Goal: Task Accomplishment & Management: Complete application form

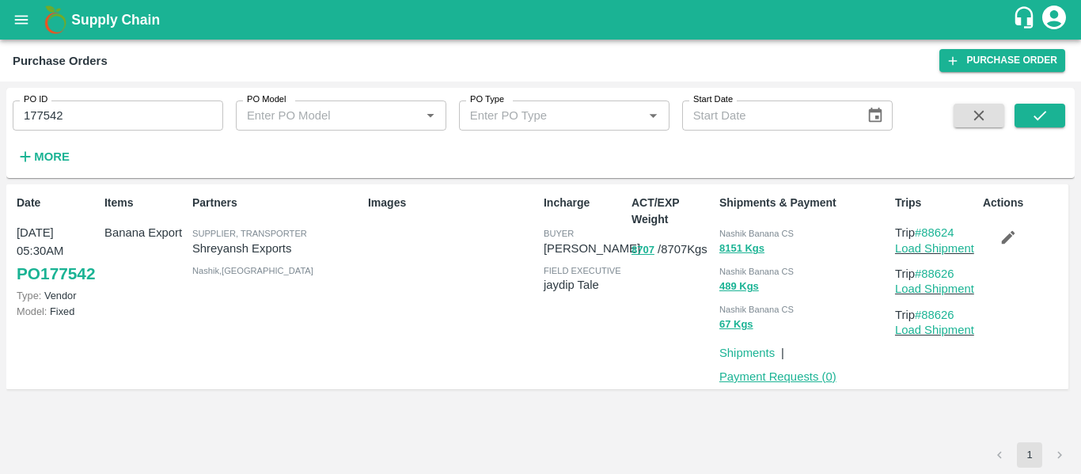
drag, startPoint x: 0, startPoint y: 0, endPoint x: 727, endPoint y: 378, distance: 819.7
click at [727, 378] on link "Payment Requests ( 0 )" at bounding box center [777, 376] width 117 height 13
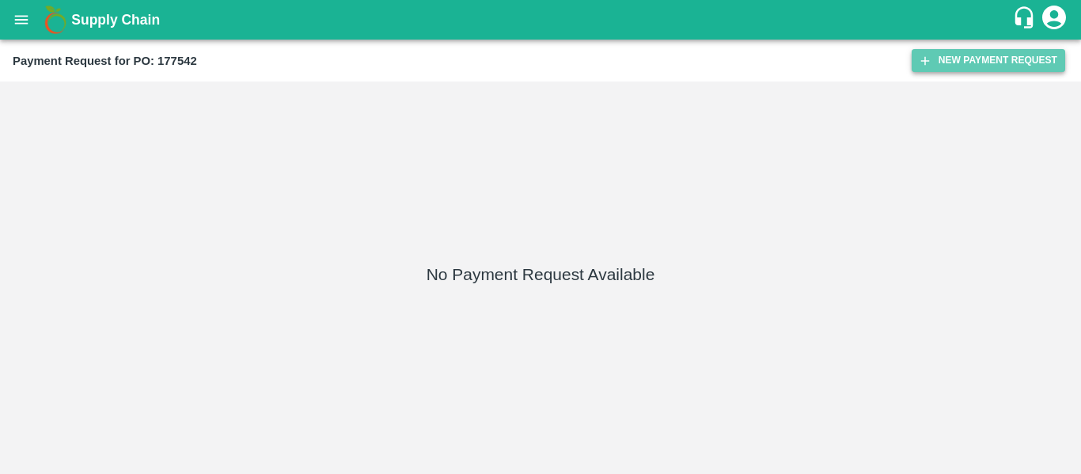
click at [1012, 65] on button "New Payment Request" at bounding box center [989, 60] width 154 height 23
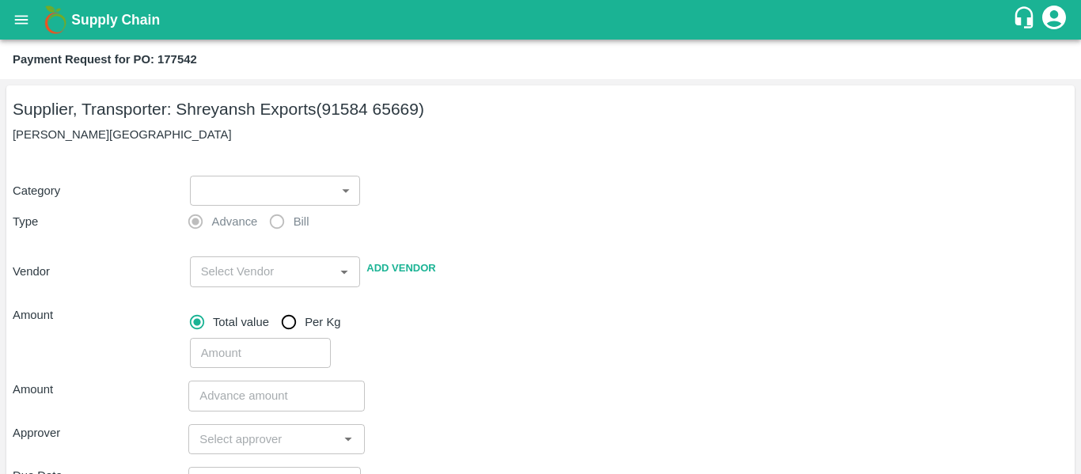
click at [251, 195] on body "Supply Chain Payment Request for PO: 177542 Supplier, Transporter: [PERSON_NAME…" at bounding box center [540, 237] width 1081 height 474
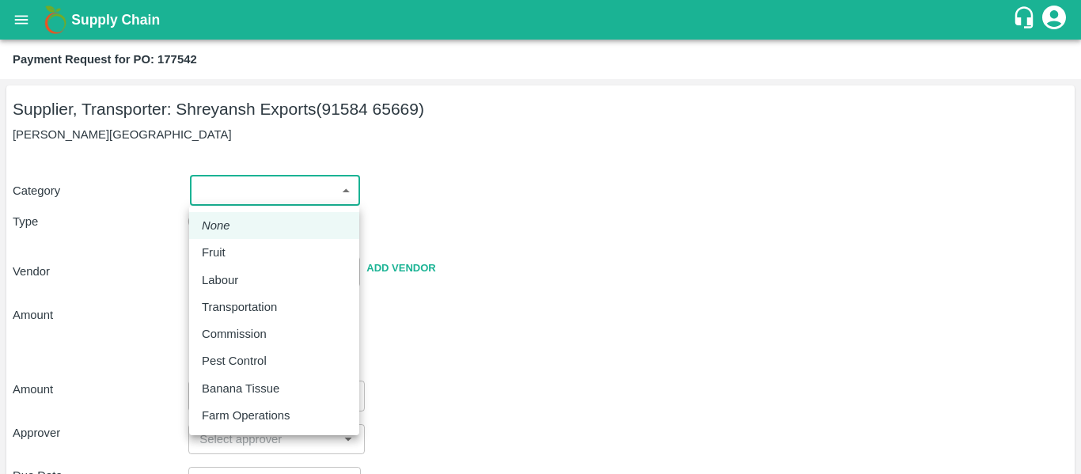
click at [222, 251] on p "Fruit" at bounding box center [214, 252] width 24 height 17
type input "1"
type input "[PERSON_NAME] Exports - 91584 65669(Supplier, Transporter)"
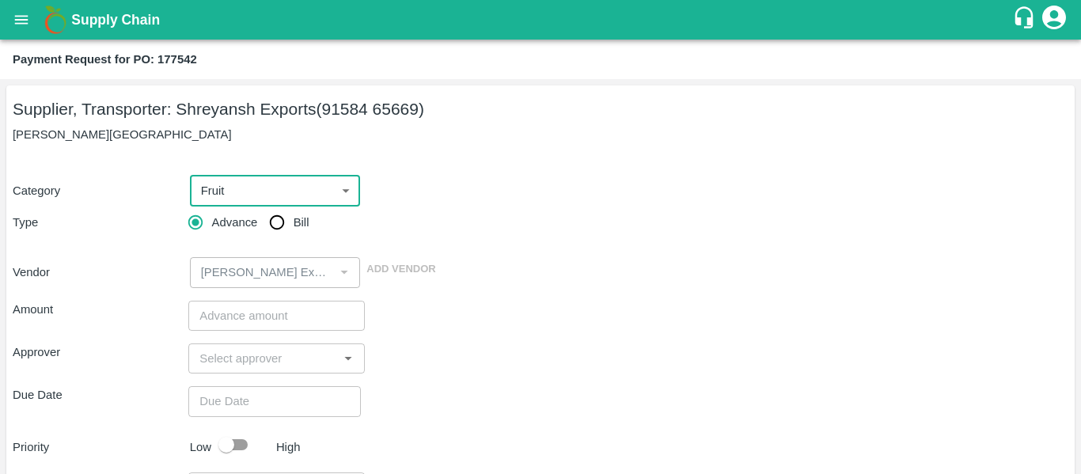
click at [282, 230] on input "Bill" at bounding box center [277, 223] width 32 height 32
radio input "true"
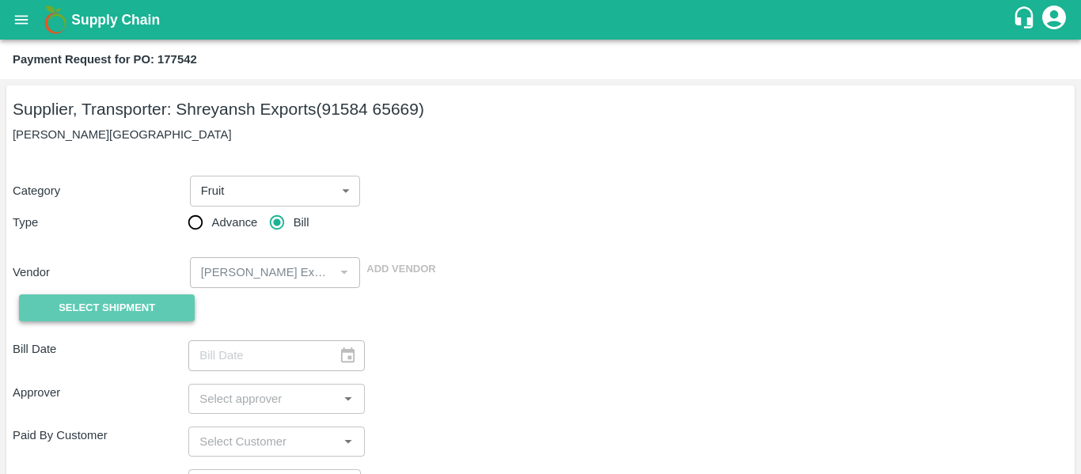
click at [166, 313] on button "Select Shipment" at bounding box center [107, 308] width 176 height 28
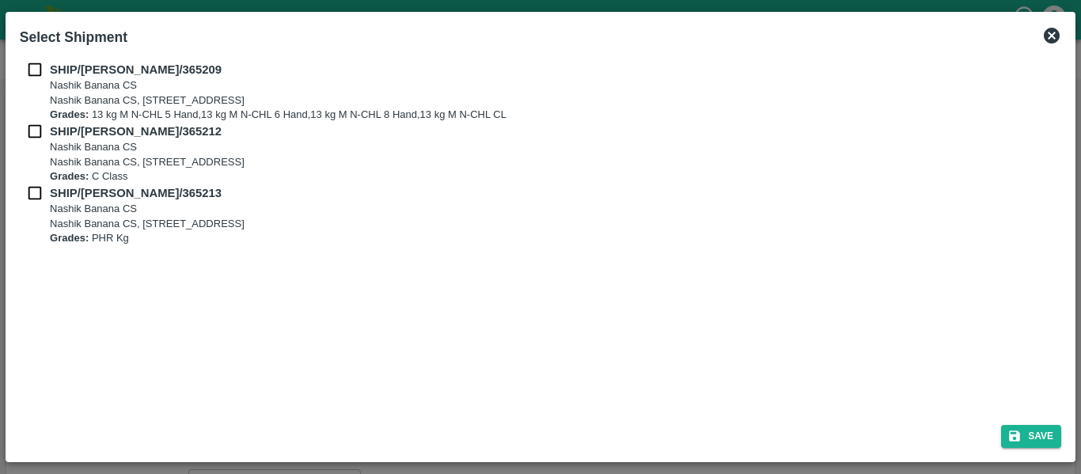
click at [29, 66] on input "checkbox" at bounding box center [35, 69] width 30 height 17
checkbox input "true"
click at [36, 123] on input "checkbox" at bounding box center [35, 131] width 30 height 17
checkbox input "true"
click at [37, 185] on input "checkbox" at bounding box center [35, 192] width 30 height 17
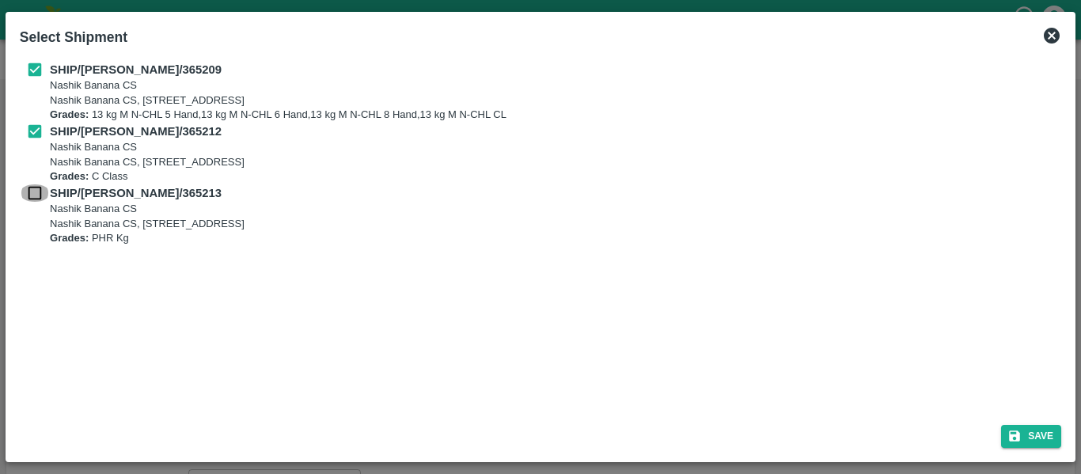
checkbox input "true"
click at [1011, 437] on icon "submit" at bounding box center [1014, 436] width 11 height 11
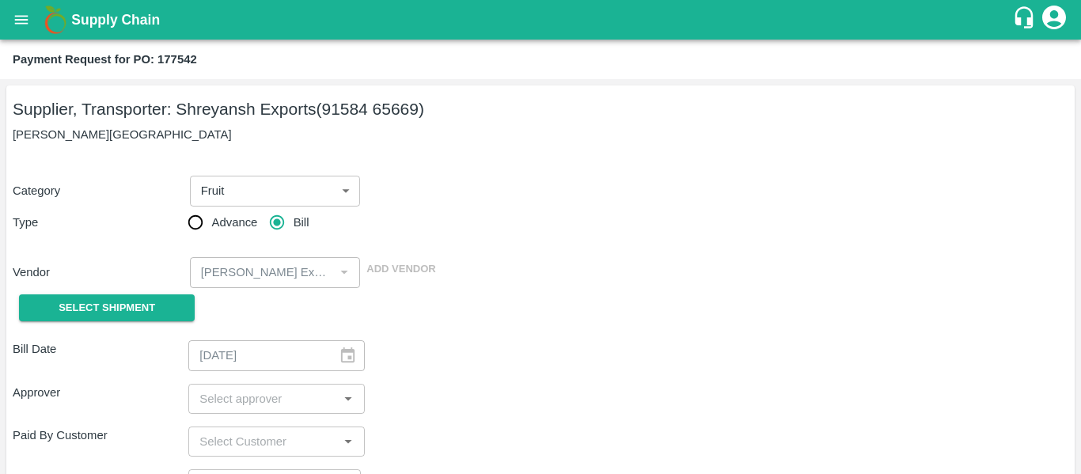
type input "20/09/2025"
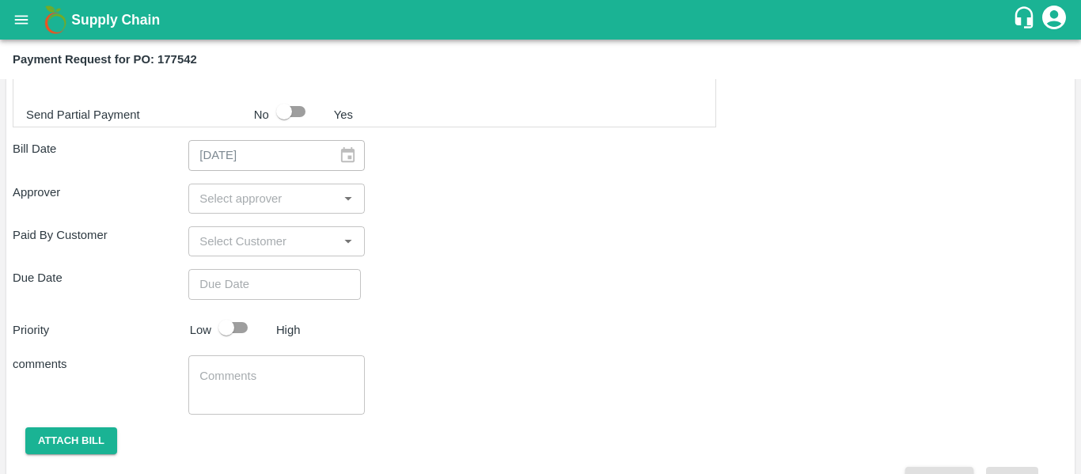
scroll to position [812, 0]
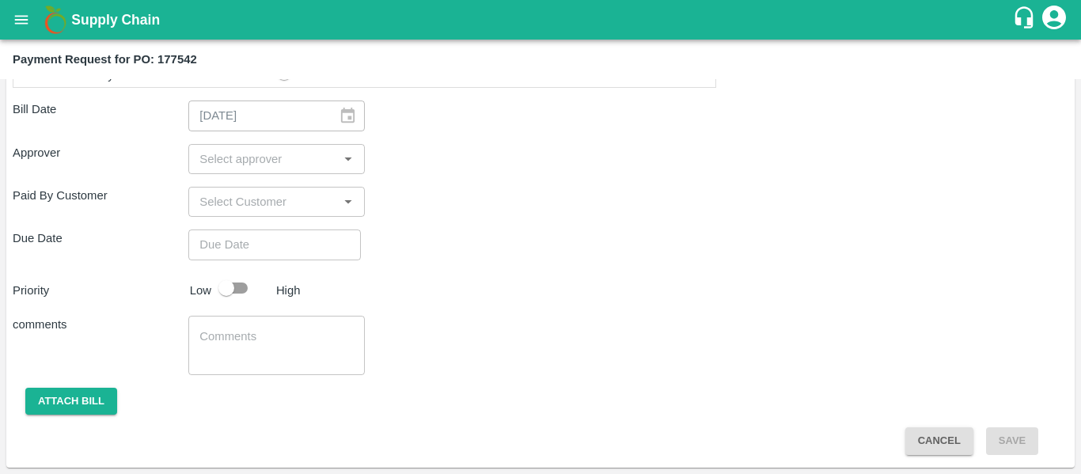
click at [280, 157] on input "input" at bounding box center [263, 159] width 140 height 21
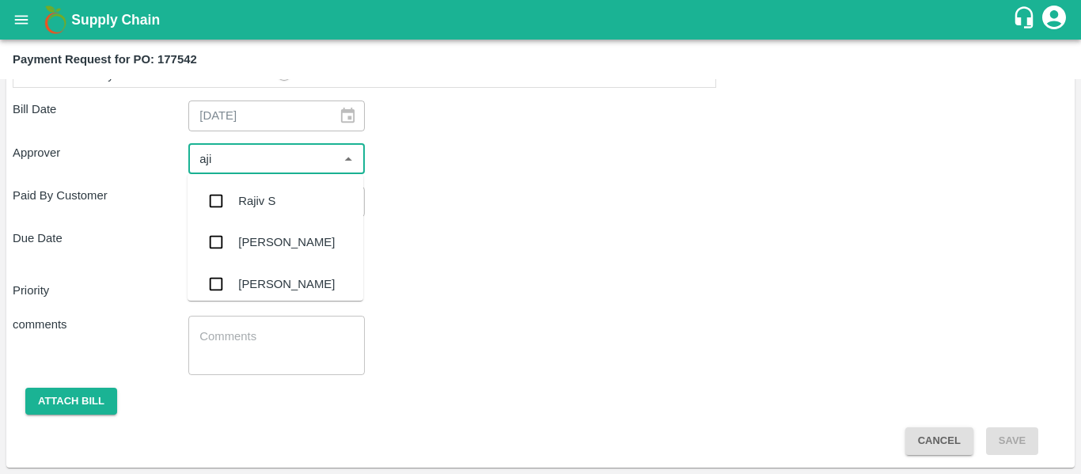
type input "ajit"
click at [275, 192] on div "[PERSON_NAME]" at bounding box center [276, 200] width 176 height 41
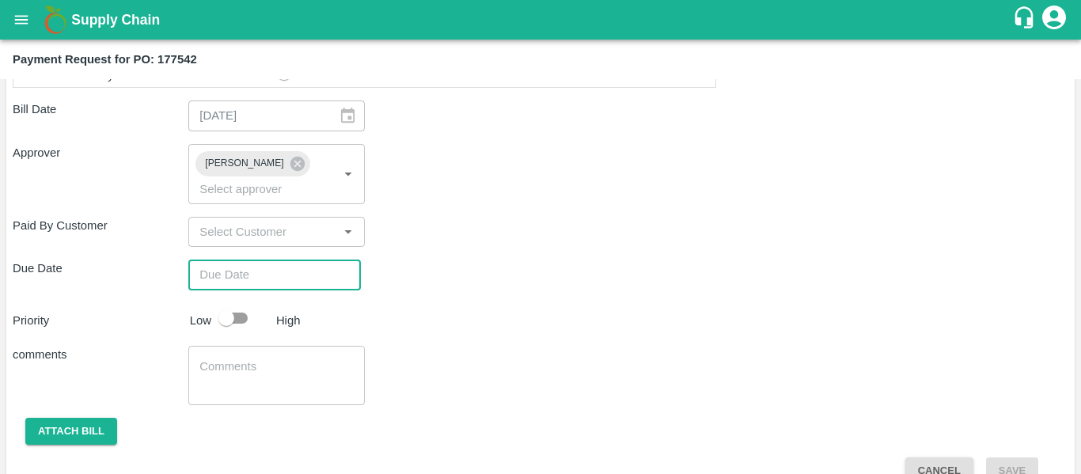
type input "DD/MM/YYYY hh:mm aa"
click at [259, 260] on input "DD/MM/YYYY hh:mm aa" at bounding box center [268, 275] width 161 height 30
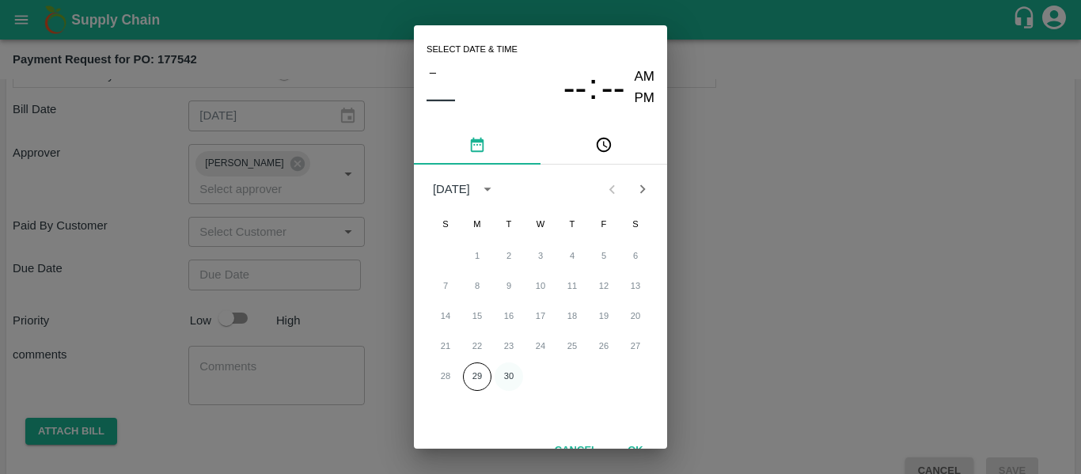
click at [512, 367] on button "30" at bounding box center [509, 376] width 28 height 28
type input "[DATE] 12:00 AM"
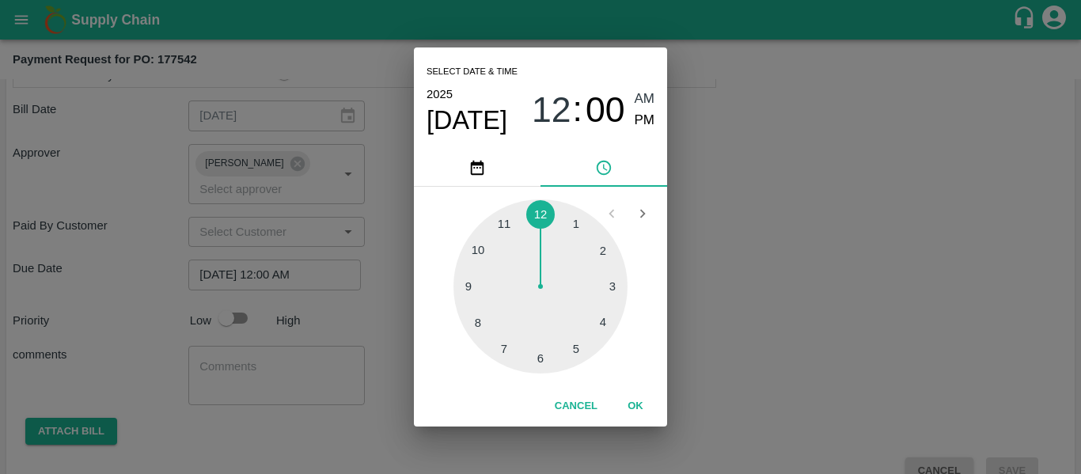
click at [239, 294] on div "Select date & time [DATE] 12 : 00 AM PM 1 2 3 4 5 6 7 8 9 10 11 12 Cancel OK" at bounding box center [540, 237] width 1081 height 474
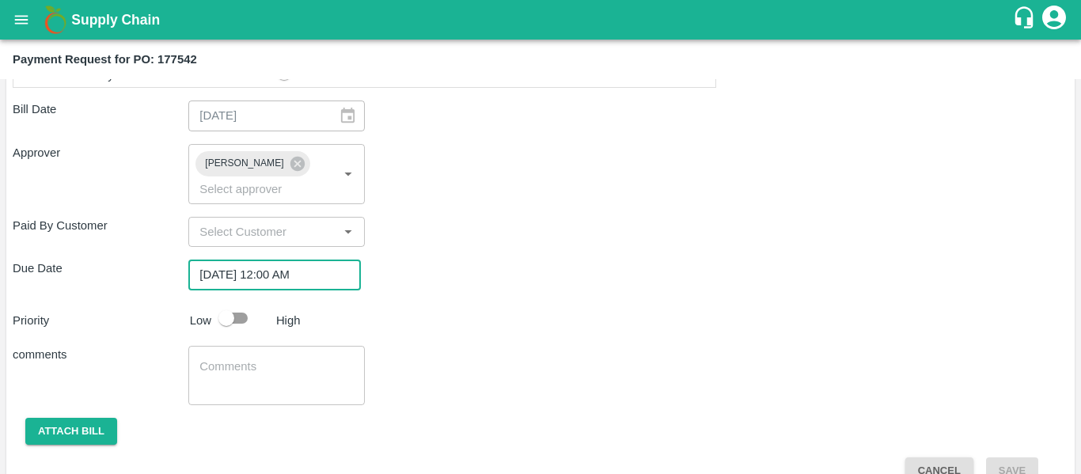
click at [239, 303] on input "checkbox" at bounding box center [226, 318] width 90 height 30
checkbox input "true"
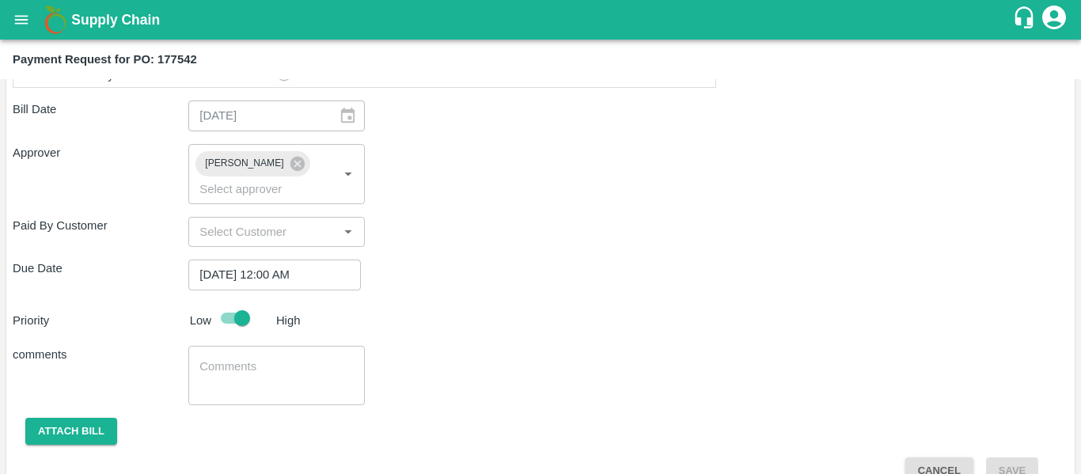
click at [246, 346] on div "x ​" at bounding box center [276, 375] width 176 height 59
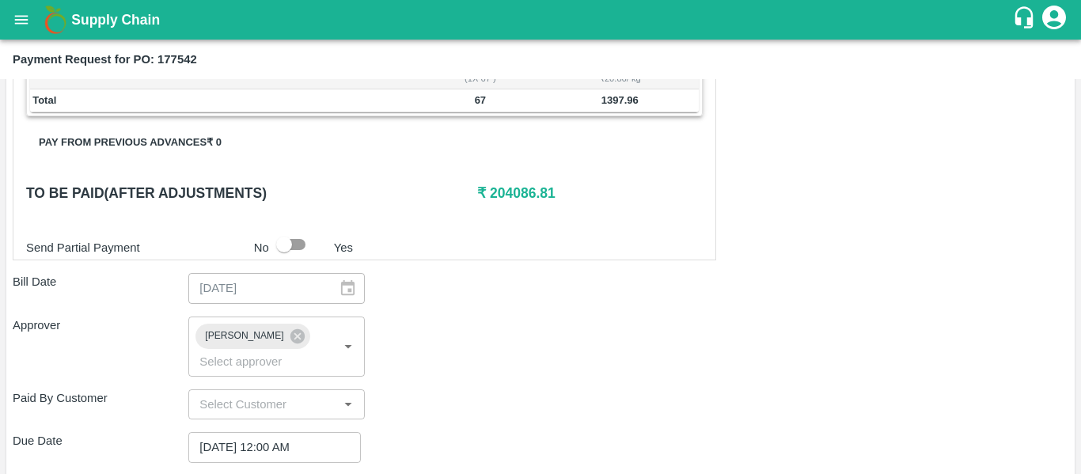
scroll to position [821, 0]
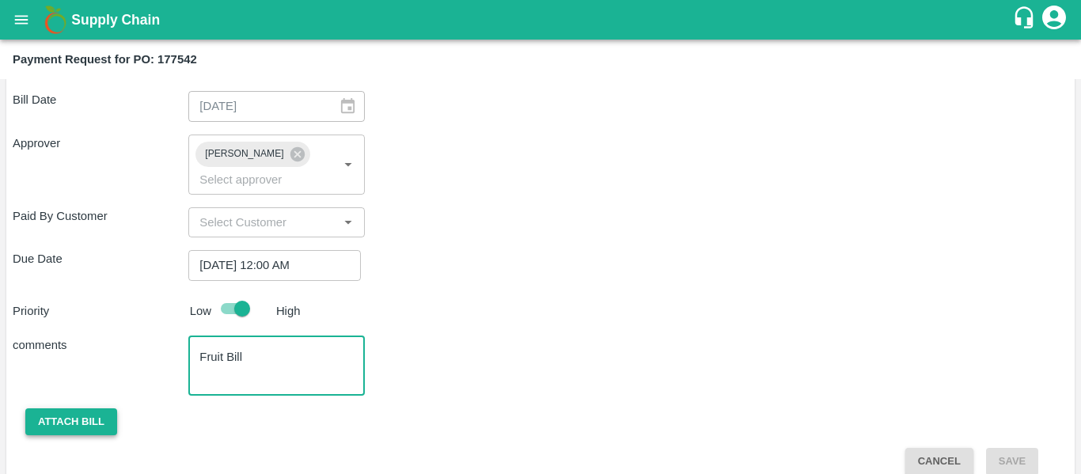
type textarea "Fruit Bill"
click at [103, 408] on button "Attach bill" at bounding box center [71, 422] width 92 height 28
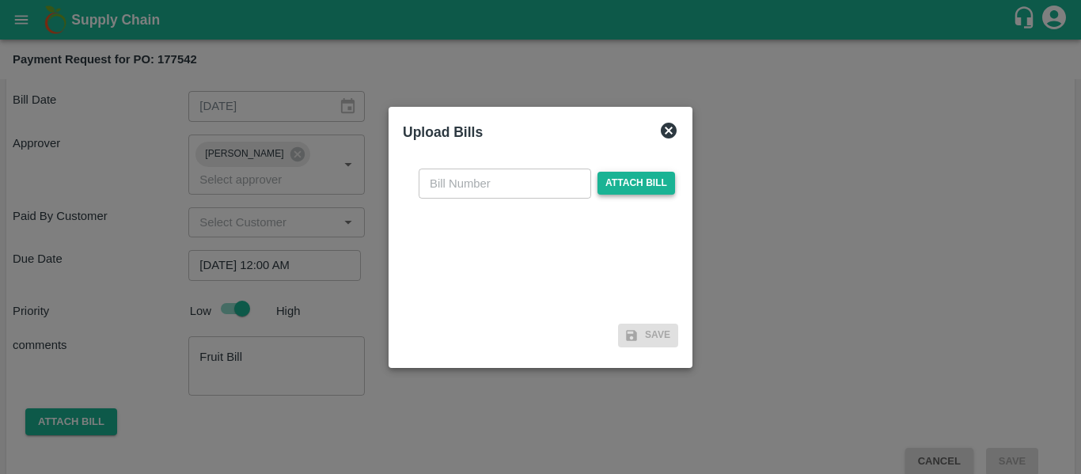
click at [629, 176] on span "Attach bill" at bounding box center [636, 183] width 78 height 23
click at [0, 0] on input "Attach bill" at bounding box center [0, 0] width 0 height 0
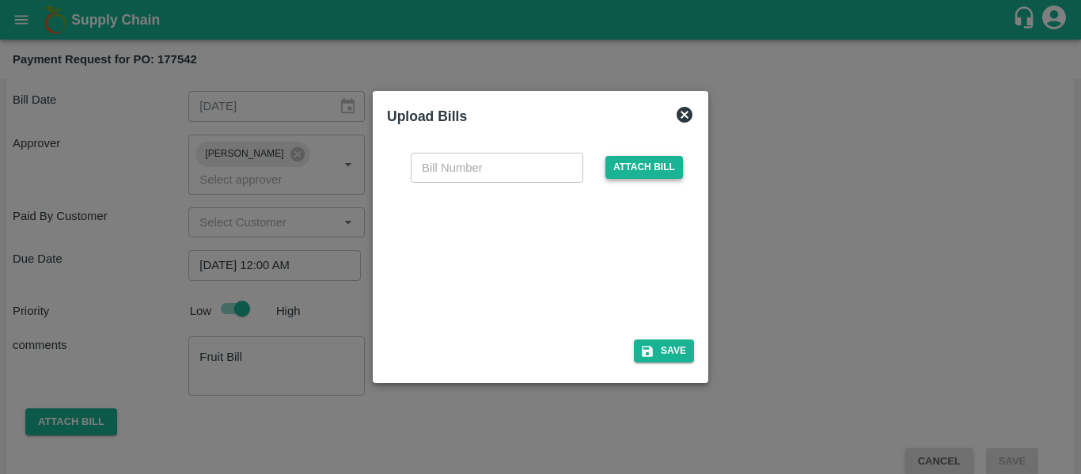
click at [625, 179] on span "Attach bill" at bounding box center [644, 167] width 78 height 23
click at [0, 0] on input "Attach bill" at bounding box center [0, 0] width 0 height 0
click at [568, 266] on div at bounding box center [537, 256] width 237 height 84
click at [450, 150] on div "​ Attach bill" at bounding box center [540, 237] width 307 height 194
click at [453, 164] on input "text" at bounding box center [497, 168] width 173 height 30
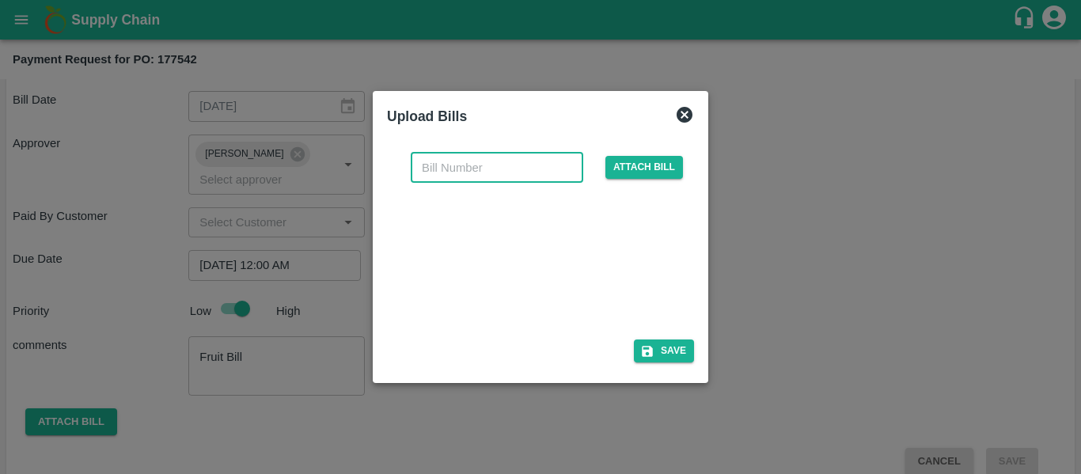
type input "s"
click at [480, 175] on input "SE/25-26/.1538" at bounding box center [497, 168] width 173 height 30
type input "SE/25-26/1538"
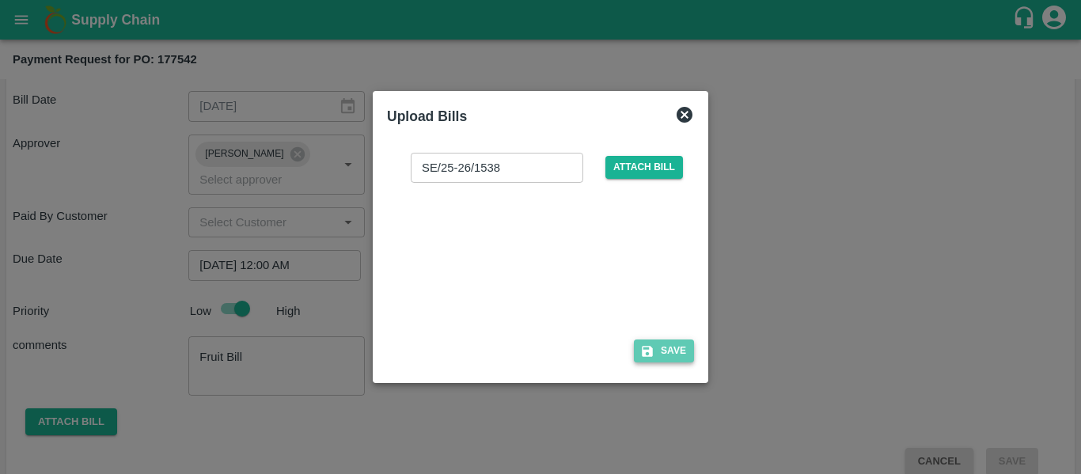
click at [685, 356] on button "Save" at bounding box center [664, 350] width 60 height 23
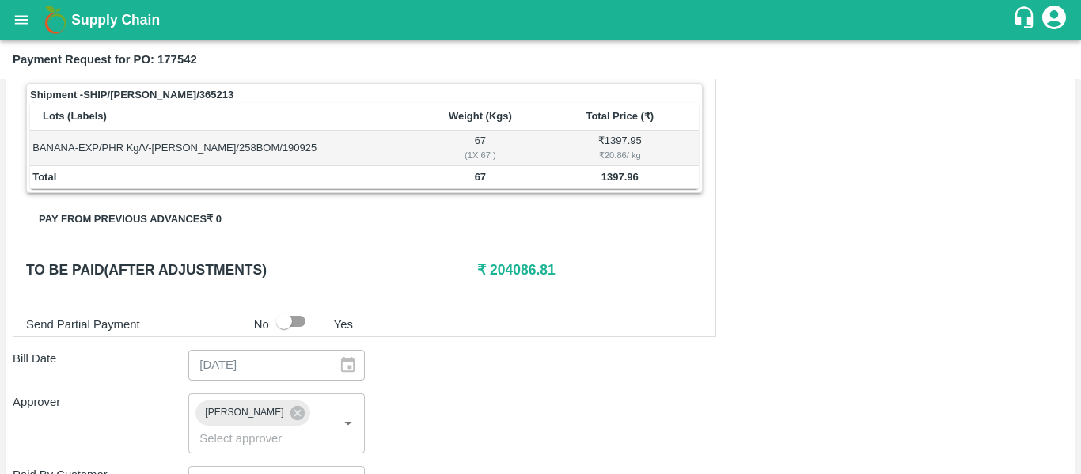
scroll to position [905, 0]
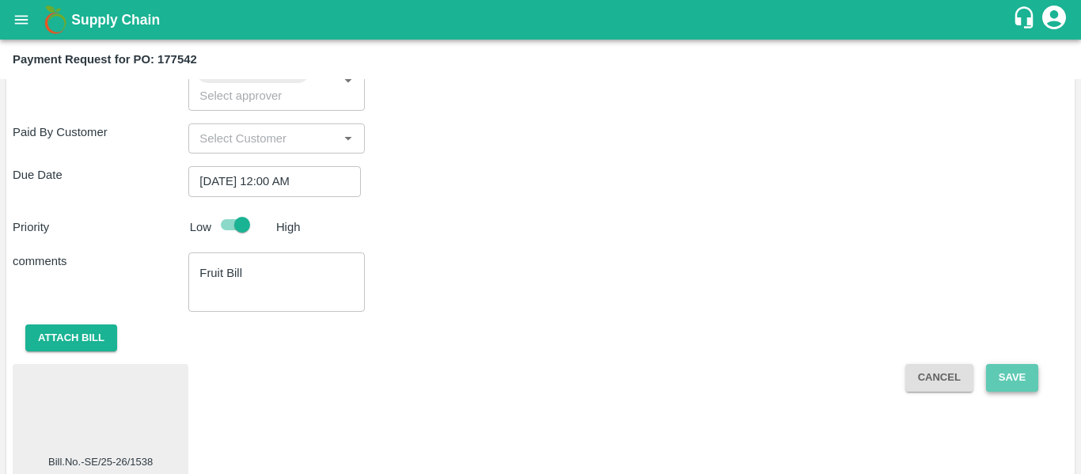
click at [1023, 364] on button "Save" at bounding box center [1012, 378] width 52 height 28
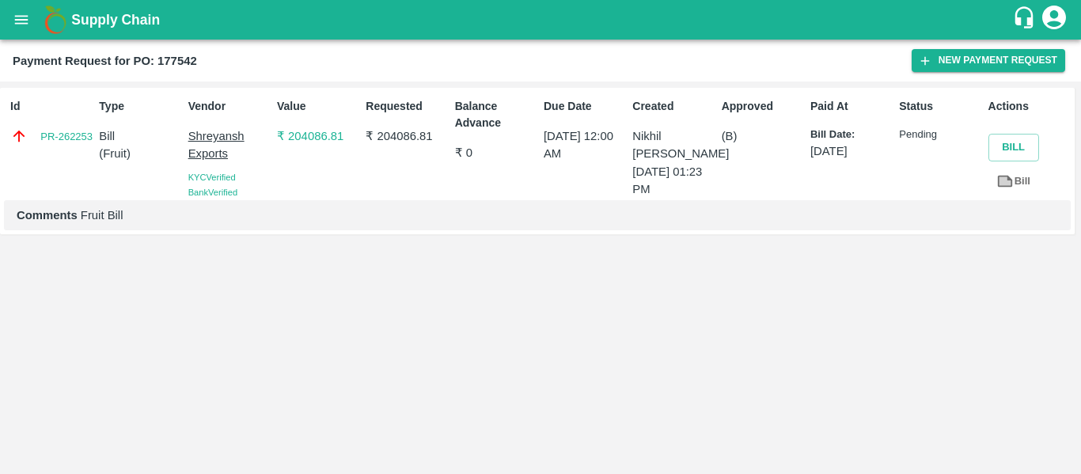
click at [27, 21] on icon "open drawer" at bounding box center [21, 19] width 17 height 17
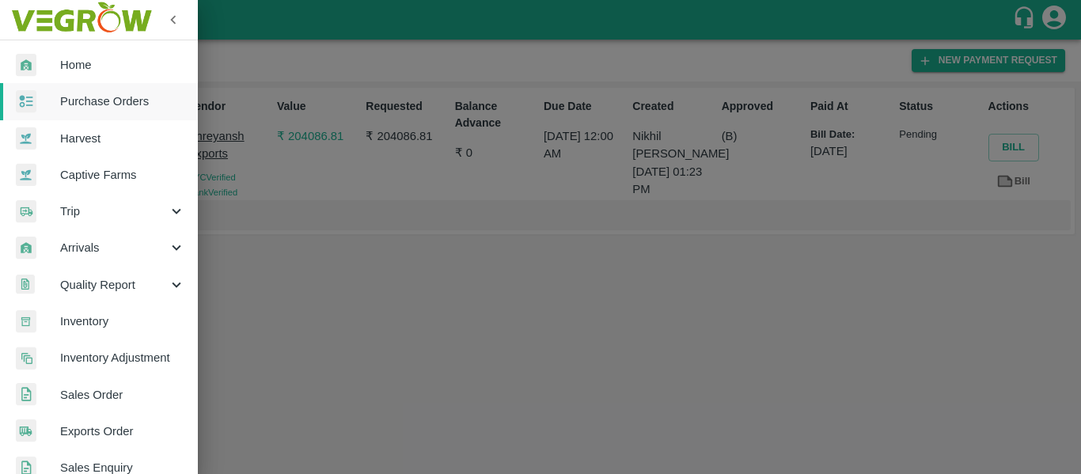
click at [93, 105] on span "Purchase Orders" at bounding box center [122, 101] width 125 height 17
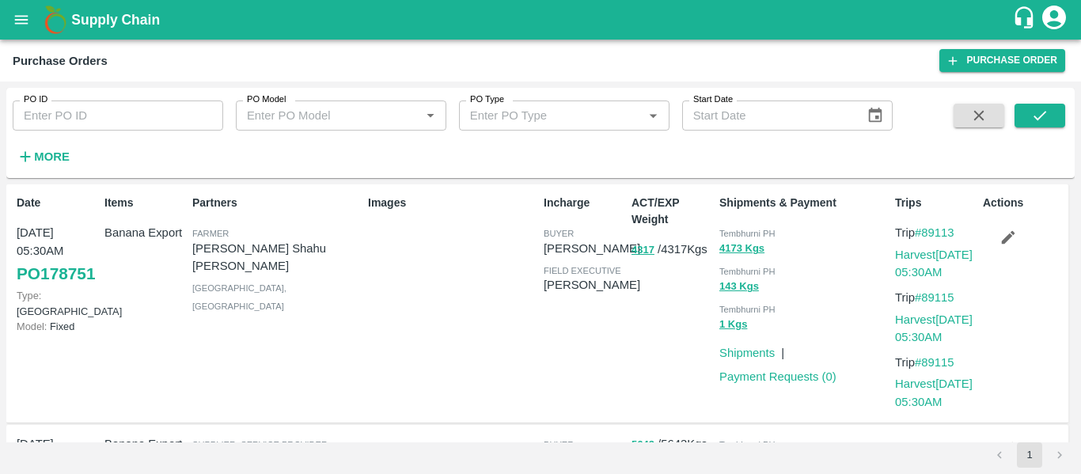
click at [116, 92] on div "PO ID PO ID" at bounding box center [111, 109] width 223 height 43
click at [118, 124] on input "PO ID" at bounding box center [118, 116] width 211 height 30
paste input "177543"
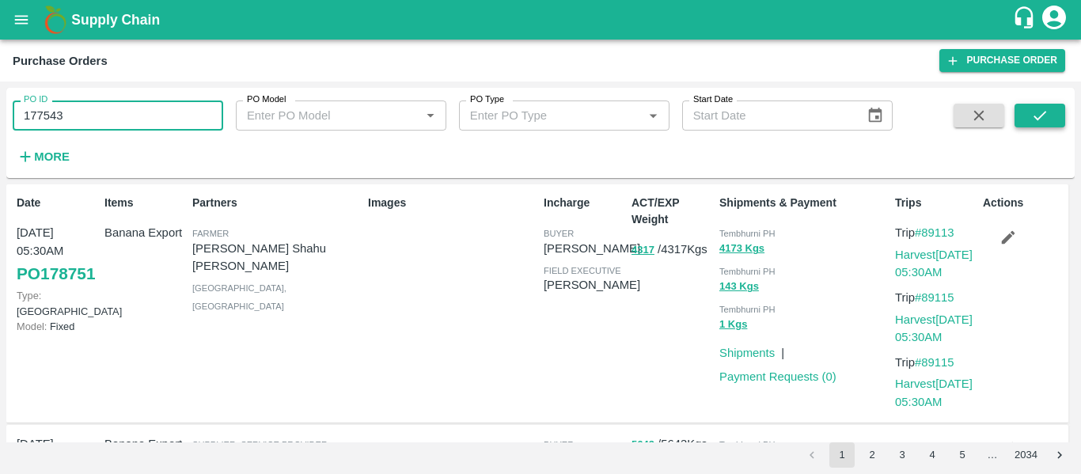
type input "177543"
click at [1049, 116] on button "submit" at bounding box center [1040, 116] width 51 height 24
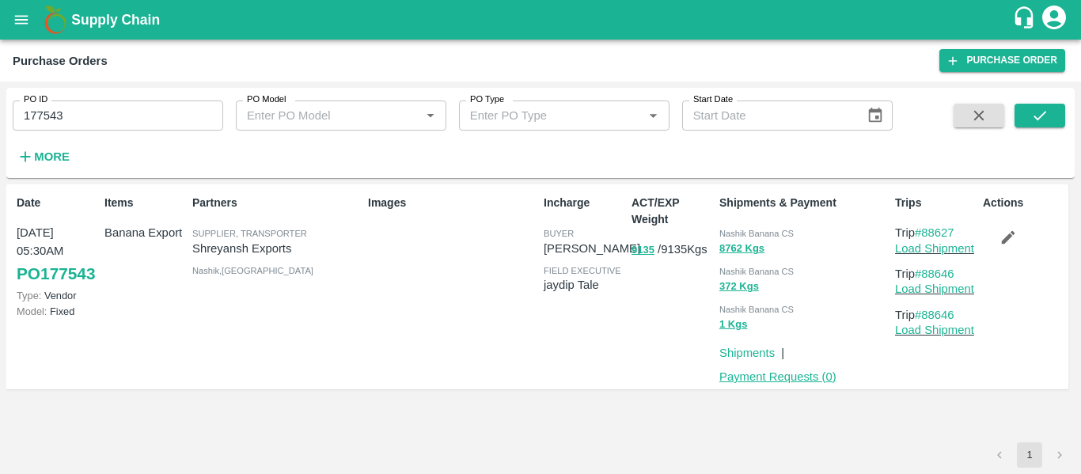
click at [761, 377] on link "Payment Requests ( 0 )" at bounding box center [777, 376] width 117 height 13
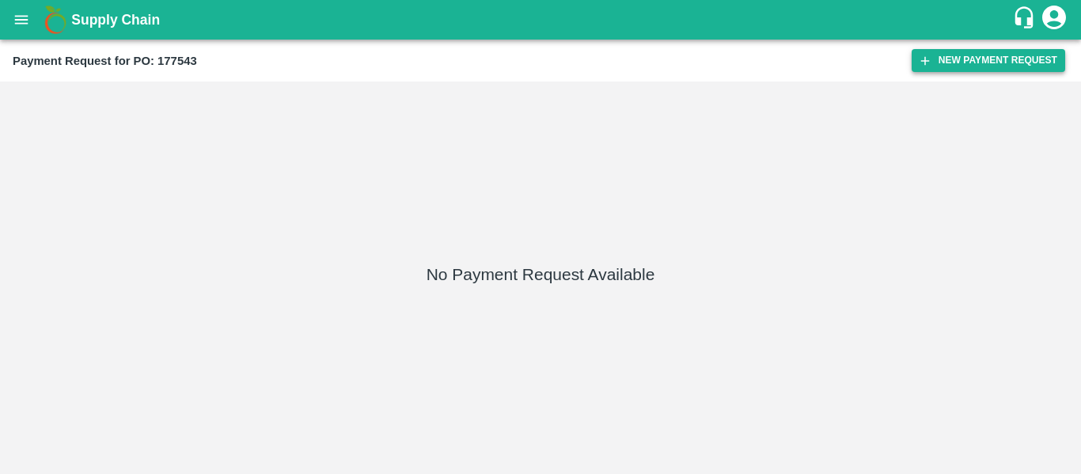
click at [940, 68] on button "New Payment Request" at bounding box center [989, 60] width 154 height 23
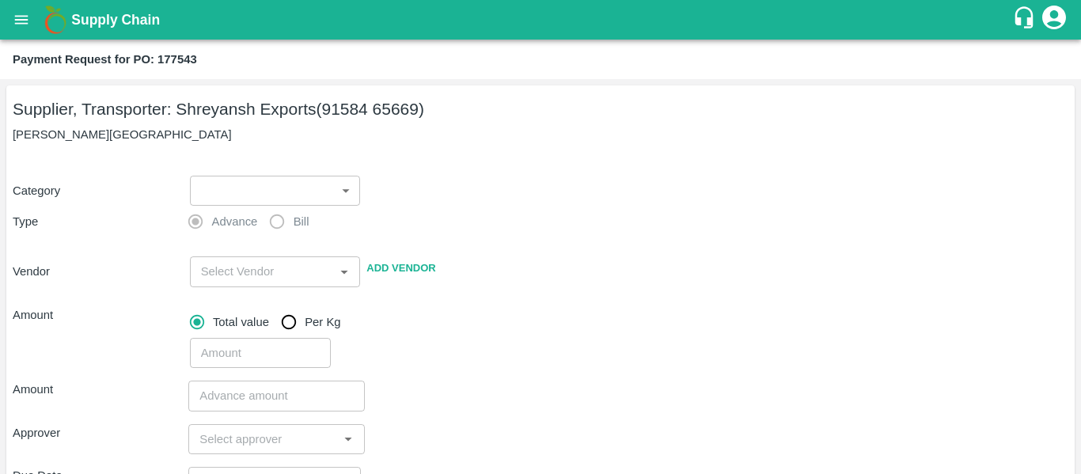
click at [302, 185] on body "Supply Chain Payment Request for PO: 177543 Supplier, Transporter: Shreyansh Ex…" at bounding box center [540, 237] width 1081 height 474
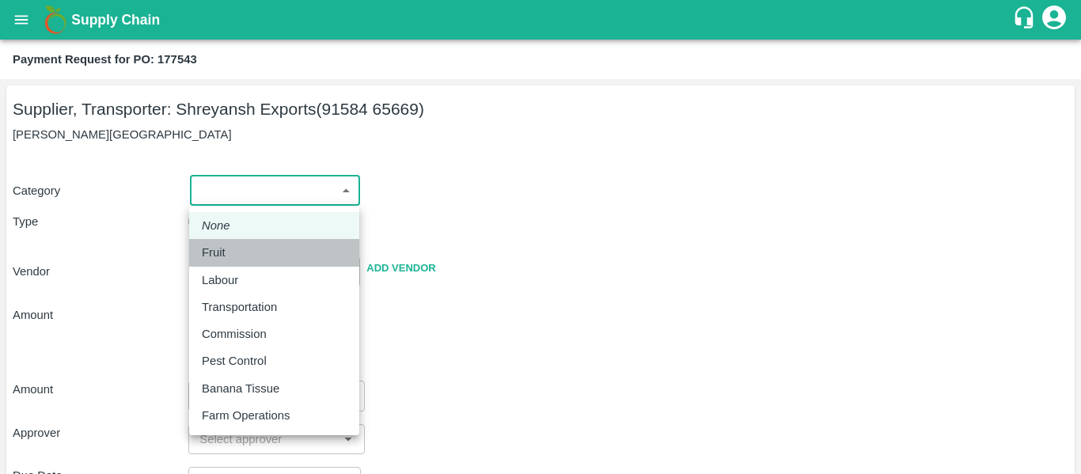
click at [240, 248] on div "Fruit" at bounding box center [274, 252] width 145 height 17
type input "1"
type input "[PERSON_NAME] Exports - 91584 65669(Supplier, Transporter)"
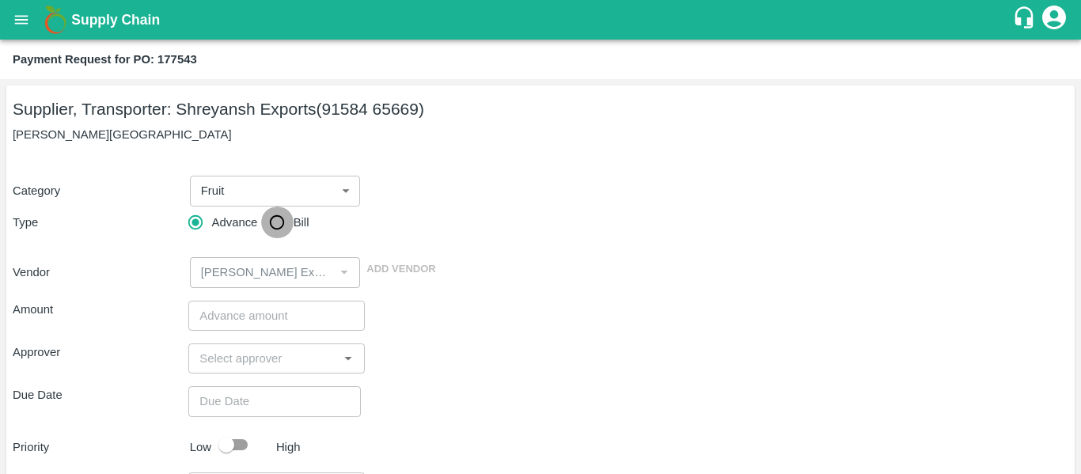
click at [285, 229] on input "Bill" at bounding box center [277, 223] width 32 height 32
radio input "true"
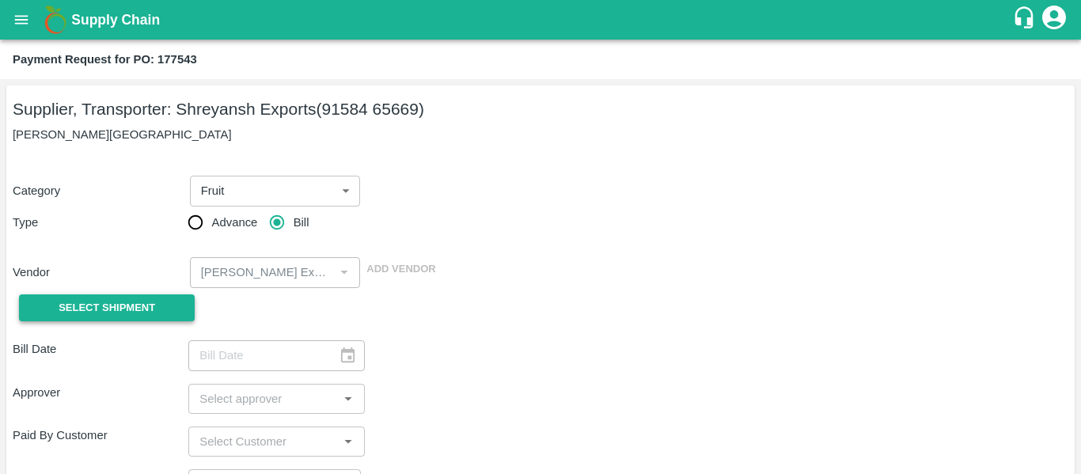
click at [127, 320] on button "Select Shipment" at bounding box center [107, 308] width 176 height 28
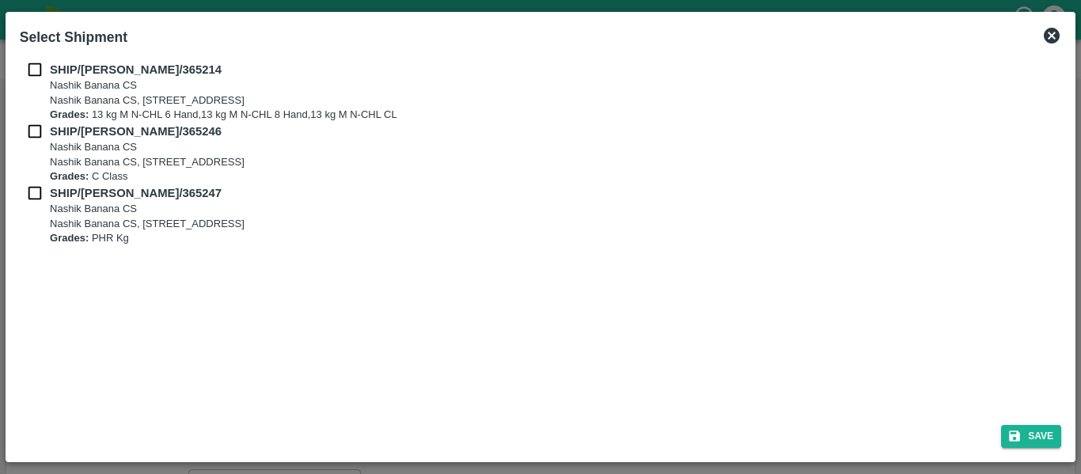
click at [36, 67] on input "checkbox" at bounding box center [35, 69] width 30 height 17
checkbox input "true"
click at [40, 136] on input "checkbox" at bounding box center [35, 131] width 30 height 17
checkbox input "true"
click at [41, 186] on input "checkbox" at bounding box center [35, 192] width 30 height 17
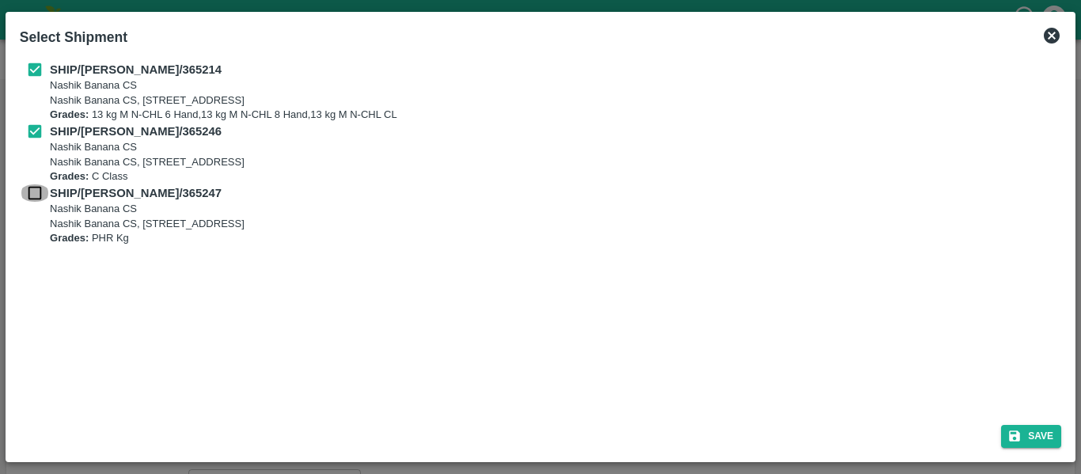
checkbox input "true"
click at [1031, 435] on button "Save" at bounding box center [1031, 436] width 60 height 23
type input "[DATE]"
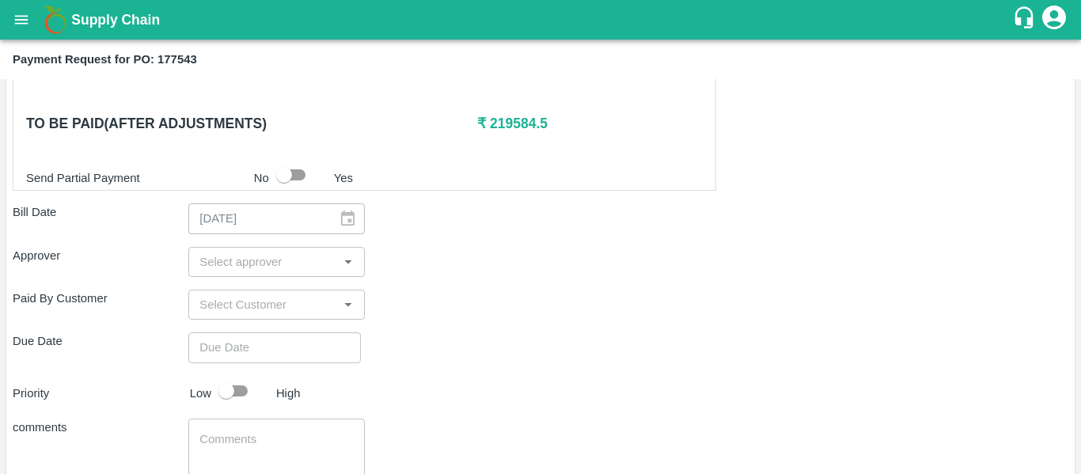
scroll to position [710, 0]
click at [232, 264] on input "input" at bounding box center [263, 261] width 140 height 21
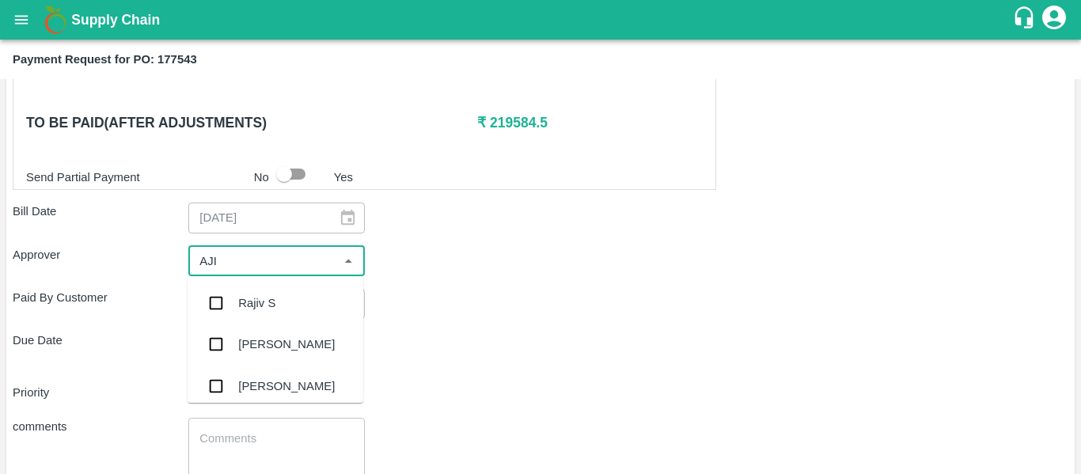
type input "AJIT"
click at [244, 296] on div "[PERSON_NAME]" at bounding box center [286, 302] width 97 height 17
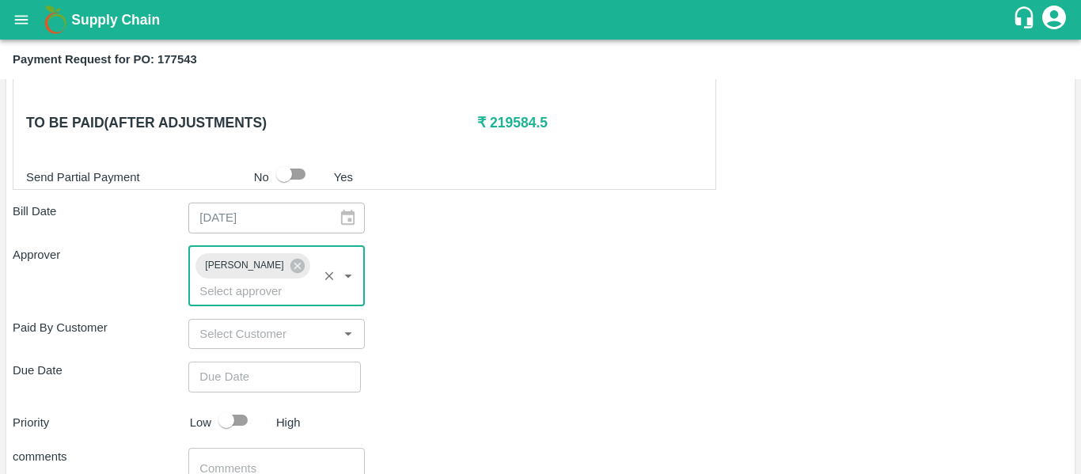
click at [255, 339] on div "Shipment - SHIP/NASH/365214 Lots (Labels) Weight (Kgs) Total Price (₹) BANANA-E…" at bounding box center [541, 102] width 1056 height 969
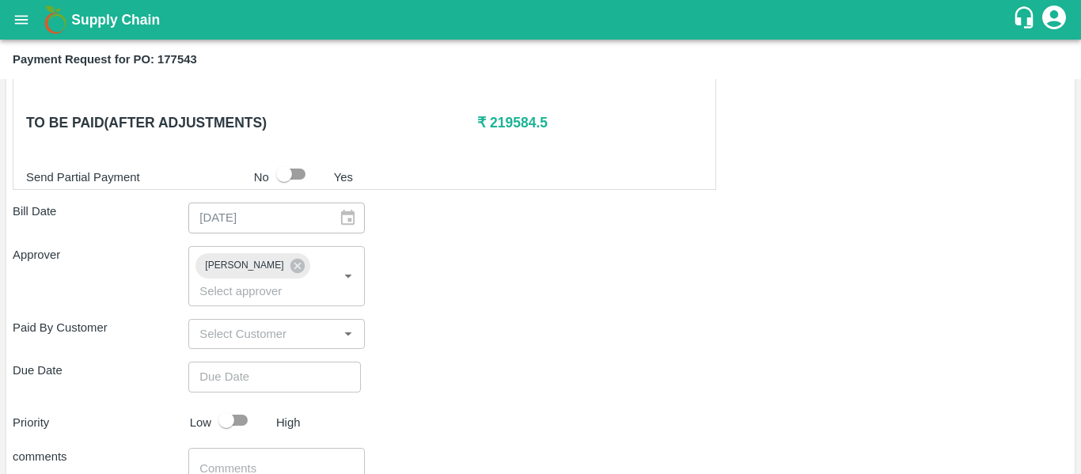
type input "DD/MM/YYYY hh:mm aa"
click at [264, 362] on input "DD/MM/YYYY hh:mm aa" at bounding box center [268, 377] width 161 height 30
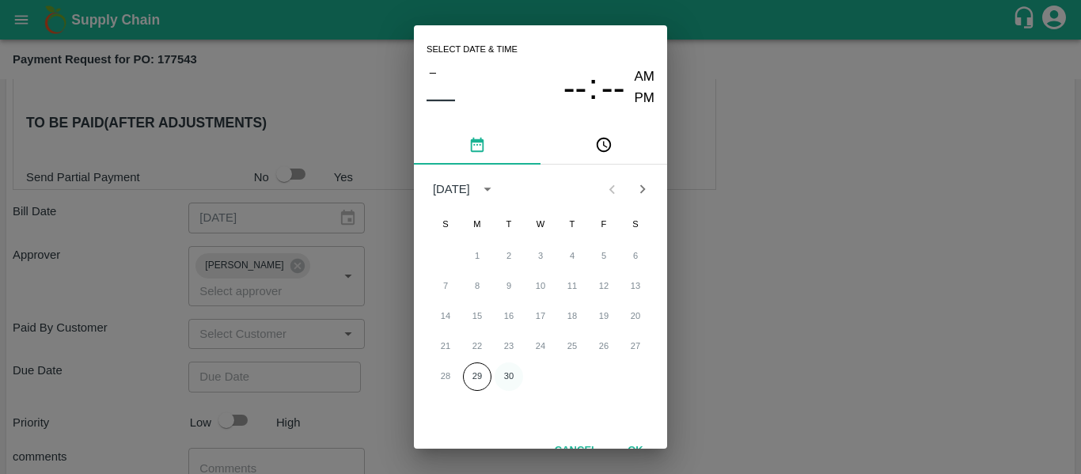
click at [509, 378] on button "30" at bounding box center [509, 376] width 28 height 28
type input "[DATE] 12:00 AM"
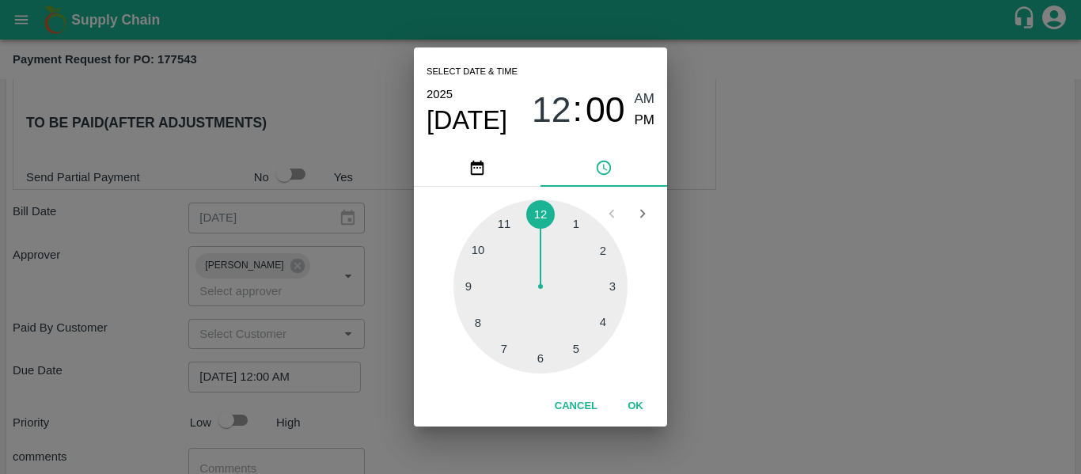
click at [734, 358] on div "Select date & time [DATE] 12 : 00 AM PM 1 2 3 4 5 6 7 8 9 10 11 12 Cancel OK" at bounding box center [540, 237] width 1081 height 474
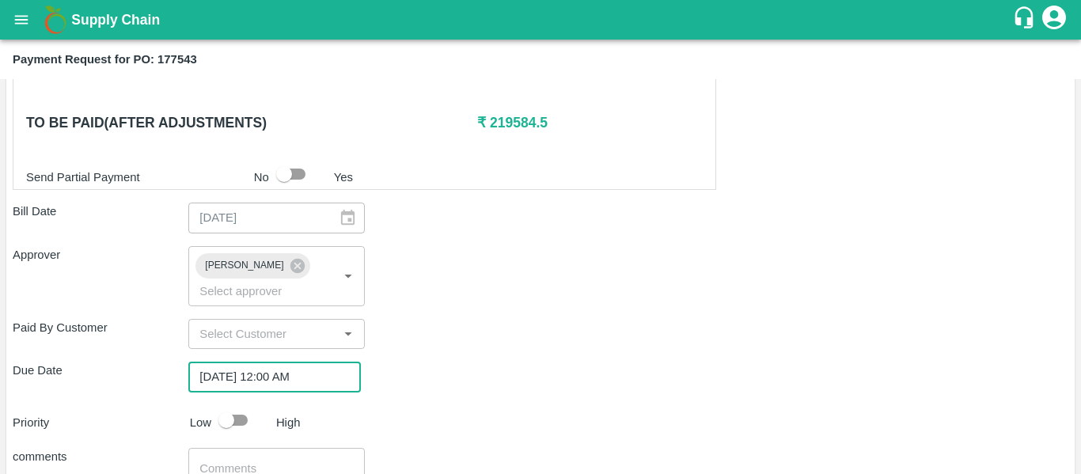
click at [243, 405] on input "checkbox" at bounding box center [226, 420] width 90 height 30
checkbox input "true"
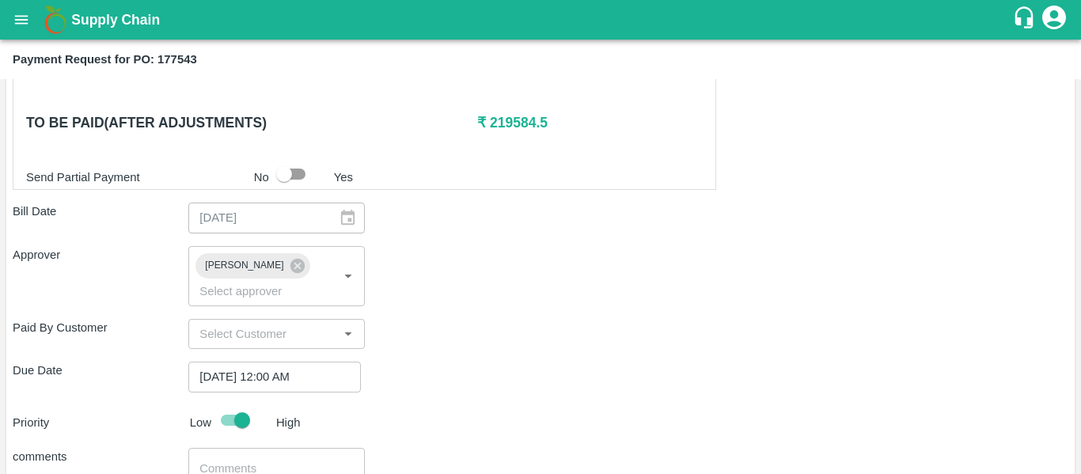
scroll to position [821, 0]
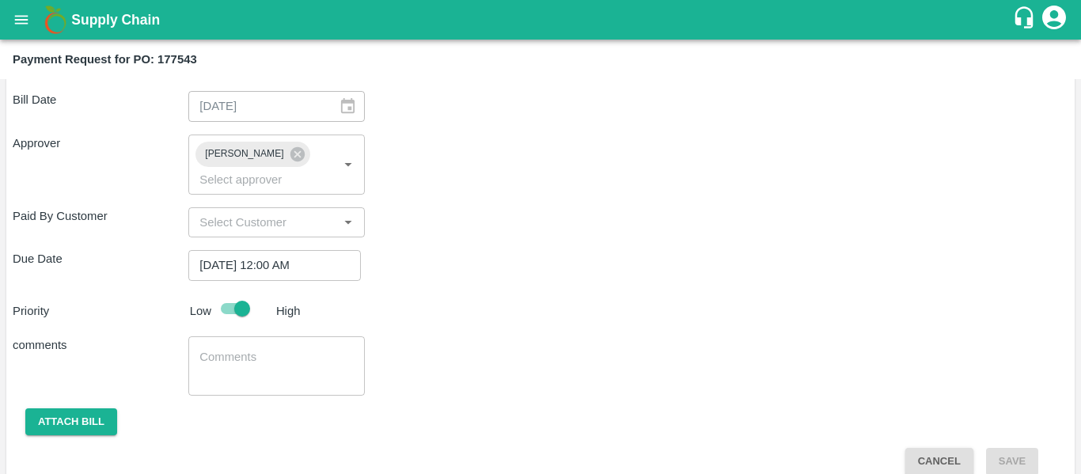
click at [260, 356] on textarea at bounding box center [276, 365] width 154 height 33
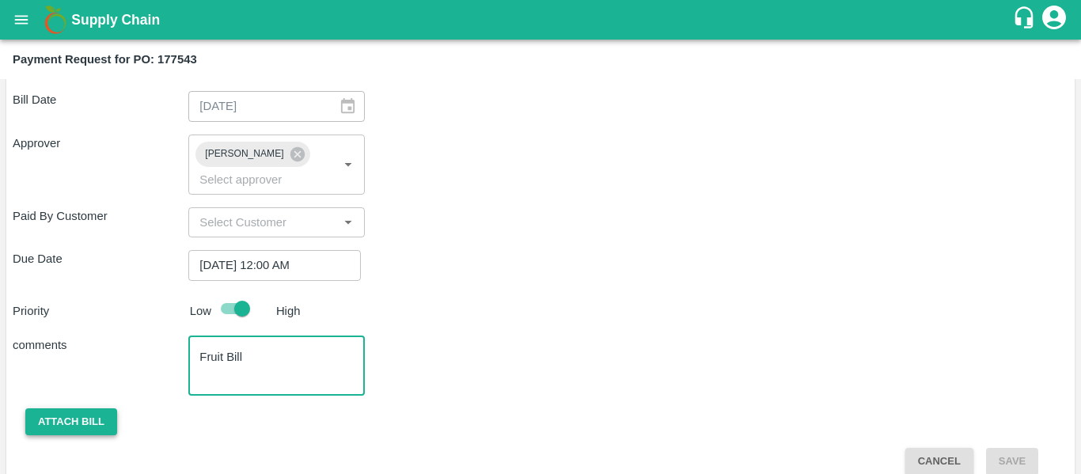
type textarea "Fruit Bill"
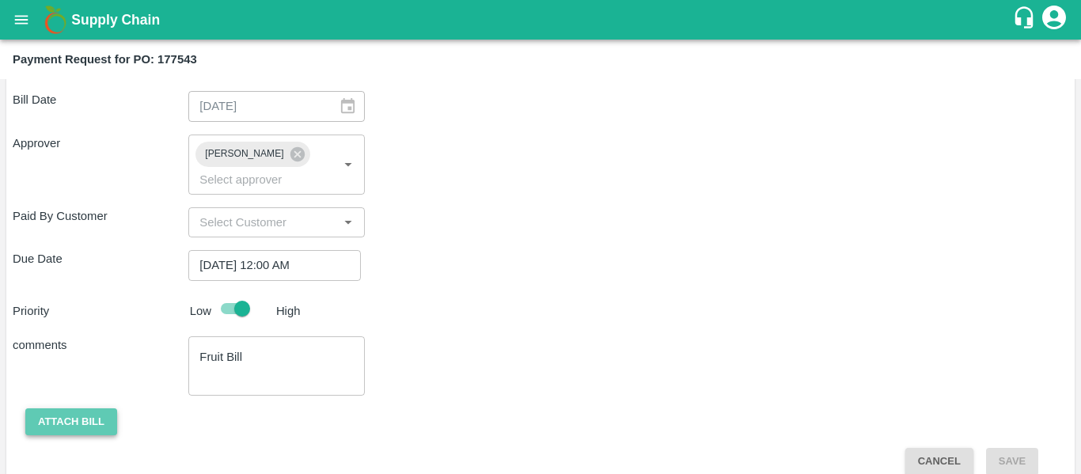
click at [101, 408] on button "Attach bill" at bounding box center [71, 422] width 92 height 28
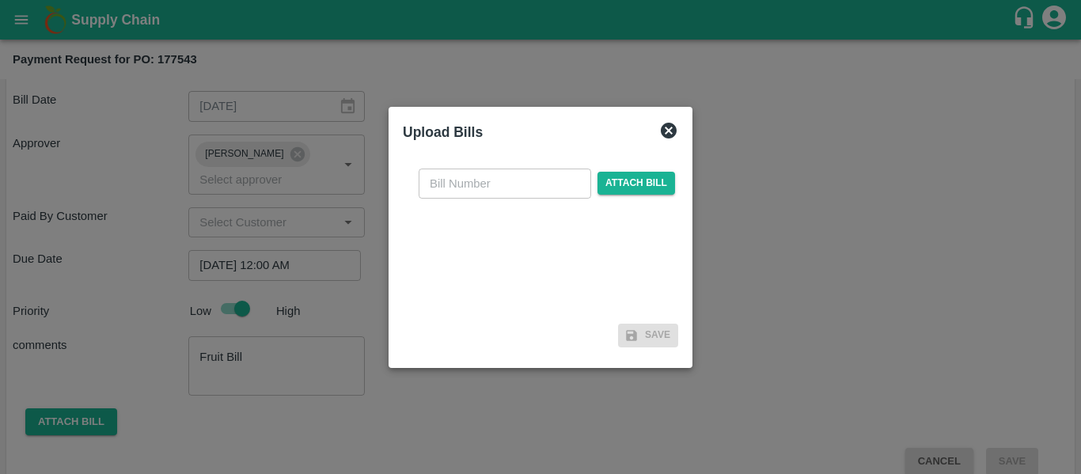
click at [635, 199] on div "​ Attach bill" at bounding box center [540, 237] width 275 height 162
click at [635, 198] on div "​ Attach bill" at bounding box center [546, 184] width 263 height 30
click at [634, 191] on span "Attach bill" at bounding box center [636, 183] width 78 height 23
click at [0, 0] on input "Attach bill" at bounding box center [0, 0] width 0 height 0
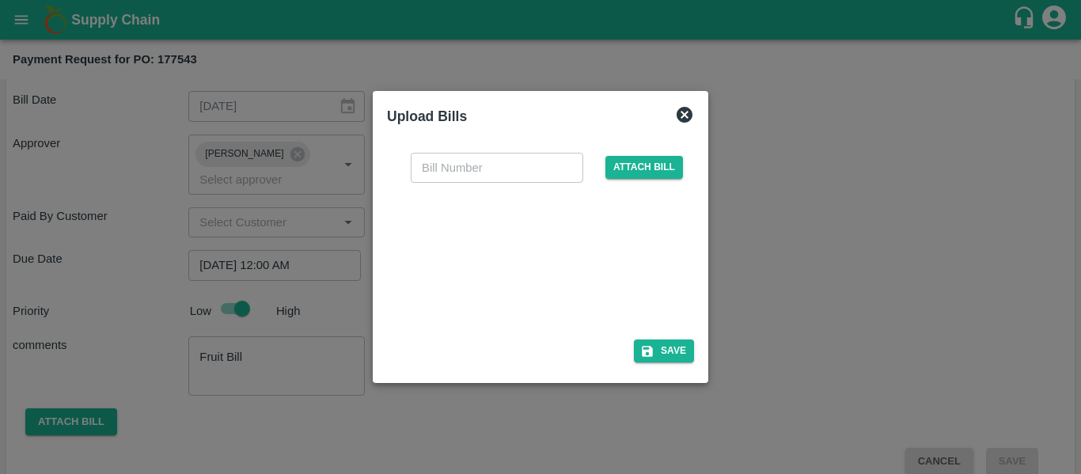
click at [550, 256] on div at bounding box center [537, 256] width 237 height 84
click at [451, 173] on input "text" at bounding box center [497, 168] width 173 height 30
type input "SE/25-26/1539"
click at [645, 347] on icon "button" at bounding box center [647, 351] width 11 height 11
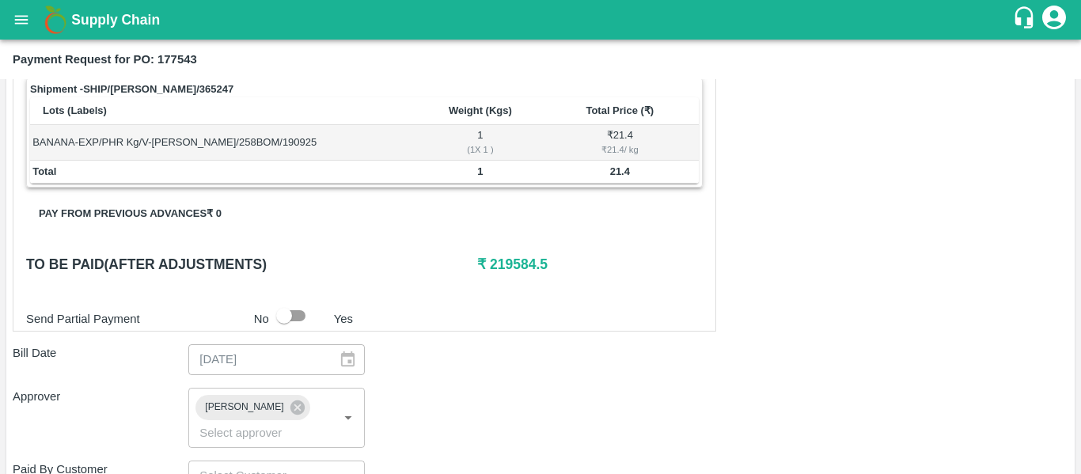
scroll to position [905, 0]
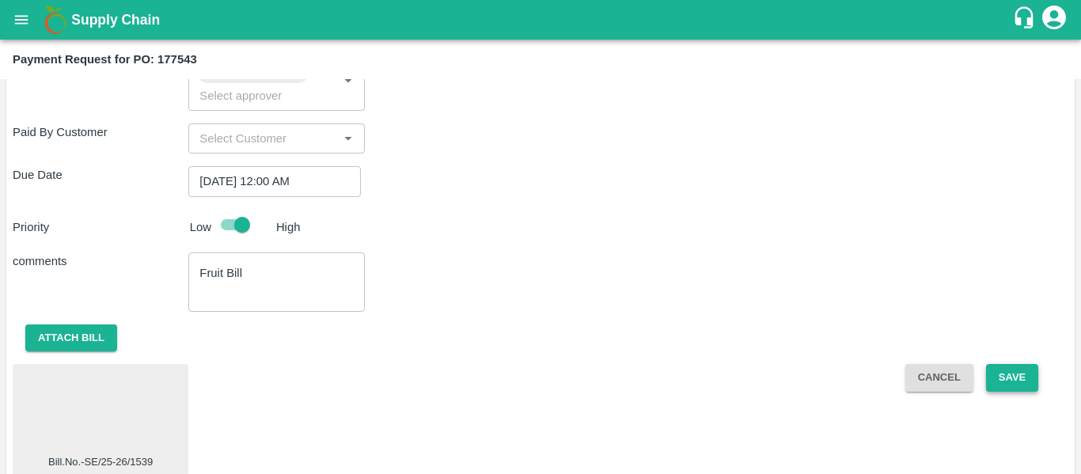
click at [1004, 365] on button "Save" at bounding box center [1012, 378] width 52 height 28
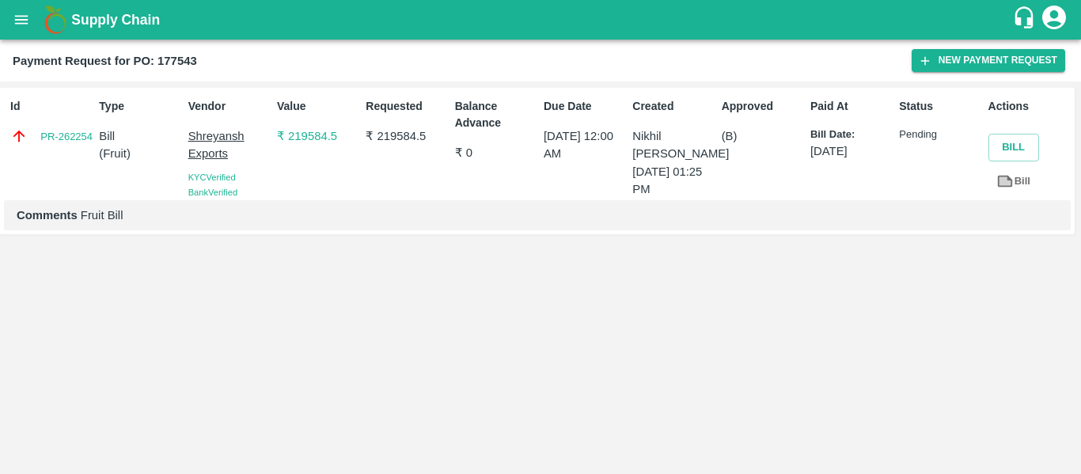
click at [28, 28] on icon "open drawer" at bounding box center [21, 19] width 17 height 17
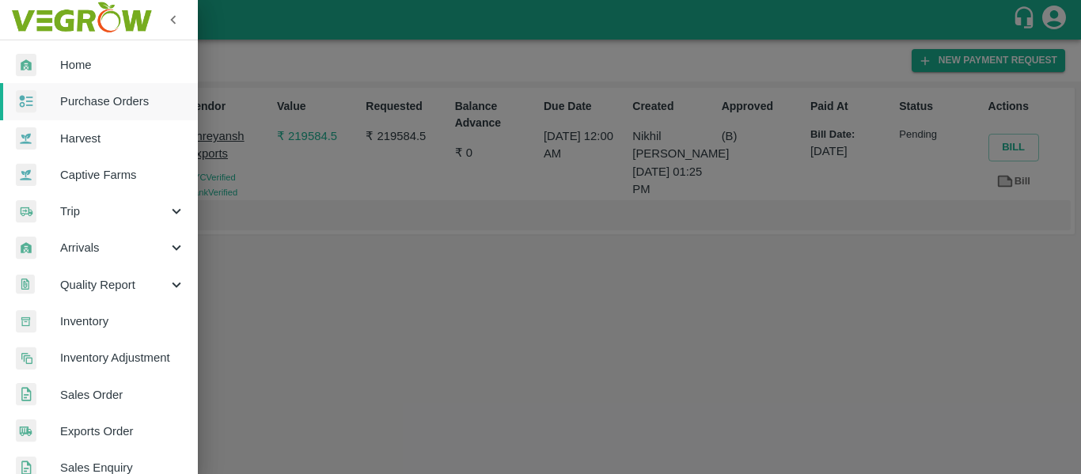
click at [91, 89] on link "Purchase Orders" at bounding box center [99, 101] width 198 height 36
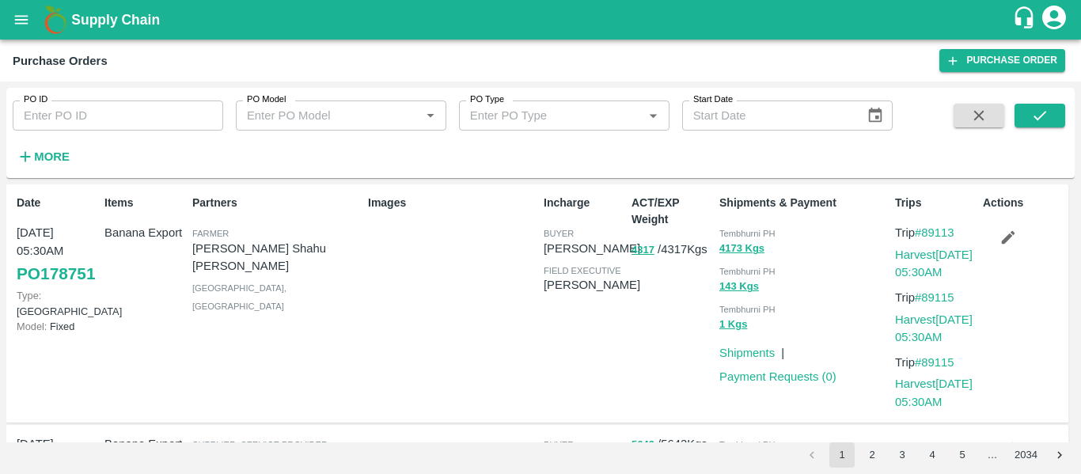
click at [136, 117] on input "PO ID" at bounding box center [118, 116] width 211 height 30
paste input "177552"
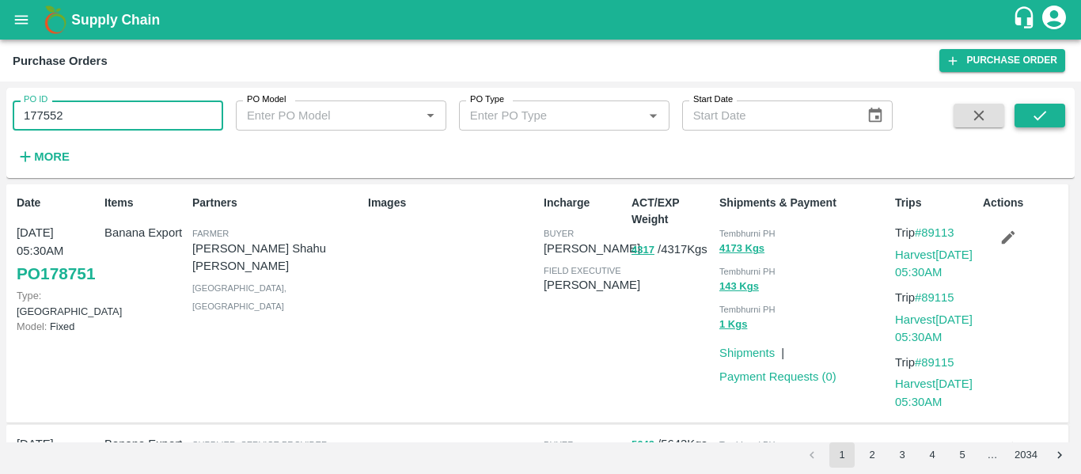
type input "177552"
click at [1030, 118] on button "submit" at bounding box center [1040, 116] width 51 height 24
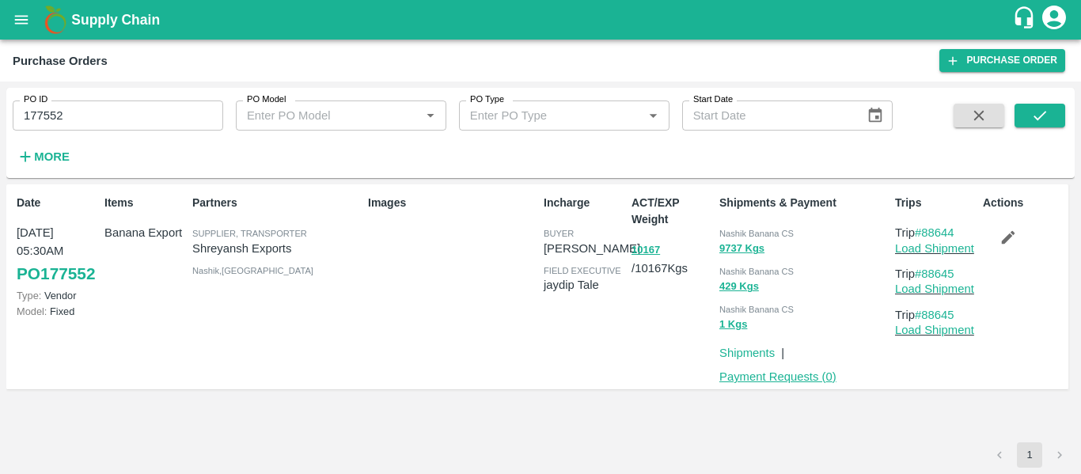
click at [806, 377] on link "Payment Requests ( 0 )" at bounding box center [777, 376] width 117 height 13
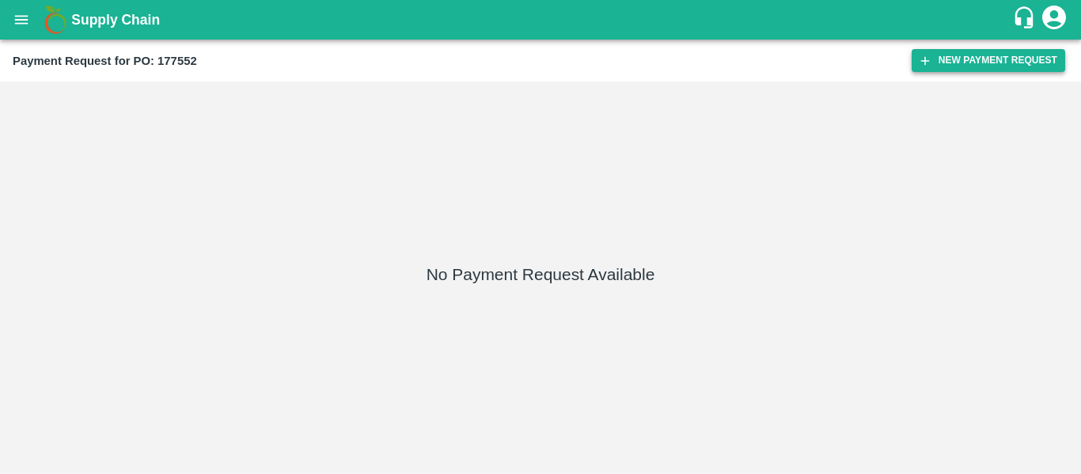
click at [988, 65] on button "New Payment Request" at bounding box center [989, 60] width 154 height 23
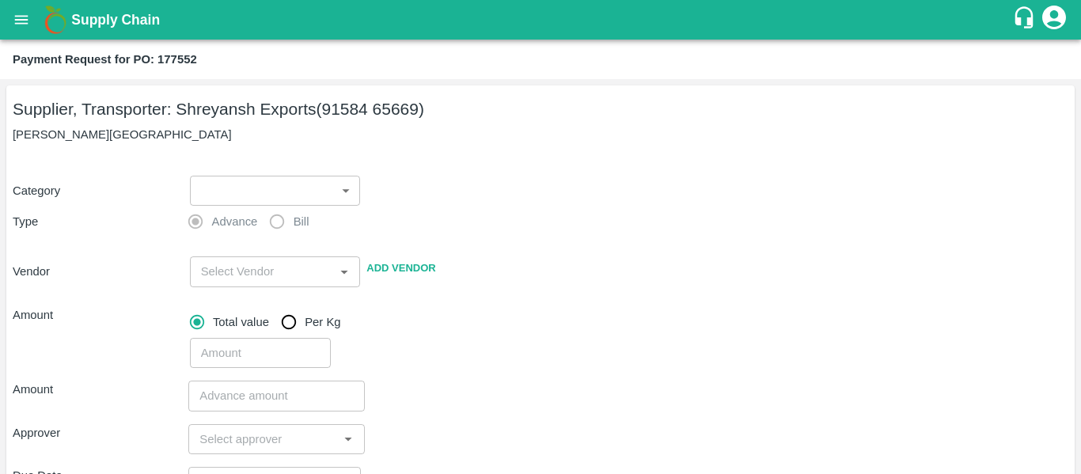
click at [223, 187] on body "Supply Chain Payment Request for PO: 177552 Supplier, Transporter: Shreyansh Ex…" at bounding box center [540, 237] width 1081 height 474
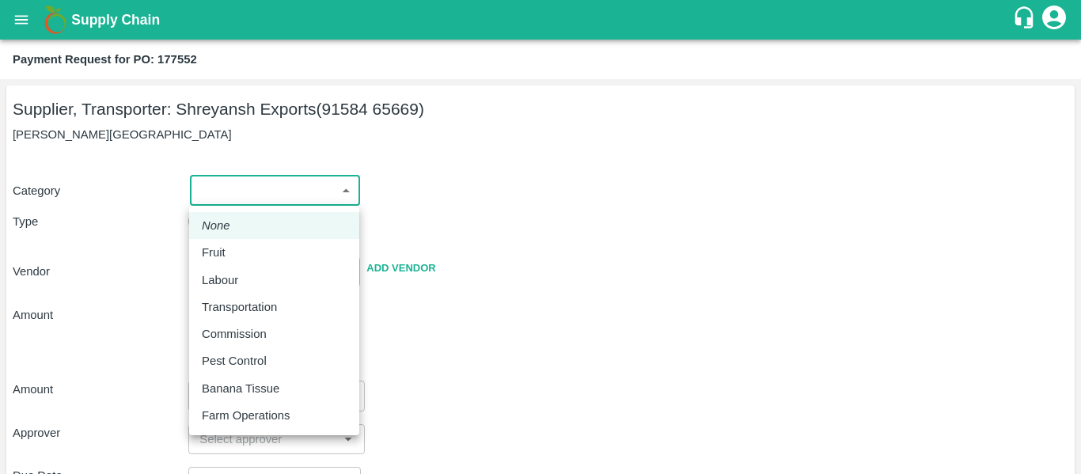
click at [229, 246] on div "Fruit" at bounding box center [218, 252] width 32 height 17
type input "1"
type input "[PERSON_NAME] Exports - 91584 65669(Supplier, Transporter)"
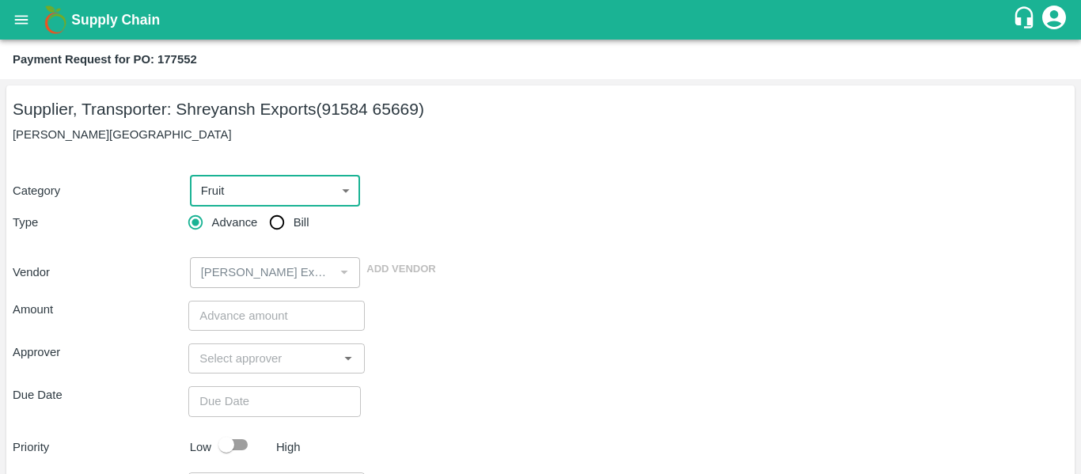
click at [270, 232] on input "Bill" at bounding box center [277, 223] width 32 height 32
radio input "true"
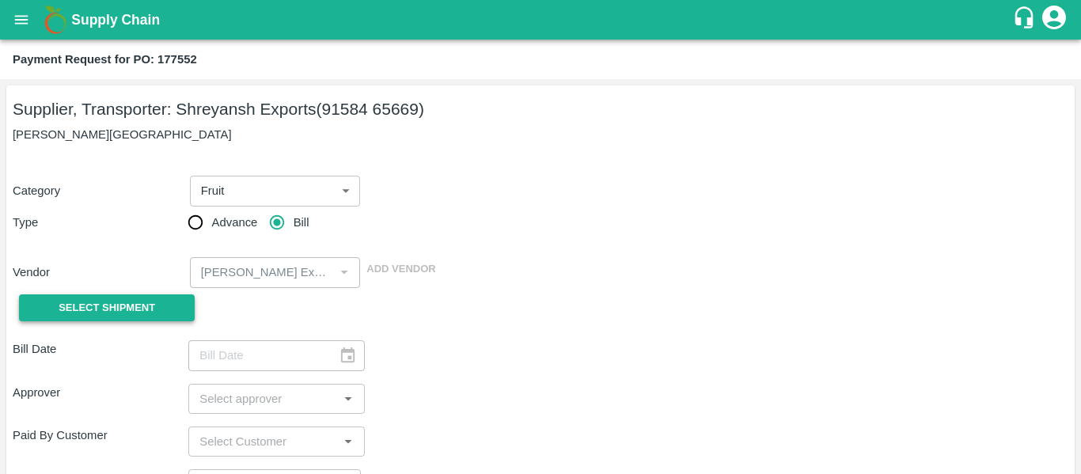
click at [159, 313] on button "Select Shipment" at bounding box center [107, 308] width 176 height 28
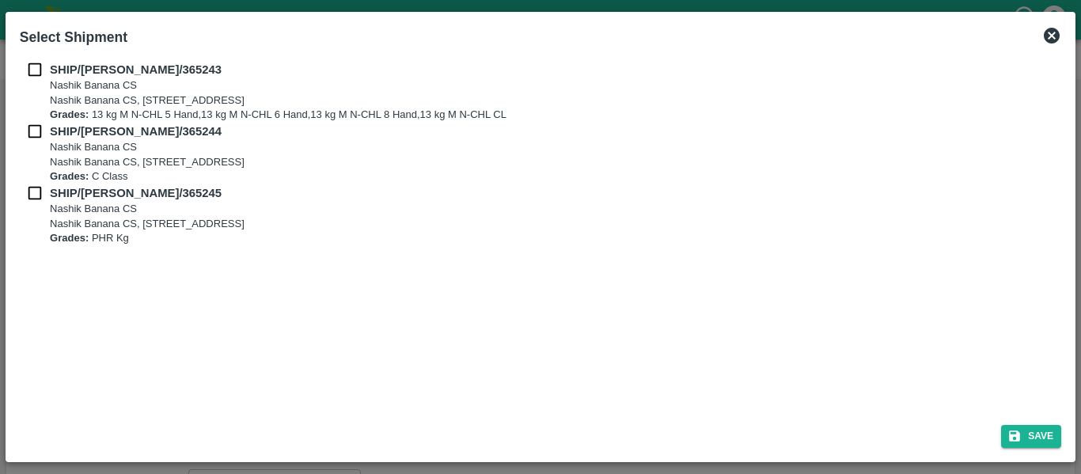
click at [44, 72] on input "checkbox" at bounding box center [35, 69] width 30 height 17
checkbox input "true"
click at [44, 123] on input "checkbox" at bounding box center [35, 131] width 30 height 17
checkbox input "true"
click at [46, 180] on div "SHIP/NASH/365244 Nashik Banana CS Nashik Banana CS, Gat No. 314/2/1, A/p- Mohad…" at bounding box center [540, 154] width 1041 height 62
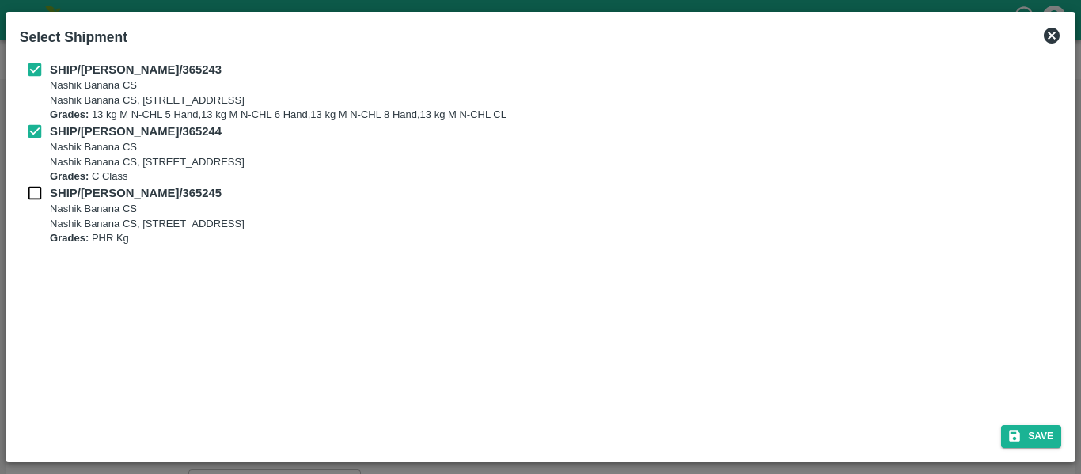
click at [48, 188] on input "checkbox" at bounding box center [35, 192] width 30 height 17
checkbox input "true"
click at [1041, 445] on button "Save" at bounding box center [1031, 436] width 60 height 23
type input "20/09/2025"
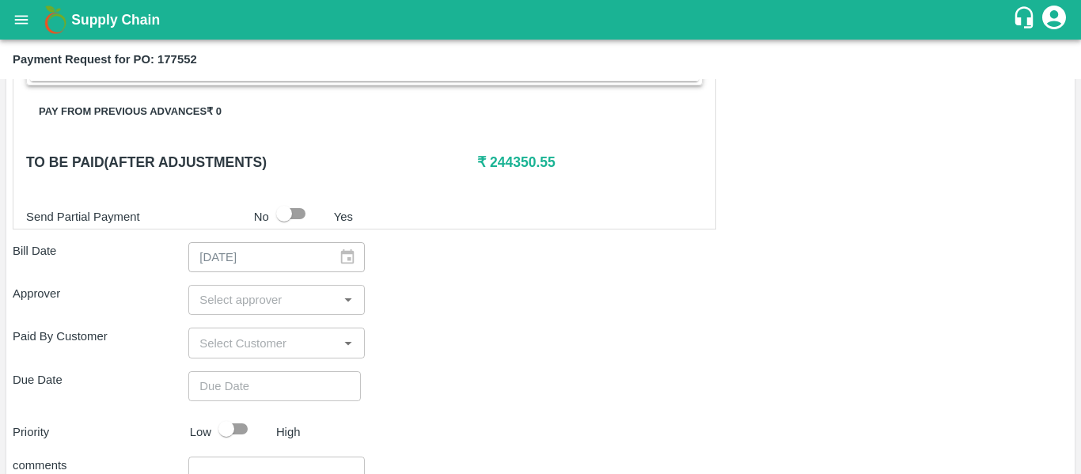
scroll to position [707, 0]
click at [287, 297] on input "input" at bounding box center [263, 299] width 140 height 21
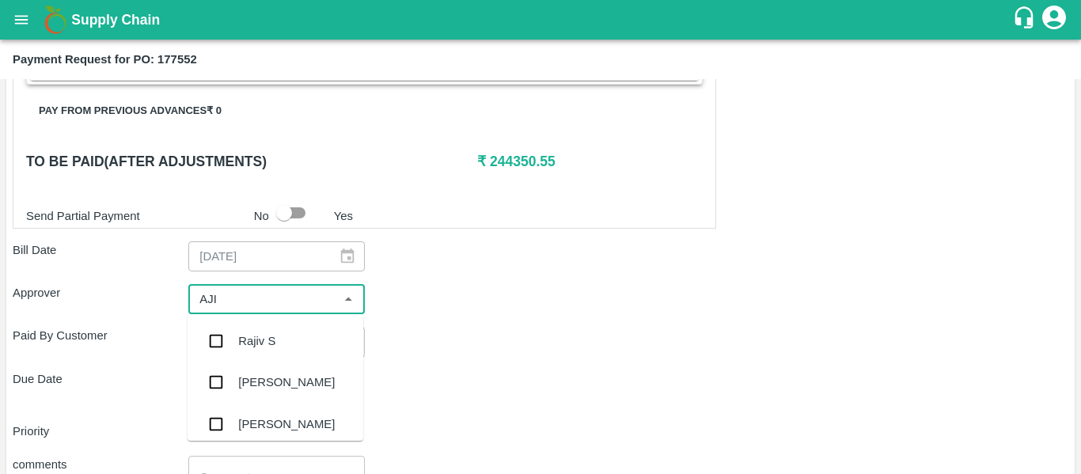
type input "AJIT"
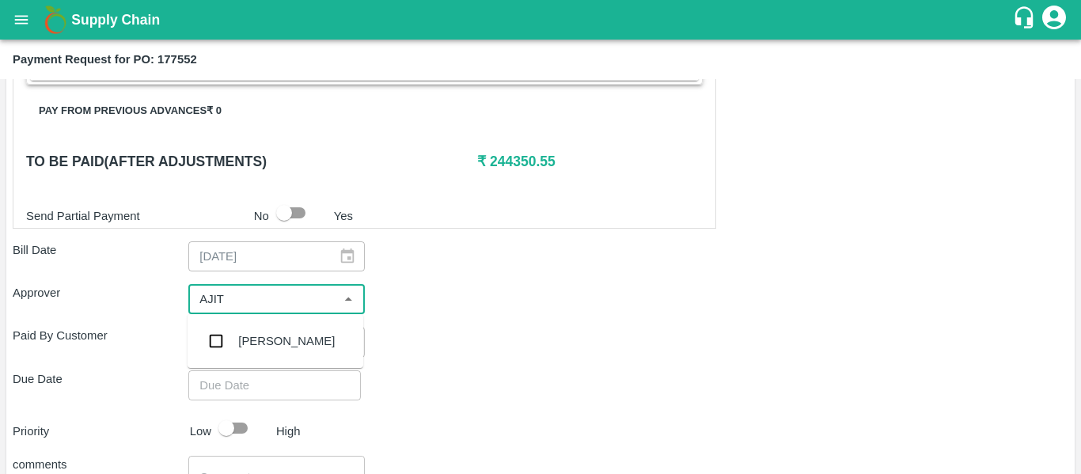
click at [290, 352] on div "[PERSON_NAME]" at bounding box center [276, 340] width 176 height 41
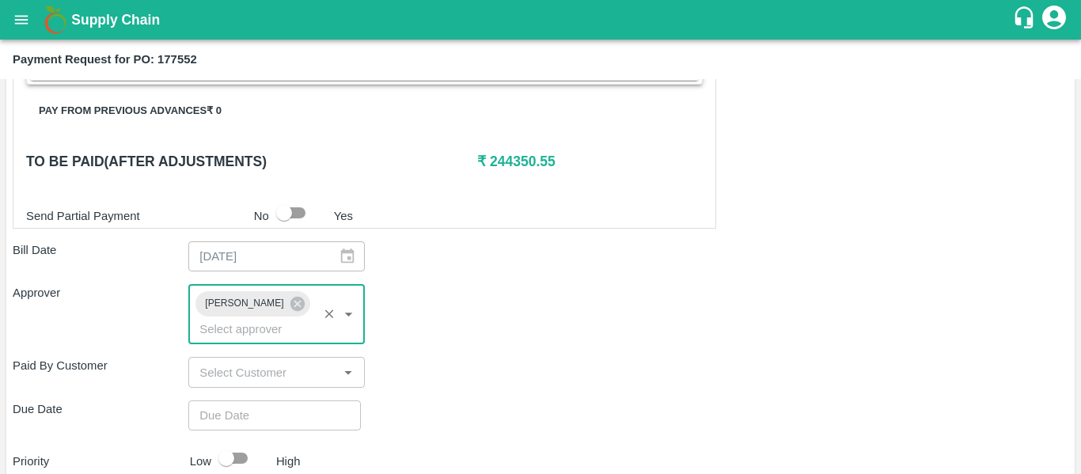
type input "DD/MM/YYYY hh:mm aa"
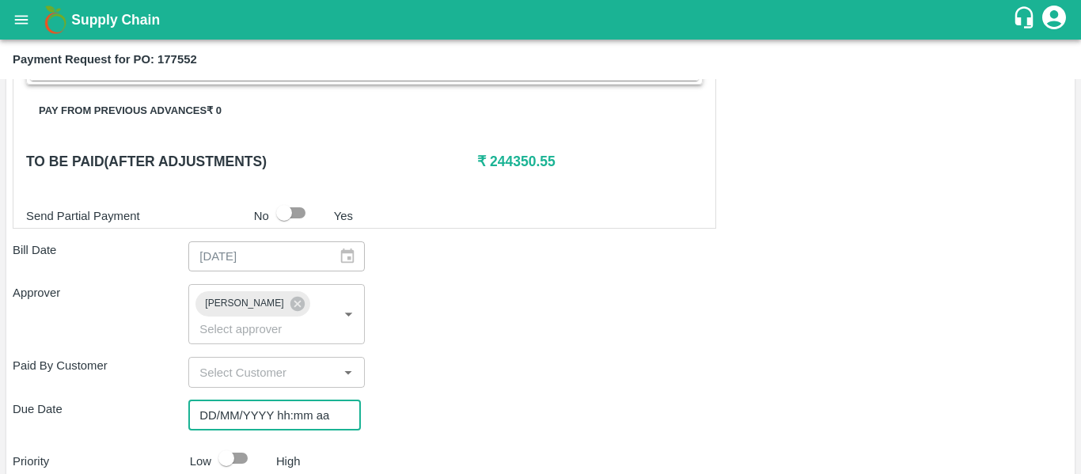
click at [283, 400] on input "DD/MM/YYYY hh:mm aa" at bounding box center [268, 415] width 161 height 30
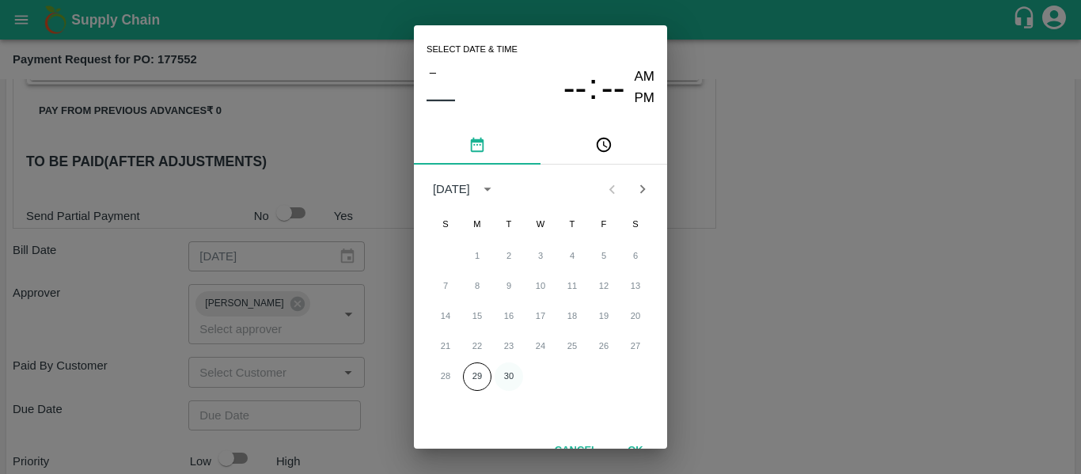
click at [503, 381] on button "30" at bounding box center [509, 376] width 28 height 28
type input "[DATE] 12:00 AM"
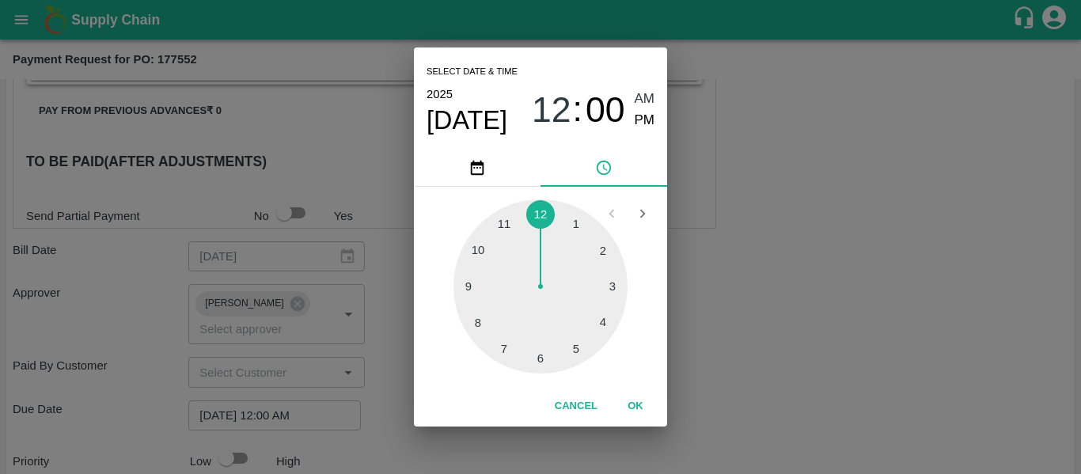
click at [807, 347] on div "Select date & time [DATE] 12 : 00 AM PM 1 2 3 4 5 6 7 8 9 10 11 12 Cancel OK" at bounding box center [540, 237] width 1081 height 474
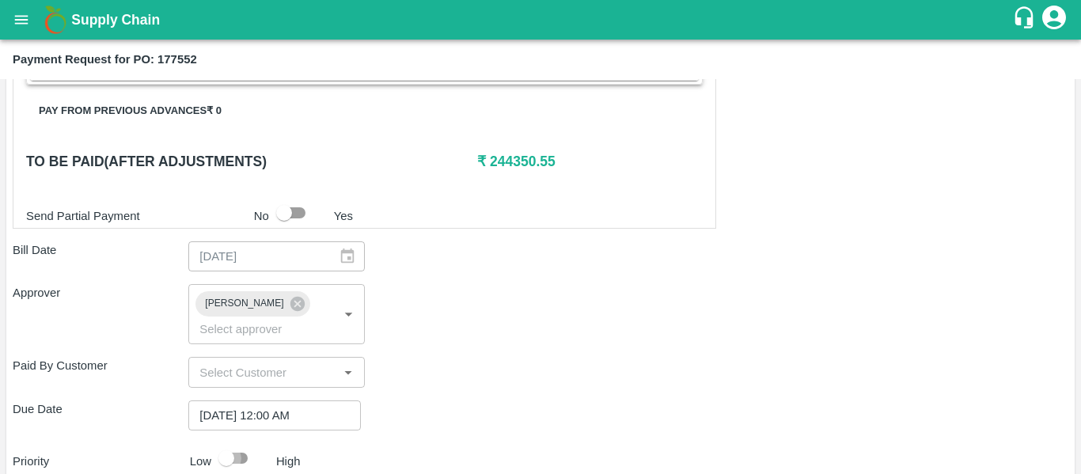
click at [243, 443] on input "checkbox" at bounding box center [226, 458] width 90 height 30
checkbox input "true"
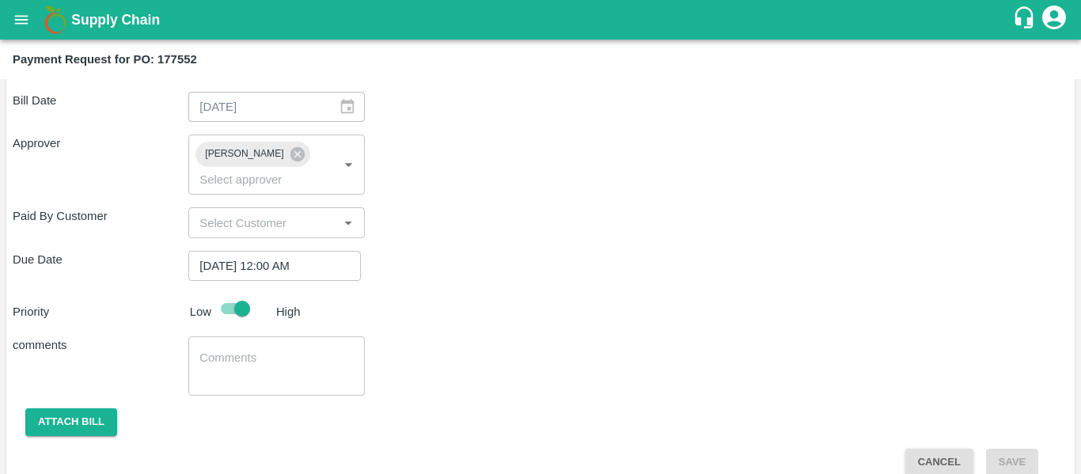
click at [260, 350] on textarea at bounding box center [276, 366] width 154 height 33
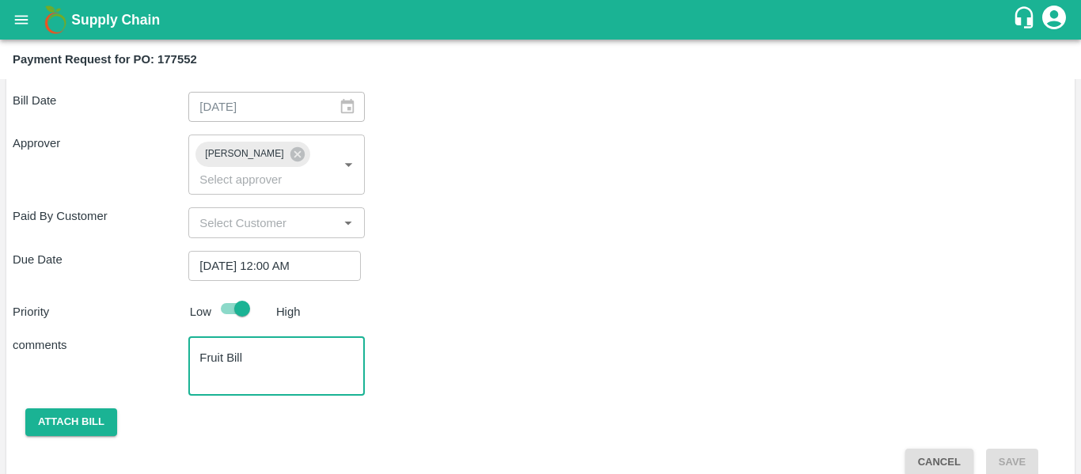
type textarea "Fruit Bill"
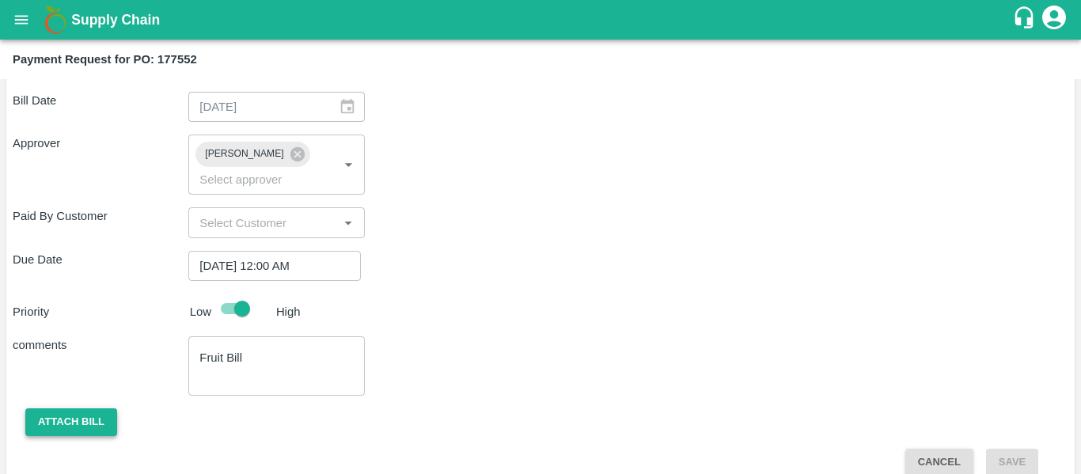
click at [106, 408] on button "Attach bill" at bounding box center [71, 422] width 92 height 28
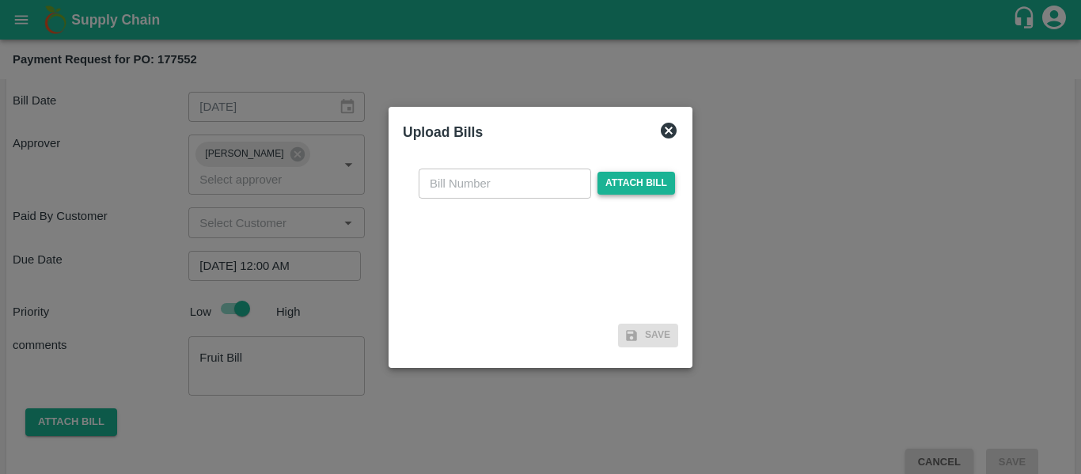
click at [620, 187] on span "Attach bill" at bounding box center [636, 183] width 78 height 23
click at [0, 0] on input "Attach bill" at bounding box center [0, 0] width 0 height 0
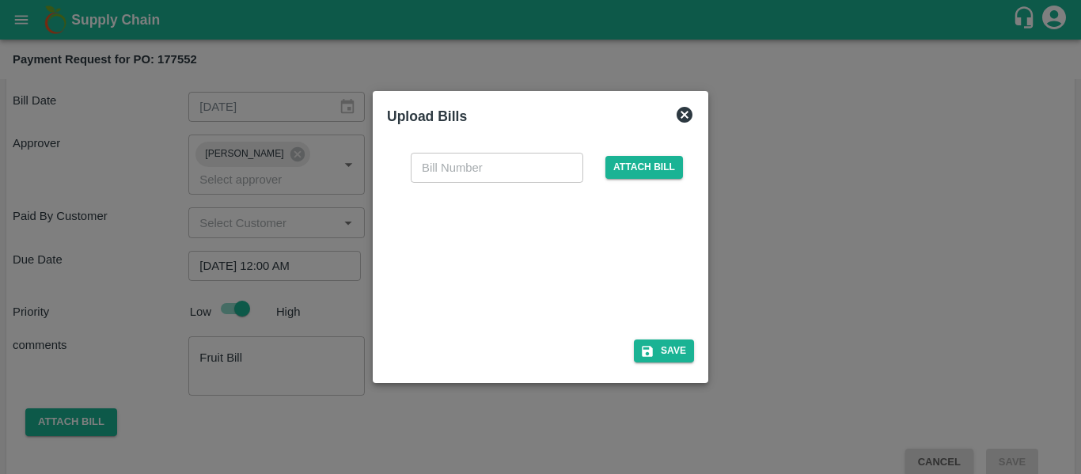
click at [578, 271] on div at bounding box center [537, 256] width 237 height 84
click at [455, 165] on input "text" at bounding box center [497, 168] width 173 height 30
type input "SE/25-26/1540"
click at [652, 352] on icon "button" at bounding box center [647, 351] width 11 height 11
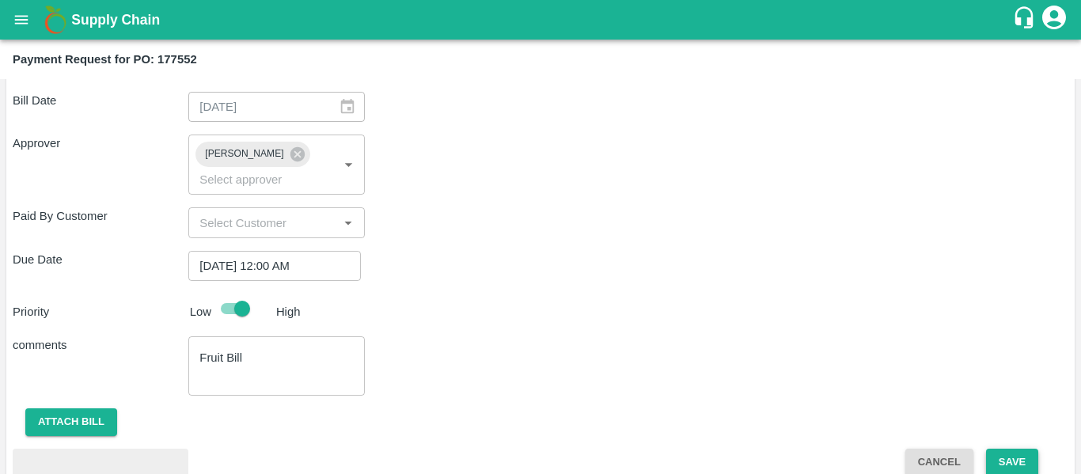
click at [997, 449] on button "Save" at bounding box center [1012, 463] width 52 height 28
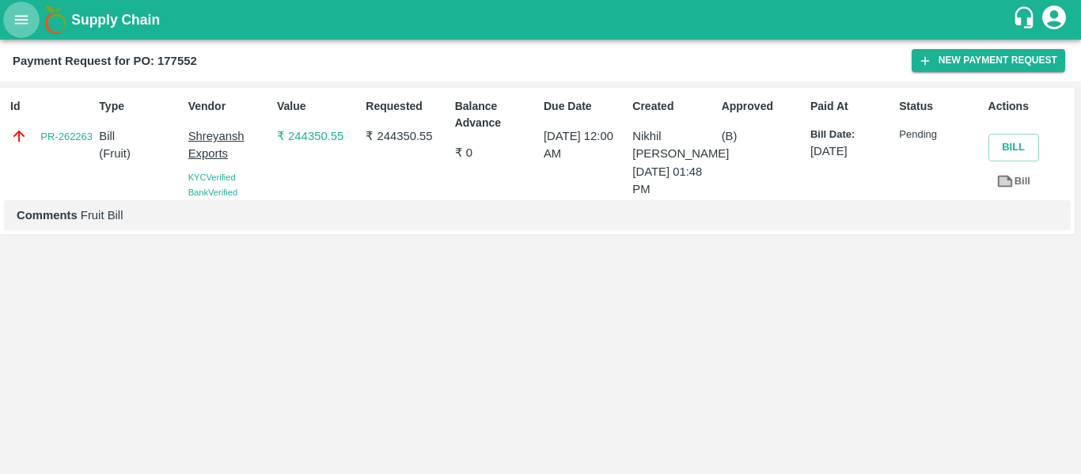
click at [21, 22] on icon "open drawer" at bounding box center [21, 19] width 17 height 17
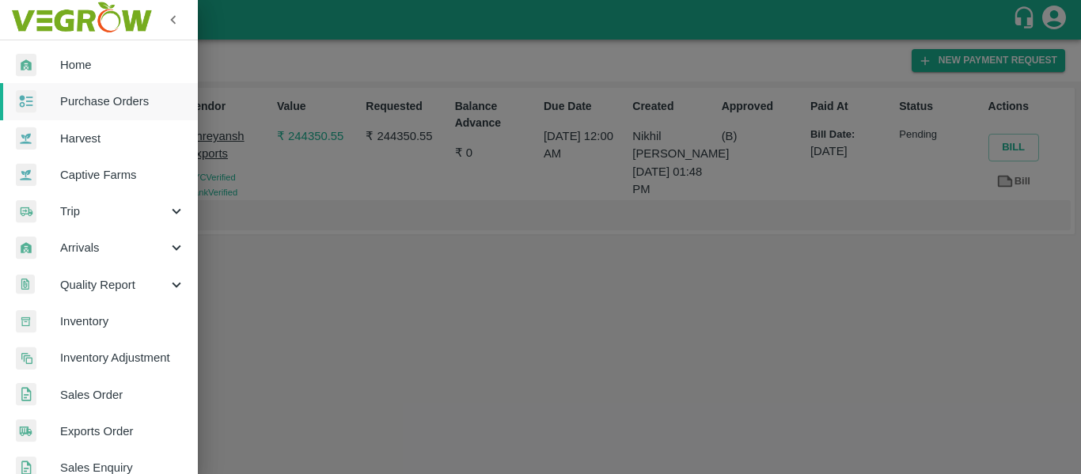
click at [115, 99] on span "Purchase Orders" at bounding box center [122, 101] width 125 height 17
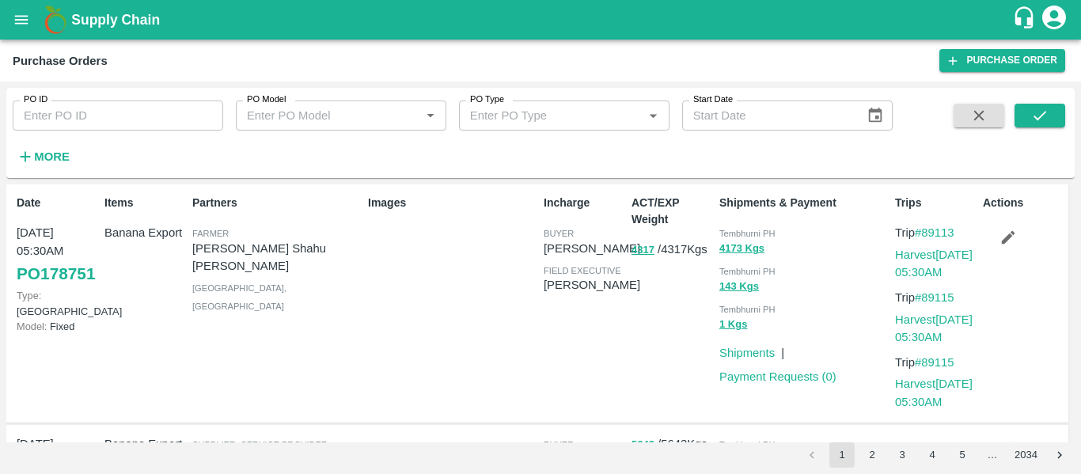
click at [127, 118] on input "PO ID" at bounding box center [118, 116] width 211 height 30
paste input "177718"
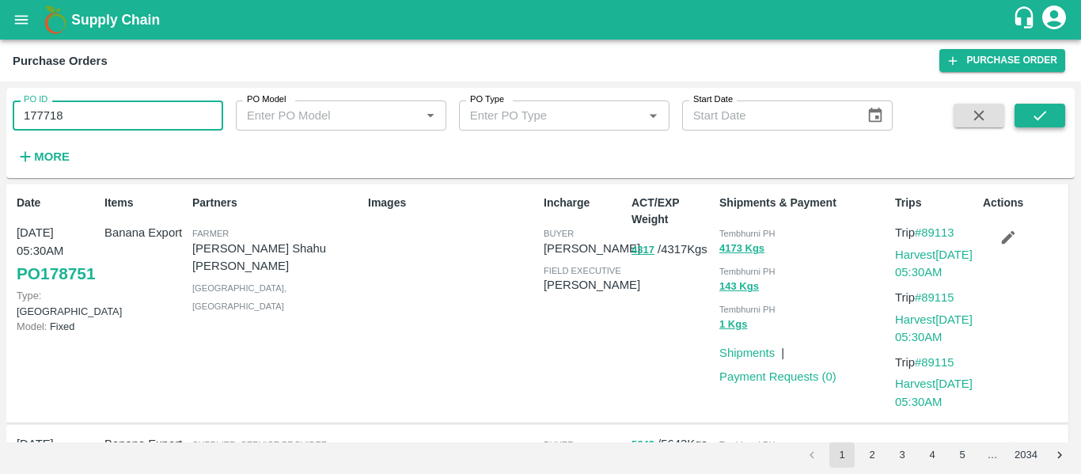
type input "177718"
click at [1049, 122] on icon "submit" at bounding box center [1039, 115] width 17 height 17
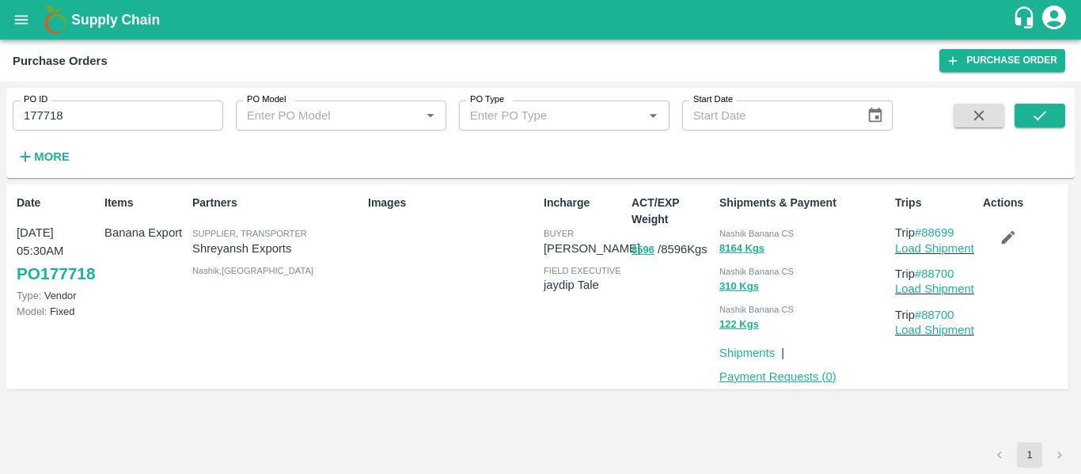
click at [794, 375] on link "Payment Requests ( 0 )" at bounding box center [777, 376] width 117 height 13
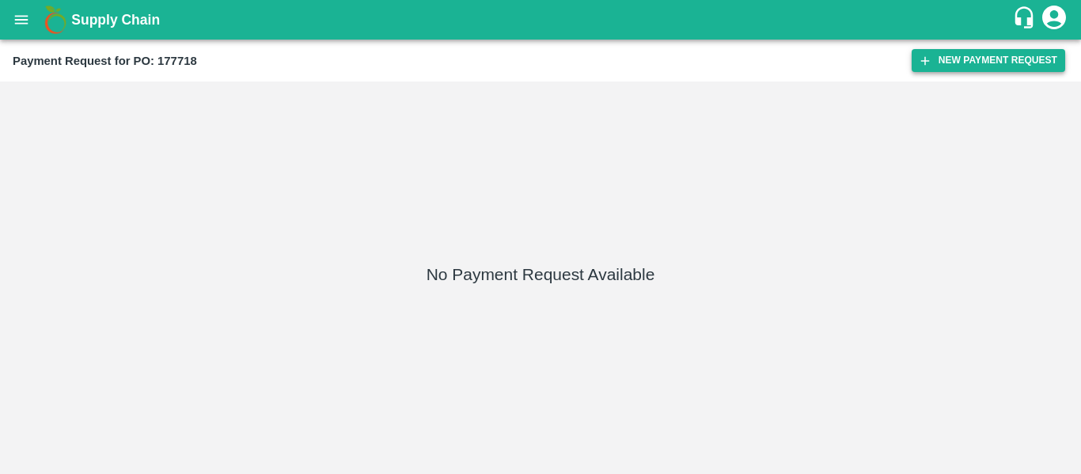
click at [961, 63] on button "New Payment Request" at bounding box center [989, 60] width 154 height 23
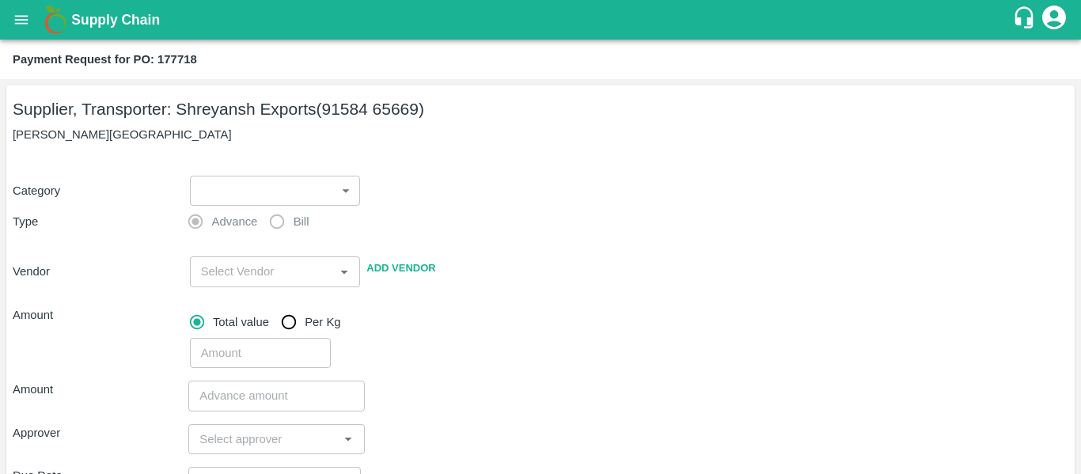
click at [296, 184] on body "Supply Chain Payment Request for PO: 177718 Supplier, Transporter: Shreyansh Ex…" at bounding box center [540, 237] width 1081 height 474
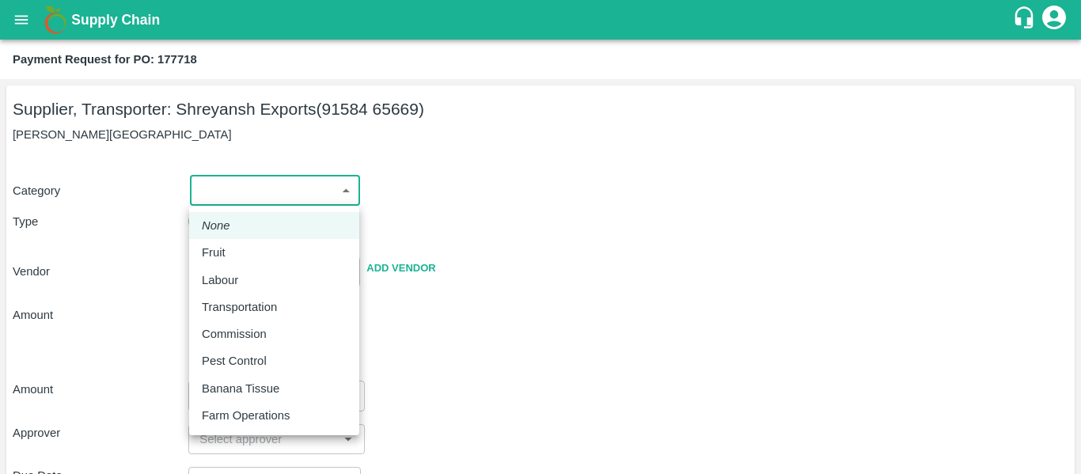
click at [232, 252] on div "Fruit" at bounding box center [218, 252] width 32 height 17
type input "1"
type input "[PERSON_NAME] Exports - 91584 65669(Supplier, Transporter)"
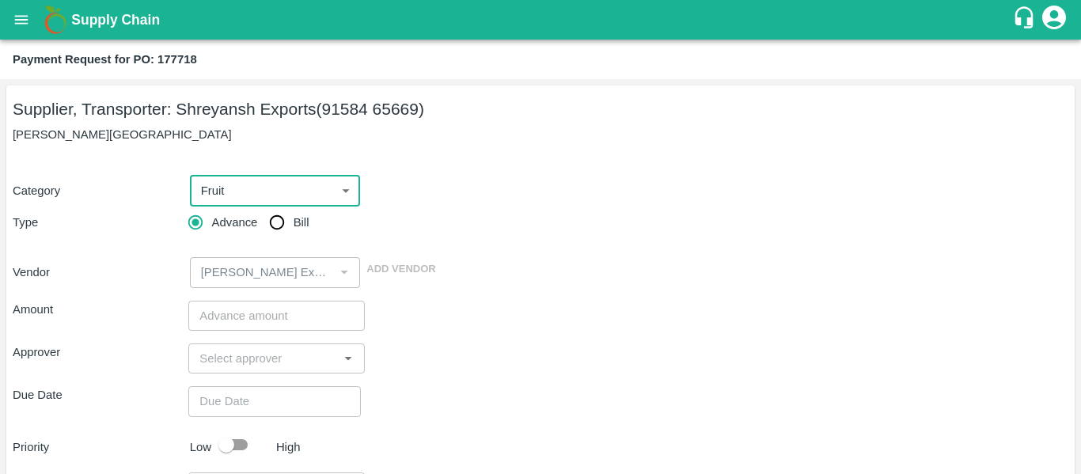
click at [283, 227] on input "Bill" at bounding box center [277, 223] width 32 height 32
radio input "true"
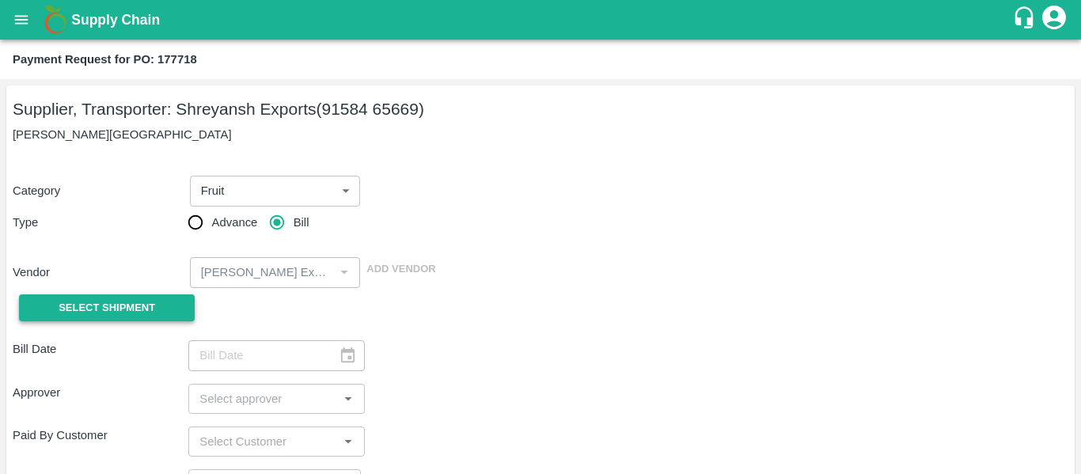
click at [153, 300] on span "Select Shipment" at bounding box center [107, 308] width 97 height 18
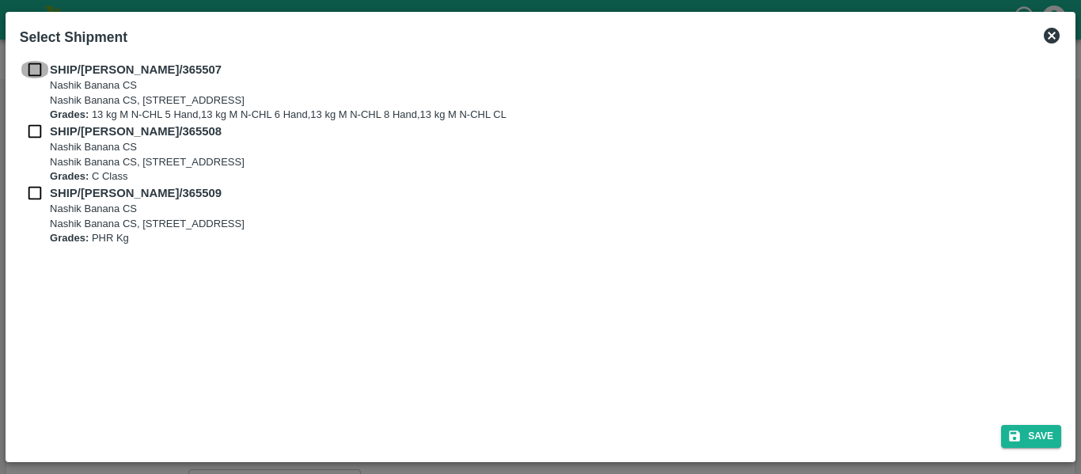
click at [29, 67] on input "checkbox" at bounding box center [35, 69] width 30 height 17
checkbox input "true"
click at [33, 143] on div "SHIP/NASH/365508 Nashik Banana CS Nashik Banana CS, Gat No. 314/2/1, A/p- Mohad…" at bounding box center [540, 154] width 1041 height 62
click at [33, 135] on input "checkbox" at bounding box center [35, 131] width 30 height 17
checkbox input "true"
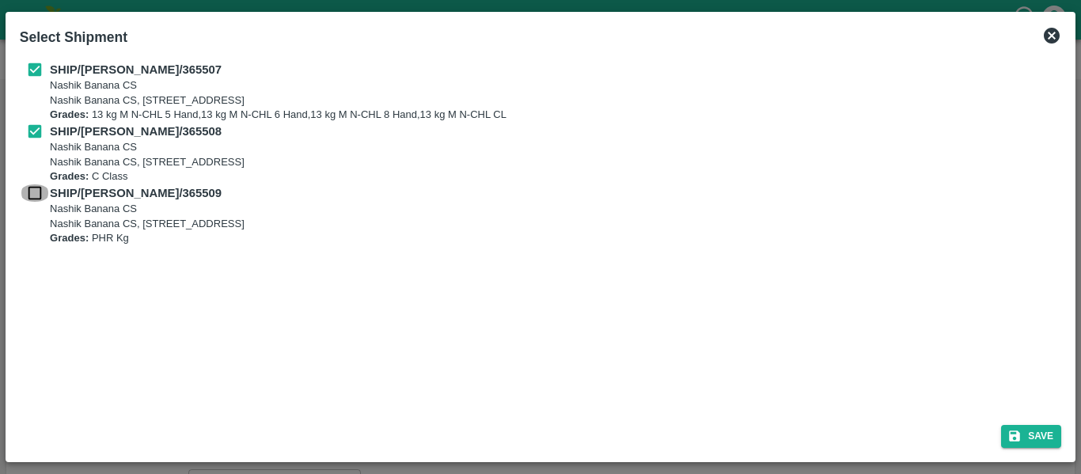
click at [40, 195] on input "checkbox" at bounding box center [35, 192] width 30 height 17
checkbox input "true"
click at [1026, 432] on button "Save" at bounding box center [1031, 436] width 60 height 23
type input "21/09/2025"
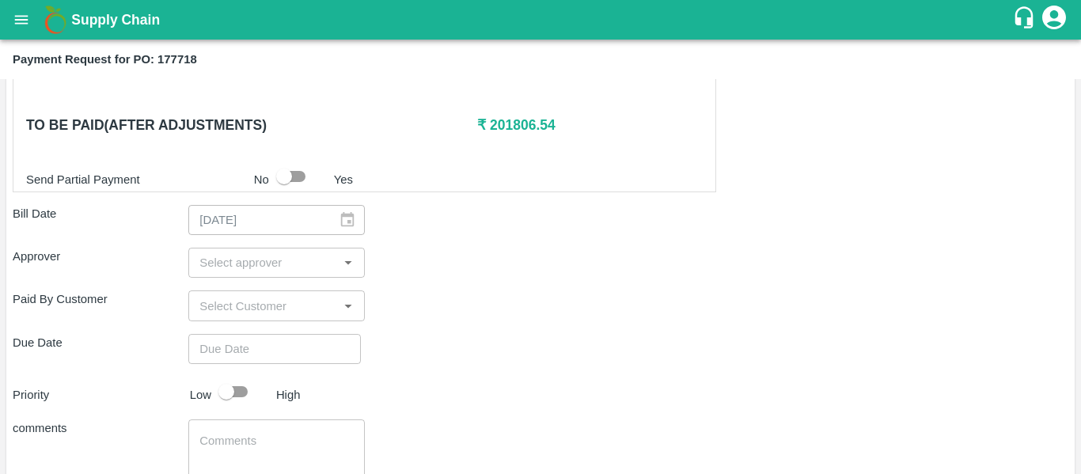
scroll to position [741, 0]
click at [255, 260] on input "input" at bounding box center [263, 264] width 140 height 21
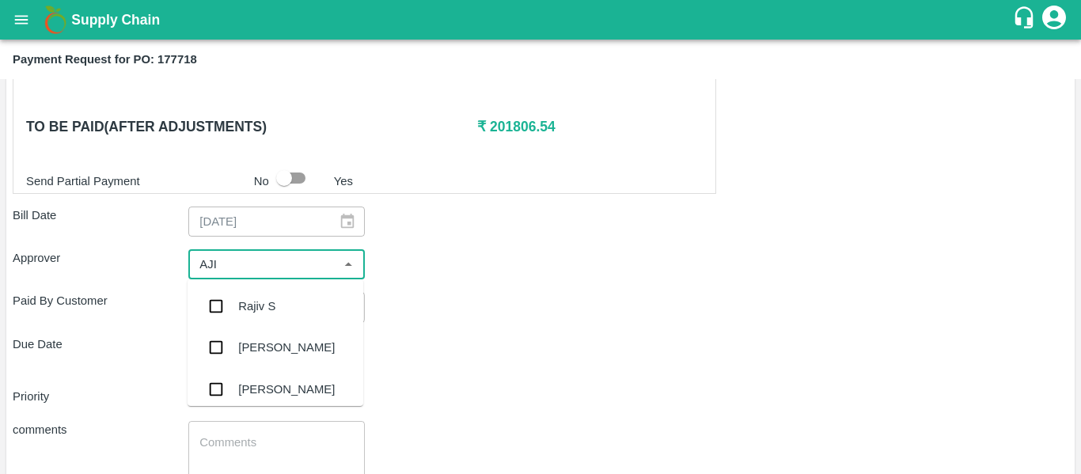
type input "AJIT"
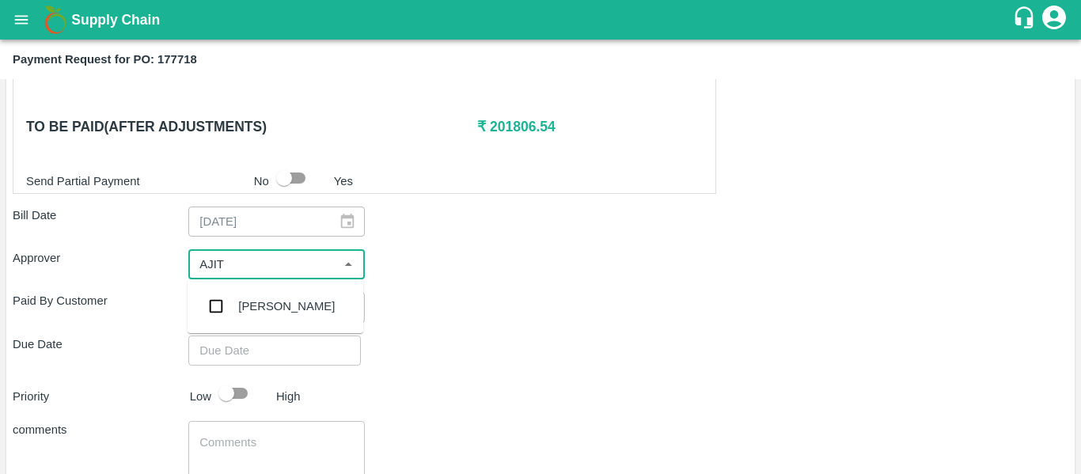
click at [263, 305] on div "[PERSON_NAME]" at bounding box center [286, 306] width 97 height 17
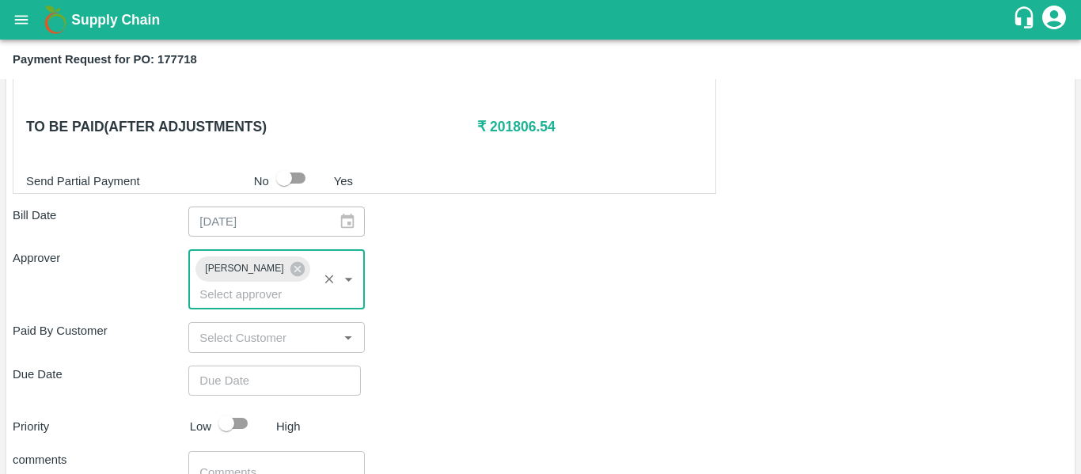
type input "DD/MM/YYYY hh:mm aa"
click at [279, 366] on input "DD/MM/YYYY hh:mm aa" at bounding box center [268, 381] width 161 height 30
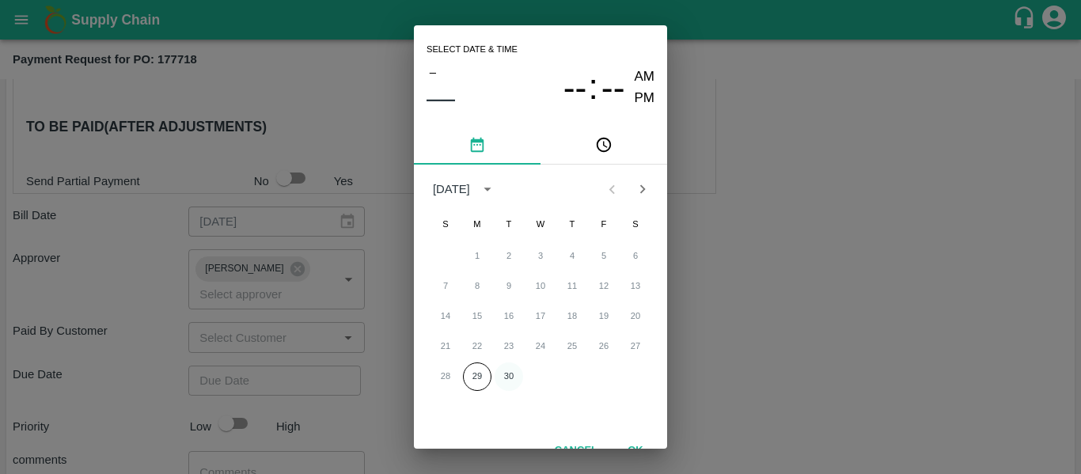
click at [514, 379] on button "30" at bounding box center [509, 376] width 28 height 28
type input "[DATE] 12:00 AM"
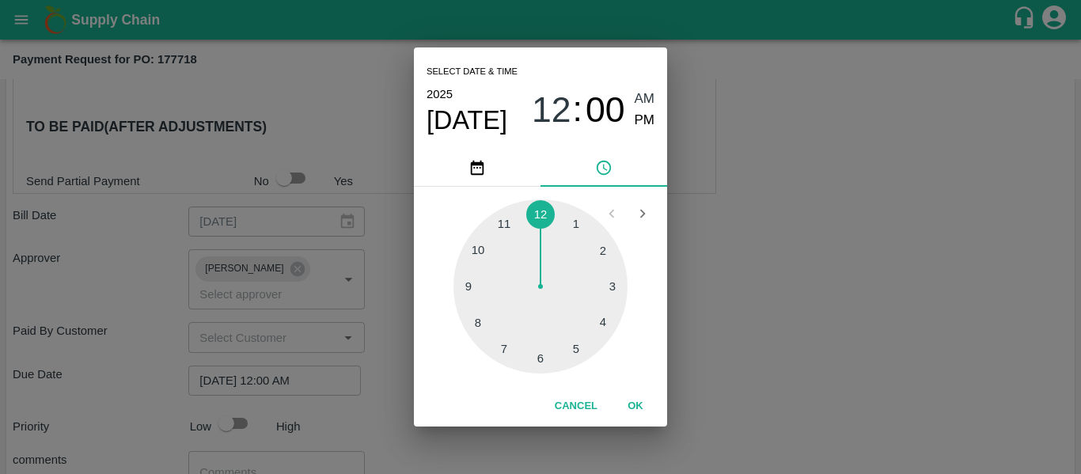
click at [745, 337] on div "Select date & time [DATE] 12 : 00 AM PM 1 2 3 4 5 6 7 8 9 10 11 12 Cancel OK" at bounding box center [540, 237] width 1081 height 474
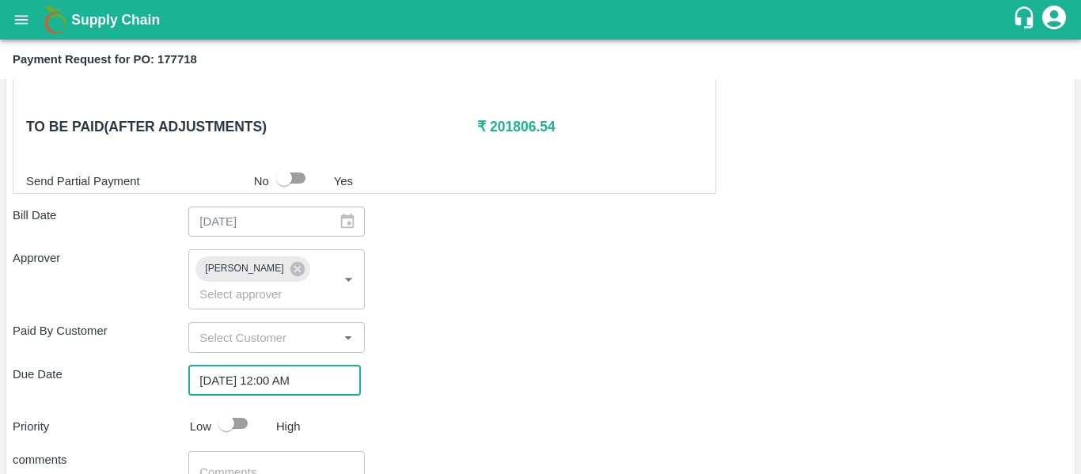
click at [244, 409] on input "checkbox" at bounding box center [226, 423] width 90 height 30
checkbox input "true"
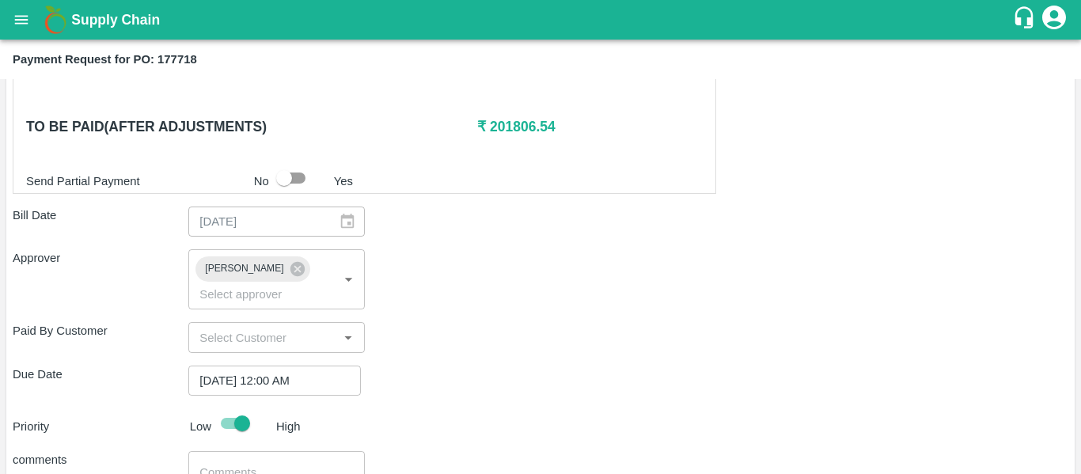
click at [253, 468] on textarea at bounding box center [276, 481] width 154 height 33
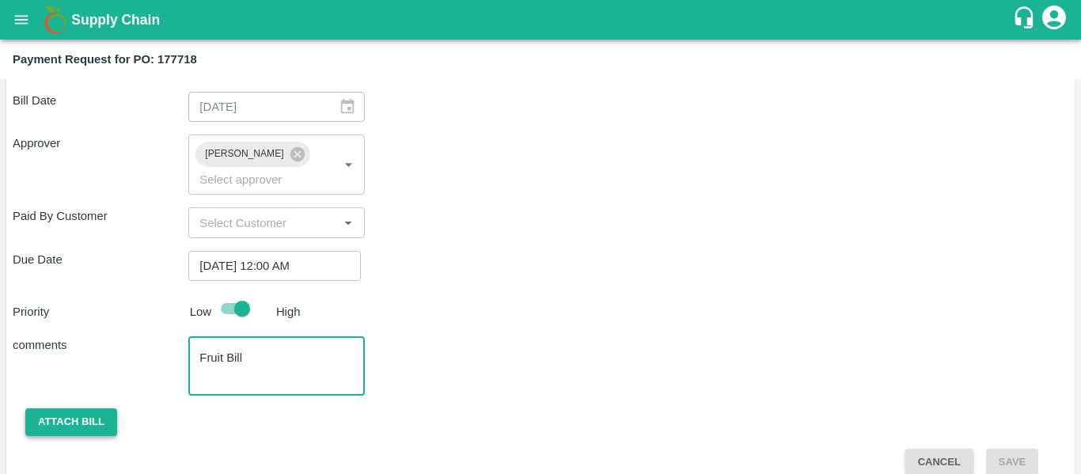
type textarea "Fruit Bill"
click at [74, 408] on button "Attach bill" at bounding box center [71, 422] width 92 height 28
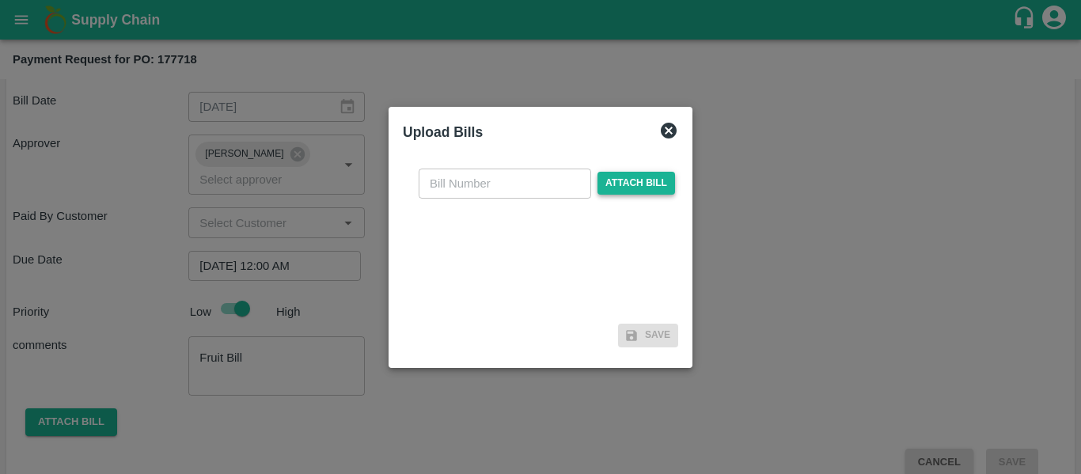
click at [609, 179] on span "Attach bill" at bounding box center [636, 183] width 78 height 23
click at [0, 0] on input "Attach bill" at bounding box center [0, 0] width 0 height 0
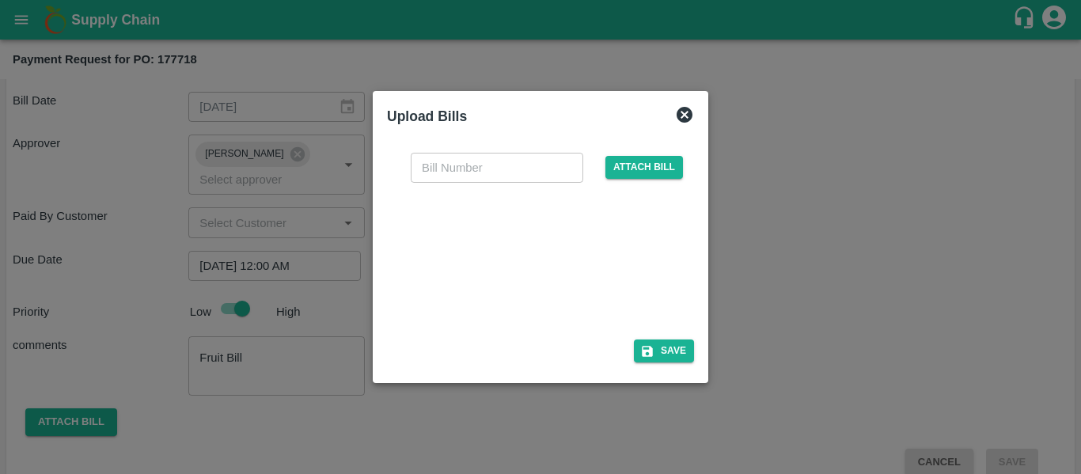
click at [526, 259] on div at bounding box center [537, 256] width 237 height 84
click at [454, 162] on input "text" at bounding box center [497, 168] width 173 height 30
type input "SE/25-26/1541"
click at [686, 351] on button "Save" at bounding box center [664, 350] width 60 height 23
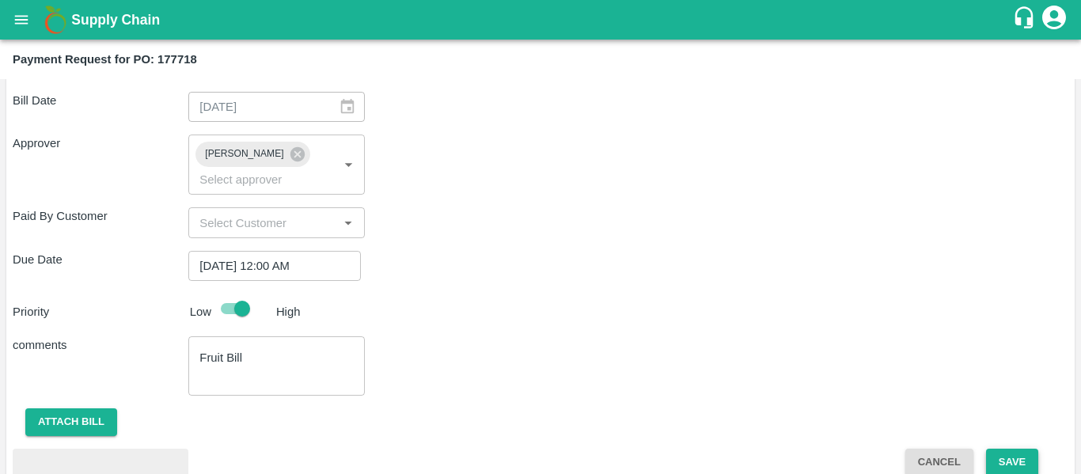
click at [1004, 449] on button "Save" at bounding box center [1012, 463] width 52 height 28
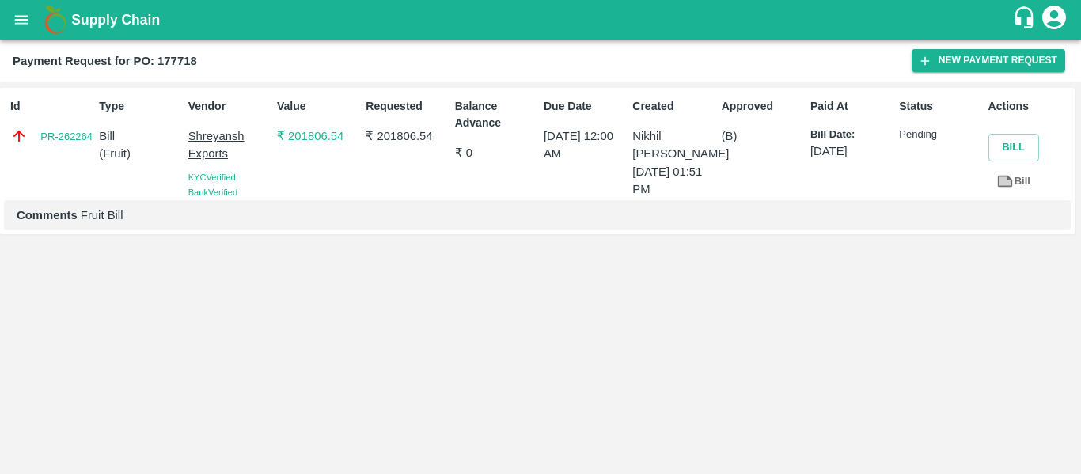
click at [25, 12] on icon "open drawer" at bounding box center [21, 19] width 17 height 17
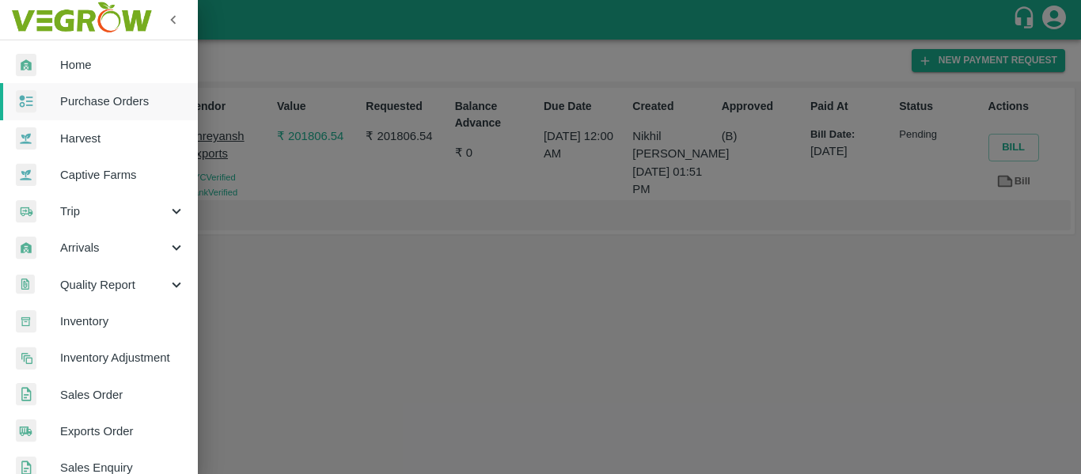
click at [117, 93] on span "Purchase Orders" at bounding box center [122, 101] width 125 height 17
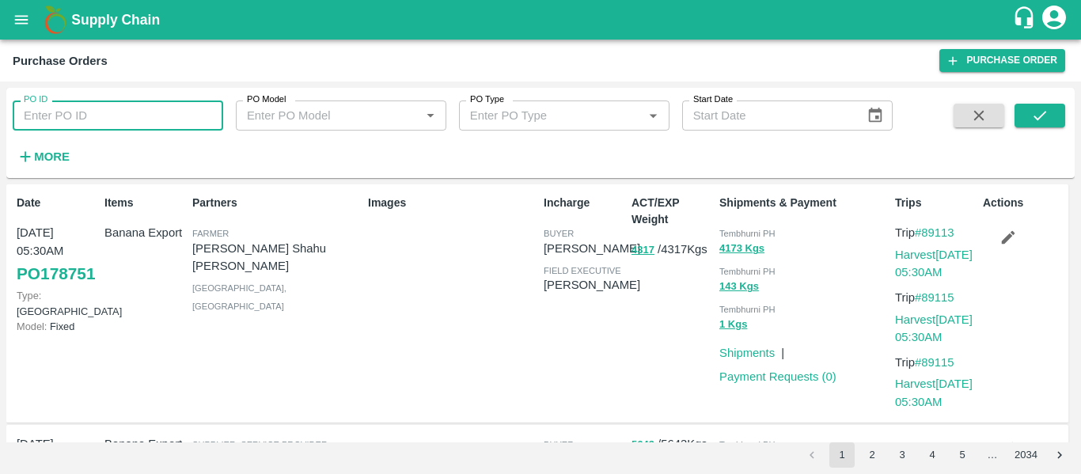
click at [97, 115] on input "PO ID" at bounding box center [118, 116] width 211 height 30
paste input "177715"
type input "177715"
click at [1037, 123] on icon "submit" at bounding box center [1039, 115] width 17 height 17
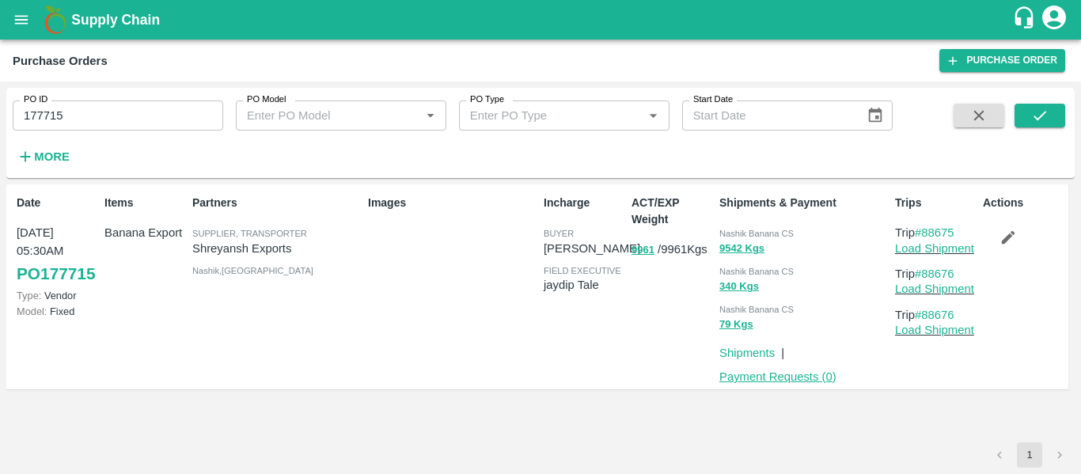
click at [779, 380] on link "Payment Requests ( 0 )" at bounding box center [777, 376] width 117 height 13
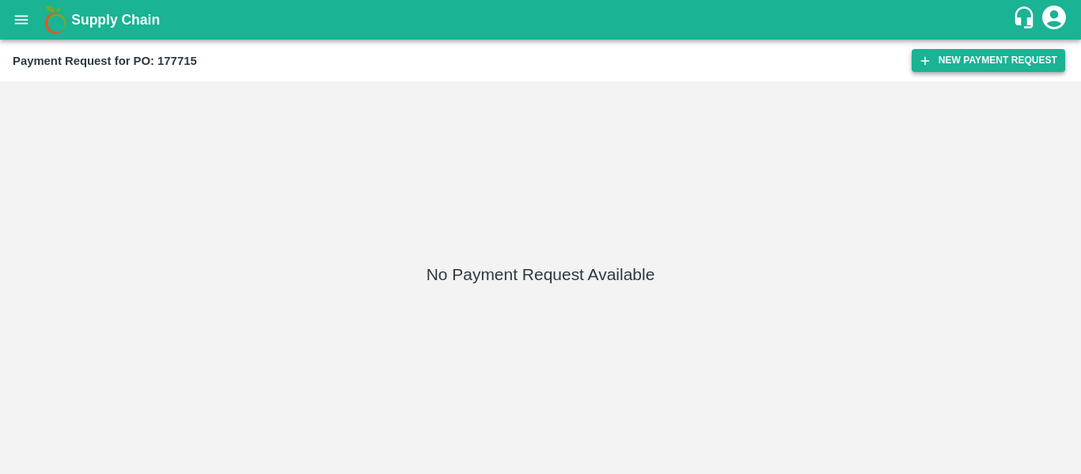
click at [950, 61] on button "New Payment Request" at bounding box center [989, 60] width 154 height 23
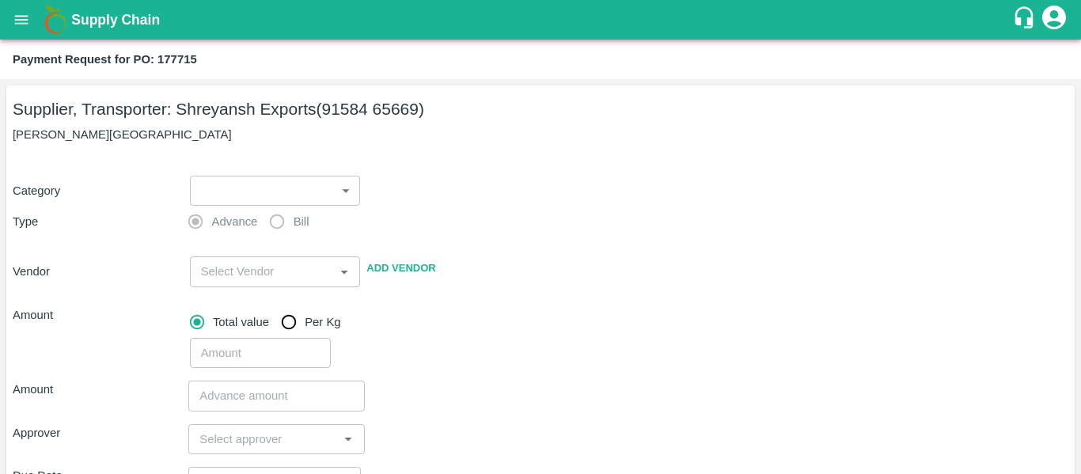
click at [226, 204] on body "Supply Chain Payment Request for PO: 177715 Supplier, Transporter: [PERSON_NAME…" at bounding box center [540, 237] width 1081 height 474
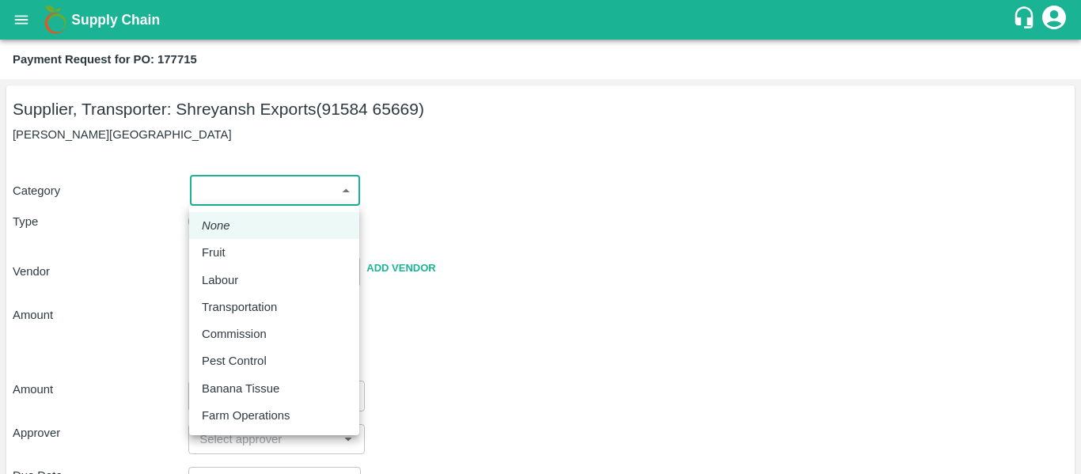
click at [222, 256] on p "Fruit" at bounding box center [214, 252] width 24 height 17
type input "1"
type input "[PERSON_NAME] Exports - 91584 65669(Supplier, Transporter)"
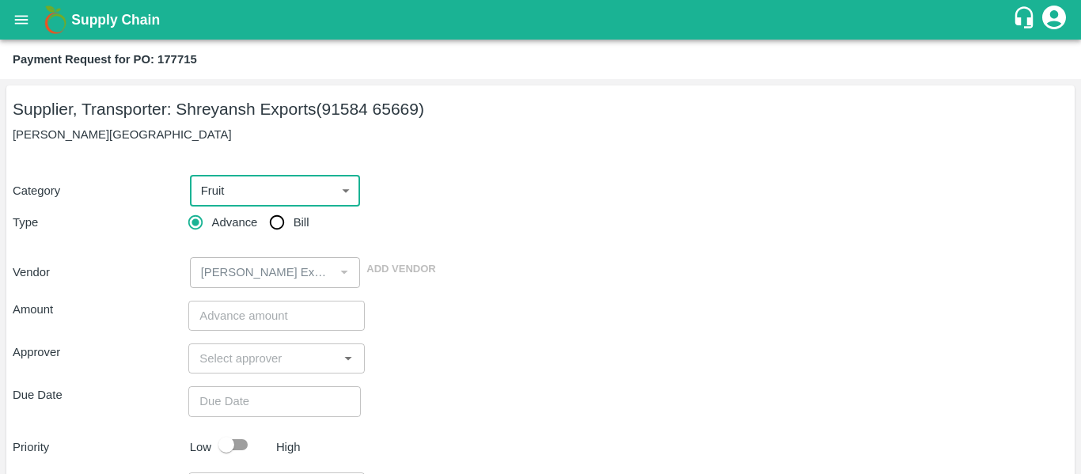
click at [279, 219] on input "Bill" at bounding box center [277, 223] width 32 height 32
radio input "true"
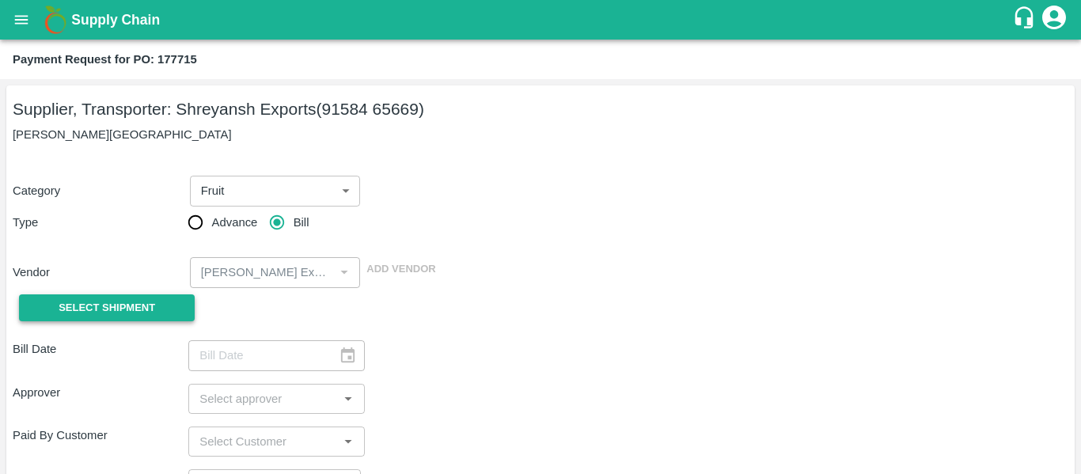
click at [141, 299] on span "Select Shipment" at bounding box center [107, 308] width 97 height 18
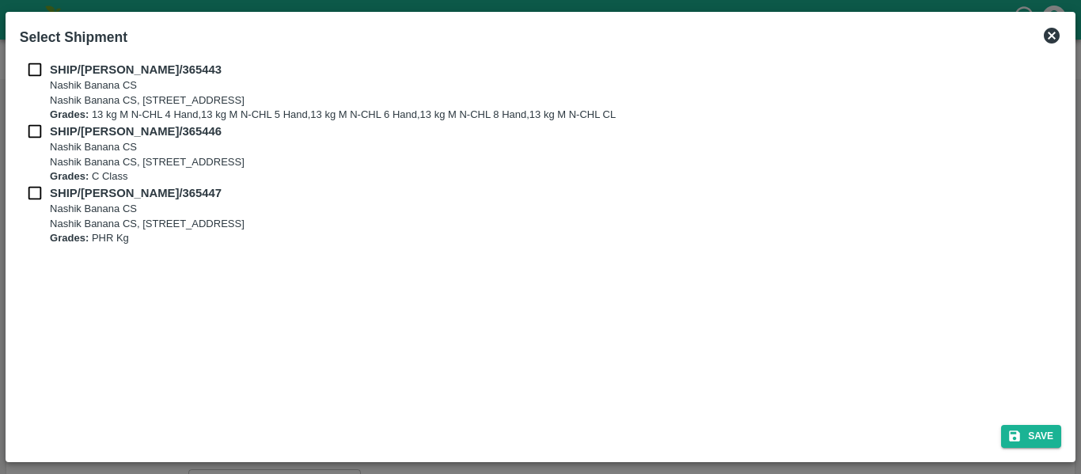
click at [45, 61] on input "checkbox" at bounding box center [35, 69] width 30 height 17
checkbox input "true"
click at [45, 130] on input "checkbox" at bounding box center [35, 131] width 30 height 17
checkbox input "true"
click at [48, 193] on input "checkbox" at bounding box center [35, 192] width 30 height 17
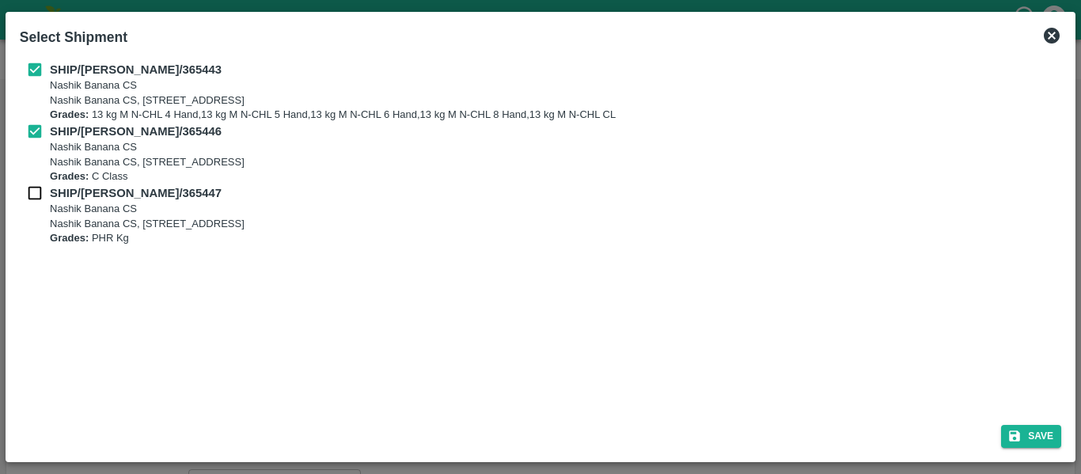
checkbox input "true"
click at [1029, 433] on button "Save" at bounding box center [1031, 436] width 60 height 23
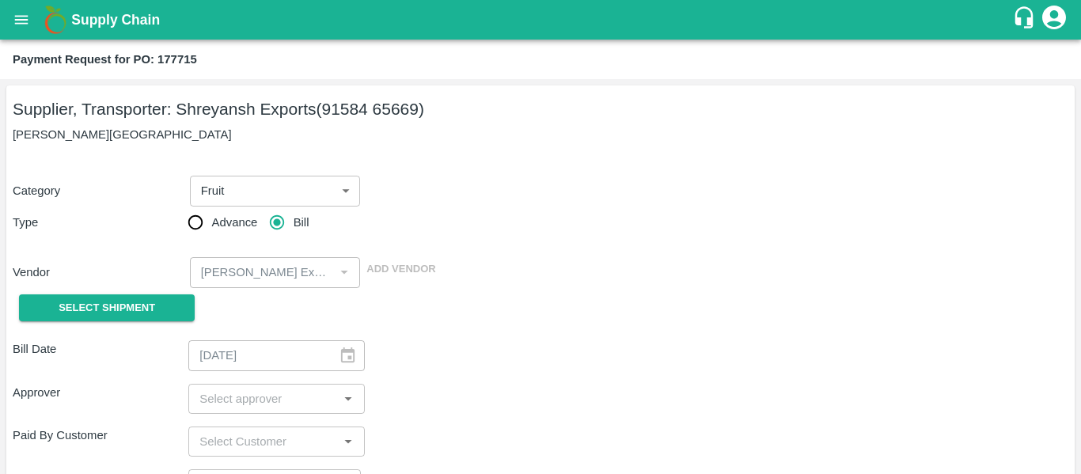
type input "[DATE]"
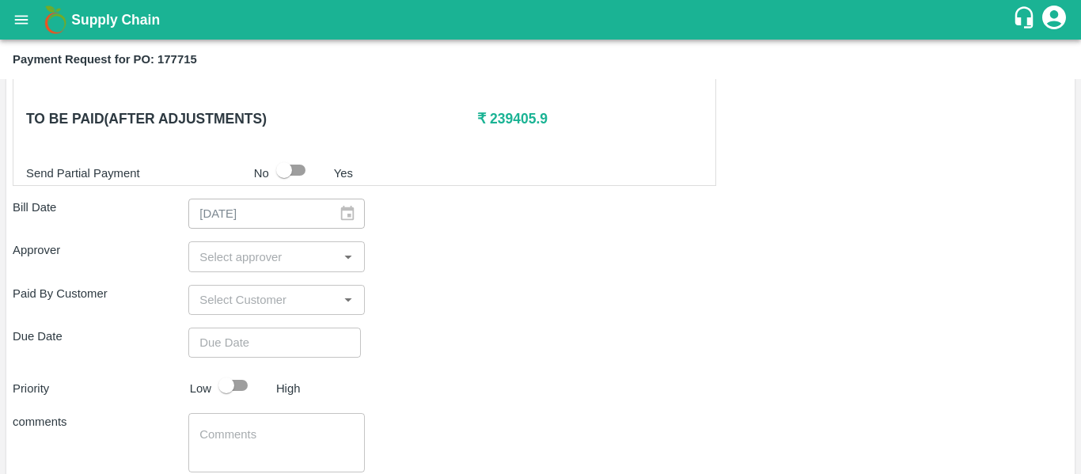
scroll to position [786, 0]
click at [233, 266] on div "​" at bounding box center [276, 255] width 176 height 30
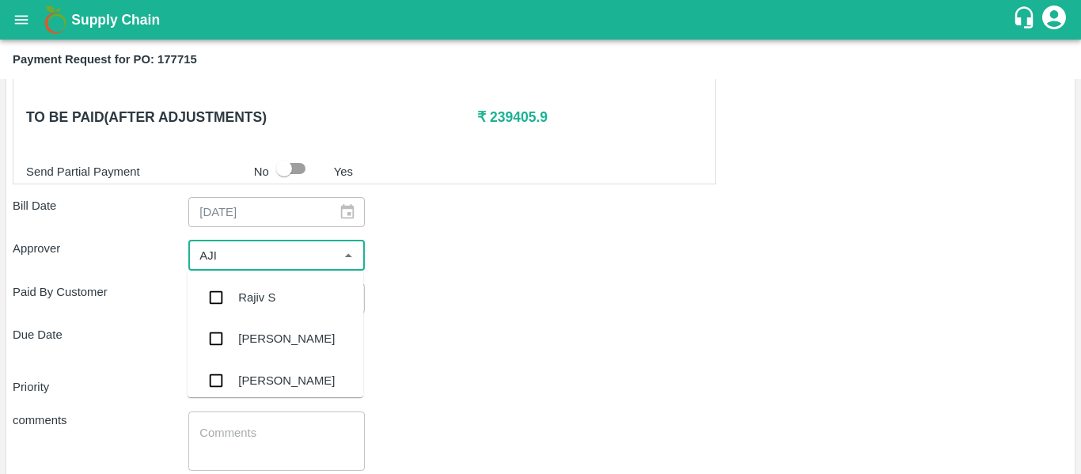
type input "AJIT"
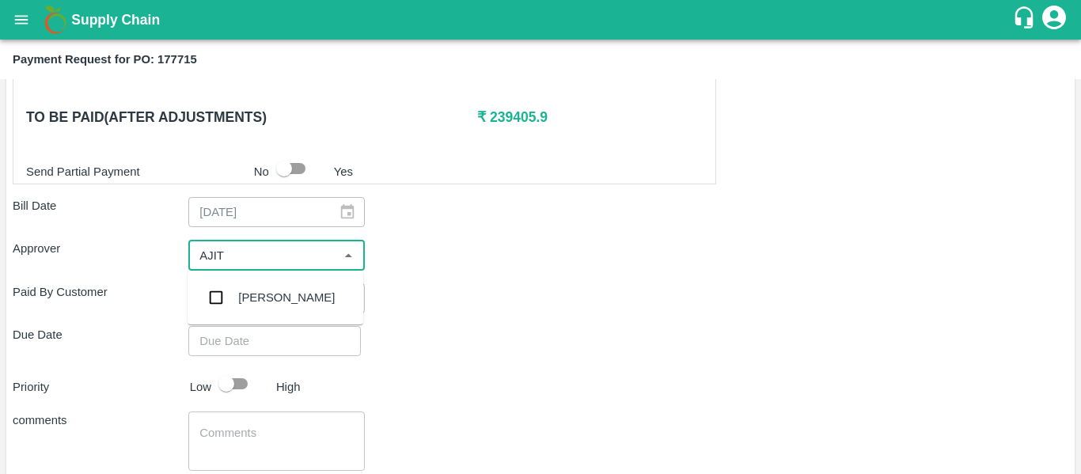
click at [237, 290] on div "[PERSON_NAME]" at bounding box center [276, 297] width 176 height 41
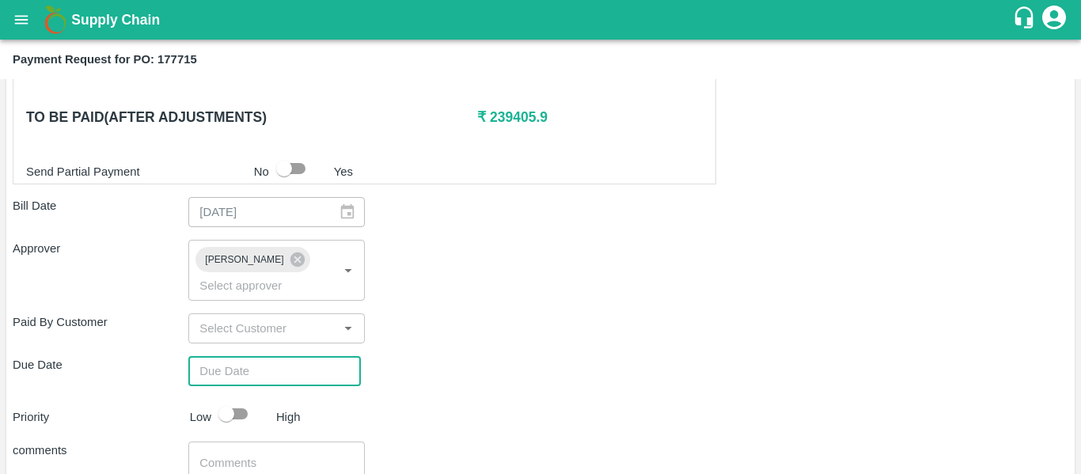
type input "DD/MM/YYYY hh:mm aa"
click at [254, 360] on input "DD/MM/YYYY hh:mm aa" at bounding box center [268, 371] width 161 height 30
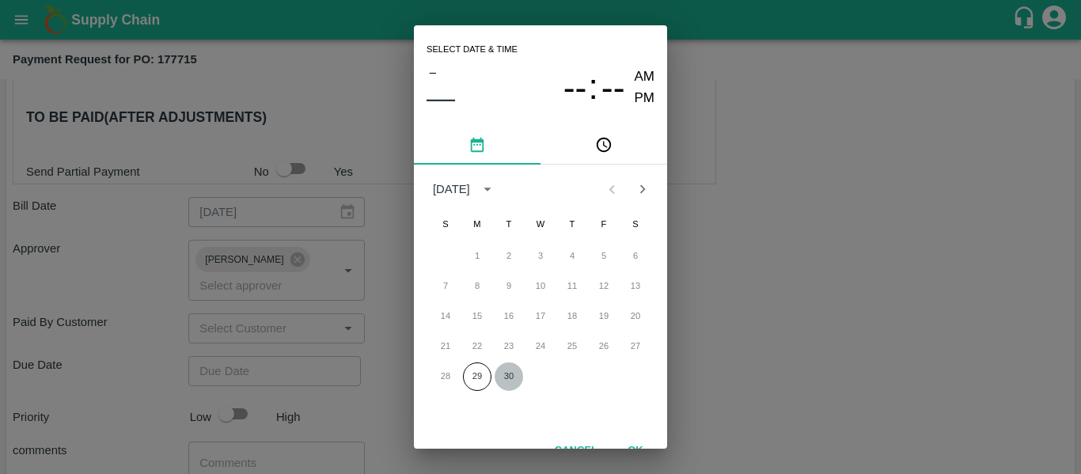
click at [512, 370] on button "30" at bounding box center [509, 376] width 28 height 28
type input "[DATE] 12:00 AM"
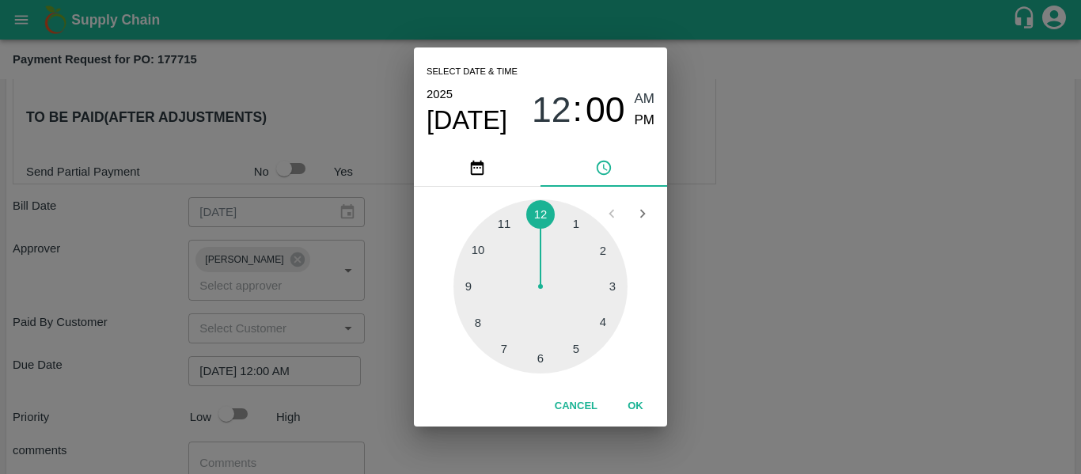
click at [712, 343] on div "Select date & time [DATE] 12 : 00 AM PM 1 2 3 4 5 6 7 8 9 10 11 12 Cancel OK" at bounding box center [540, 237] width 1081 height 474
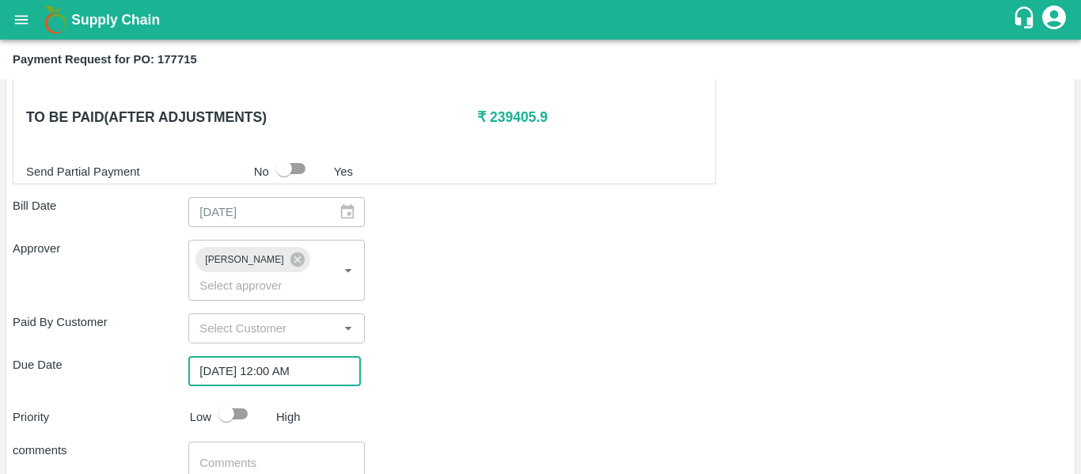
click at [237, 399] on input "checkbox" at bounding box center [226, 414] width 90 height 30
checkbox input "true"
click at [245, 442] on div "x ​" at bounding box center [276, 471] width 176 height 59
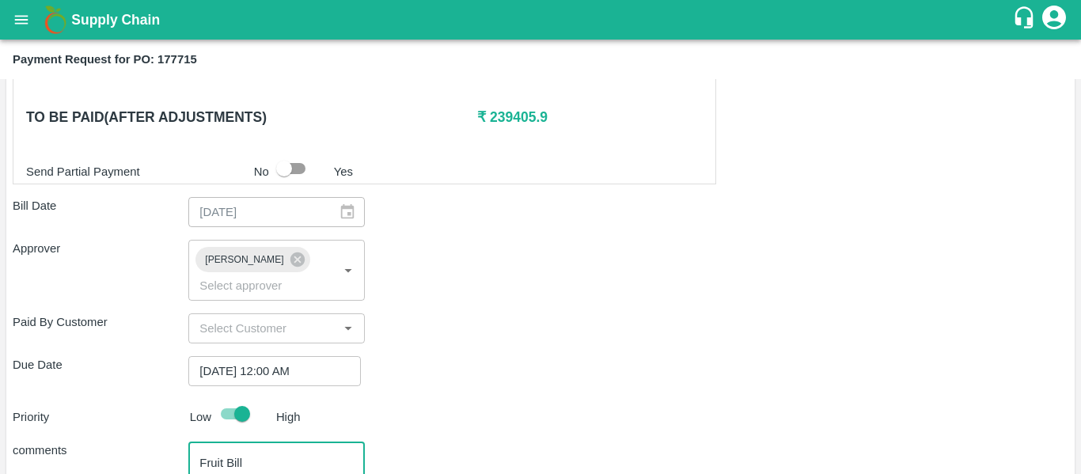
scroll to position [892, 0]
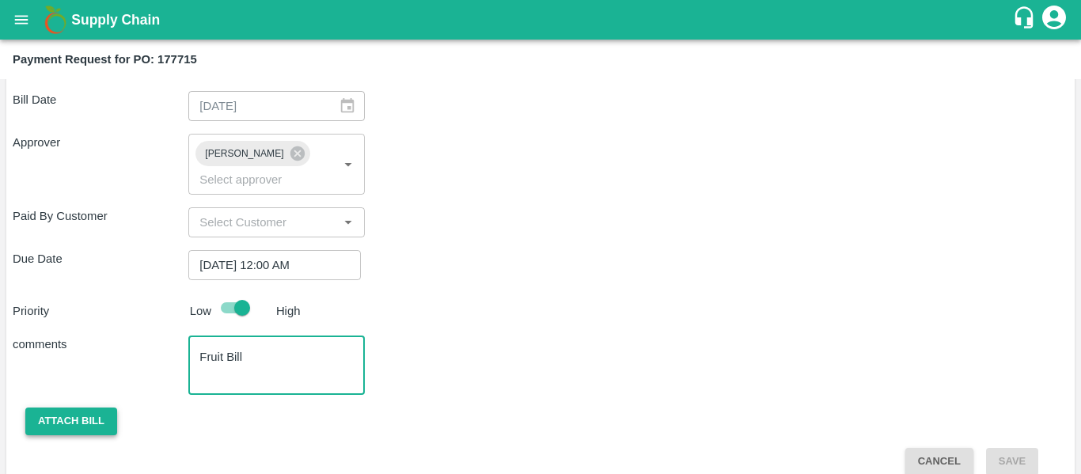
type textarea "Fruit Bill"
click at [105, 408] on button "Attach bill" at bounding box center [71, 422] width 92 height 28
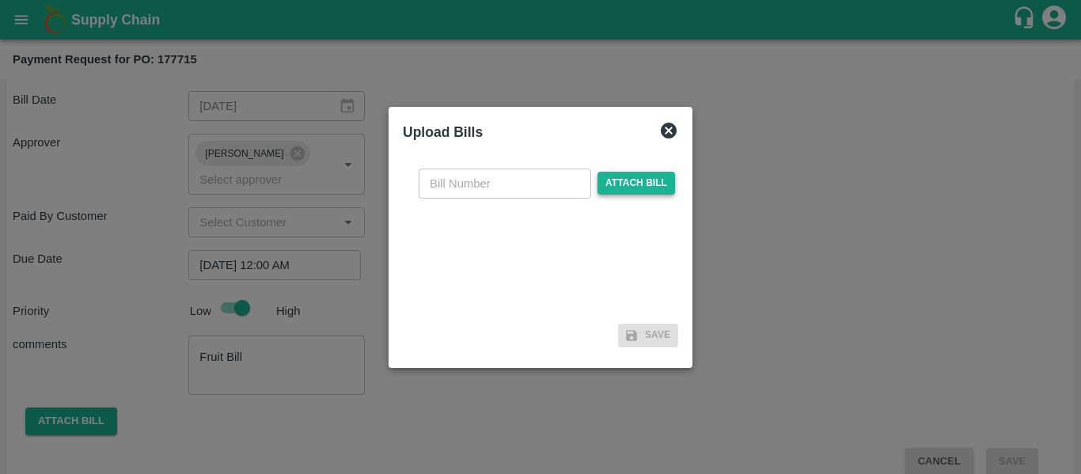
click at [648, 184] on span "Attach bill" at bounding box center [636, 183] width 78 height 23
click at [0, 0] on input "Attach bill" at bounding box center [0, 0] width 0 height 0
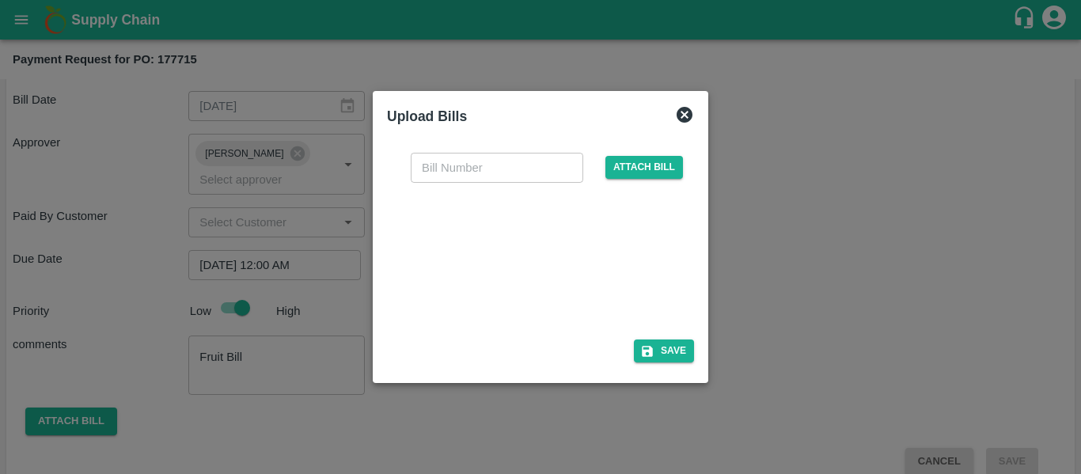
click at [537, 263] on div at bounding box center [537, 256] width 237 height 84
click at [474, 163] on input "text" at bounding box center [497, 168] width 173 height 30
type input "SE/25-26/1542"
click at [654, 344] on icon "button" at bounding box center [647, 351] width 14 height 14
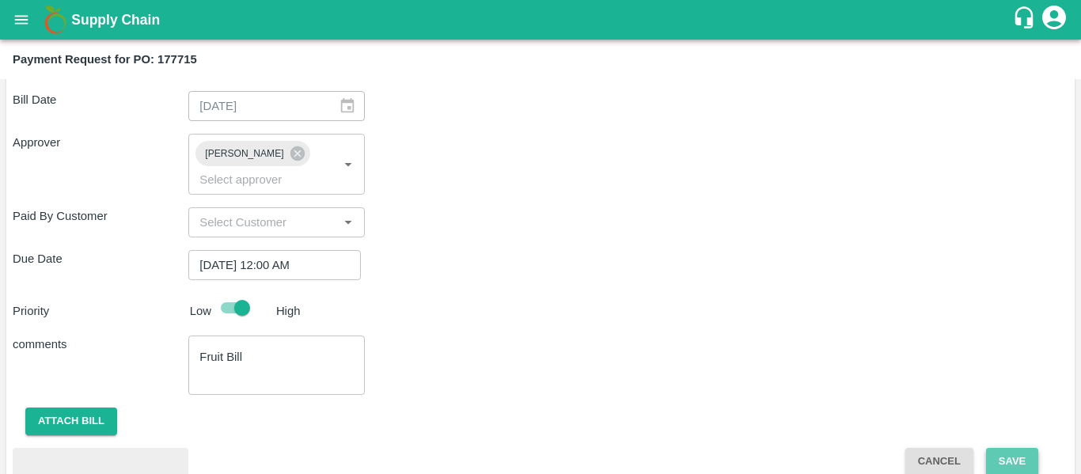
click at [1001, 448] on button "Save" at bounding box center [1012, 462] width 52 height 28
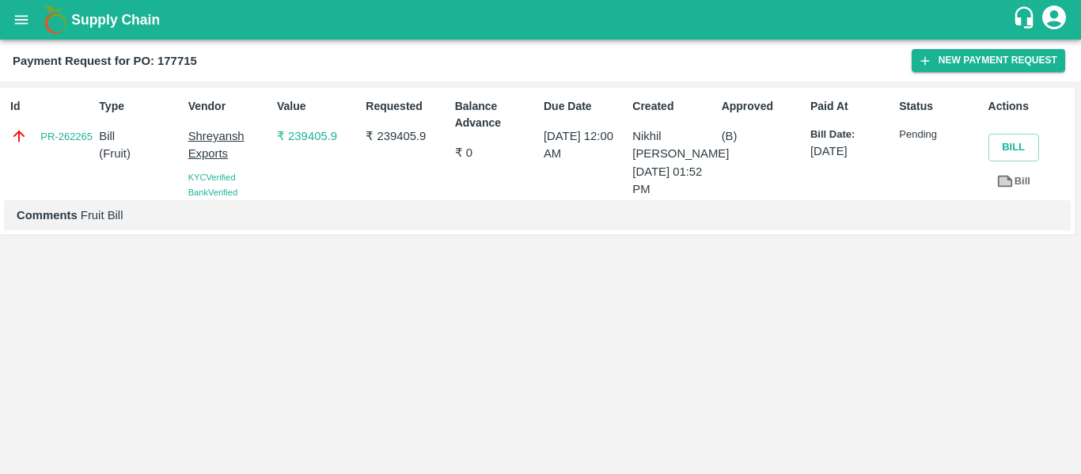
click at [24, 21] on icon "open drawer" at bounding box center [21, 19] width 17 height 17
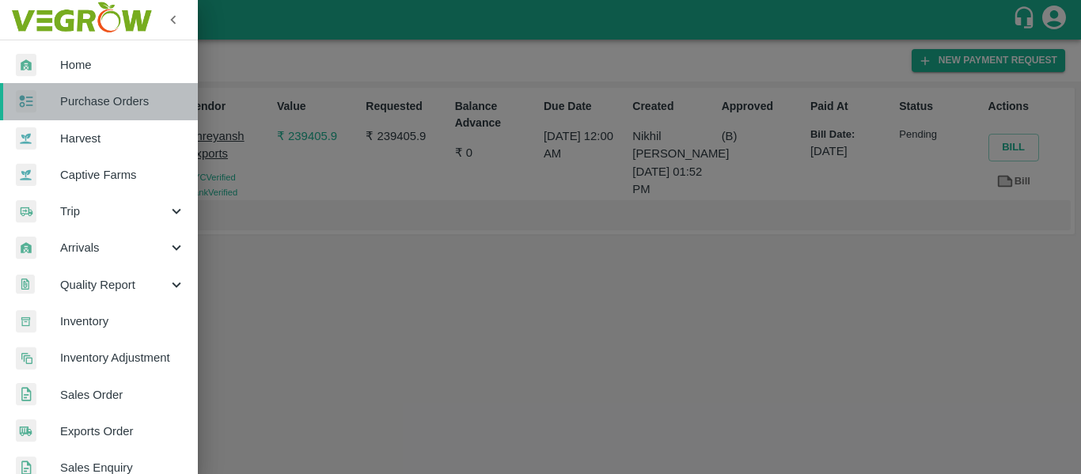
click at [101, 99] on span "Purchase Orders" at bounding box center [122, 101] width 125 height 17
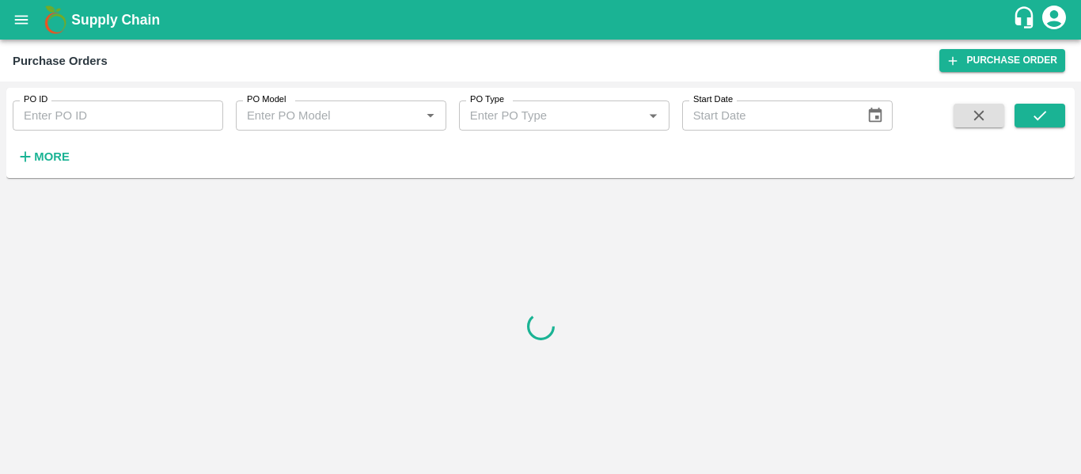
click at [89, 116] on input "PO ID" at bounding box center [118, 116] width 211 height 30
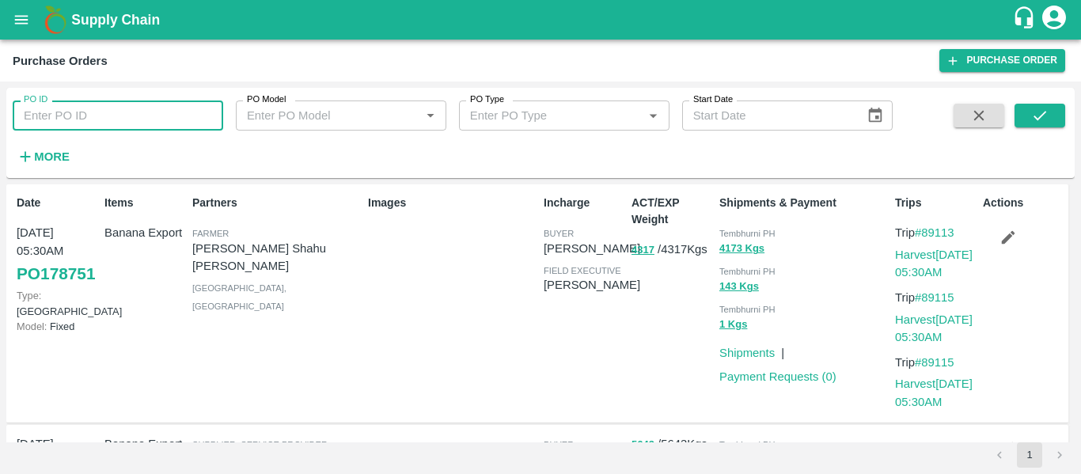
paste input "177757"
type input "177757"
click at [1045, 123] on icon "submit" at bounding box center [1039, 115] width 17 height 17
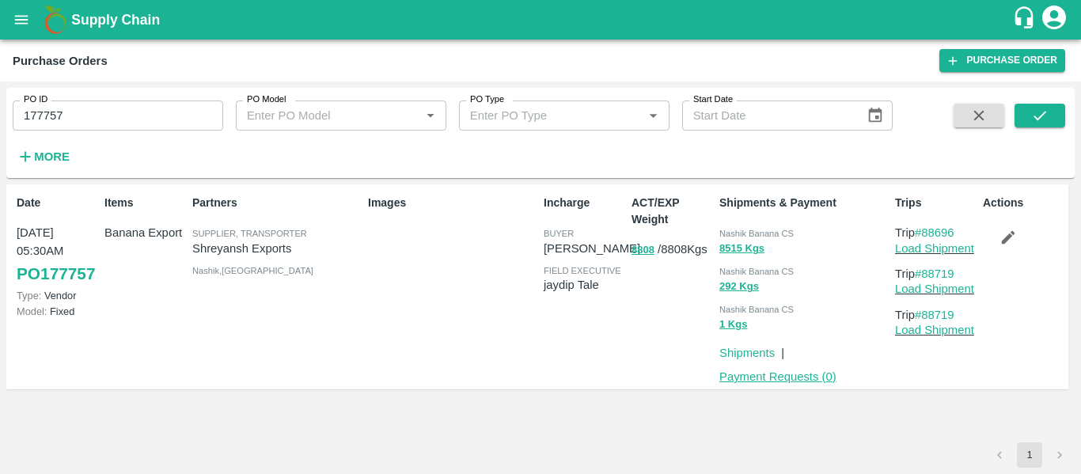
click at [760, 377] on link "Payment Requests ( 0 )" at bounding box center [777, 376] width 117 height 13
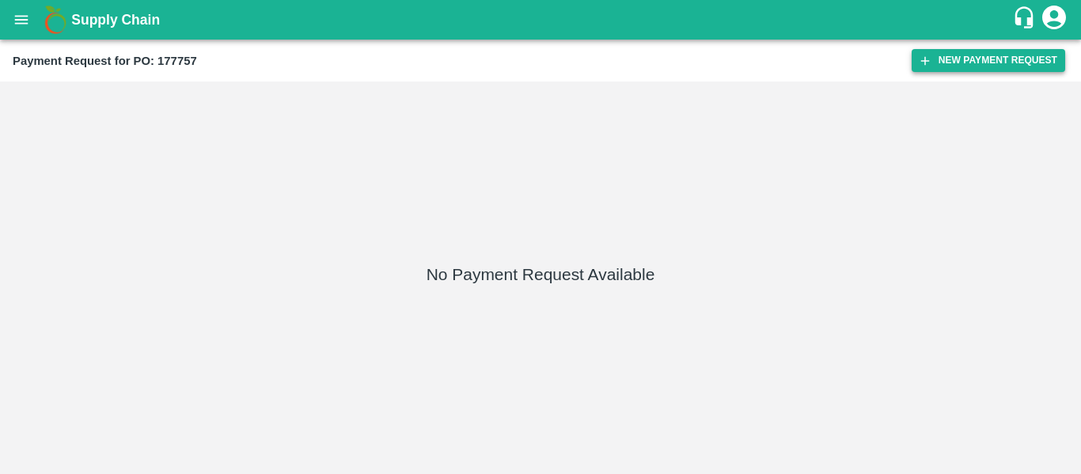
click at [930, 71] on button "New Payment Request" at bounding box center [989, 60] width 154 height 23
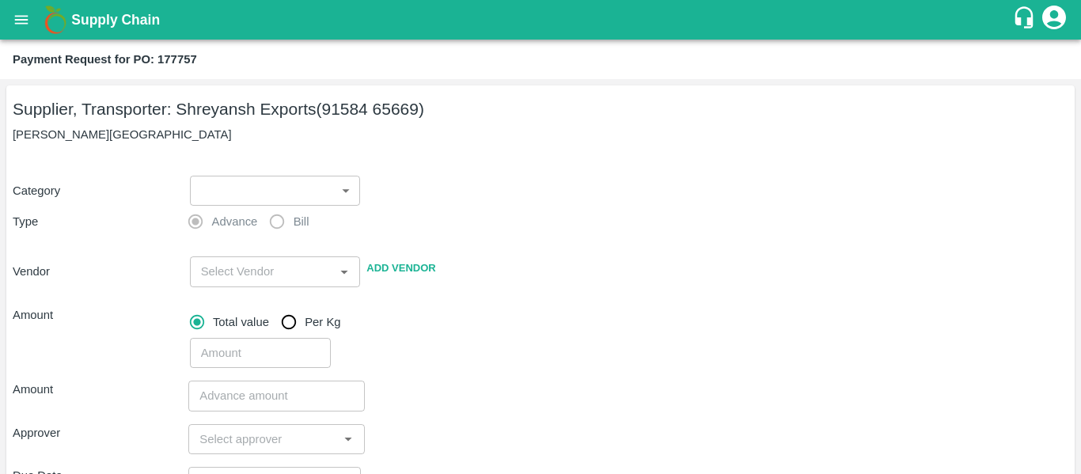
click at [311, 199] on body "Supply Chain Payment Request for PO: 177757 Supplier, Transporter: [PERSON_NAME…" at bounding box center [540, 237] width 1081 height 474
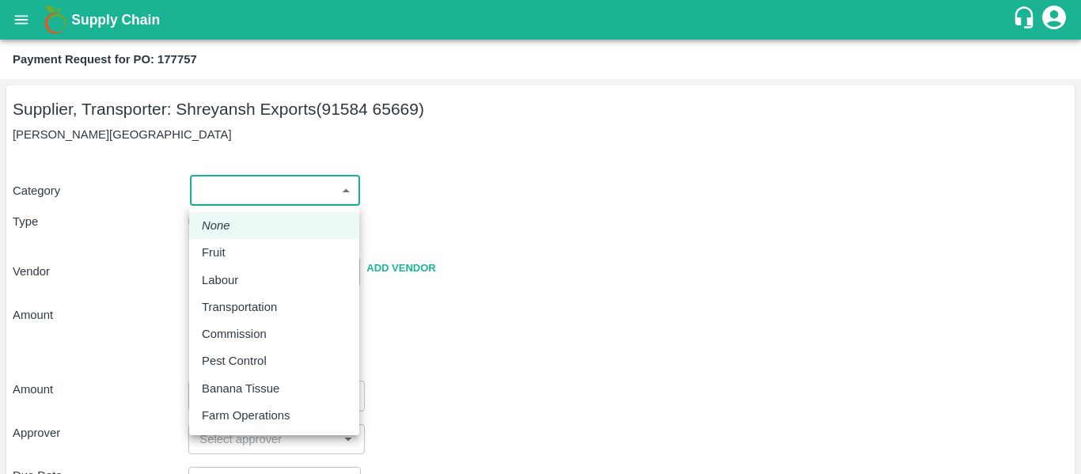
click at [255, 255] on div "Fruit" at bounding box center [274, 252] width 145 height 17
type input "1"
type input "[PERSON_NAME] Exports - 91584 65669(Supplier, Transporter)"
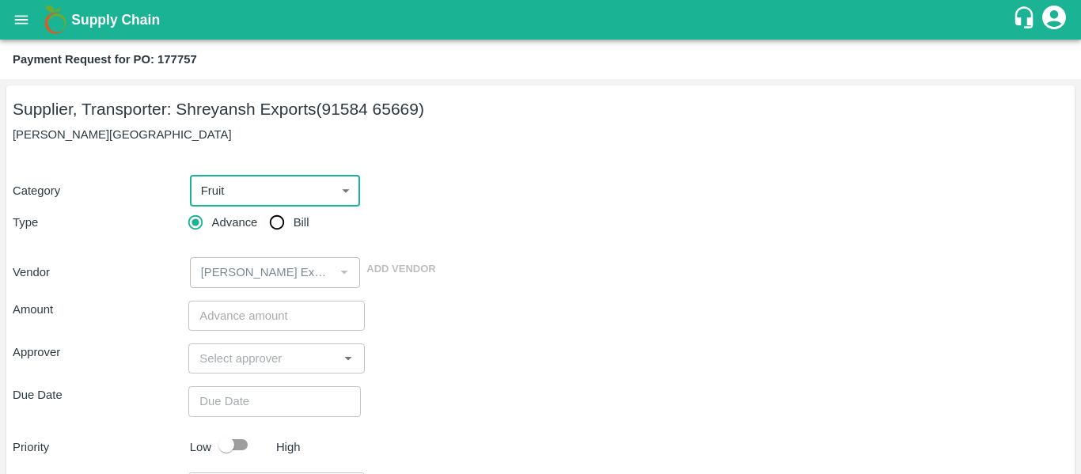
click at [271, 234] on input "Bill" at bounding box center [277, 223] width 32 height 32
radio input "true"
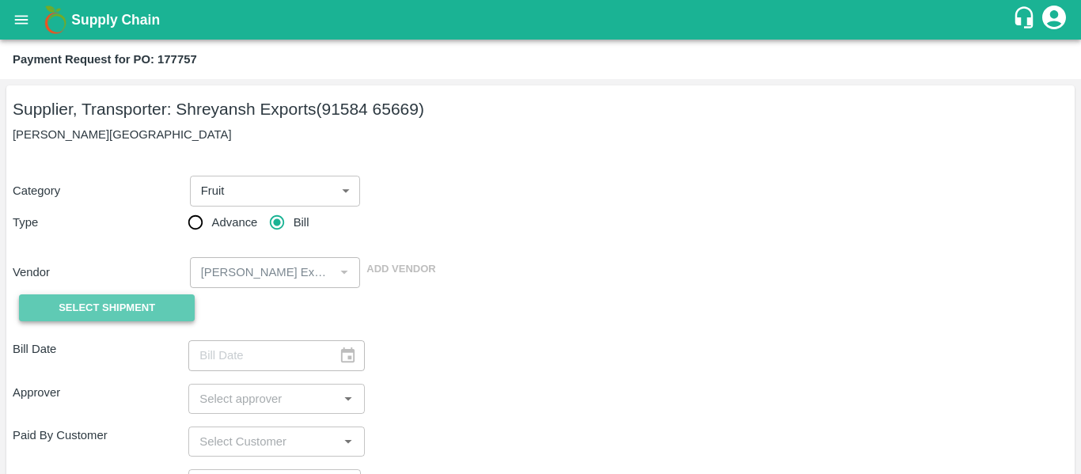
click at [121, 301] on span "Select Shipment" at bounding box center [107, 308] width 97 height 18
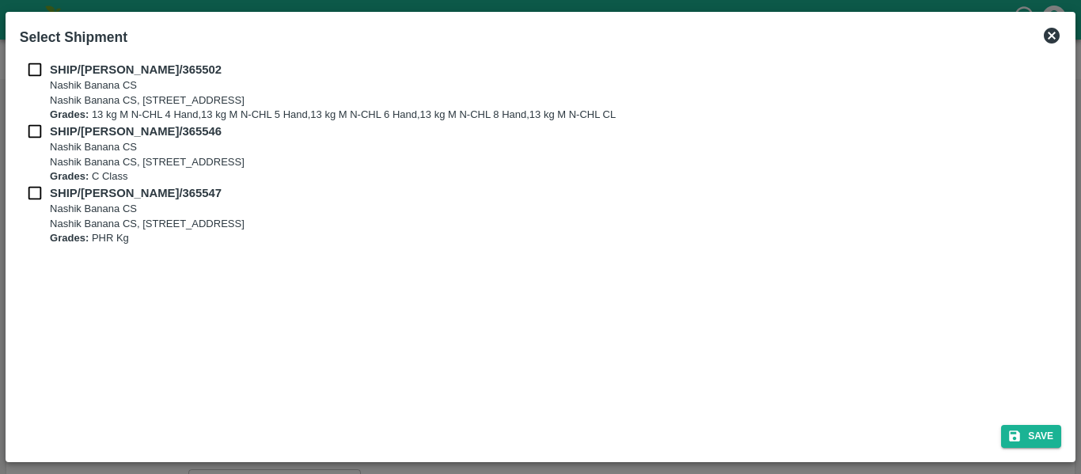
click at [40, 70] on input "checkbox" at bounding box center [35, 69] width 30 height 17
checkbox input "true"
click at [41, 142] on div "SHIP/NASH/365546 Nashik Banana CS Nashik Banana CS, Gat No. 314/2/1, A/p- Mohad…" at bounding box center [540, 154] width 1041 height 62
click at [40, 137] on input "checkbox" at bounding box center [35, 131] width 30 height 17
checkbox input "true"
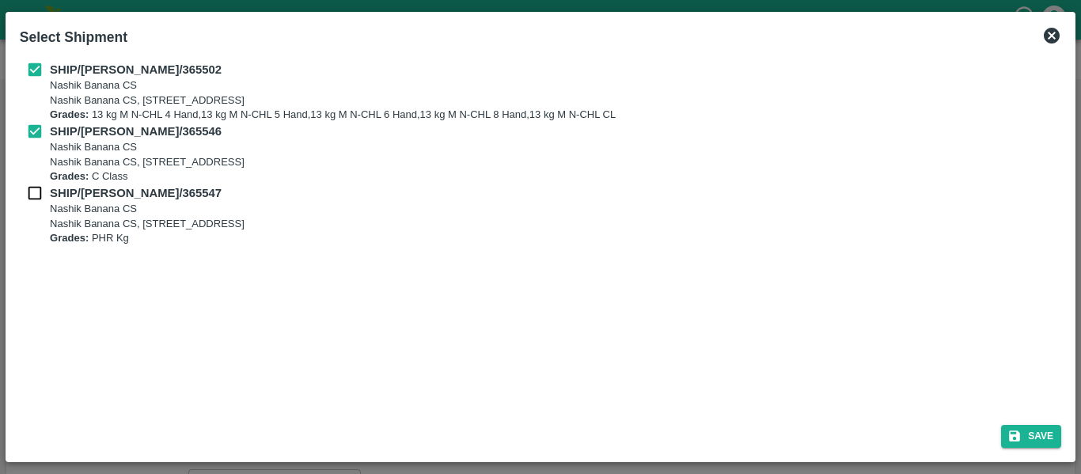
click at [47, 180] on div "SHIP/NASH/365546 Nashik Banana CS Nashik Banana CS, Gat No. 314/2/1, A/p- Mohad…" at bounding box center [540, 154] width 1041 height 62
click at [53, 195] on b "SHIP/NASH/365547" at bounding box center [136, 193] width 172 height 13
checkbox input "true"
click at [1020, 435] on icon "submit" at bounding box center [1014, 436] width 14 height 14
type input "21/09/2025"
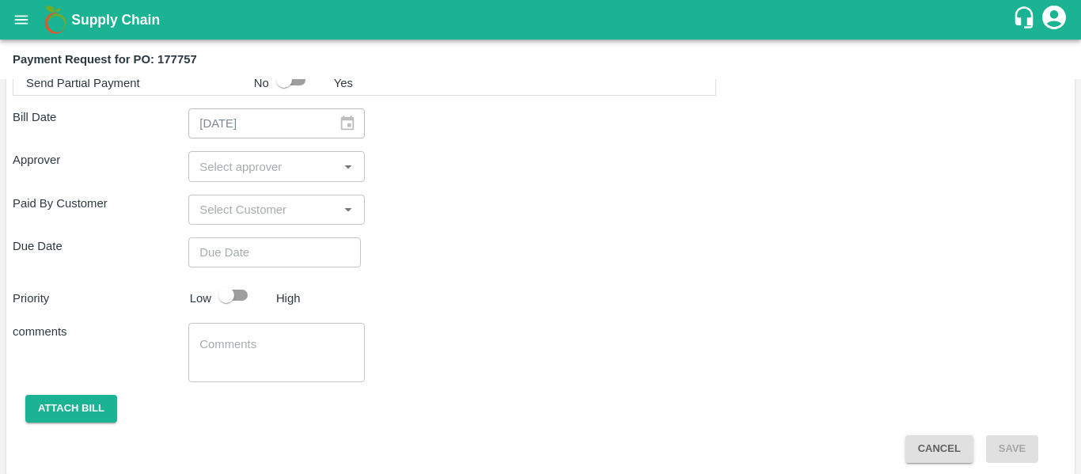
scroll to position [882, 0]
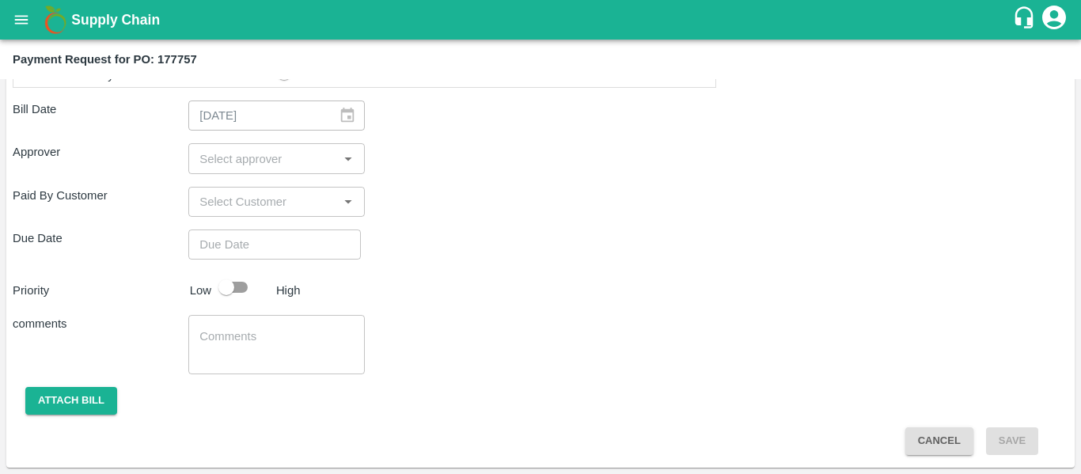
click at [230, 166] on input "input" at bounding box center [263, 158] width 140 height 21
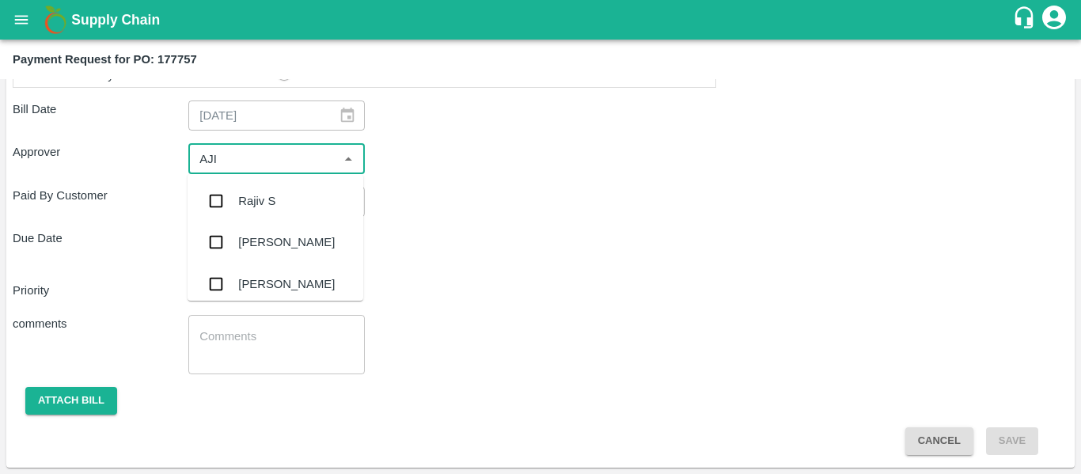
type input "AJIT"
click at [233, 188] on div "[PERSON_NAME]" at bounding box center [276, 200] width 176 height 41
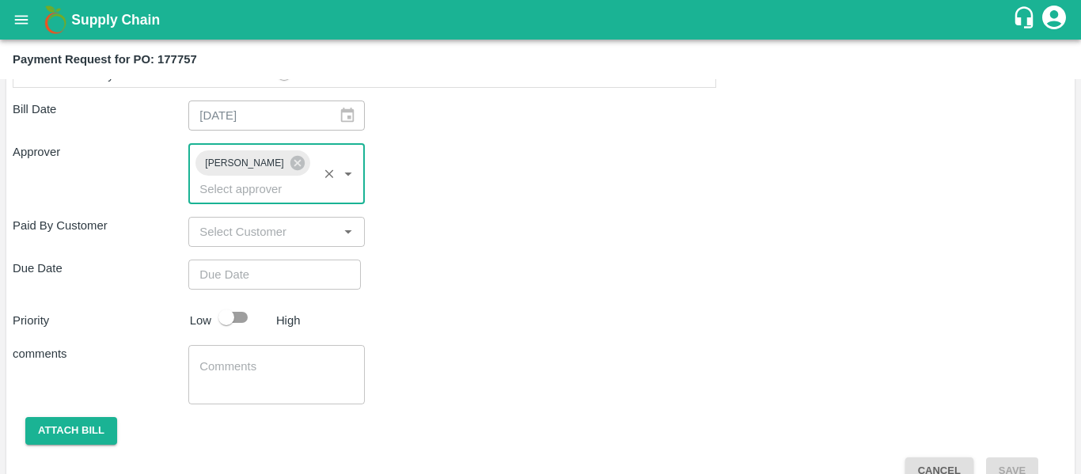
type input "DD/MM/YYYY hh:mm aa"
click at [250, 260] on input "DD/MM/YYYY hh:mm aa" at bounding box center [268, 275] width 161 height 30
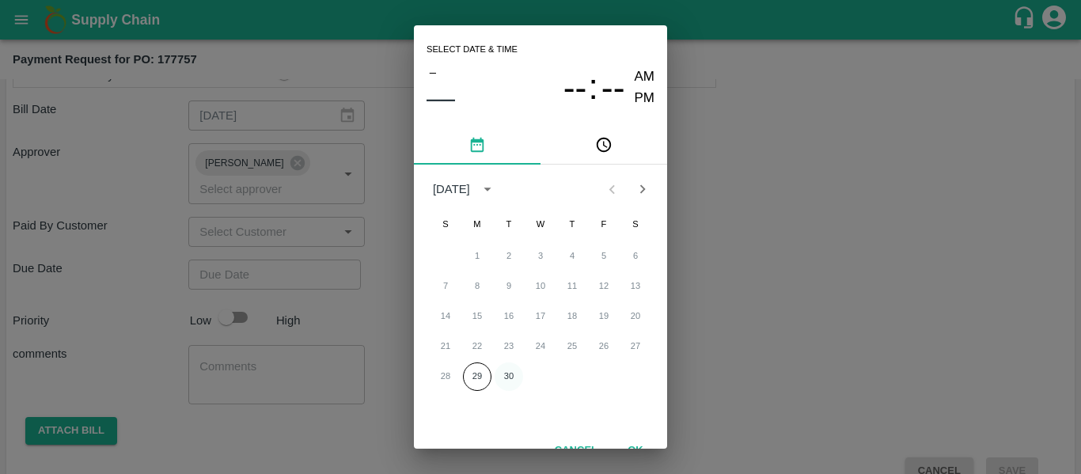
click at [506, 375] on button "30" at bounding box center [509, 376] width 28 height 28
type input "[DATE] 12:00 AM"
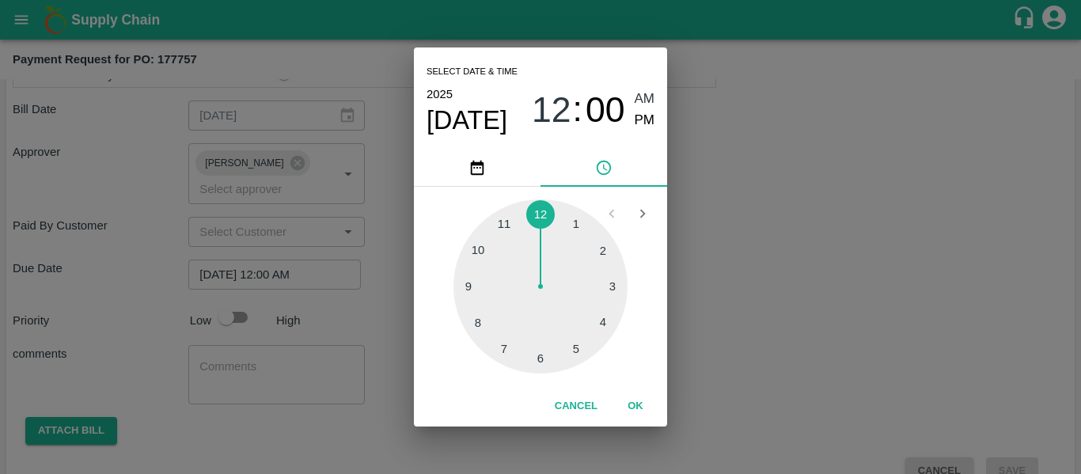
click at [707, 343] on div "Select date & time [DATE] 12 : 00 AM PM 1 2 3 4 5 6 7 8 9 10 11 12 Cancel OK" at bounding box center [540, 237] width 1081 height 474
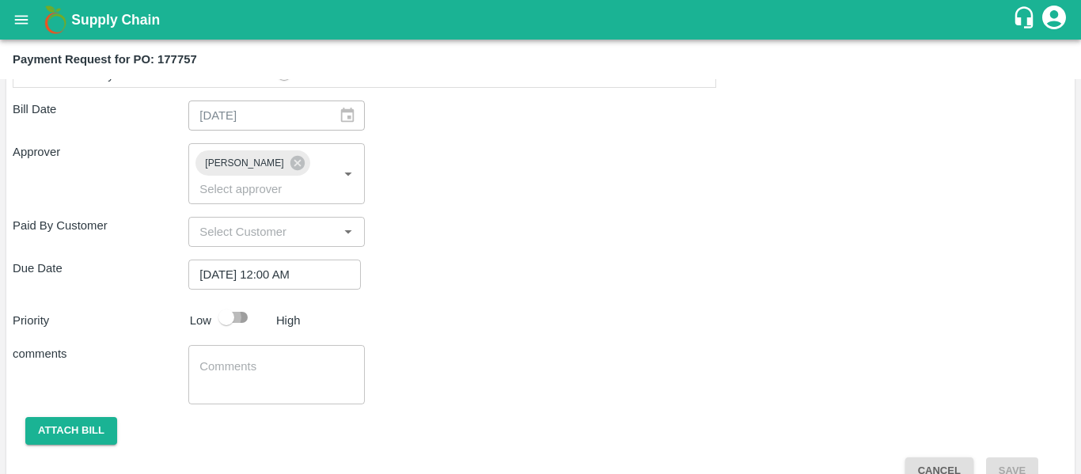
click at [236, 302] on input "checkbox" at bounding box center [226, 317] width 90 height 30
checkbox input "true"
click at [246, 362] on textarea at bounding box center [276, 374] width 154 height 33
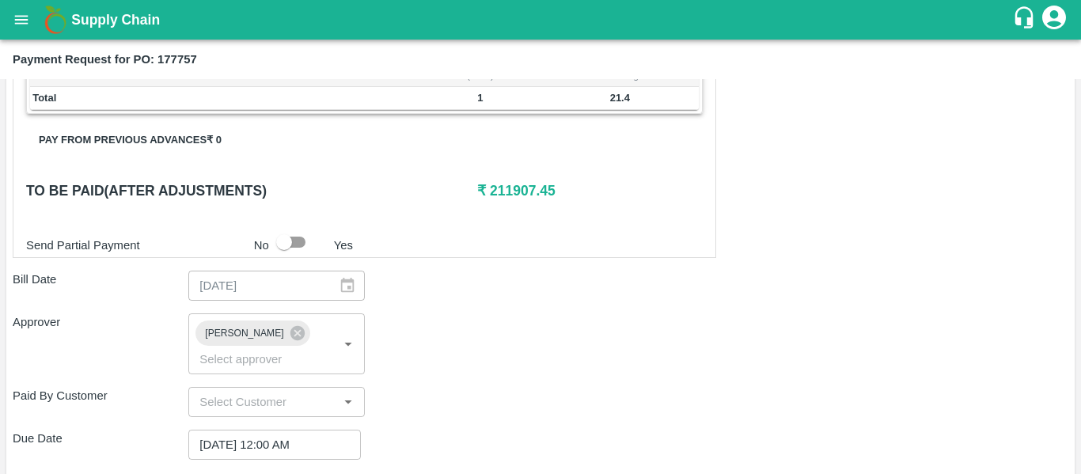
scroll to position [892, 0]
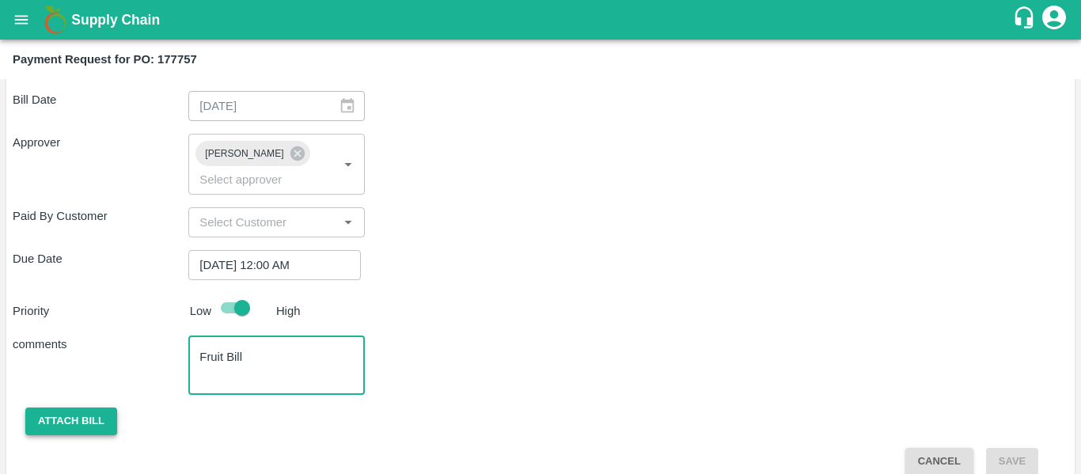
type textarea "Fruit Bill"
click at [107, 408] on button "Attach bill" at bounding box center [71, 422] width 92 height 28
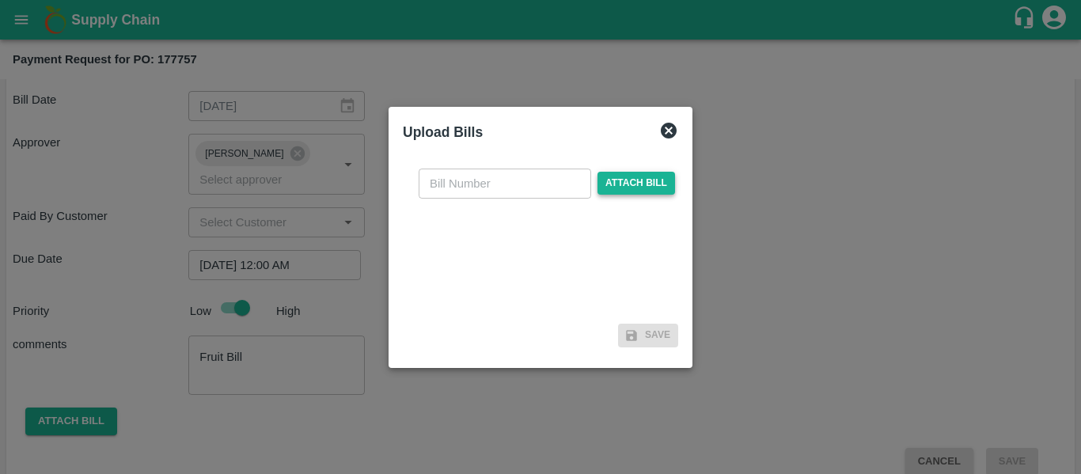
click at [628, 181] on span "Attach bill" at bounding box center [636, 183] width 78 height 23
click at [0, 0] on input "Attach bill" at bounding box center [0, 0] width 0 height 0
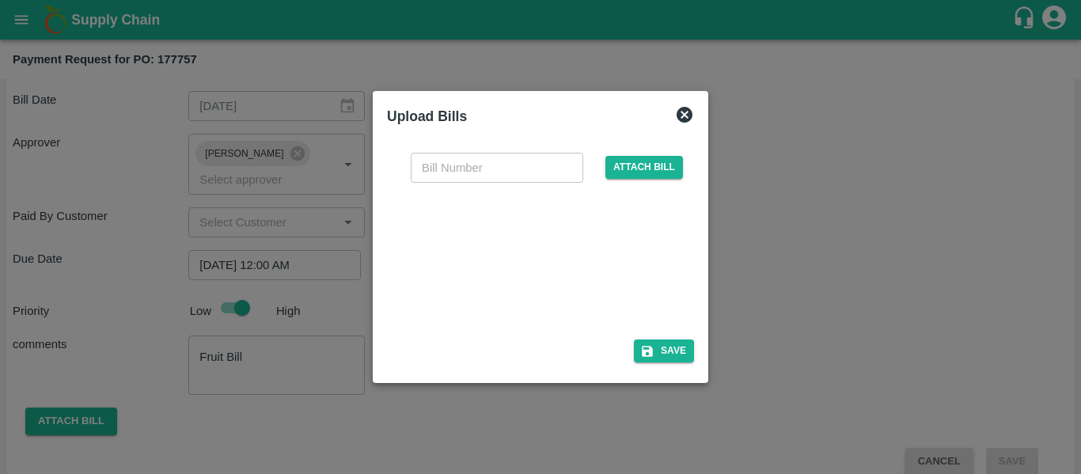
click at [496, 229] on div at bounding box center [537, 256] width 237 height 84
click at [430, 153] on input "text" at bounding box center [497, 168] width 173 height 30
type input "SE/25-26/1543"
click at [693, 348] on button "Save" at bounding box center [664, 350] width 60 height 23
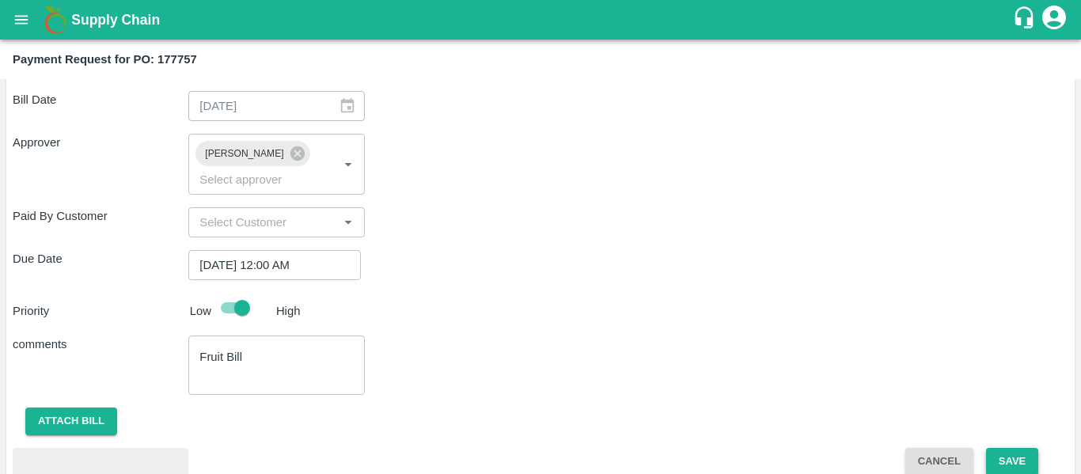
click at [988, 448] on button "Save" at bounding box center [1012, 462] width 52 height 28
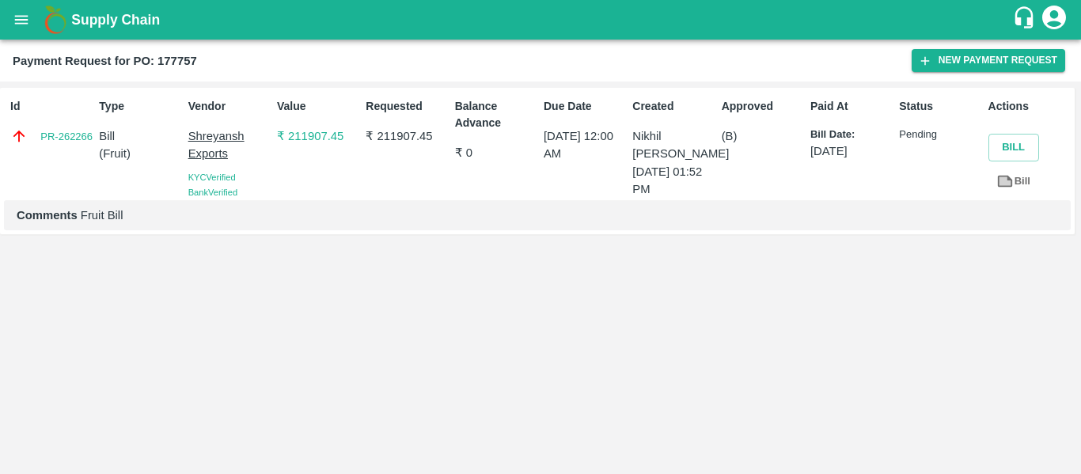
click at [7, 8] on button "open drawer" at bounding box center [21, 20] width 36 height 36
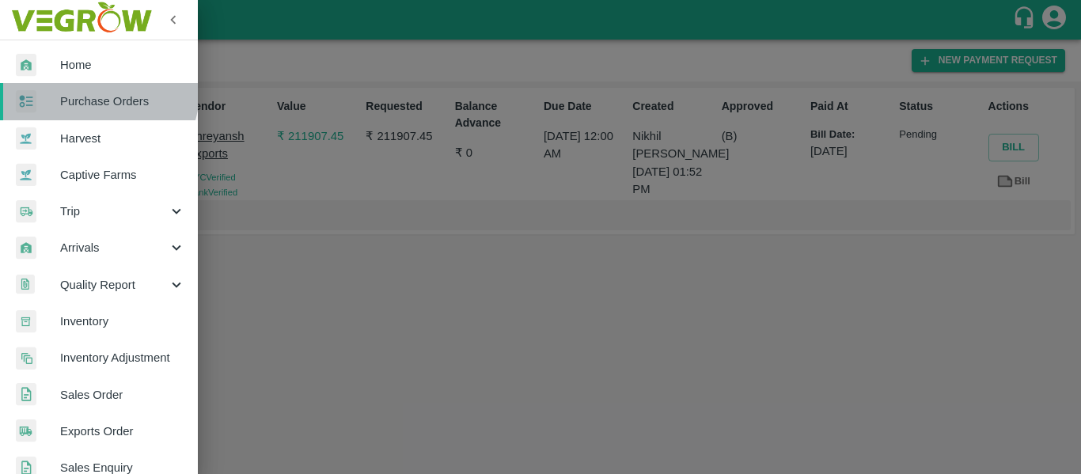
click at [96, 92] on link "Purchase Orders" at bounding box center [99, 101] width 198 height 36
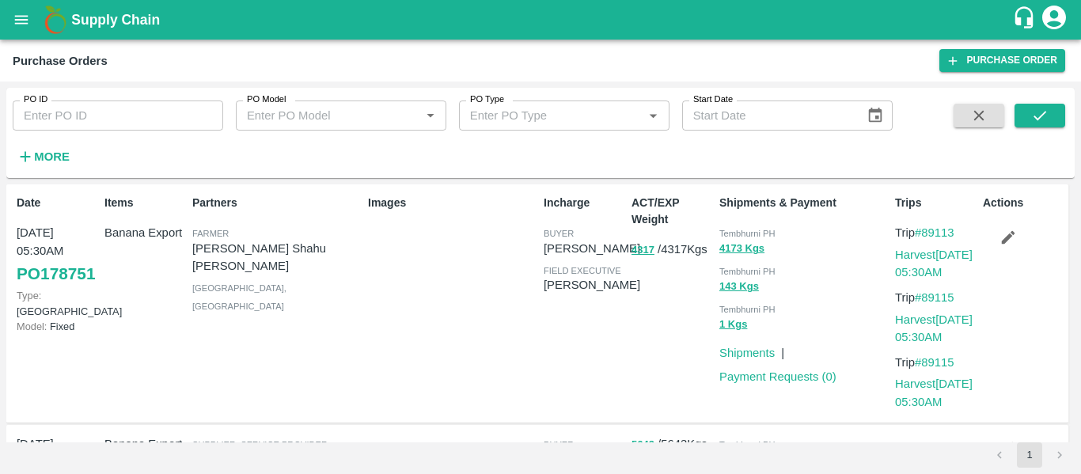
click at [97, 131] on div "PO ID PO ID PO Model PO Model   * PO Type PO Type   * Start Date Start Date More" at bounding box center [446, 129] width 893 height 82
click at [95, 131] on div "PO ID PO ID PO Model PO Model   * PO Type PO Type   * Start Date Start Date More" at bounding box center [446, 129] width 893 height 82
click at [40, 94] on label "PO ID" at bounding box center [36, 99] width 24 height 13
click at [40, 101] on input "PO ID" at bounding box center [118, 116] width 211 height 30
click at [46, 108] on input "PO ID" at bounding box center [118, 116] width 211 height 30
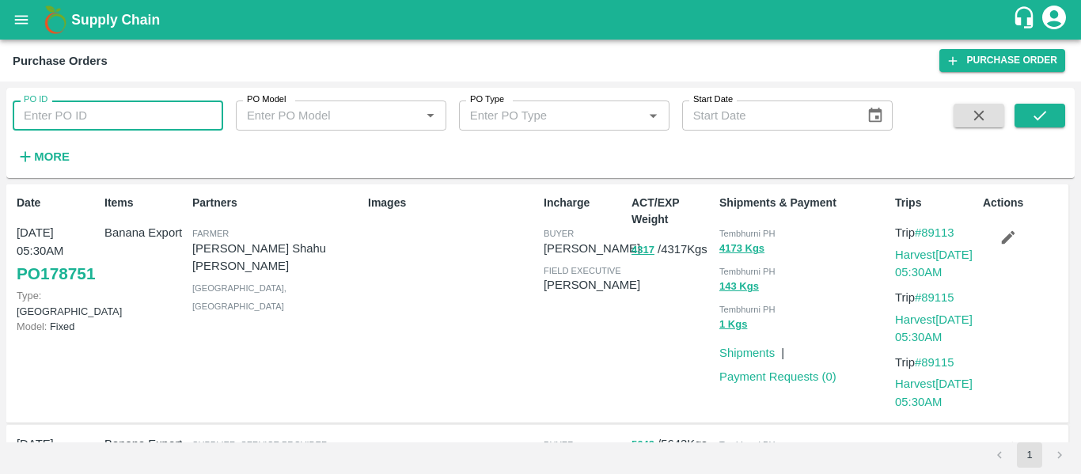
paste input "177750"
type input "177750"
click at [1034, 115] on icon "submit" at bounding box center [1039, 115] width 17 height 17
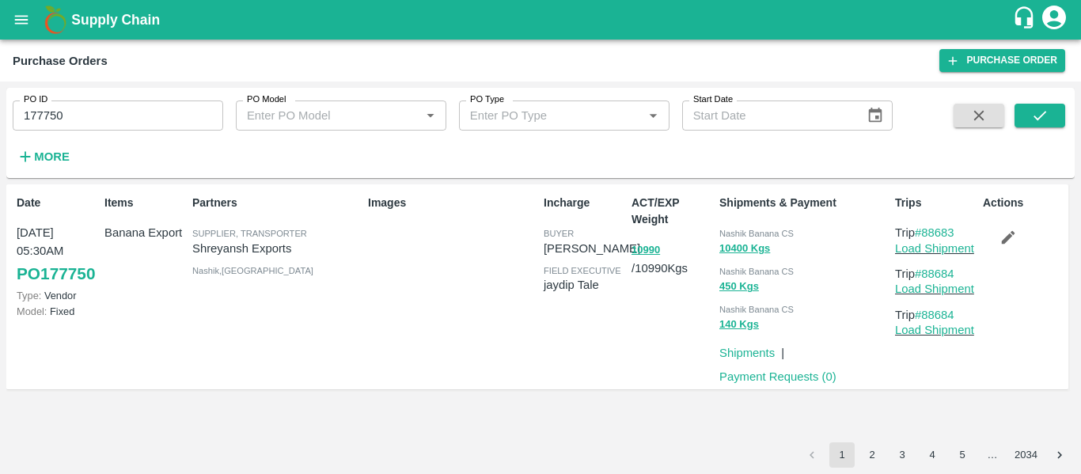
click at [759, 369] on p "Payment Requests ( 0 )" at bounding box center [777, 376] width 117 height 17
click at [765, 380] on link "Payment Requests ( 0 )" at bounding box center [777, 376] width 117 height 13
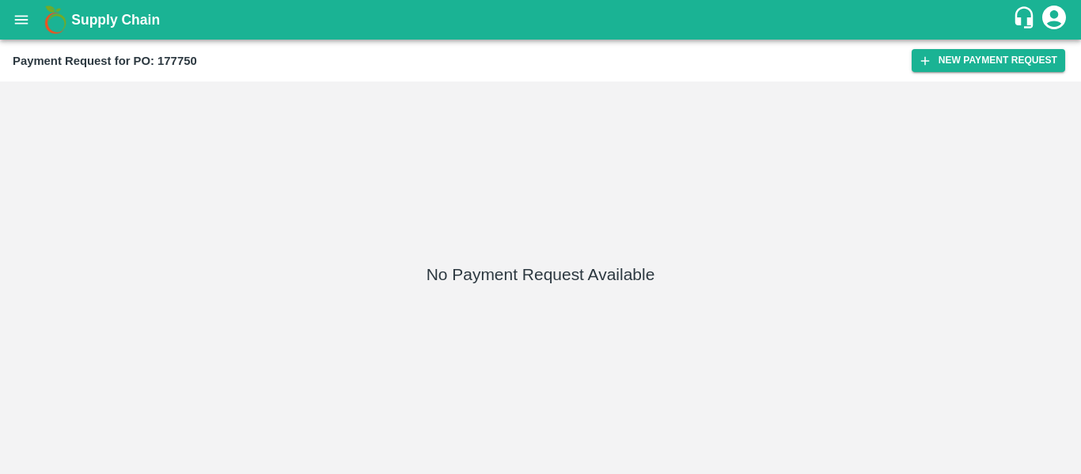
click at [985, 46] on div "Payment Request for PO: 177750 New Payment Request" at bounding box center [540, 61] width 1081 height 42
click at [985, 51] on button "New Payment Request" at bounding box center [989, 60] width 154 height 23
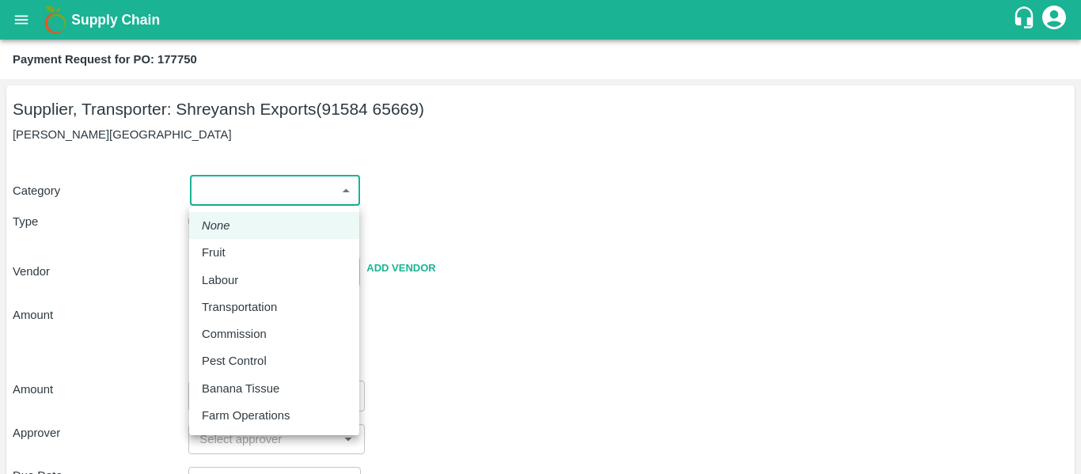
click at [203, 201] on body "Supply Chain Payment Request for PO: 177750 Supplier, Transporter: [PERSON_NAME…" at bounding box center [540, 237] width 1081 height 474
click at [233, 247] on div "Fruit" at bounding box center [274, 252] width 145 height 17
type input "1"
type input "[PERSON_NAME] Exports - 91584 65669(Supplier, Transporter)"
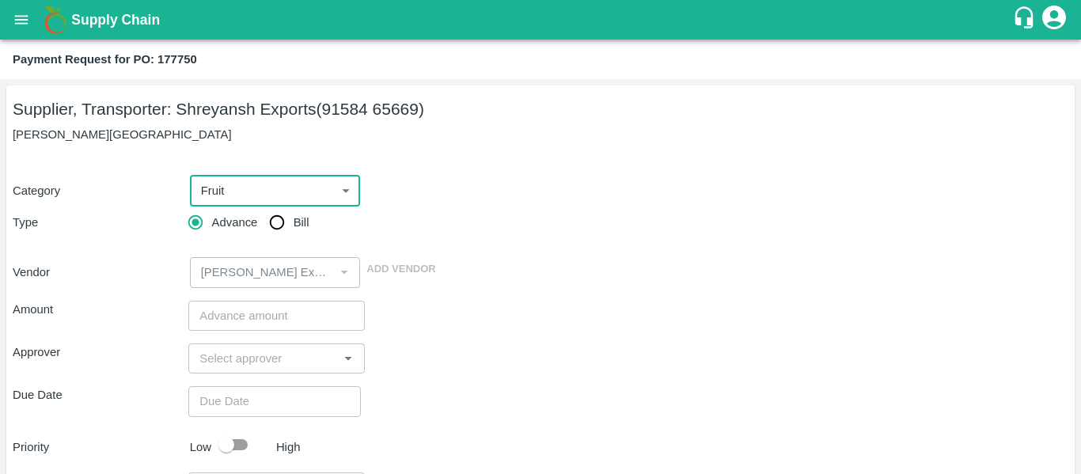
click at [278, 228] on input "Bill" at bounding box center [277, 223] width 32 height 32
radio input "true"
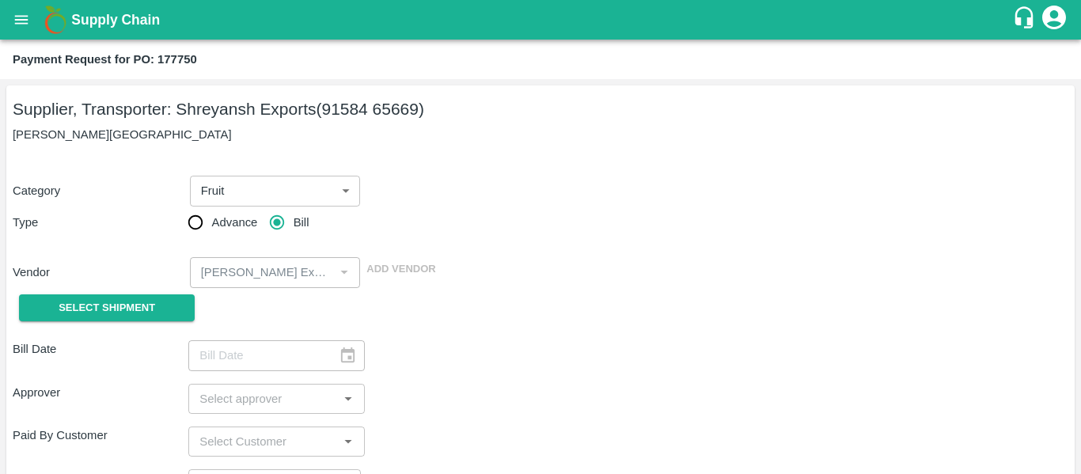
click at [184, 323] on div "Select Shipment" at bounding box center [101, 308] width 176 height 40
click at [140, 312] on span "Select Shipment" at bounding box center [107, 308] width 97 height 18
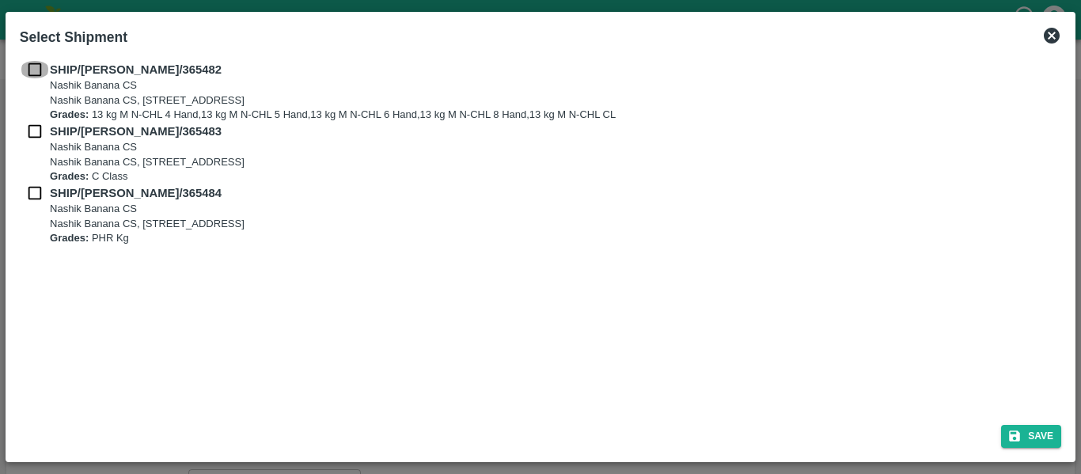
click at [33, 78] on input "checkbox" at bounding box center [35, 69] width 30 height 17
checkbox input "true"
click at [37, 146] on div "SHIP/[PERSON_NAME]/365483 Nashik Banana CS [STREET_ADDRESS] Grades: C Class" at bounding box center [540, 154] width 1041 height 62
click at [36, 135] on input "checkbox" at bounding box center [35, 131] width 30 height 17
checkbox input "true"
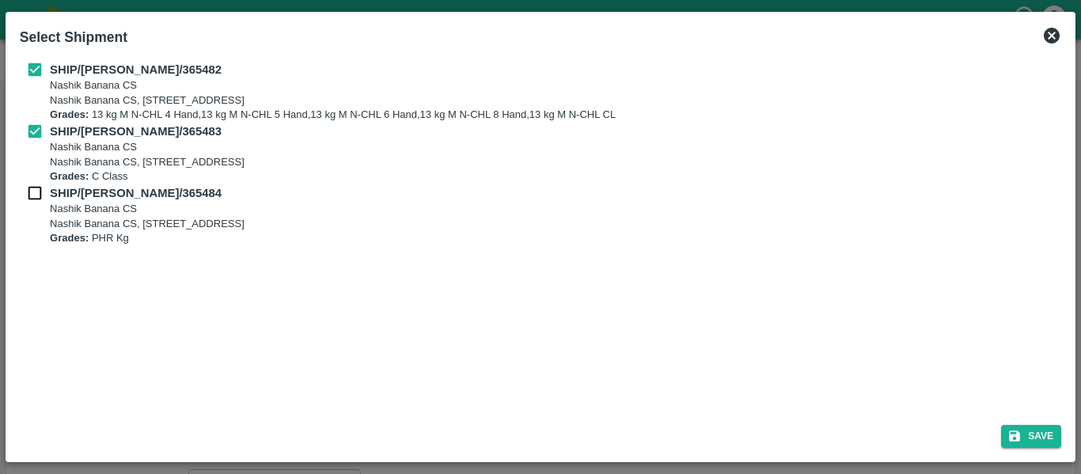
click at [44, 190] on input "checkbox" at bounding box center [35, 192] width 30 height 17
checkbox input "true"
click at [1034, 428] on button "Save" at bounding box center [1031, 436] width 60 height 23
type input "[DATE]"
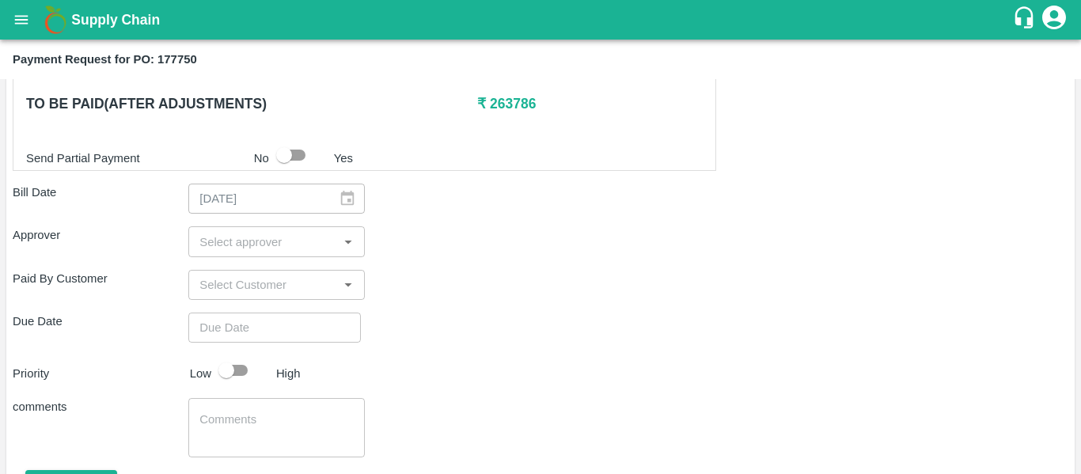
scroll to position [799, 0]
click at [215, 236] on input "input" at bounding box center [263, 241] width 140 height 21
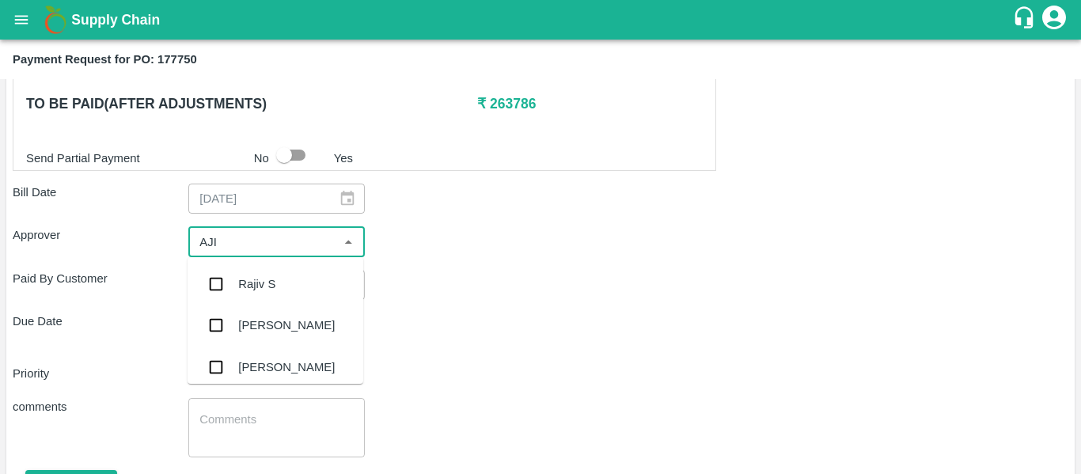
type input "AJIT"
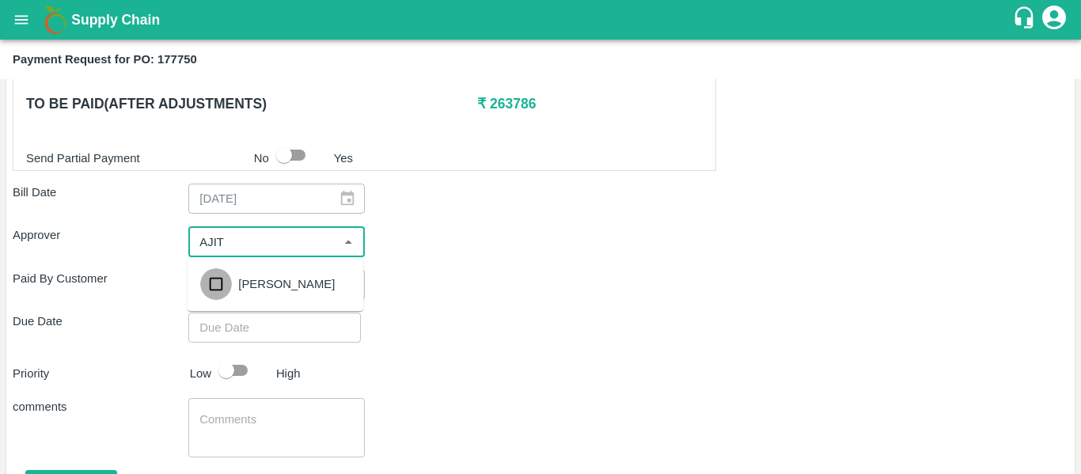
click at [218, 268] on input "checkbox" at bounding box center [216, 284] width 32 height 32
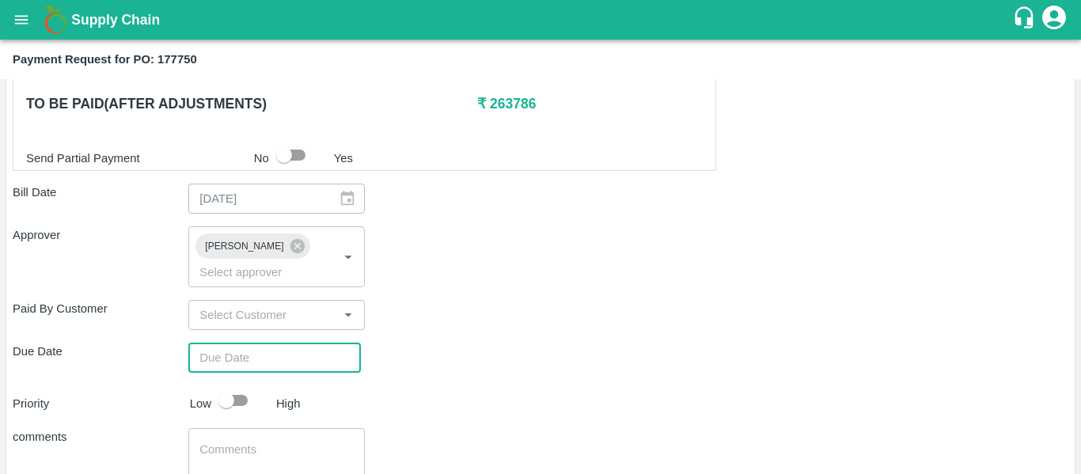
type input "DD/MM/YYYY hh:mm aa"
click at [244, 347] on input "DD/MM/YYYY hh:mm aa" at bounding box center [268, 358] width 161 height 30
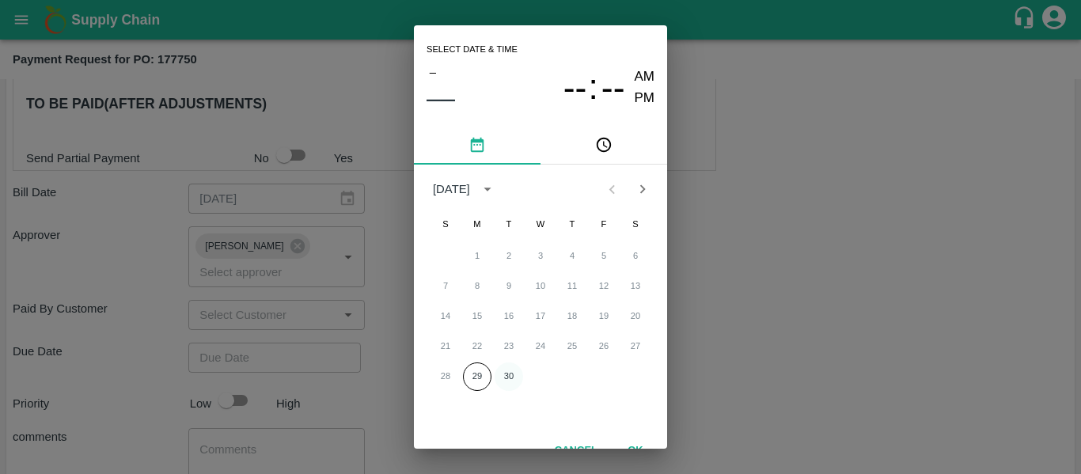
click at [514, 377] on button "30" at bounding box center [509, 376] width 28 height 28
type input "[DATE] 12:00 AM"
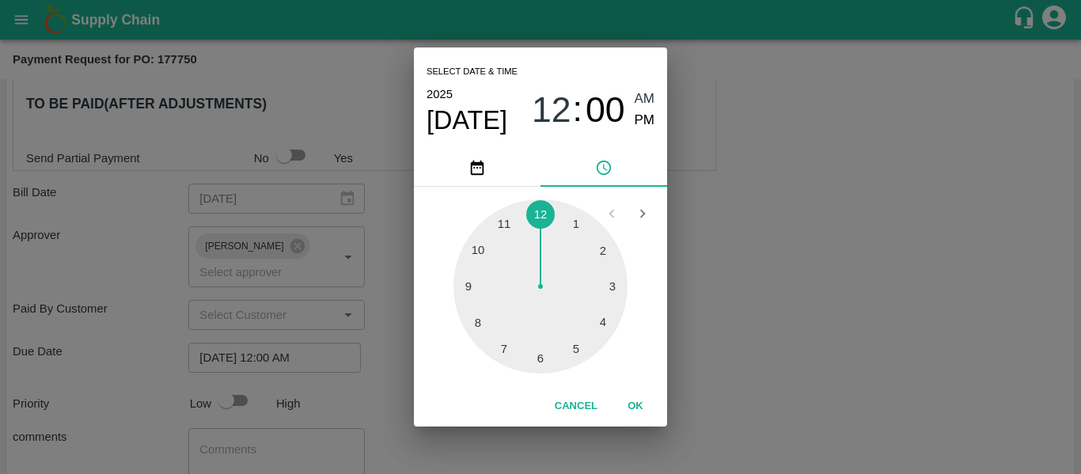
click at [789, 336] on div "Select date & time [DATE] 12 : 00 AM PM 1 2 3 4 5 6 7 8 9 10 11 12 Cancel OK" at bounding box center [540, 237] width 1081 height 474
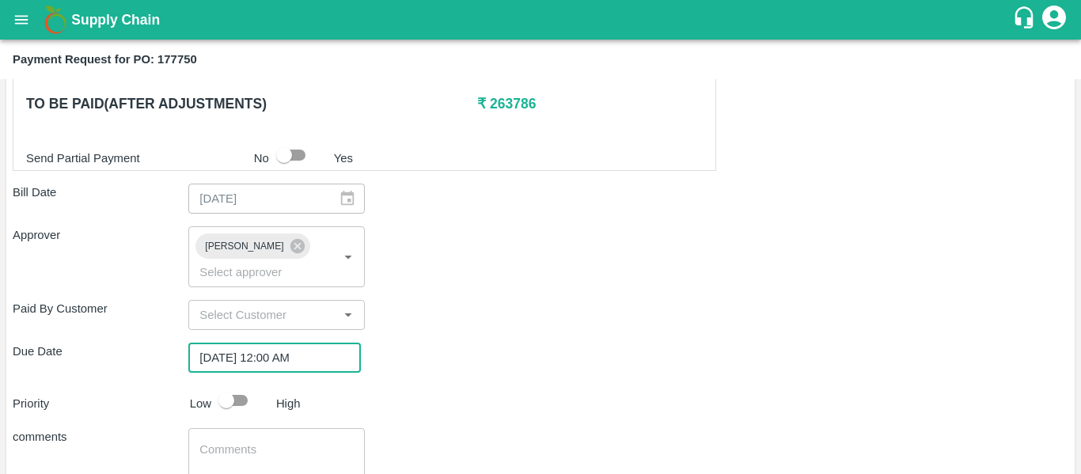
click at [241, 392] on input "checkbox" at bounding box center [226, 400] width 90 height 30
checkbox input "true"
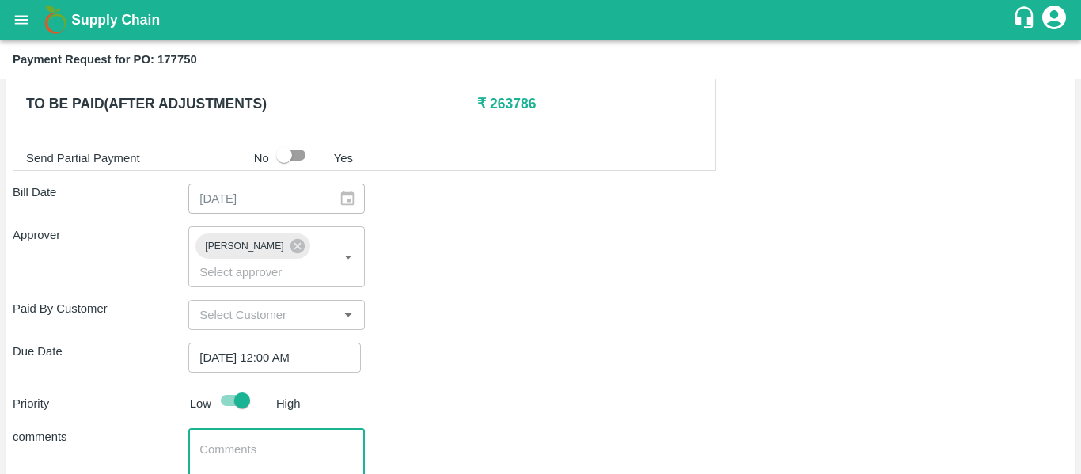
click at [248, 442] on textarea at bounding box center [276, 458] width 154 height 33
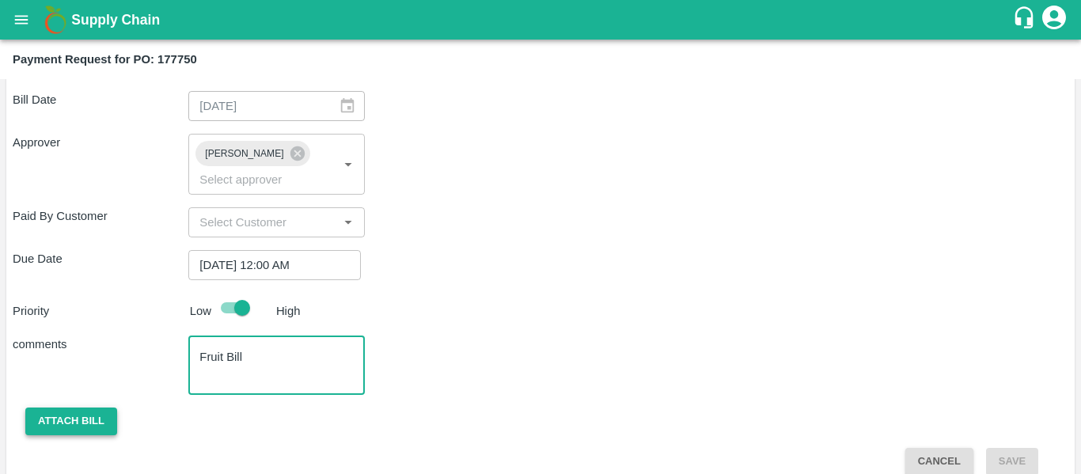
type textarea "Fruit Bill"
click at [56, 408] on button "Attach bill" at bounding box center [71, 422] width 92 height 28
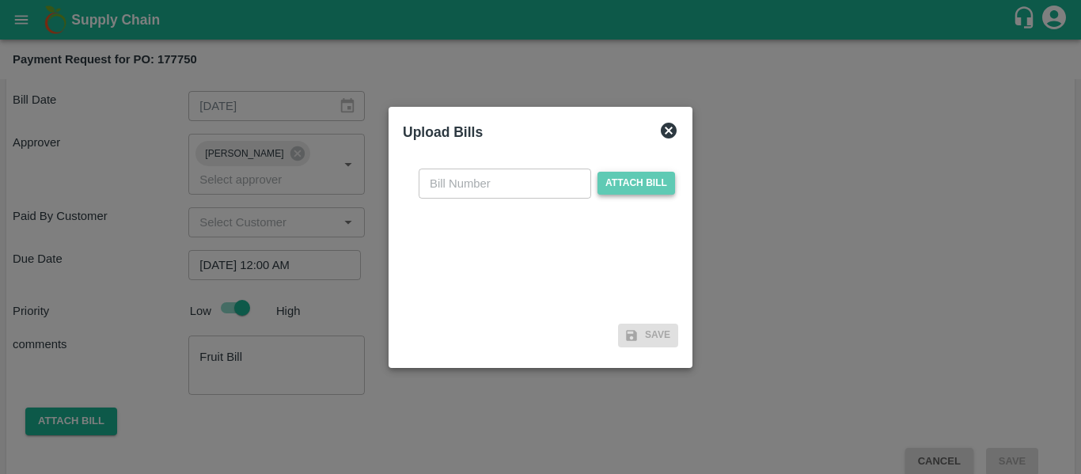
click at [637, 180] on span "Attach bill" at bounding box center [636, 183] width 78 height 23
click at [0, 0] on input "Attach bill" at bounding box center [0, 0] width 0 height 0
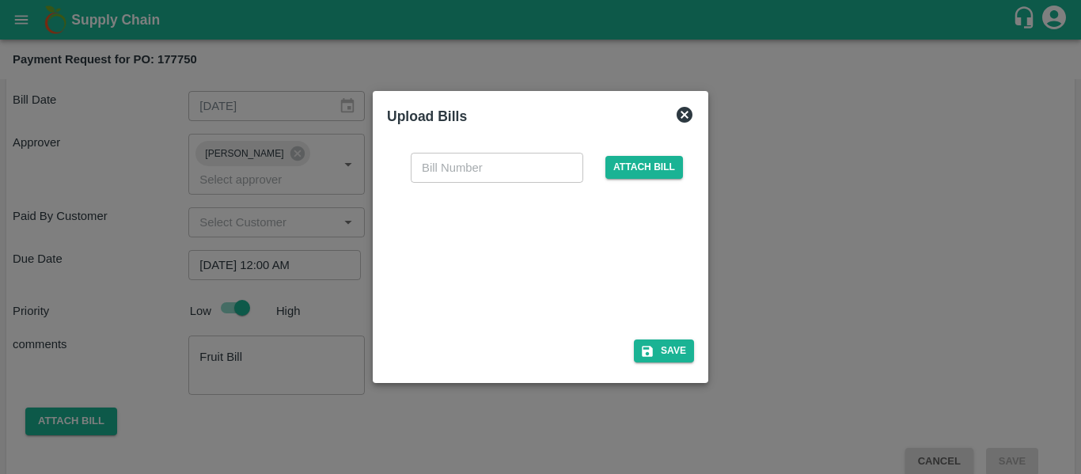
click at [495, 258] on div at bounding box center [537, 256] width 237 height 84
click at [452, 179] on input "text" at bounding box center [497, 168] width 173 height 30
type input "SE/25-26/1544"
click at [645, 352] on icon "button" at bounding box center [647, 351] width 11 height 11
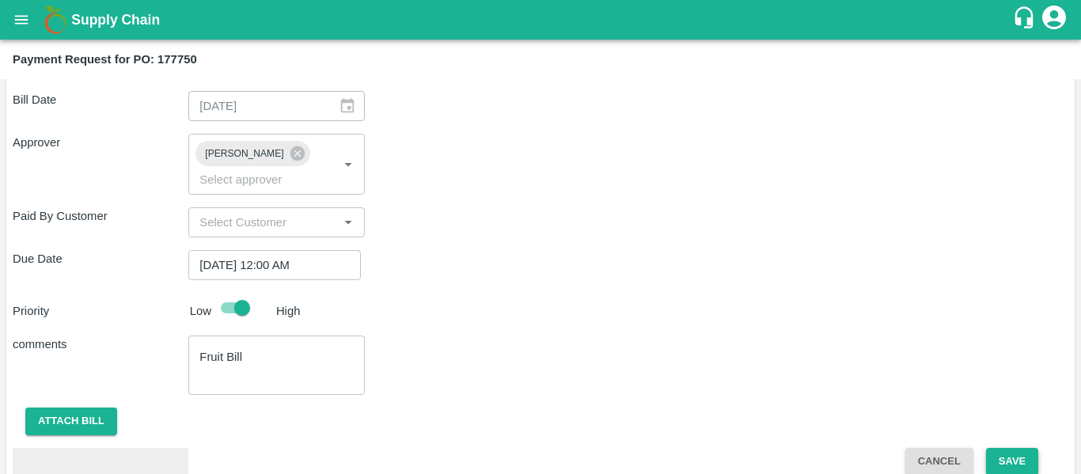
click at [996, 448] on button "Save" at bounding box center [1012, 462] width 52 height 28
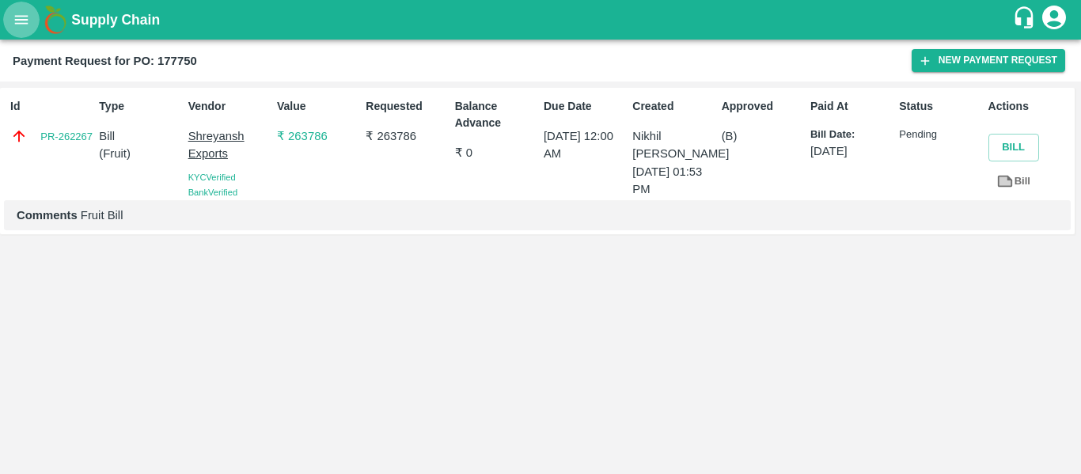
click at [18, 6] on button "open drawer" at bounding box center [21, 20] width 36 height 36
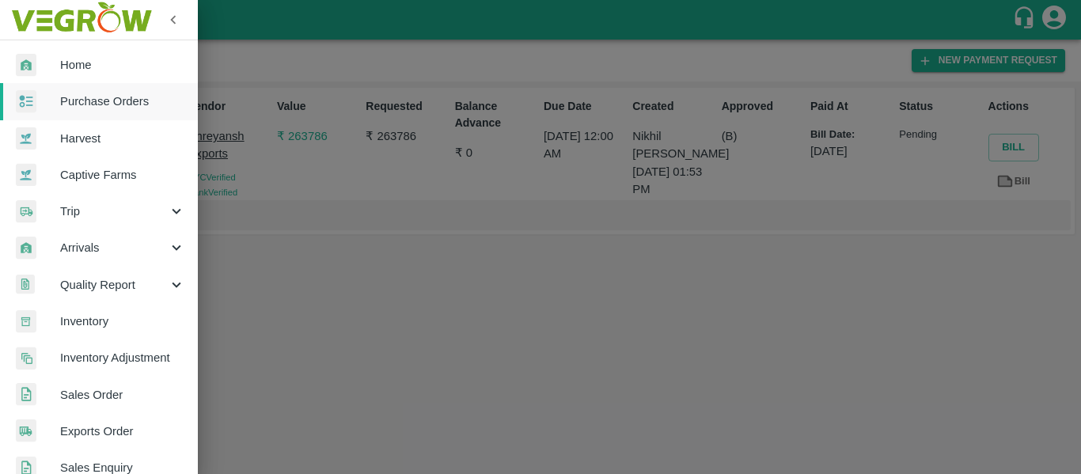
click at [96, 87] on link "Purchase Orders" at bounding box center [99, 101] width 198 height 36
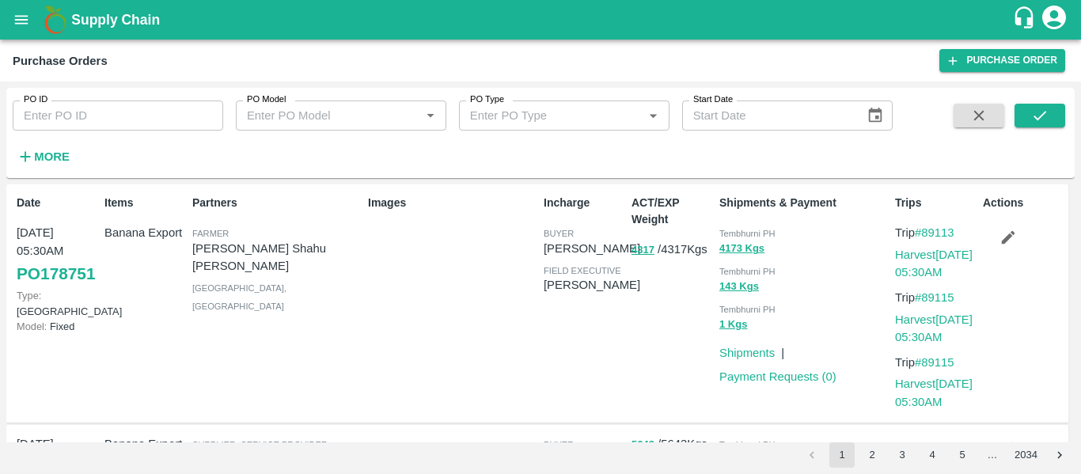
click at [139, 115] on input "PO ID" at bounding box center [118, 116] width 211 height 30
paste input "177758"
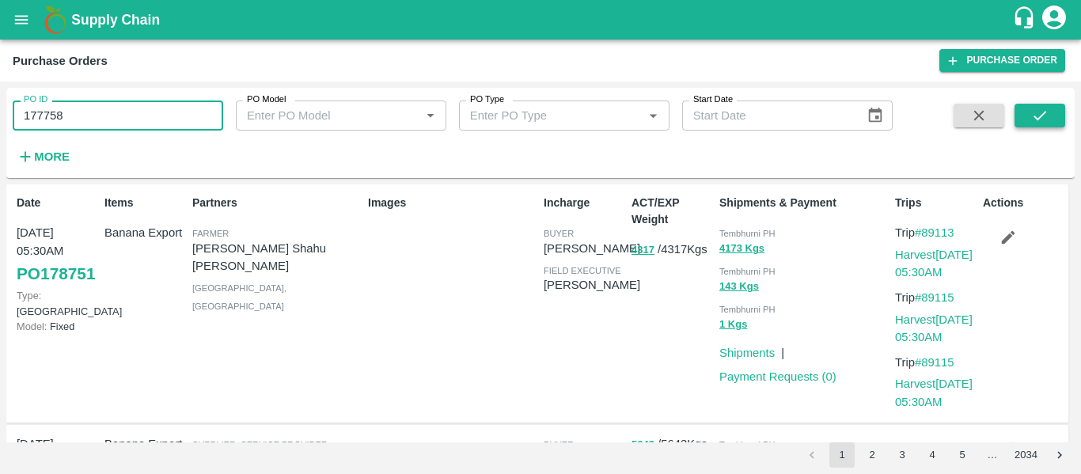
type input "177758"
click at [1039, 120] on icon "submit" at bounding box center [1039, 115] width 17 height 17
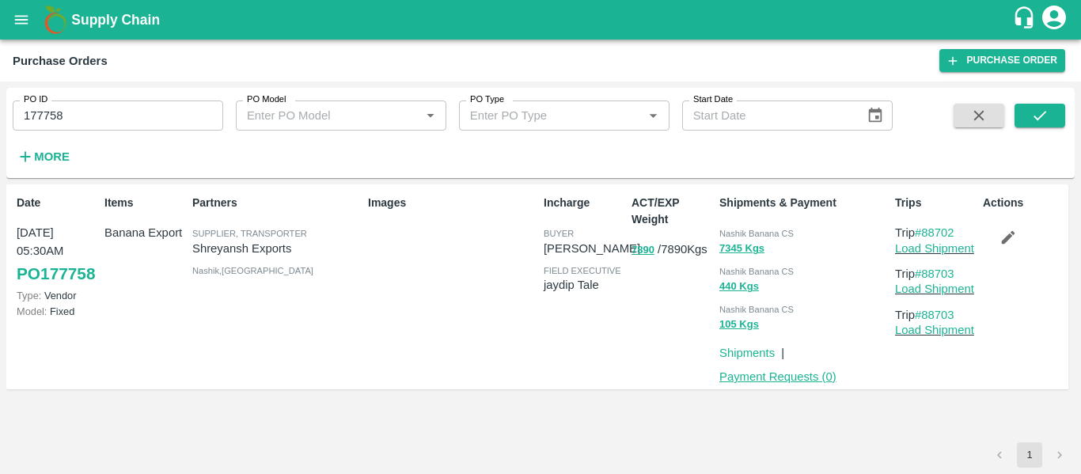
click at [767, 376] on link "Payment Requests ( 0 )" at bounding box center [777, 376] width 117 height 13
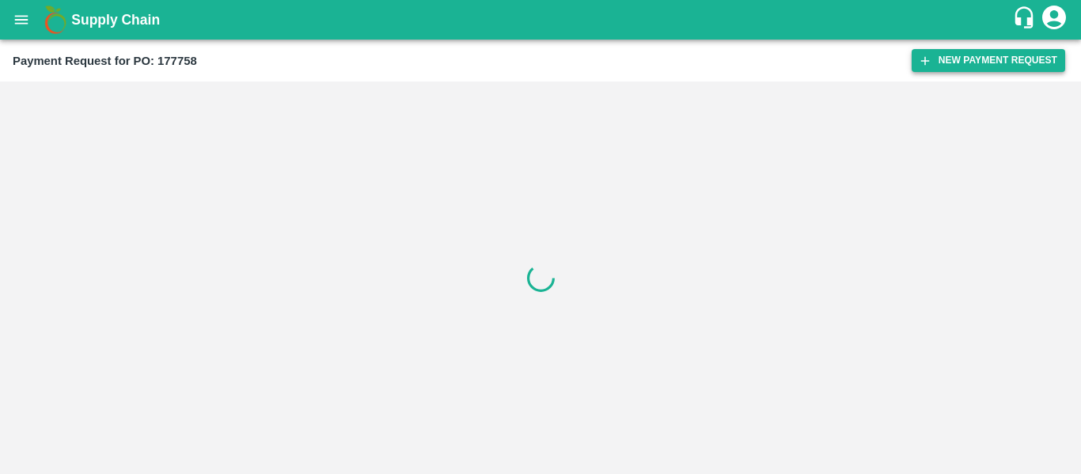
click at [968, 63] on button "New Payment Request" at bounding box center [989, 60] width 154 height 23
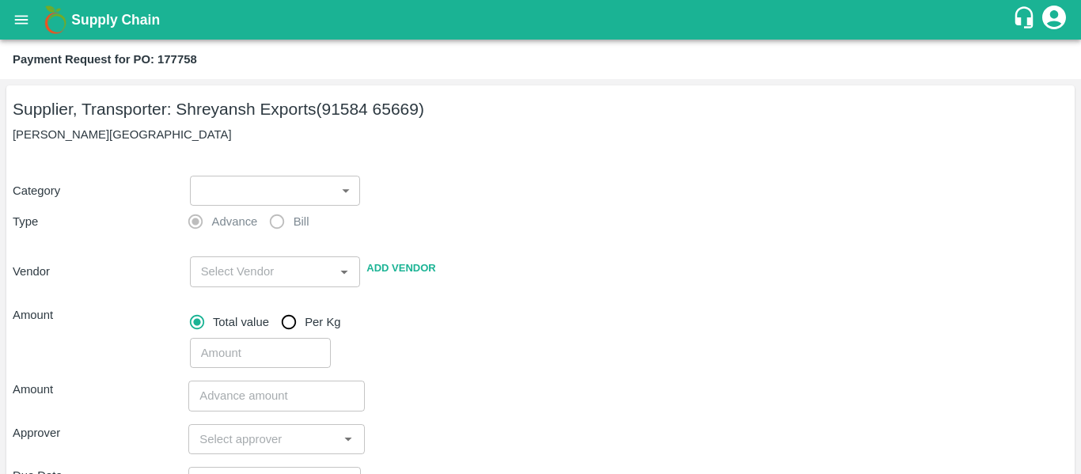
click at [222, 183] on body "Supply Chain Payment Request for PO: 177758 Supplier, Transporter: Shreyansh Ex…" at bounding box center [540, 237] width 1081 height 474
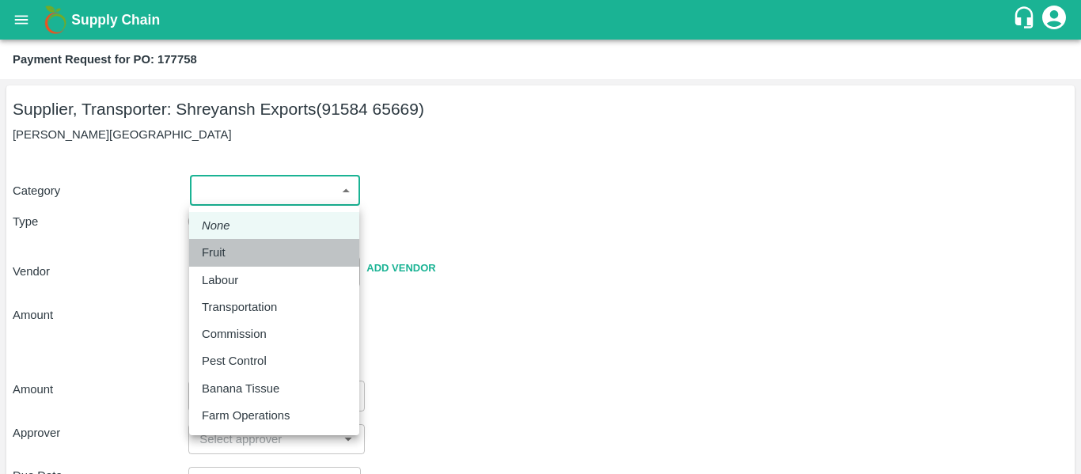
click at [235, 247] on div "Fruit" at bounding box center [274, 252] width 145 height 17
type input "1"
type input "Shreyansh Exports - 91584 65669(Supplier, Transporter)"
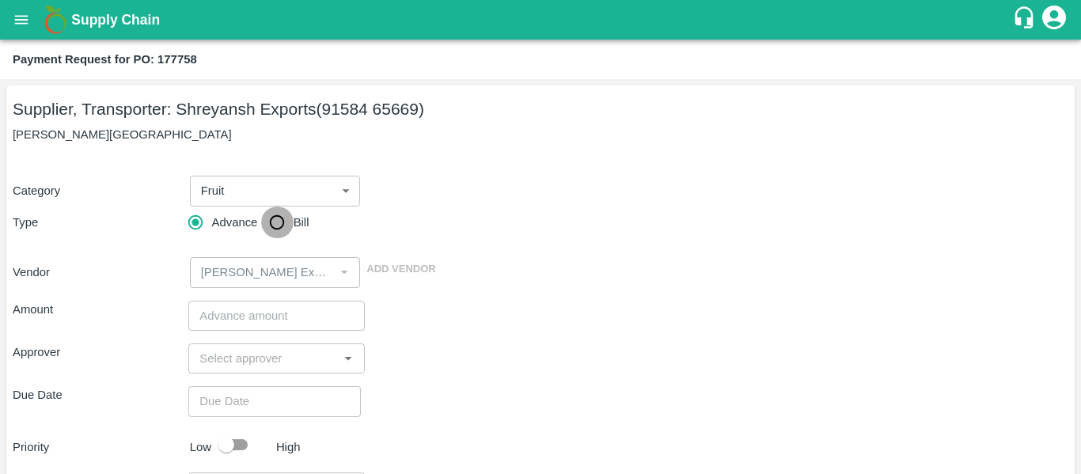
click at [290, 218] on input "Bill" at bounding box center [277, 223] width 32 height 32
radio input "true"
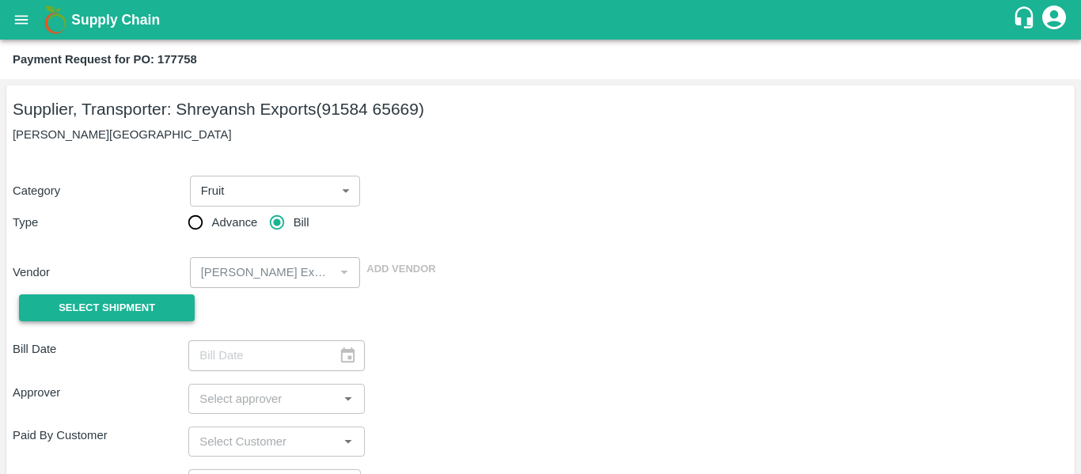
click at [145, 305] on span "Select Shipment" at bounding box center [107, 308] width 97 height 18
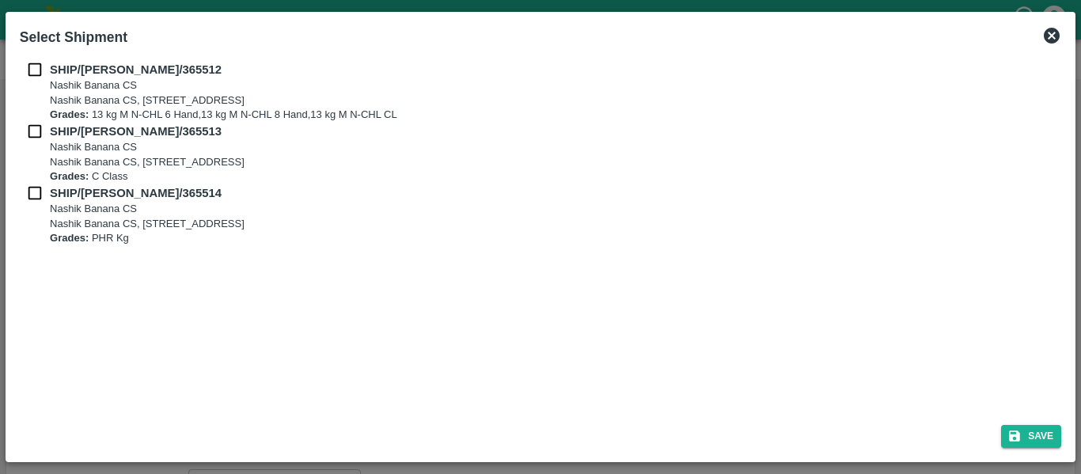
click at [36, 78] on input "checkbox" at bounding box center [35, 69] width 30 height 17
checkbox input "true"
click at [36, 131] on input "checkbox" at bounding box center [35, 131] width 30 height 17
checkbox input "true"
click at [40, 198] on input "checkbox" at bounding box center [35, 192] width 30 height 17
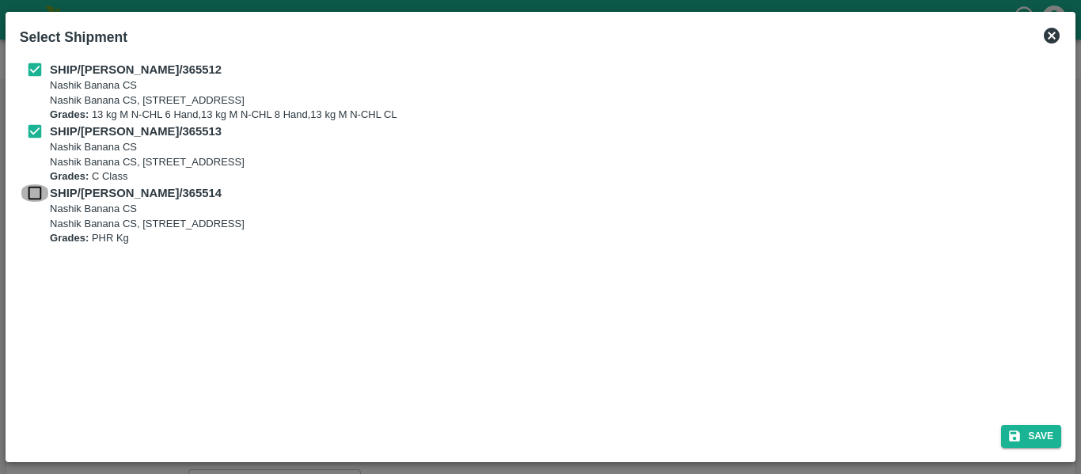
checkbox input "true"
click at [1008, 442] on icon "submit" at bounding box center [1014, 436] width 14 height 14
type input "21/09/2025"
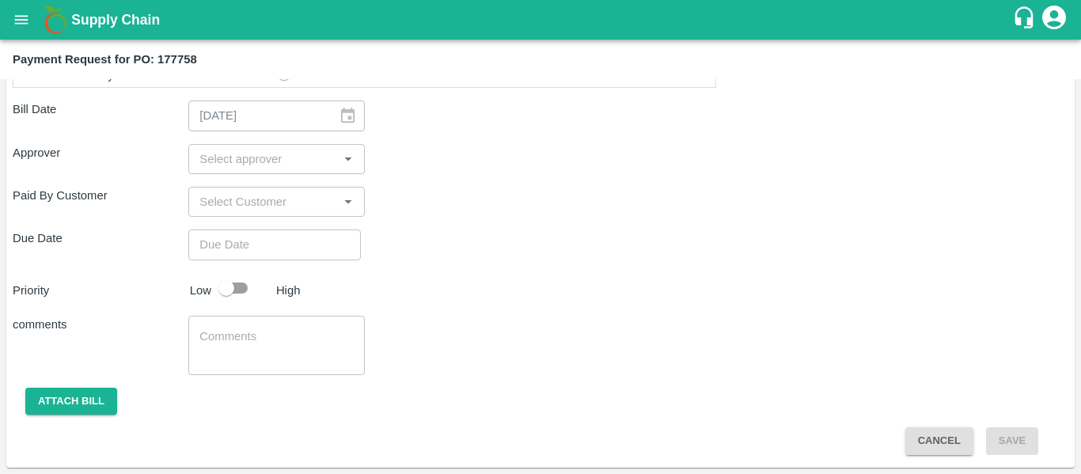
scroll to position [812, 0]
click at [218, 161] on input "input" at bounding box center [263, 159] width 140 height 21
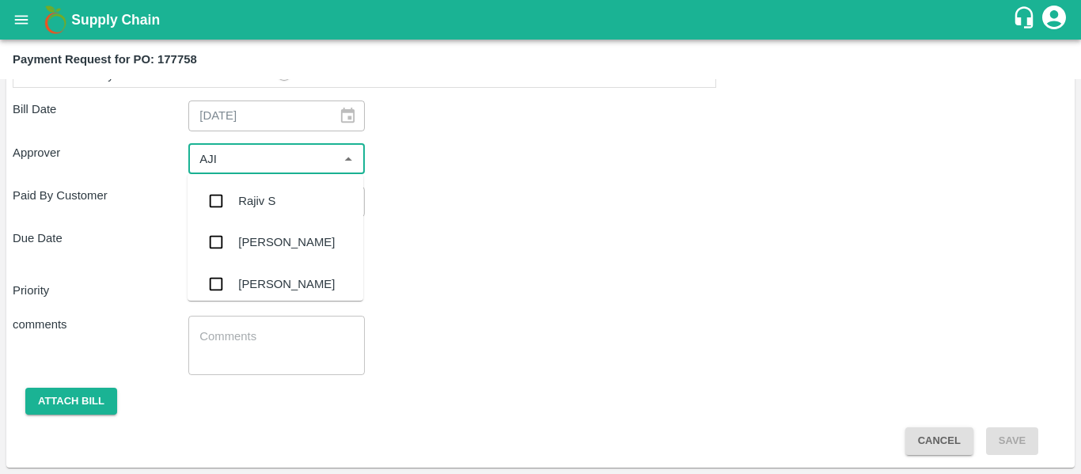
type input "AJIT"
click at [228, 195] on input "checkbox" at bounding box center [216, 201] width 32 height 32
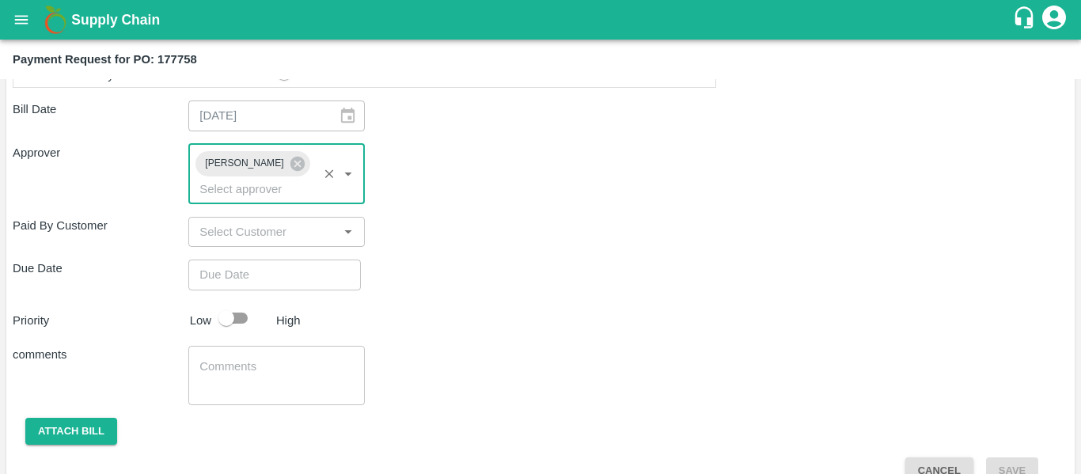
click at [250, 274] on div "Shipment - SHIP/NASH/365512 Lots (Labels) Weight (Kgs) Total Price (₹) BANANA-E…" at bounding box center [541, 0] width 1056 height 969
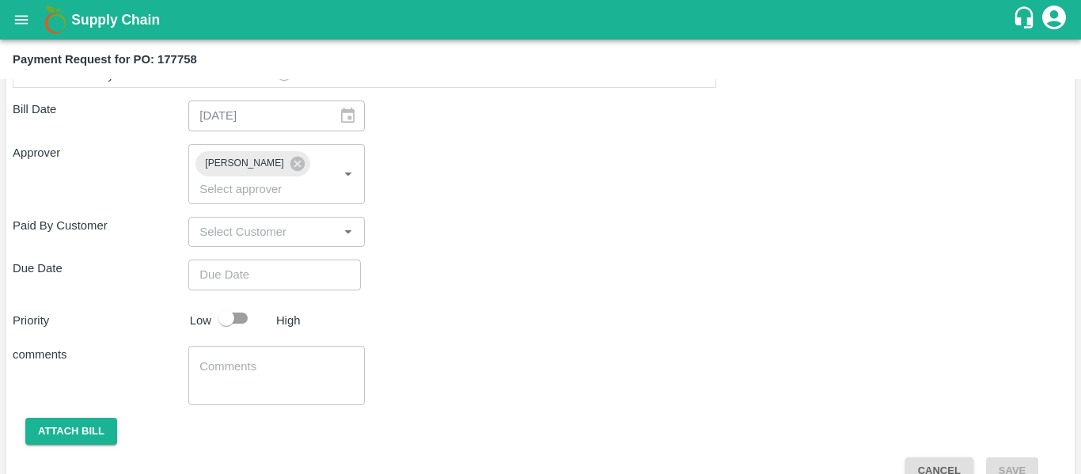
type input "DD/MM/YYYY hh:mm aa"
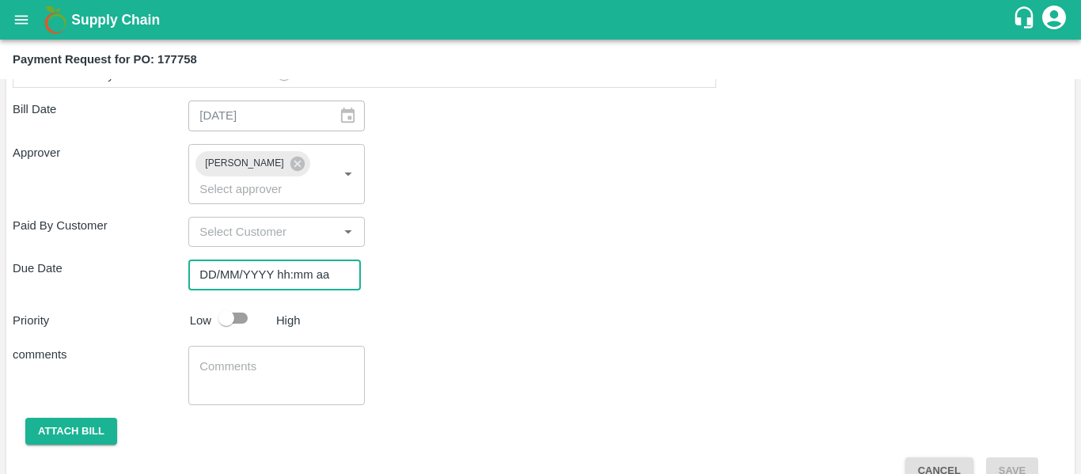
click at [231, 260] on input "DD/MM/YYYY hh:mm aa" at bounding box center [268, 275] width 161 height 30
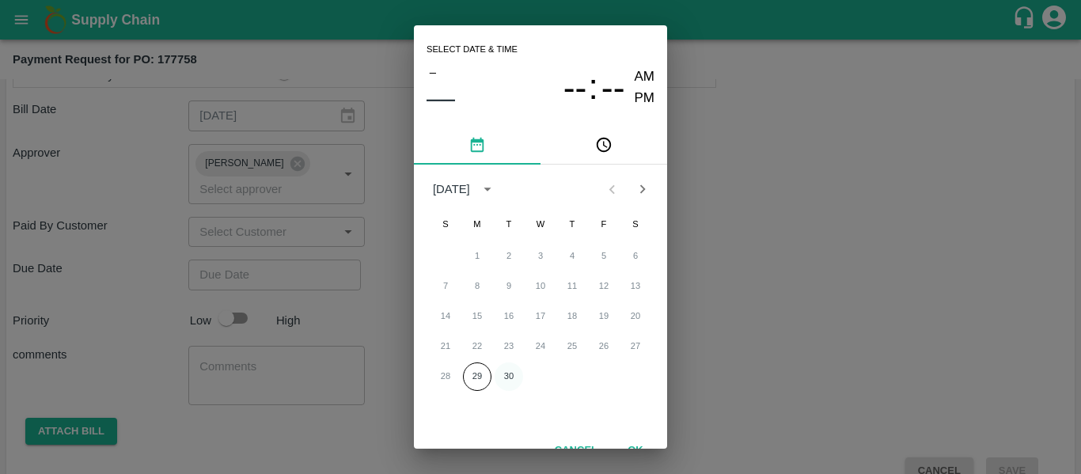
click at [509, 374] on button "30" at bounding box center [509, 376] width 28 height 28
type input "[DATE] 12:00 AM"
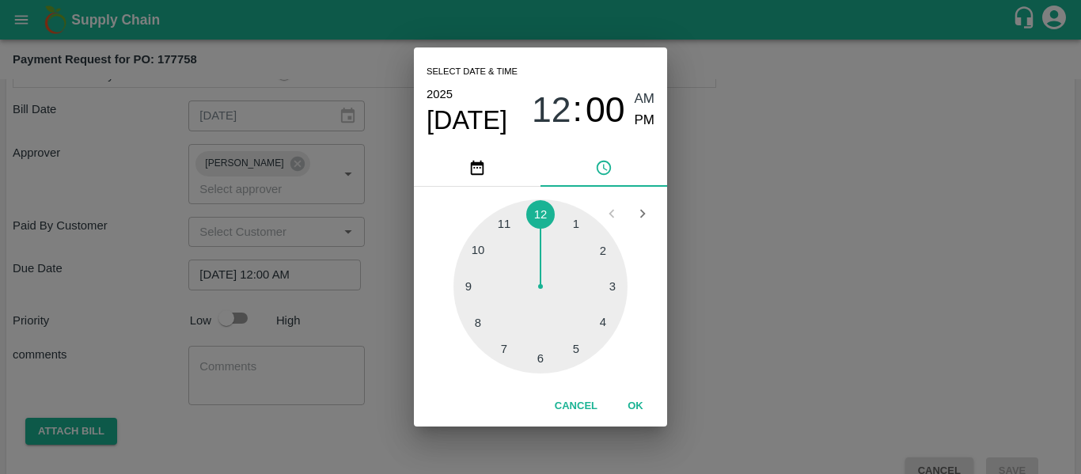
click at [773, 321] on div "Select date & time [DATE] 12 : 00 AM PM 1 2 3 4 5 6 7 8 9 10 11 12 Cancel OK" at bounding box center [540, 237] width 1081 height 474
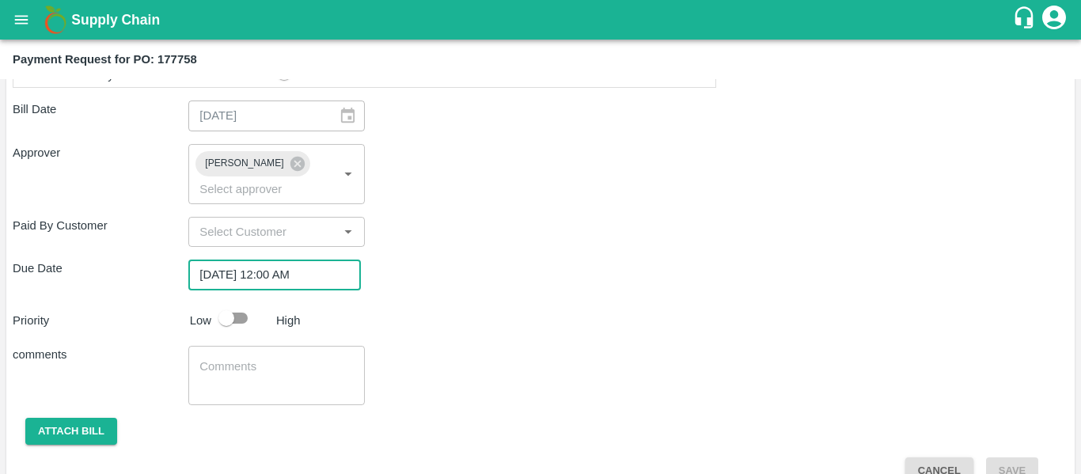
click at [243, 303] on input "checkbox" at bounding box center [226, 318] width 90 height 30
checkbox input "true"
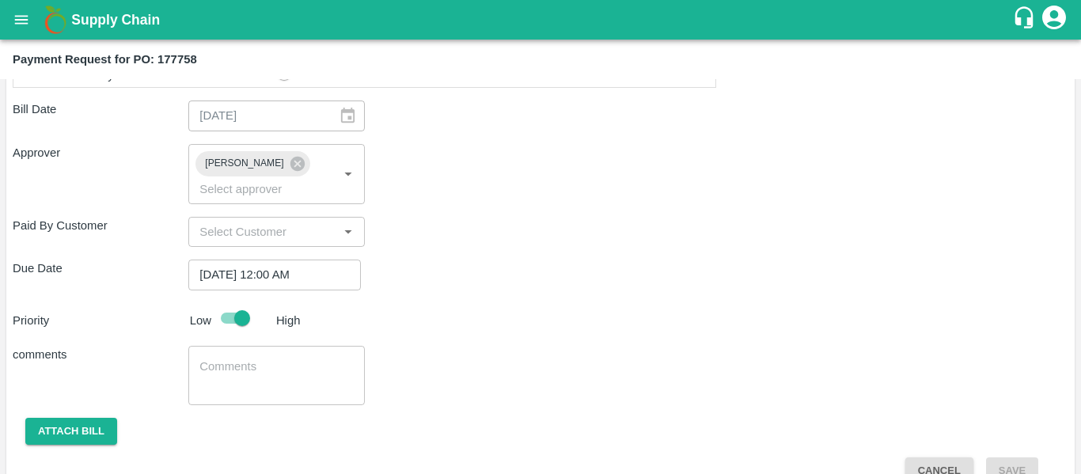
click at [255, 390] on div "Shipment - SHIP/NASH/365512 Lots (Labels) Weight (Kgs) Total Price (₹) BANANA-E…" at bounding box center [541, 0] width 1056 height 969
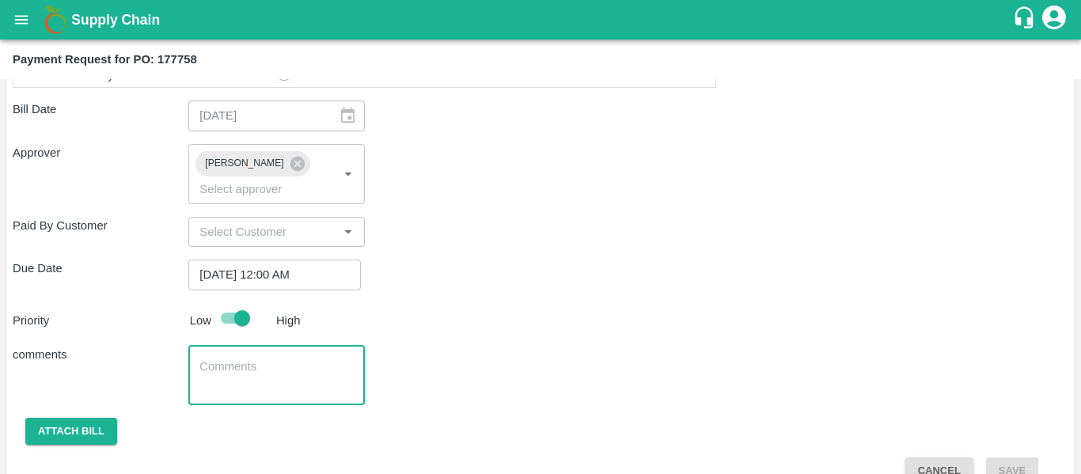
click at [217, 358] on textarea at bounding box center [276, 374] width 154 height 33
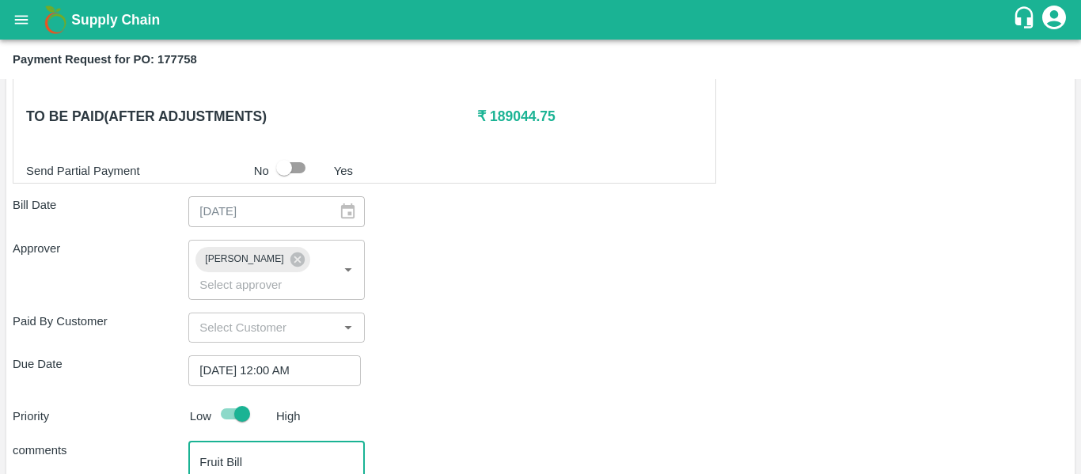
scroll to position [715, 0]
type textarea "Fruit Bill"
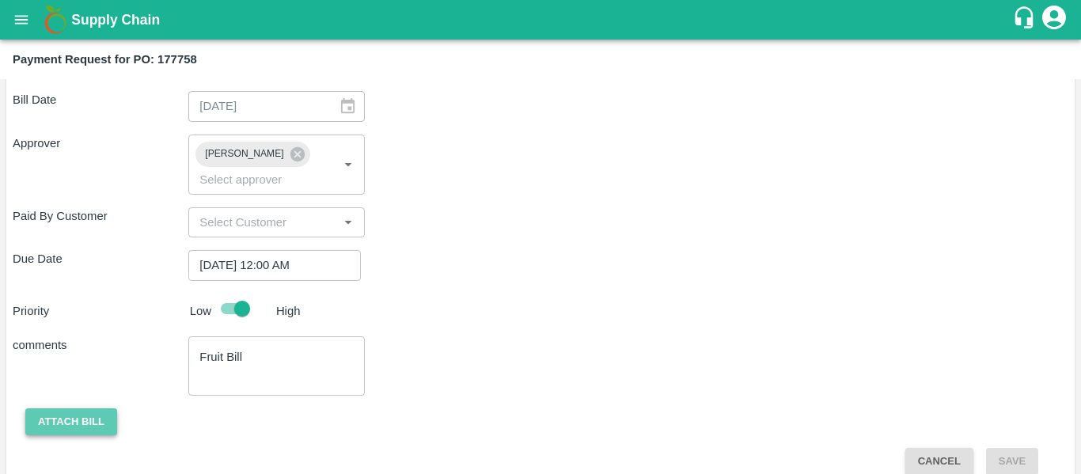
click at [87, 410] on button "Attach bill" at bounding box center [71, 422] width 92 height 28
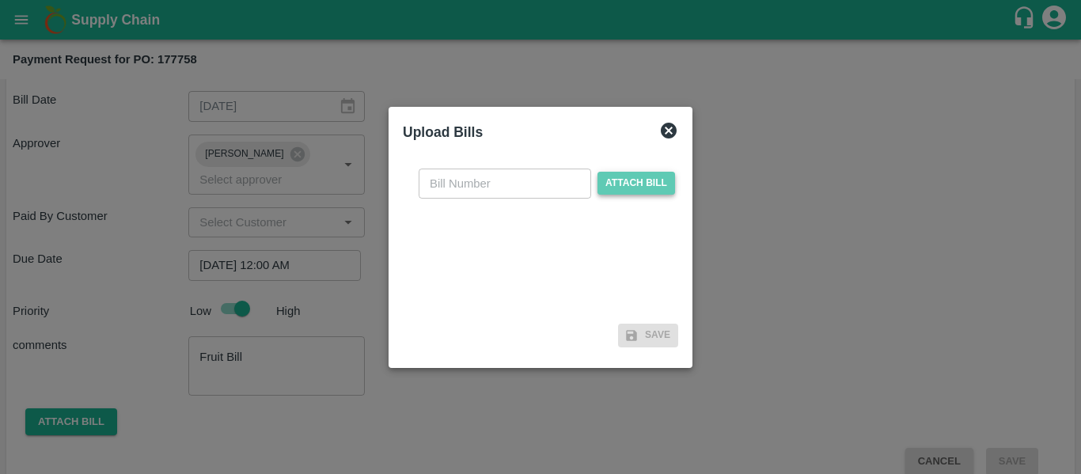
click at [648, 184] on span "Attach bill" at bounding box center [636, 183] width 78 height 23
click at [0, 0] on input "Attach bill" at bounding box center [0, 0] width 0 height 0
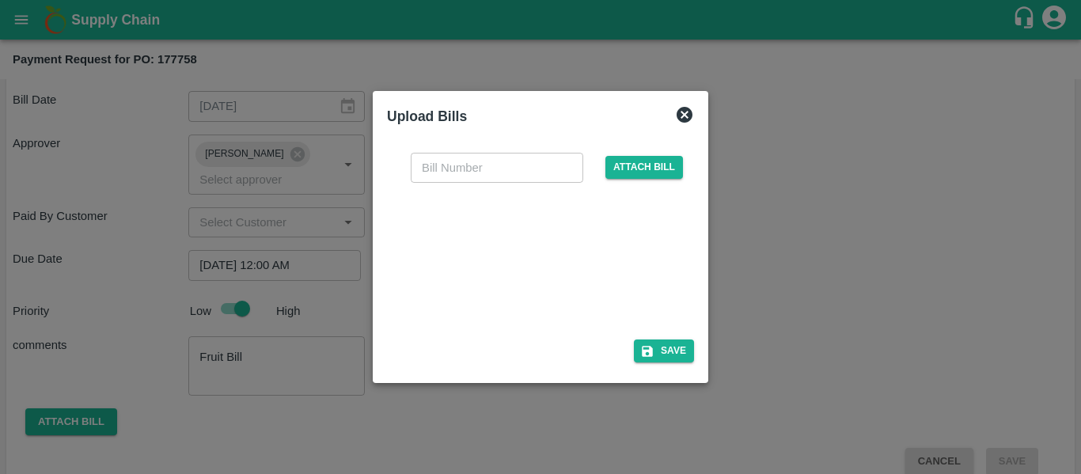
click at [505, 231] on div at bounding box center [537, 256] width 237 height 84
click at [480, 181] on input "text" at bounding box center [497, 168] width 173 height 30
type input "SE/25-26/1545"
click at [667, 360] on button "Save" at bounding box center [664, 350] width 60 height 23
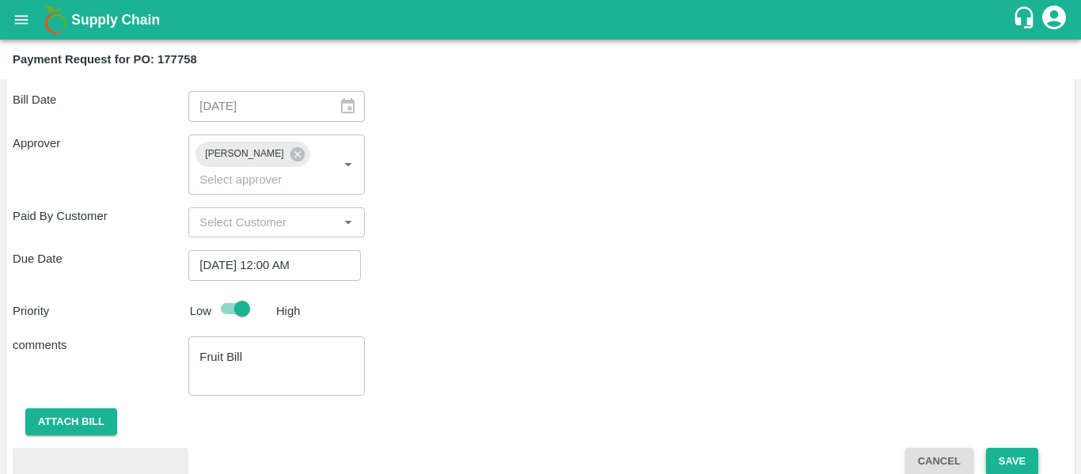
click at [992, 448] on button "Save" at bounding box center [1012, 462] width 52 height 28
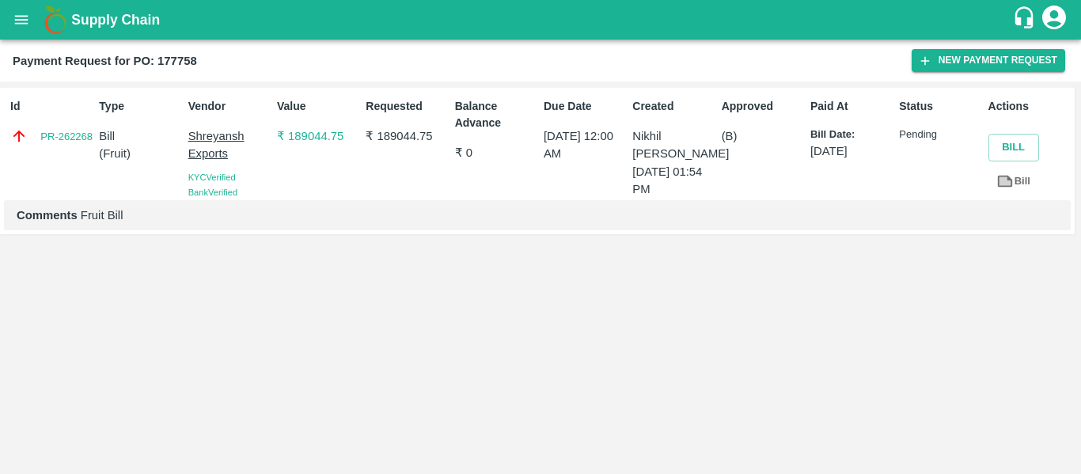
click at [21, 17] on icon "open drawer" at bounding box center [21, 19] width 17 height 17
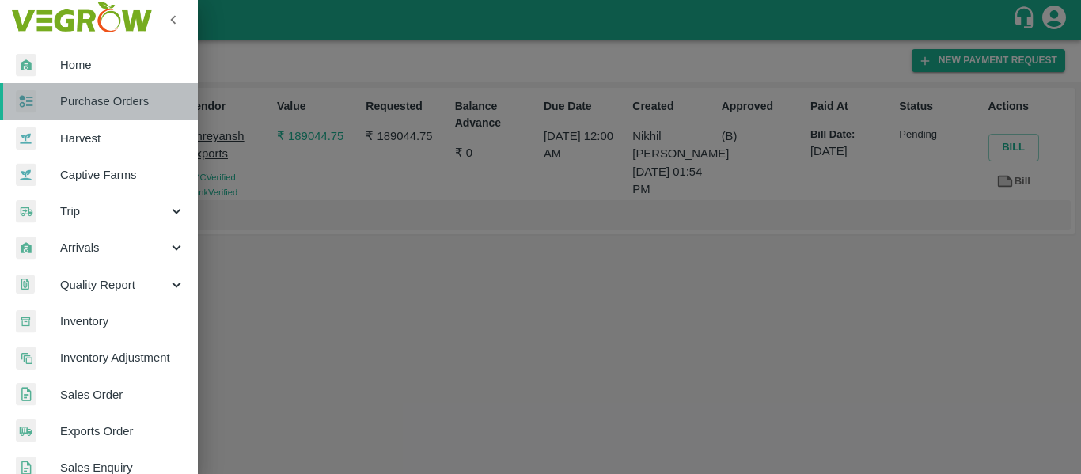
click at [101, 98] on span "Purchase Orders" at bounding box center [122, 101] width 125 height 17
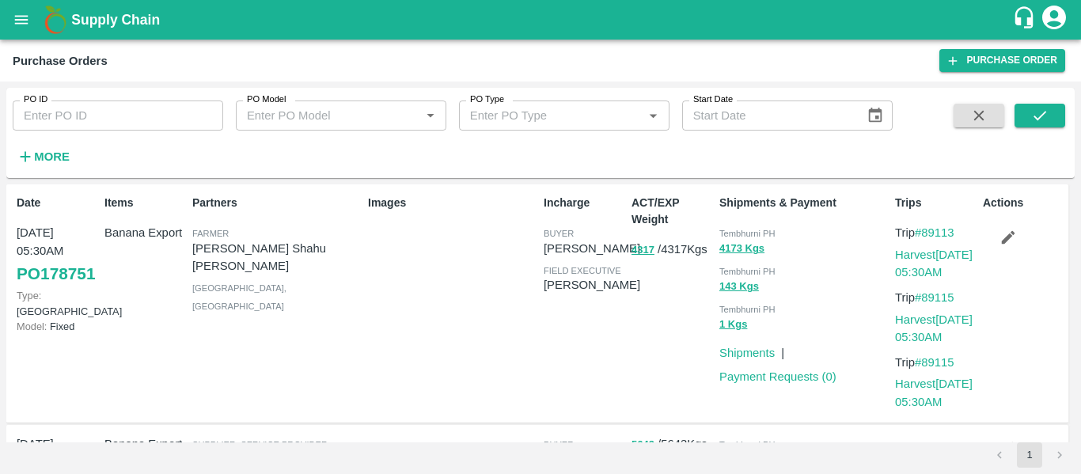
click at [128, 97] on div "PO ID PO ID" at bounding box center [111, 109] width 223 height 43
click at [120, 137] on div "PO ID PO ID PO Model PO Model   * PO Type PO Type   * Start Date Start Date More" at bounding box center [446, 129] width 893 height 82
click at [81, 113] on input "PO ID" at bounding box center [118, 116] width 211 height 30
paste input "177820"
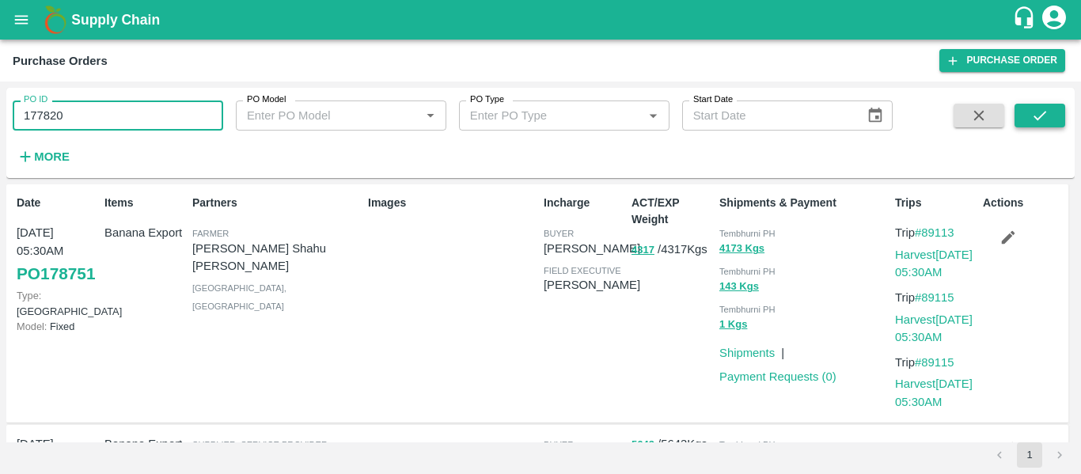
type input "177820"
click at [1059, 125] on button "submit" at bounding box center [1040, 116] width 51 height 24
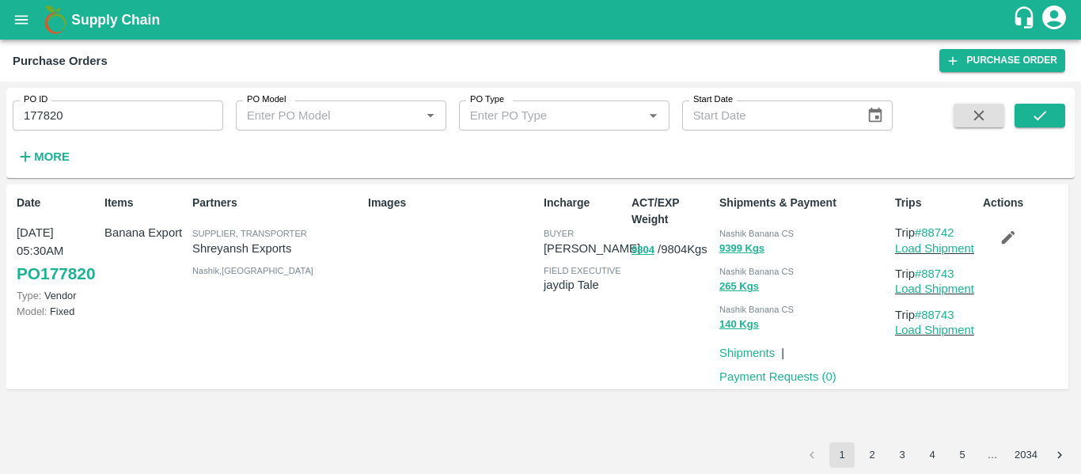
click at [752, 367] on div "Payment Requests ( 0 )" at bounding box center [774, 374] width 123 height 24
click at [754, 374] on link "Payment Requests ( 0 )" at bounding box center [777, 376] width 117 height 13
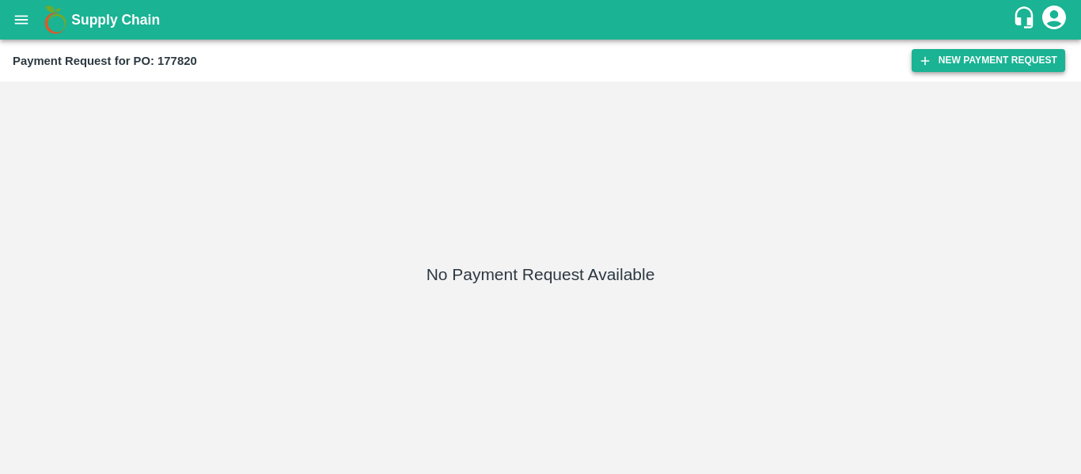
click at [999, 59] on button "New Payment Request" at bounding box center [989, 60] width 154 height 23
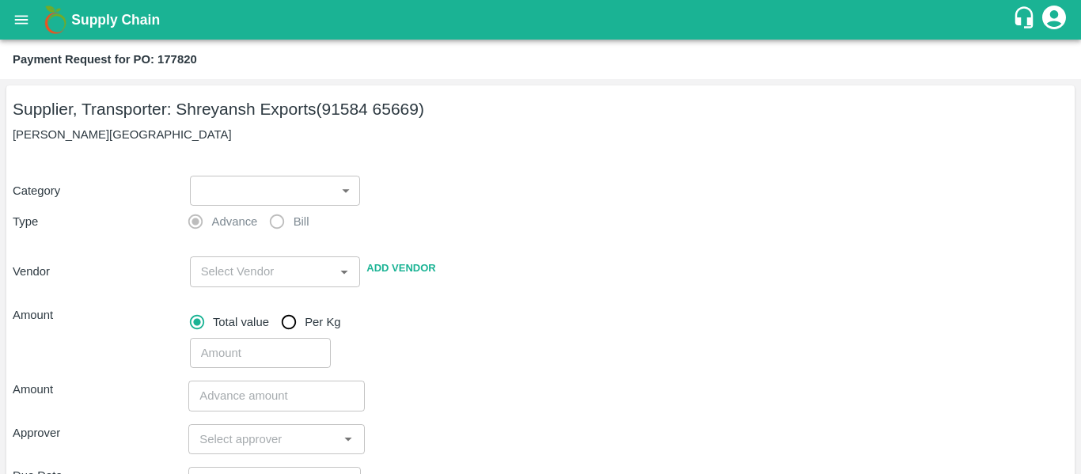
click at [254, 191] on body "Supply Chain Payment Request for PO: 177820 Supplier, Transporter: [PERSON_NAME…" at bounding box center [540, 237] width 1081 height 474
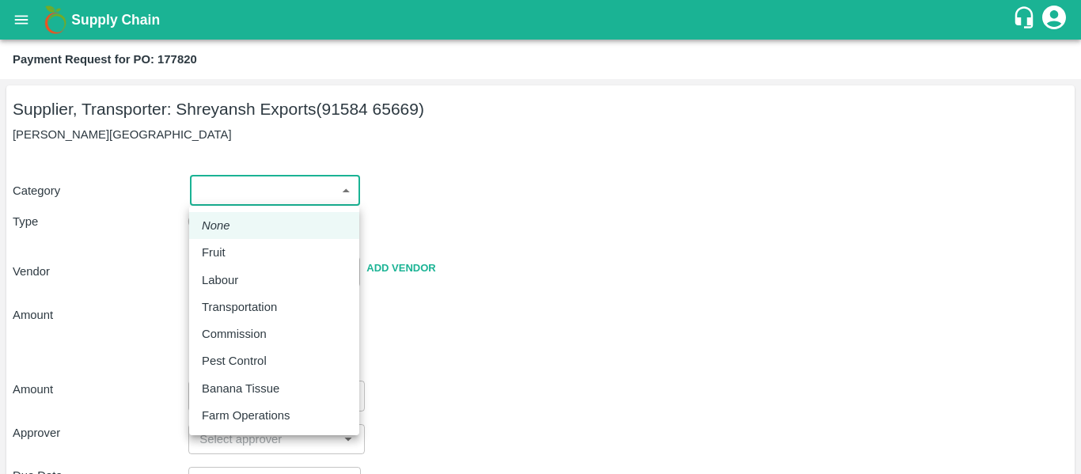
click at [227, 249] on div "Fruit" at bounding box center [218, 252] width 32 height 17
type input "1"
type input "Shreyansh Exports - 91584 65669(Supplier, Transporter)"
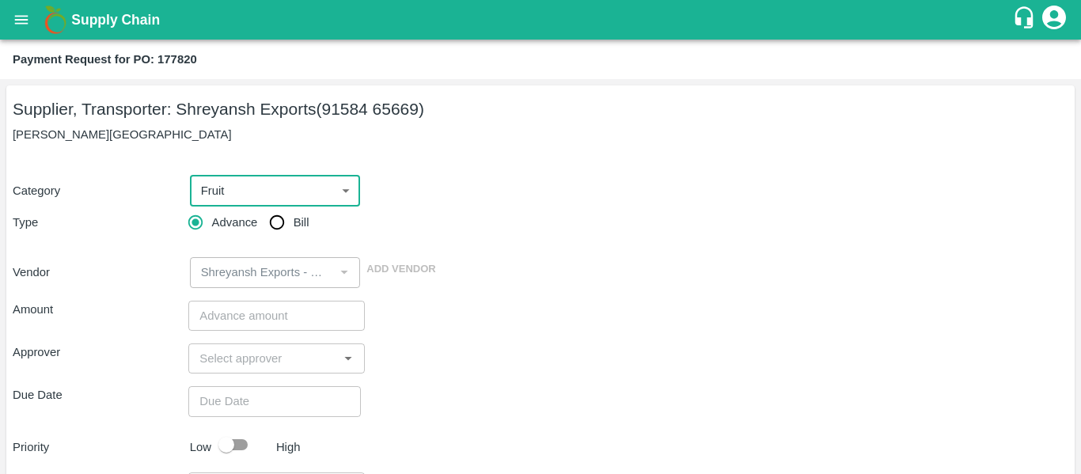
click at [282, 224] on input "Bill" at bounding box center [277, 223] width 32 height 32
radio input "true"
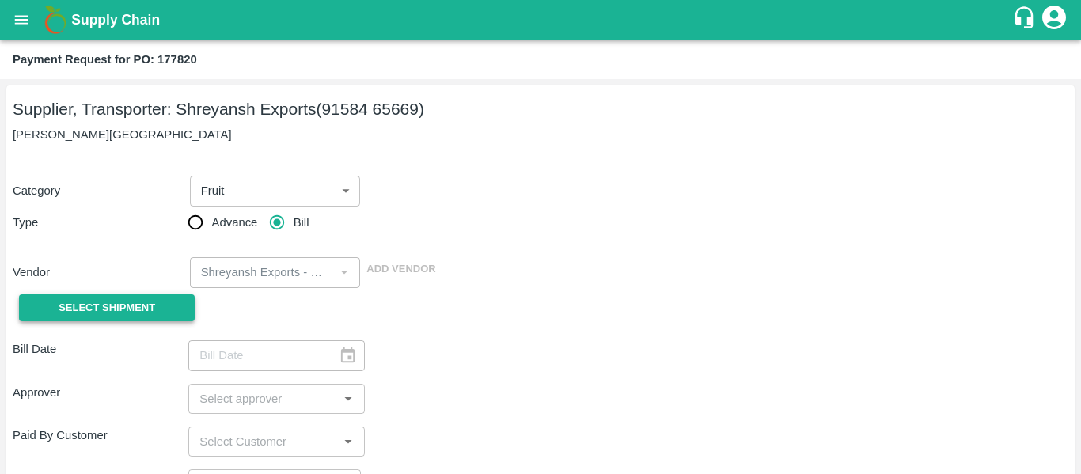
click at [157, 304] on button "Select Shipment" at bounding box center [107, 308] width 176 height 28
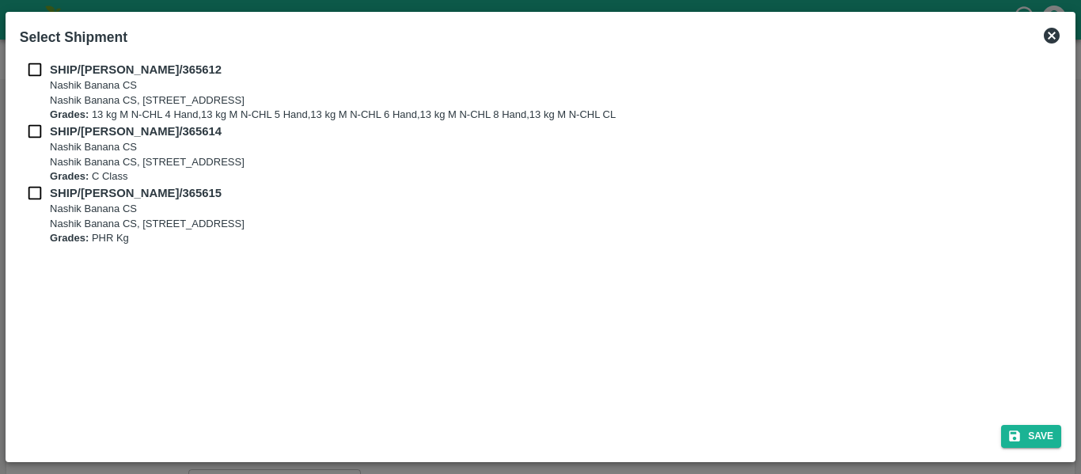
click at [40, 70] on input "checkbox" at bounding box center [35, 69] width 30 height 17
checkbox input "true"
click at [47, 123] on input "checkbox" at bounding box center [35, 131] width 30 height 17
checkbox input "true"
click at [47, 195] on input "checkbox" at bounding box center [35, 192] width 30 height 17
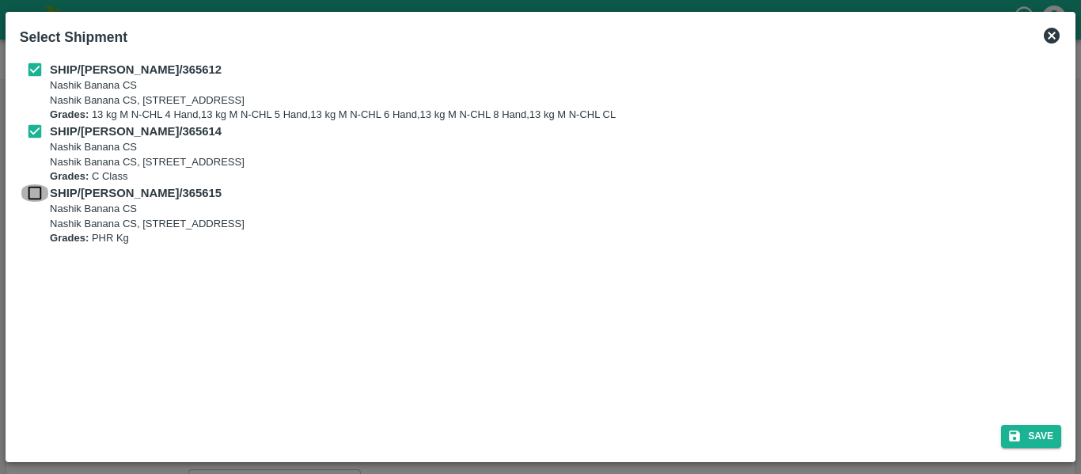
checkbox input "true"
click at [1007, 434] on icon "submit" at bounding box center [1014, 436] width 14 height 14
type input "[DATE]"
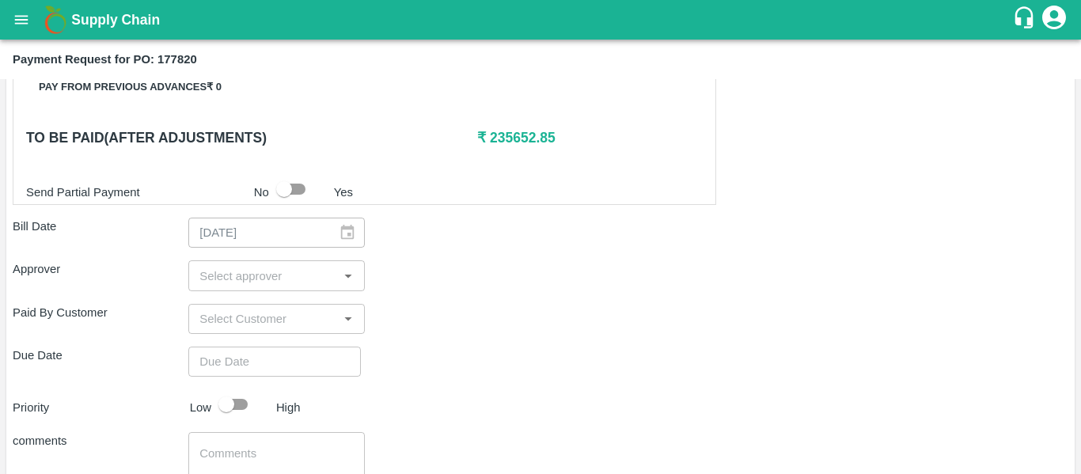
scroll to position [771, 0]
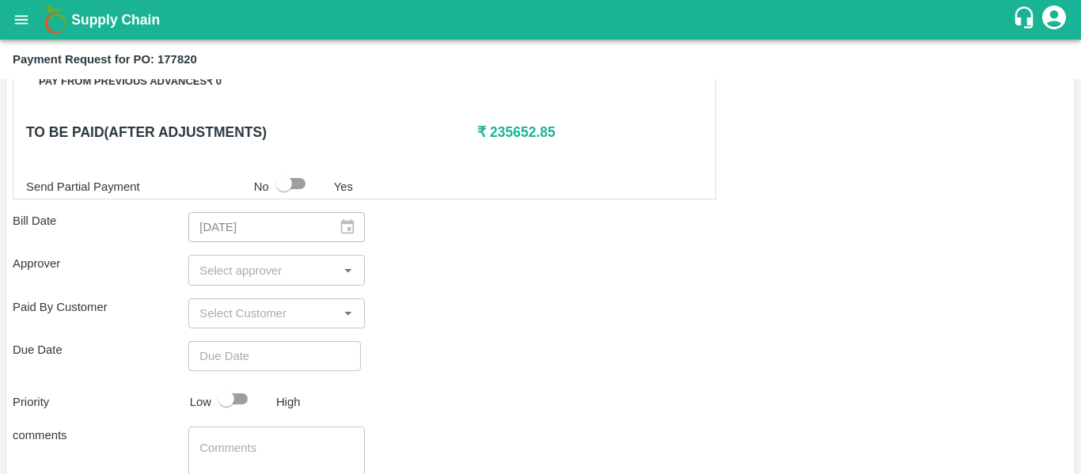
click at [269, 263] on input "input" at bounding box center [263, 270] width 140 height 21
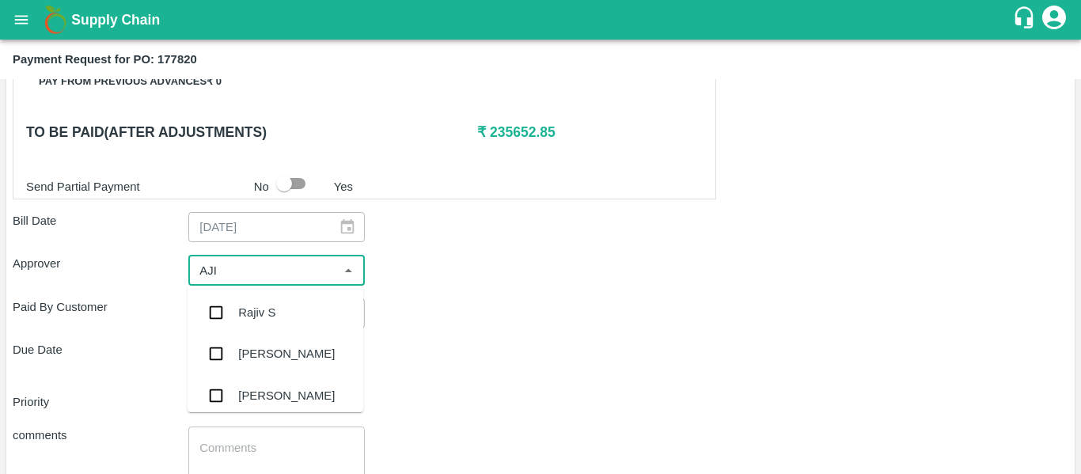
type input "AJIT"
click at [268, 312] on div "[PERSON_NAME]" at bounding box center [286, 312] width 97 height 17
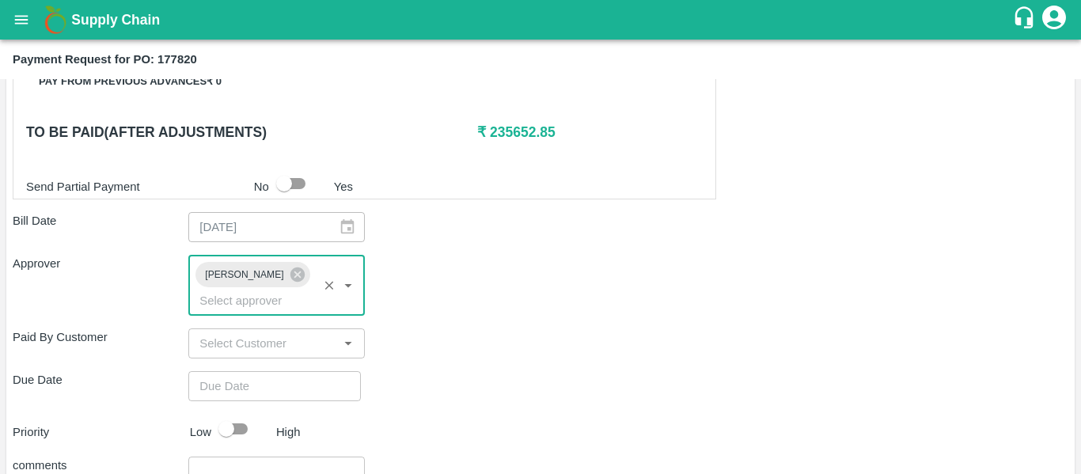
type input "DD/MM/YYYY hh:mm aa"
click at [278, 371] on input "DD/MM/YYYY hh:mm aa" at bounding box center [268, 386] width 161 height 30
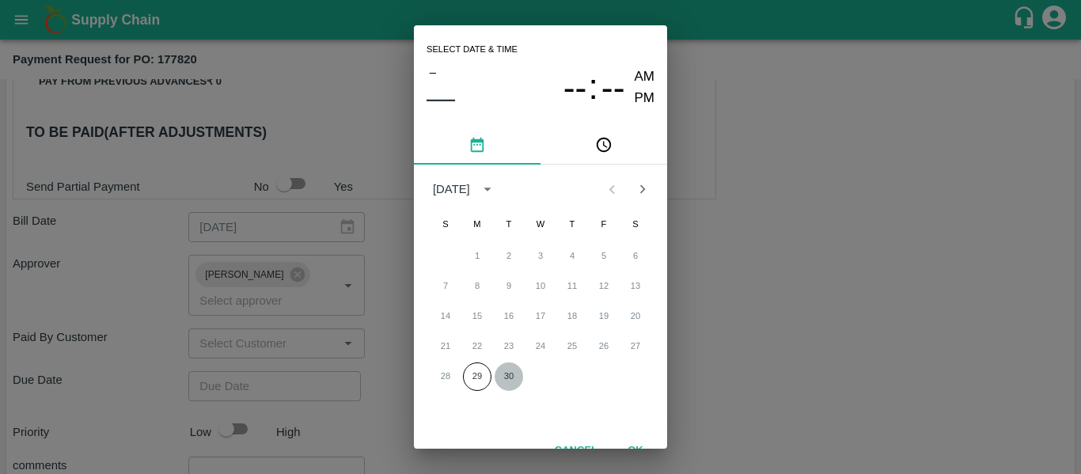
click at [500, 376] on button "30" at bounding box center [509, 376] width 28 height 28
type input "[DATE] 12:00 AM"
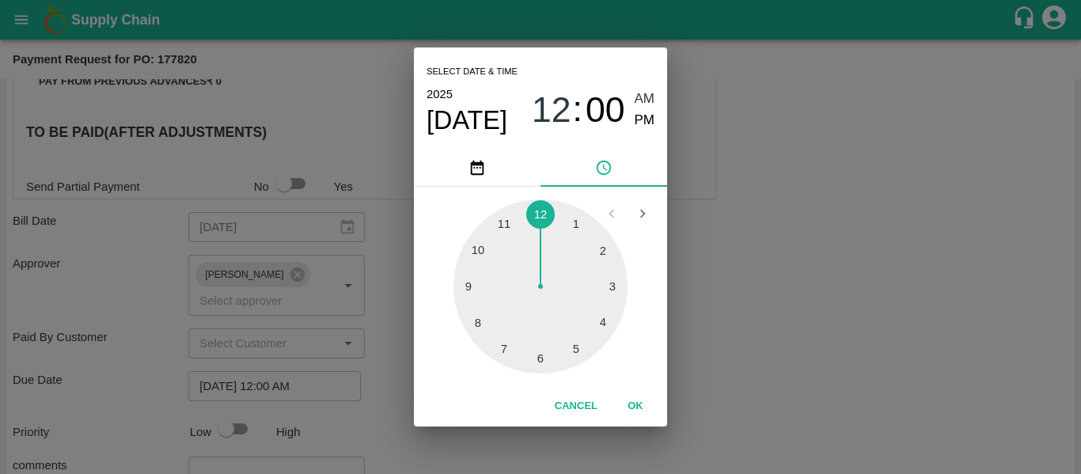
click at [814, 340] on div "Select date & time [DATE] 12 : 00 AM PM 1 2 3 4 5 6 7 8 9 10 11 12 Cancel OK" at bounding box center [540, 237] width 1081 height 474
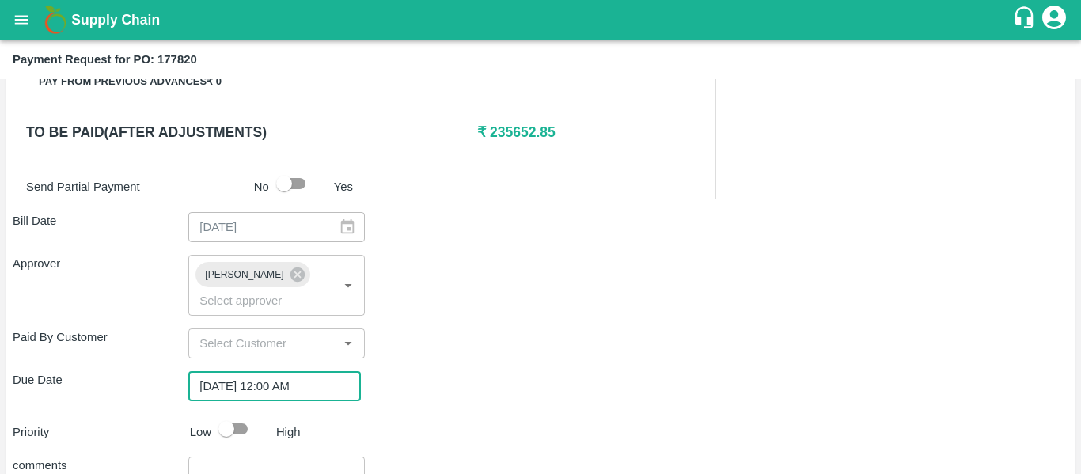
click at [237, 414] on input "checkbox" at bounding box center [226, 429] width 90 height 30
checkbox input "true"
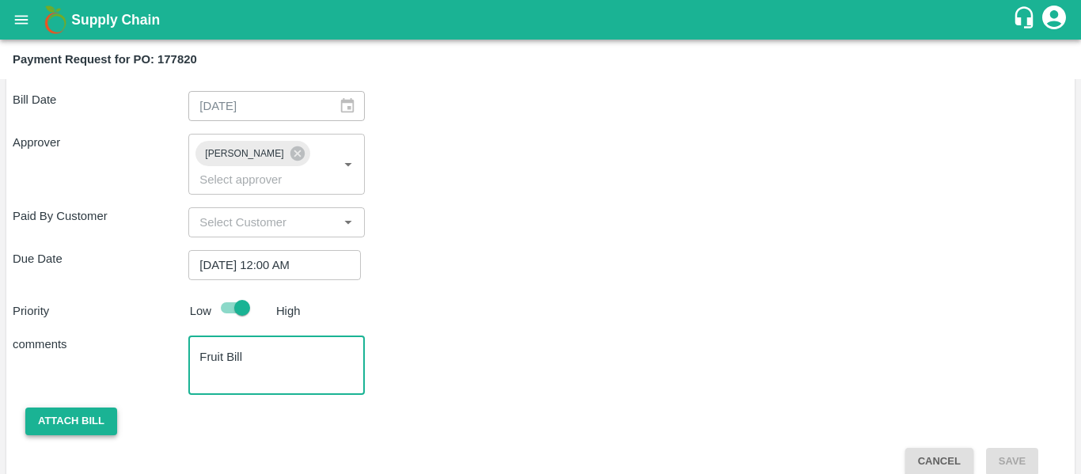
type textarea "Fruit Bill"
click at [90, 408] on button "Attach bill" at bounding box center [71, 422] width 92 height 28
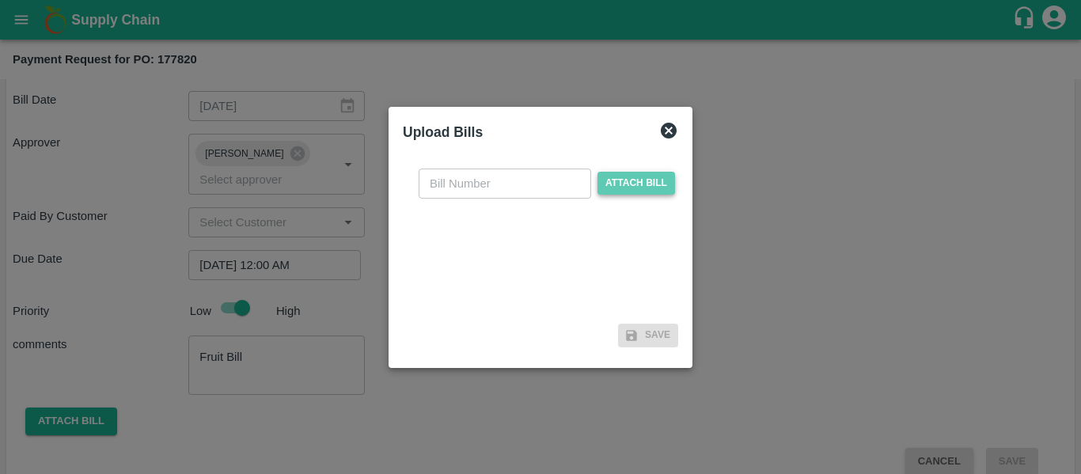
click at [641, 183] on span "Attach bill" at bounding box center [636, 183] width 78 height 23
click at [0, 0] on input "Attach bill" at bounding box center [0, 0] width 0 height 0
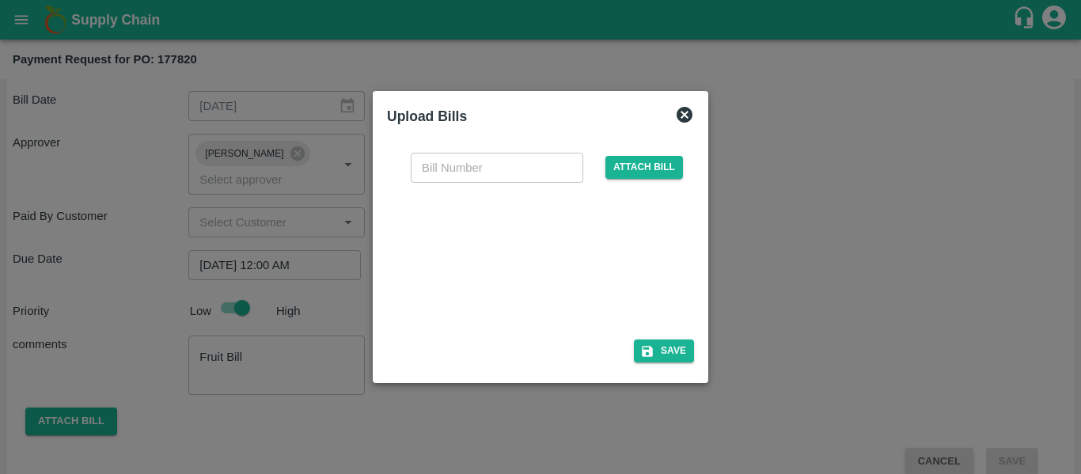
click at [544, 271] on div at bounding box center [537, 256] width 237 height 84
click at [455, 169] on input "text" at bounding box center [497, 168] width 173 height 30
type input "SE/25-26/1546"
click at [675, 355] on button "Save" at bounding box center [664, 350] width 60 height 23
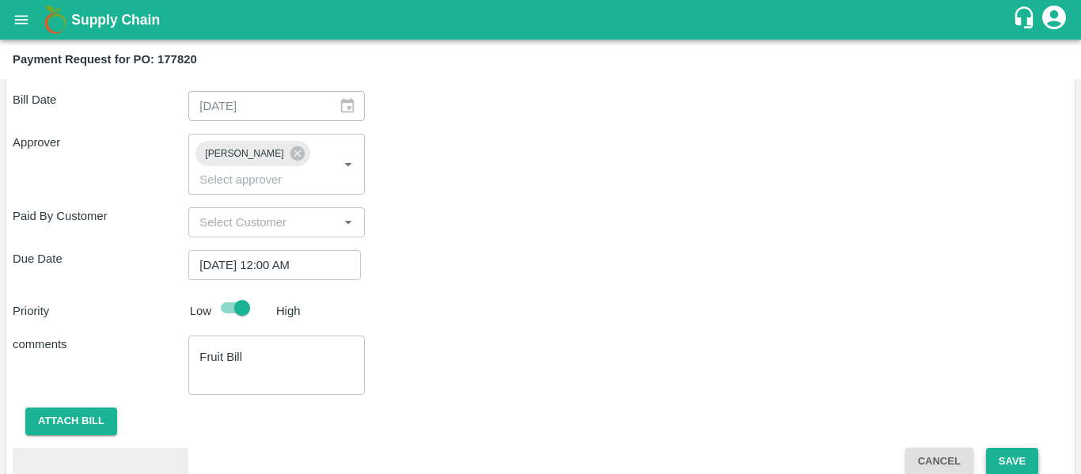
click at [1007, 448] on button "Save" at bounding box center [1012, 462] width 52 height 28
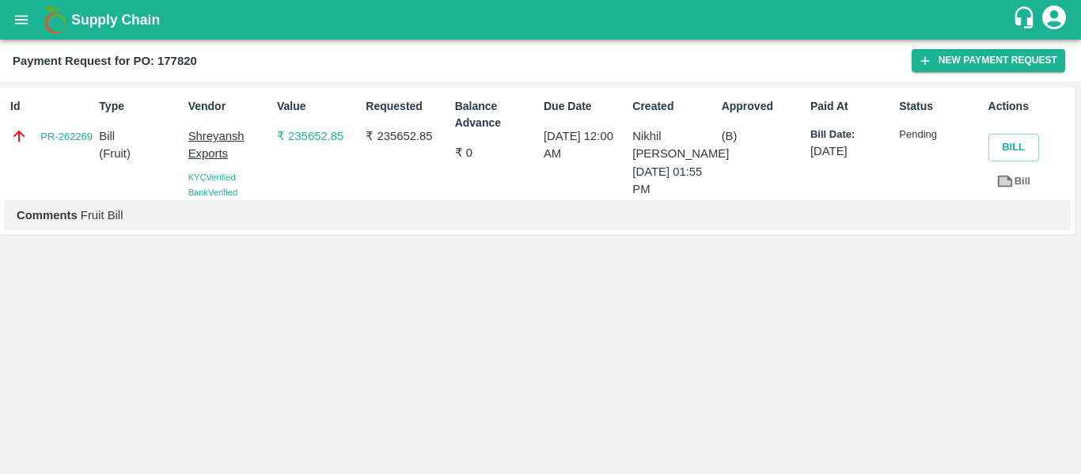
click at [17, 26] on icon "open drawer" at bounding box center [21, 19] width 17 height 17
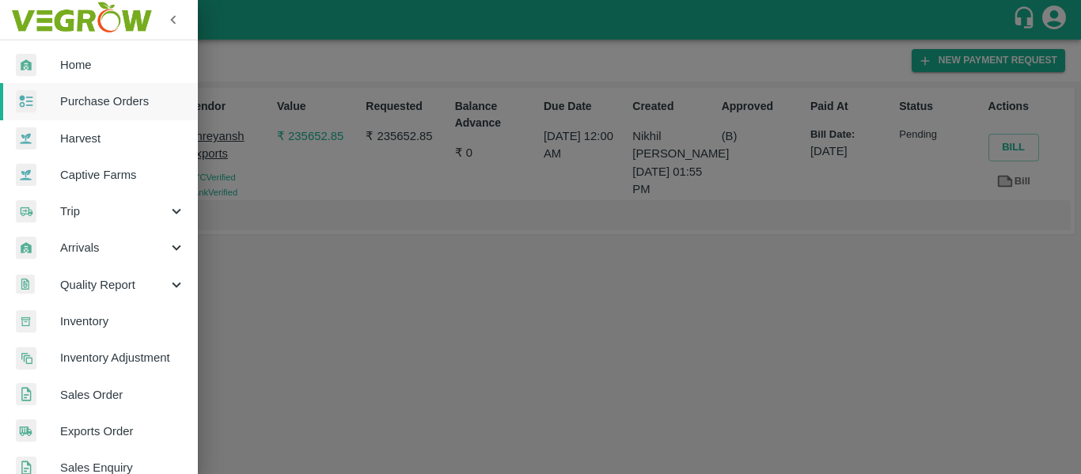
click at [138, 113] on link "Purchase Orders" at bounding box center [99, 101] width 198 height 36
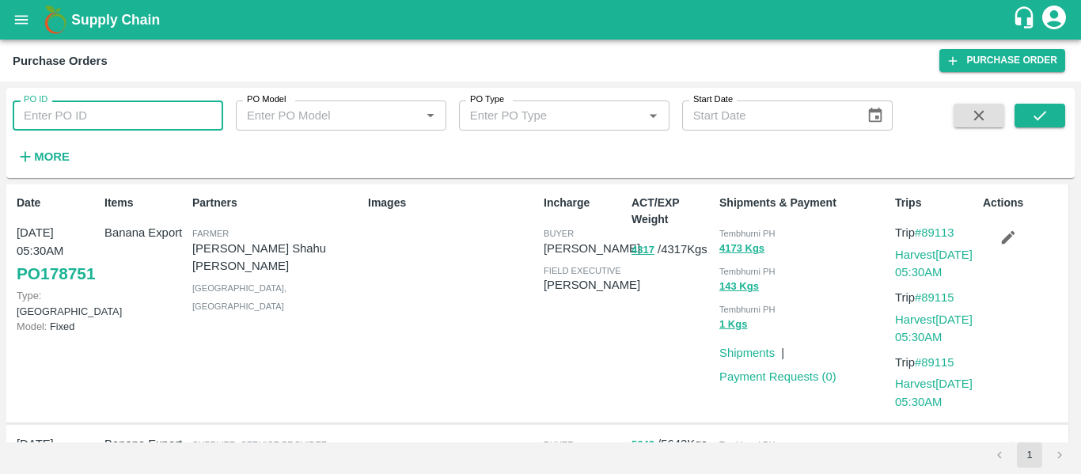
click at [82, 114] on input "PO ID" at bounding box center [118, 116] width 211 height 30
paste input "177824"
type input "177824"
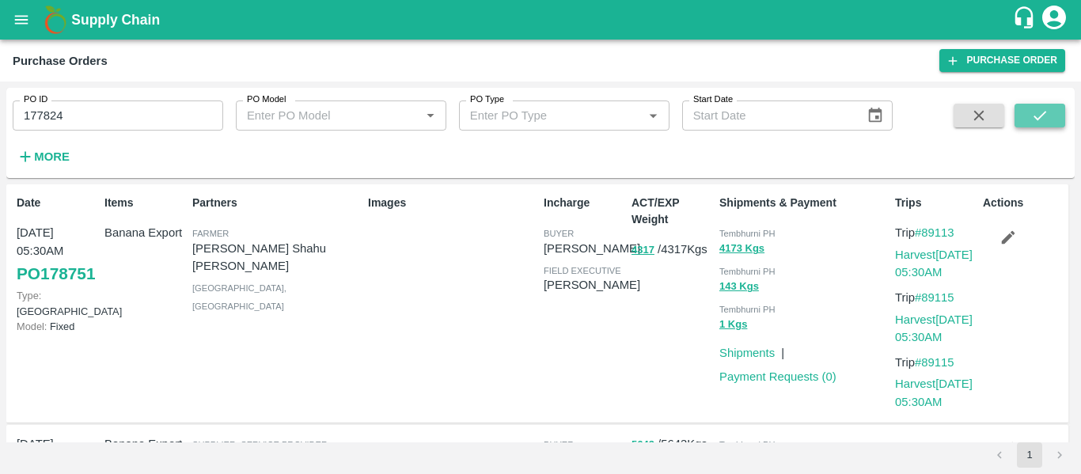
click at [1049, 119] on icon "submit" at bounding box center [1039, 115] width 17 height 17
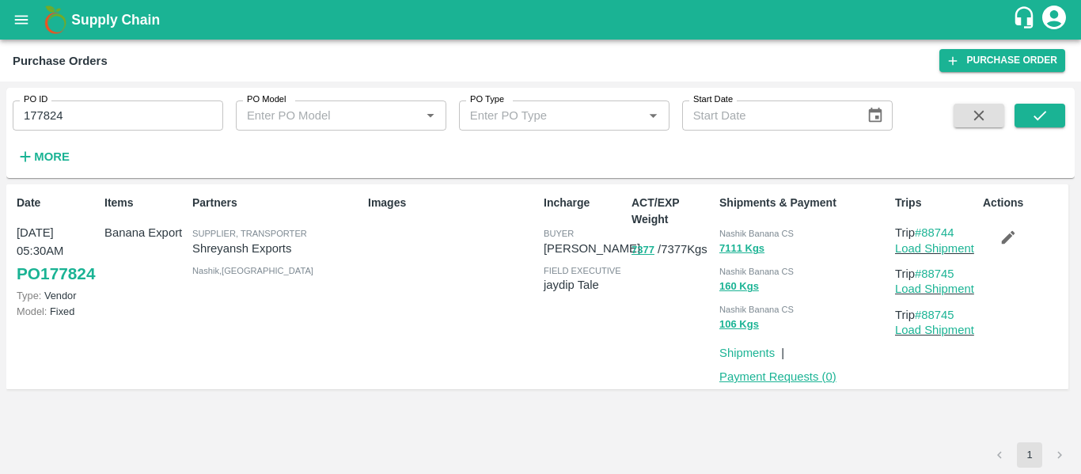
click at [787, 374] on link "Payment Requests ( 0 )" at bounding box center [777, 376] width 117 height 13
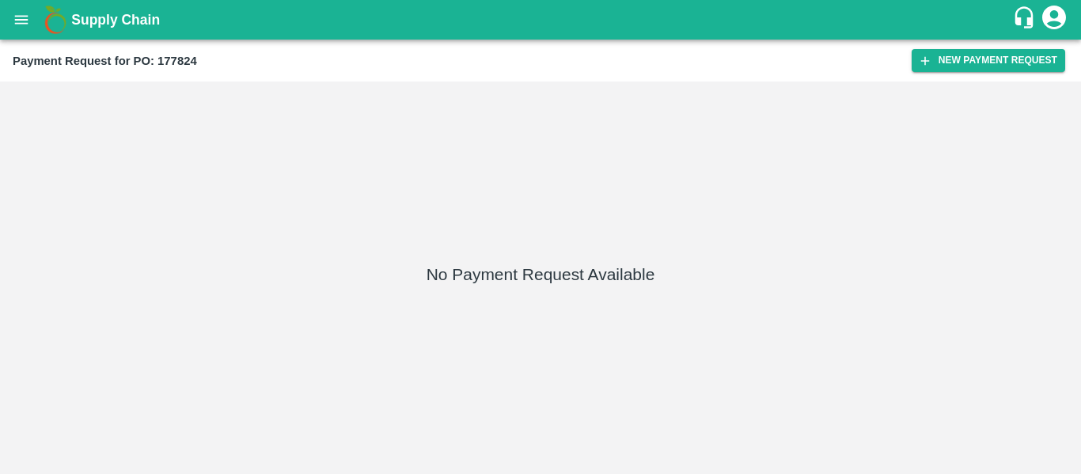
click at [969, 72] on button "New Payment Request" at bounding box center [989, 60] width 154 height 23
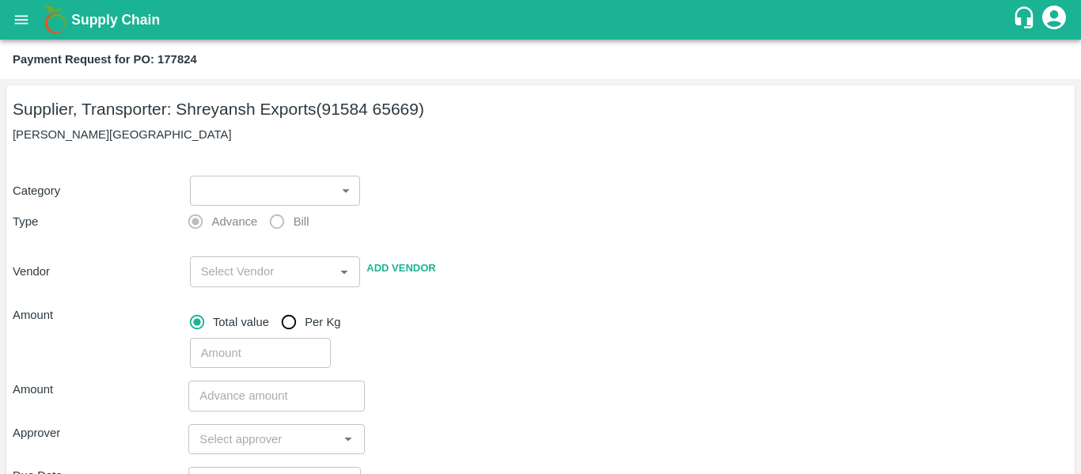
click at [221, 198] on body "Supply Chain Payment Request for PO: 177824 Supplier, Transporter: Shreyansh Ex…" at bounding box center [540, 237] width 1081 height 474
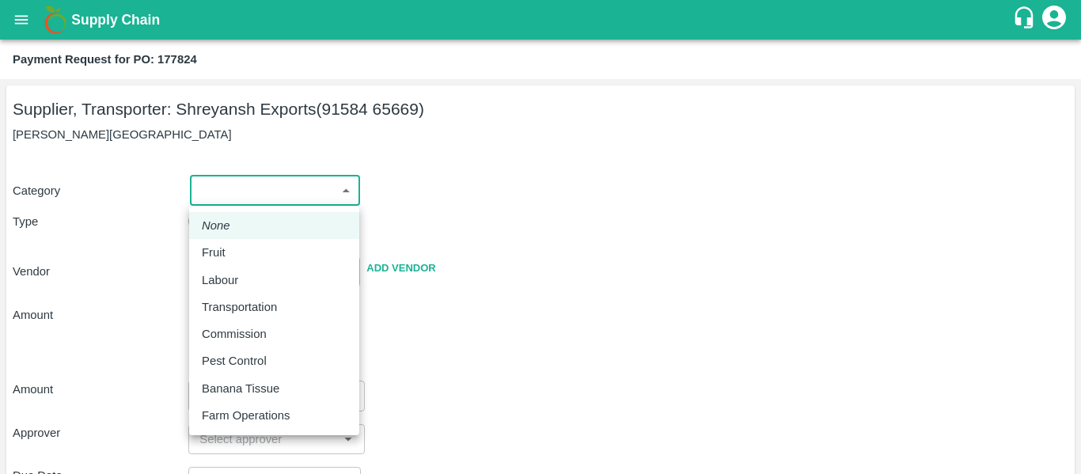
click at [240, 254] on div "Fruit" at bounding box center [274, 252] width 145 height 17
type input "1"
type input "Shreyansh Exports - 91584 65669(Supplier, Transporter)"
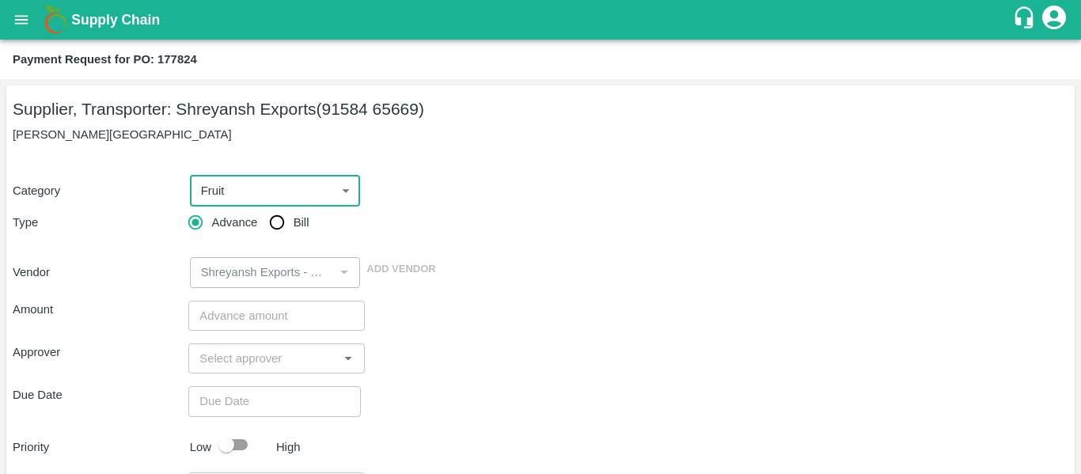
click at [268, 239] on div "Category Fruit 1 ​ Type Advance Bill Vendor ​ Add Vendor" at bounding box center [541, 222] width 1056 height 131
click at [276, 236] on input "Bill" at bounding box center [277, 223] width 32 height 32
radio input "true"
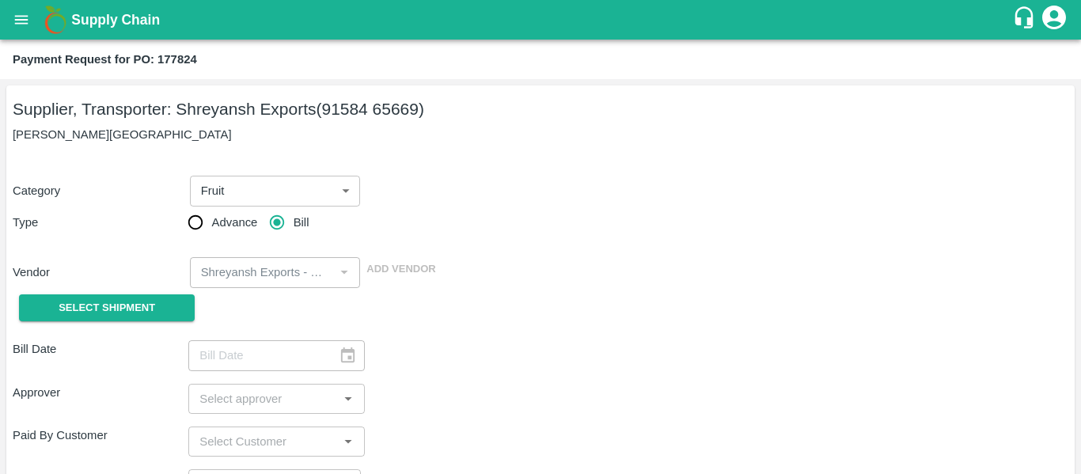
click at [152, 283] on div "Vendor ​ Add Vendor" at bounding box center [537, 269] width 1062 height 36
click at [131, 309] on span "Select Shipment" at bounding box center [107, 308] width 97 height 18
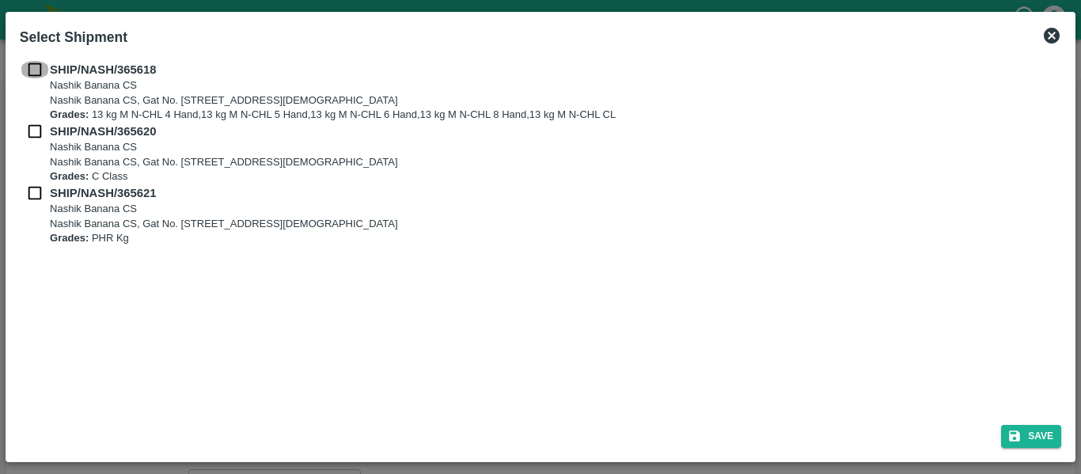
click at [36, 74] on input "checkbox" at bounding box center [35, 69] width 30 height 17
checkbox input "true"
click at [38, 129] on input "checkbox" at bounding box center [35, 131] width 30 height 17
checkbox input "true"
click at [36, 184] on div "SHIP/NASH/365620 Nashik Banana CS Nashik Banana CS, Gat No. [STREET_ADDRESS][DE…" at bounding box center [540, 154] width 1041 height 62
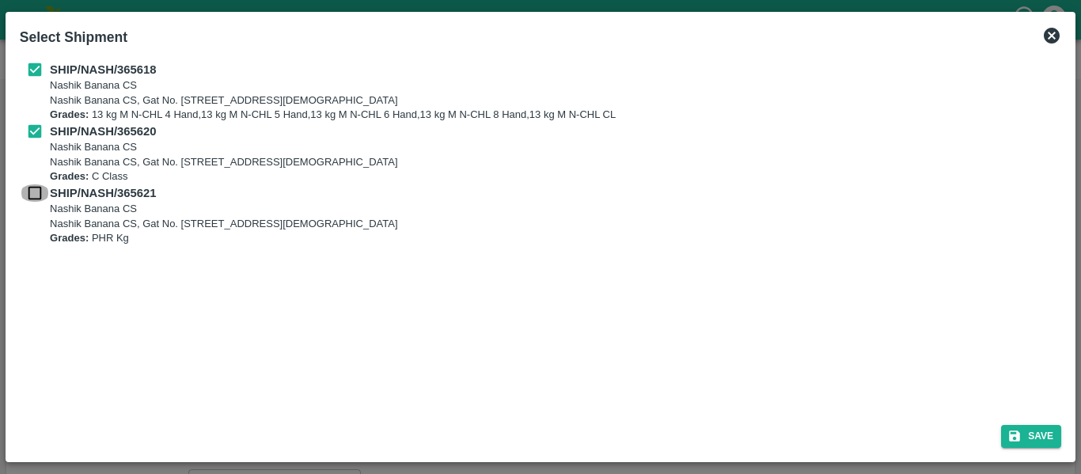
click at [38, 189] on input "checkbox" at bounding box center [35, 192] width 30 height 17
checkbox input "true"
click at [1022, 432] on button "Save" at bounding box center [1031, 436] width 60 height 23
type input "[DATE]"
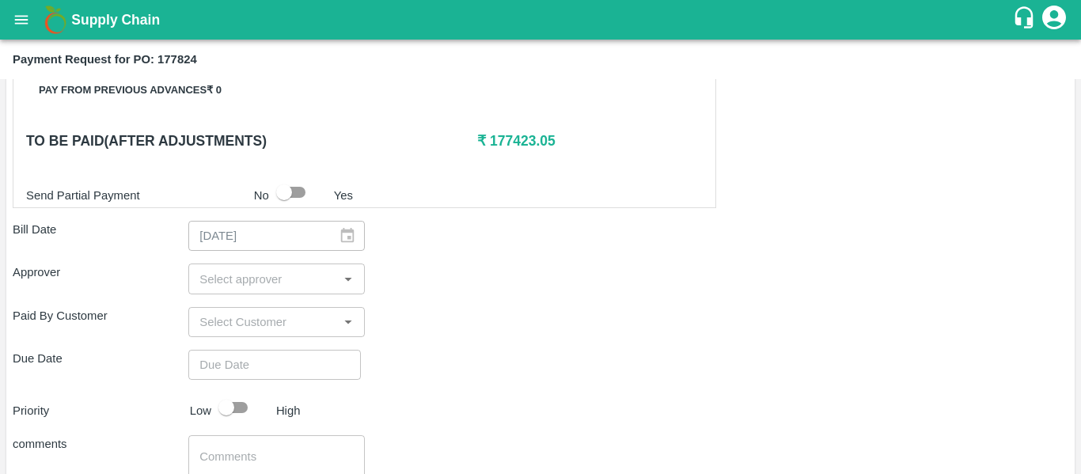
scroll to position [764, 0]
click at [244, 279] on input "input" at bounding box center [263, 276] width 140 height 21
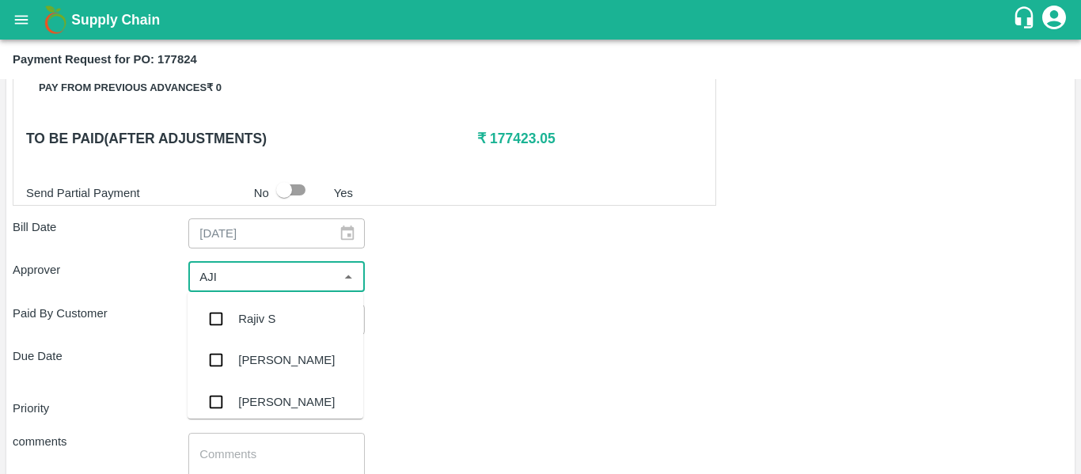
type input "AJIT"
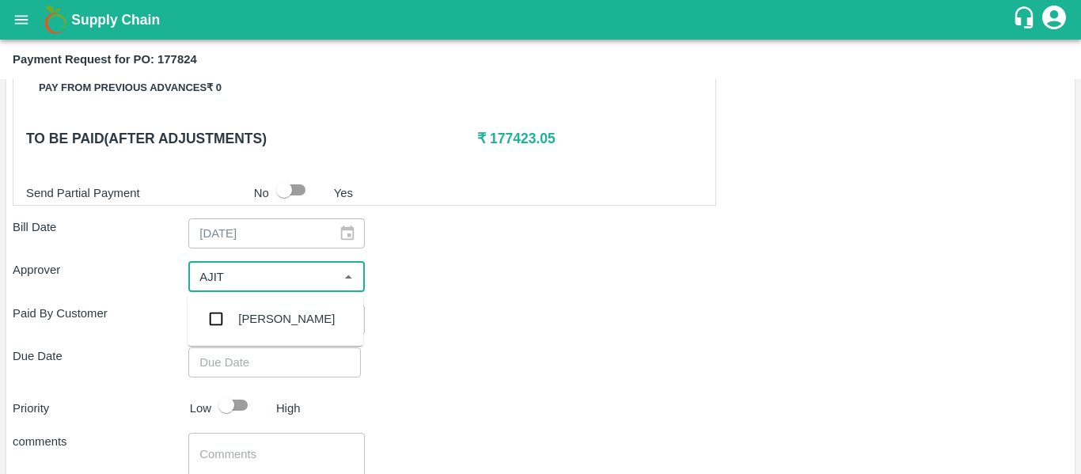
click at [247, 309] on div "[PERSON_NAME]" at bounding box center [276, 318] width 176 height 41
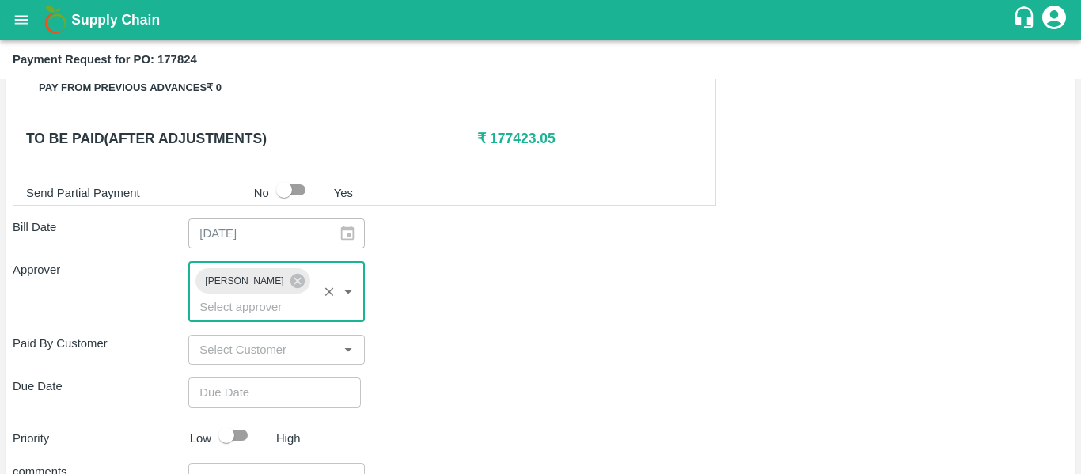
click at [265, 392] on div "Shipment - SHIP/NASH/365618 Lots (Labels) Weight (Kgs) Total Price (₹) BANANA-E…" at bounding box center [541, 83] width 1056 height 1040
type input "DD/MM/YYYY hh:mm aa"
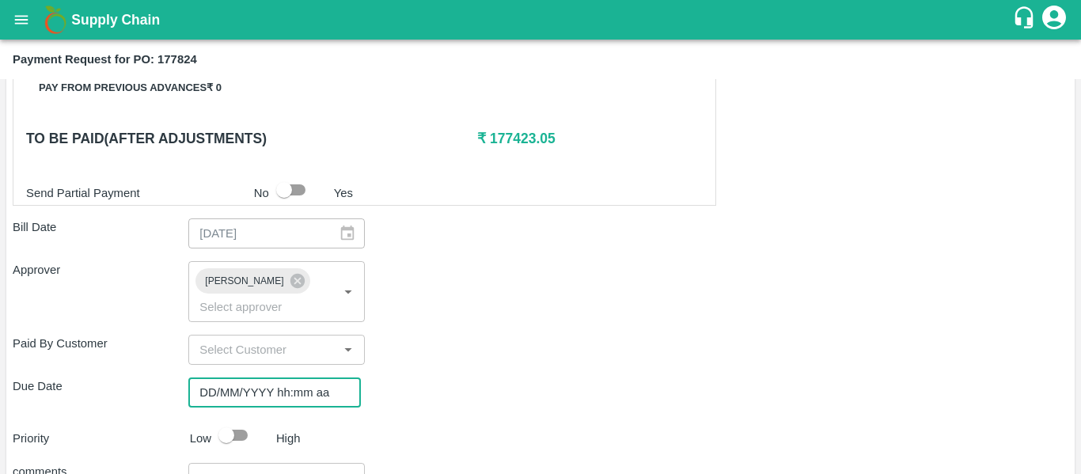
click at [232, 377] on input "DD/MM/YYYY hh:mm aa" at bounding box center [268, 392] width 161 height 30
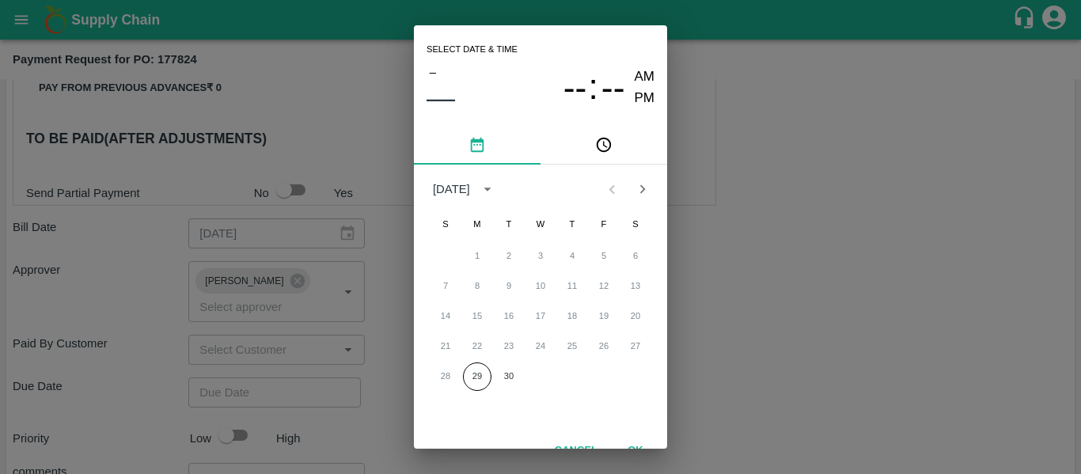
click at [525, 370] on div "28 29 30" at bounding box center [540, 376] width 253 height 28
click at [511, 375] on button "30" at bounding box center [509, 376] width 28 height 28
type input "[DATE] 12:00 AM"
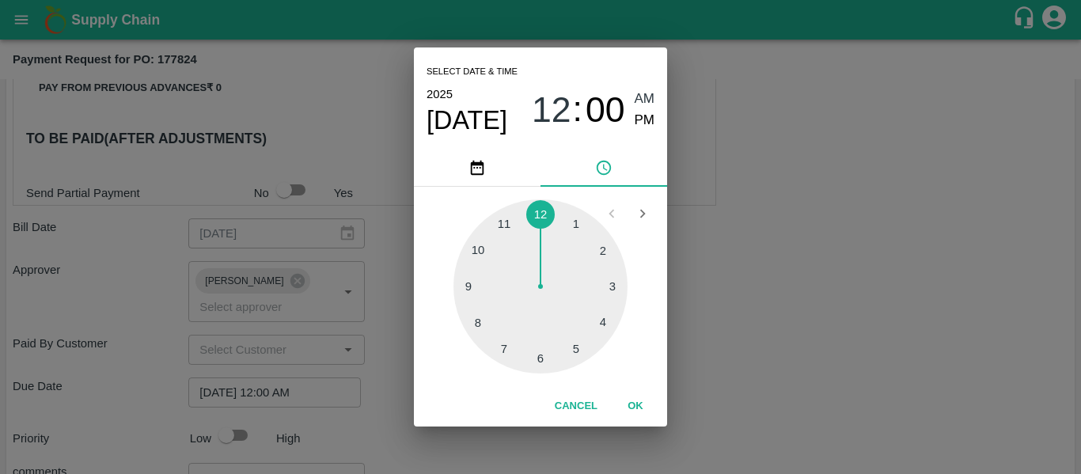
click at [745, 337] on div "Select date & time [DATE] 12 : 00 AM PM 1 2 3 4 5 6 7 8 9 10 11 12 Cancel OK" at bounding box center [540, 237] width 1081 height 474
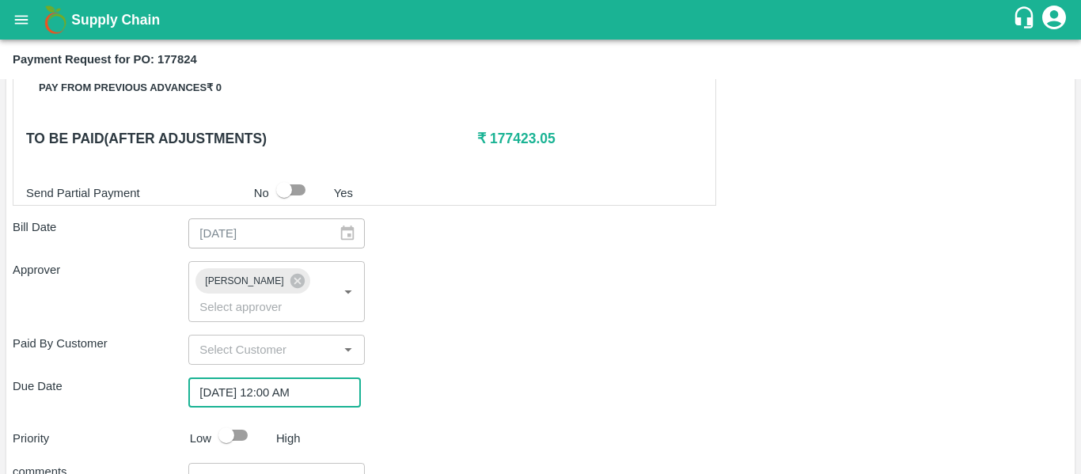
scroll to position [892, 0]
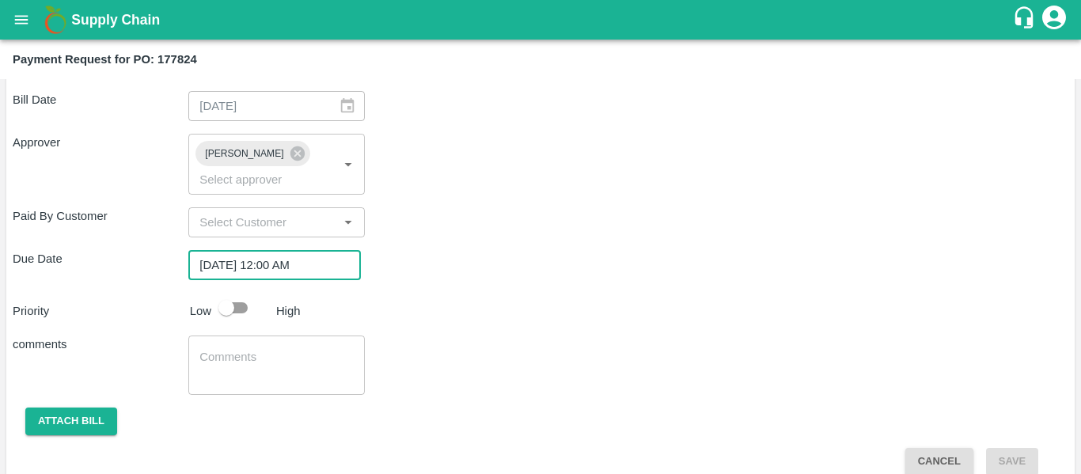
click at [228, 293] on input "checkbox" at bounding box center [226, 308] width 90 height 30
checkbox input "true"
click at [256, 349] on textarea at bounding box center [276, 365] width 154 height 33
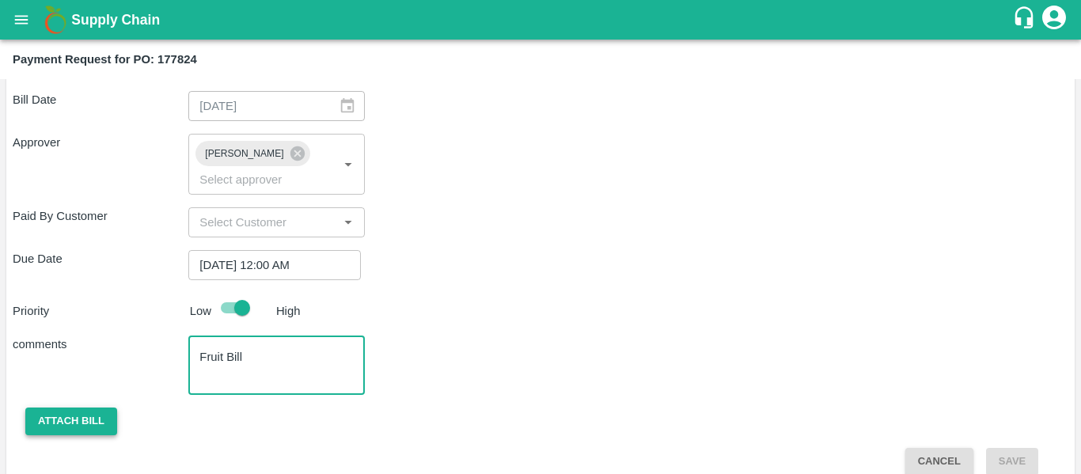
type textarea "Fruit Bill"
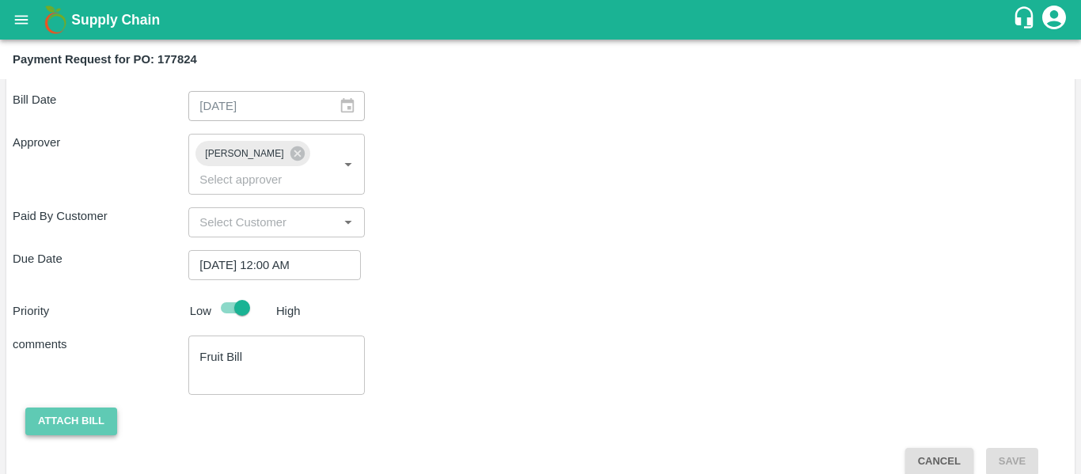
click at [62, 408] on button "Attach bill" at bounding box center [71, 422] width 92 height 28
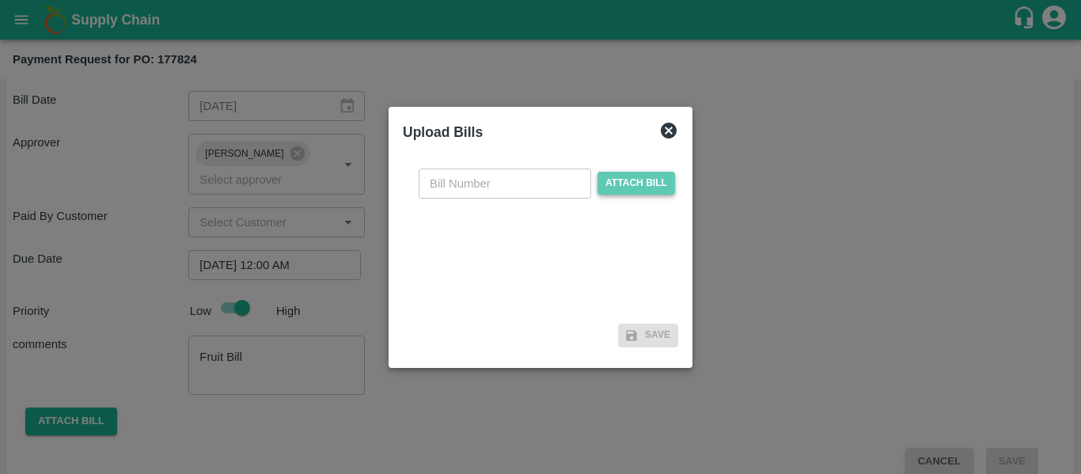
click at [609, 180] on span "Attach bill" at bounding box center [636, 183] width 78 height 23
click at [0, 0] on input "Attach bill" at bounding box center [0, 0] width 0 height 0
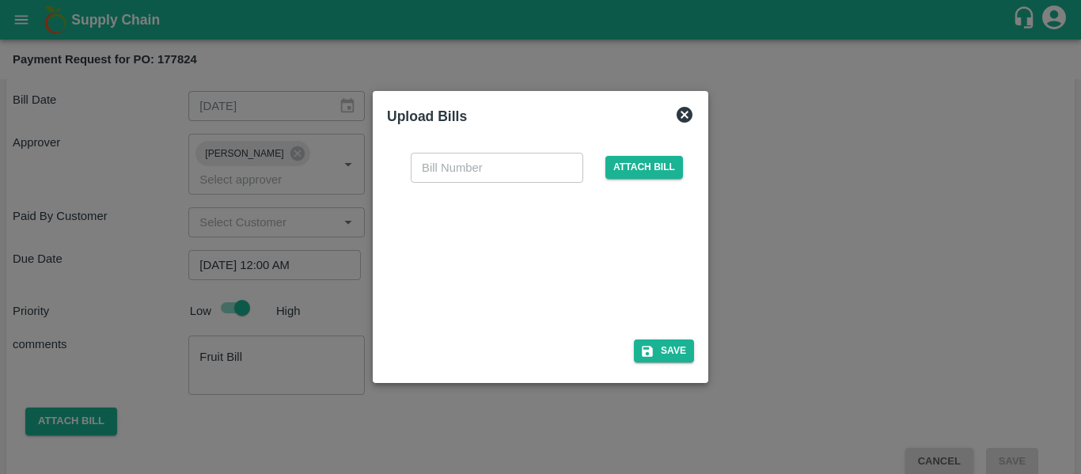
click at [530, 256] on div at bounding box center [537, 256] width 237 height 84
click at [624, 167] on span "Attach bill" at bounding box center [644, 167] width 78 height 23
click at [0, 0] on input "Attach bill" at bounding box center [0, 0] width 0 height 0
click at [532, 225] on div at bounding box center [537, 256] width 237 height 84
click at [691, 113] on icon at bounding box center [685, 115] width 16 height 16
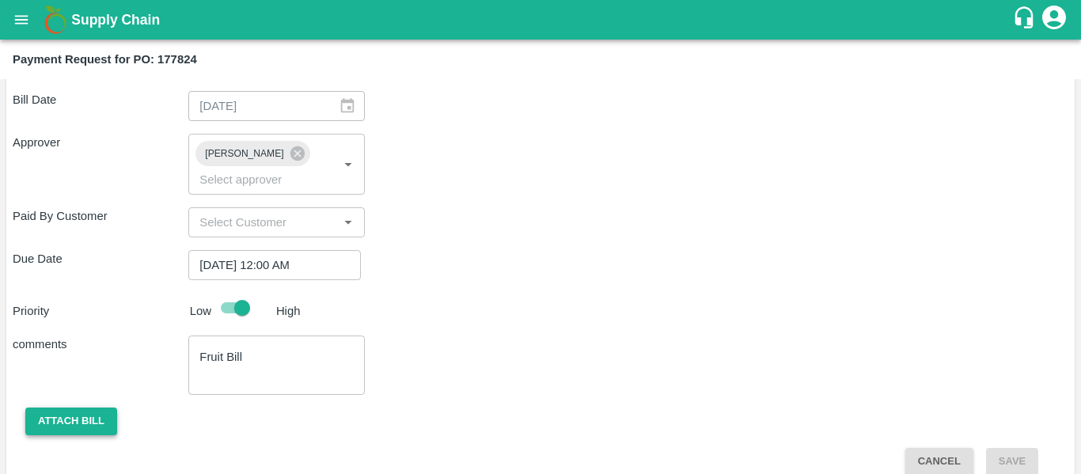
click at [104, 408] on button "Attach bill" at bounding box center [71, 422] width 92 height 28
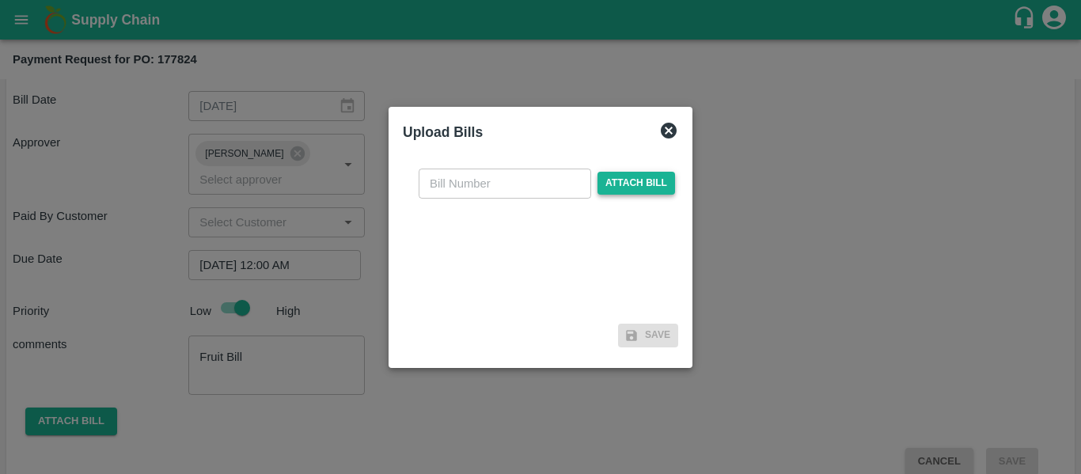
click at [628, 182] on span "Attach bill" at bounding box center [636, 183] width 78 height 23
click at [0, 0] on input "Attach bill" at bounding box center [0, 0] width 0 height 0
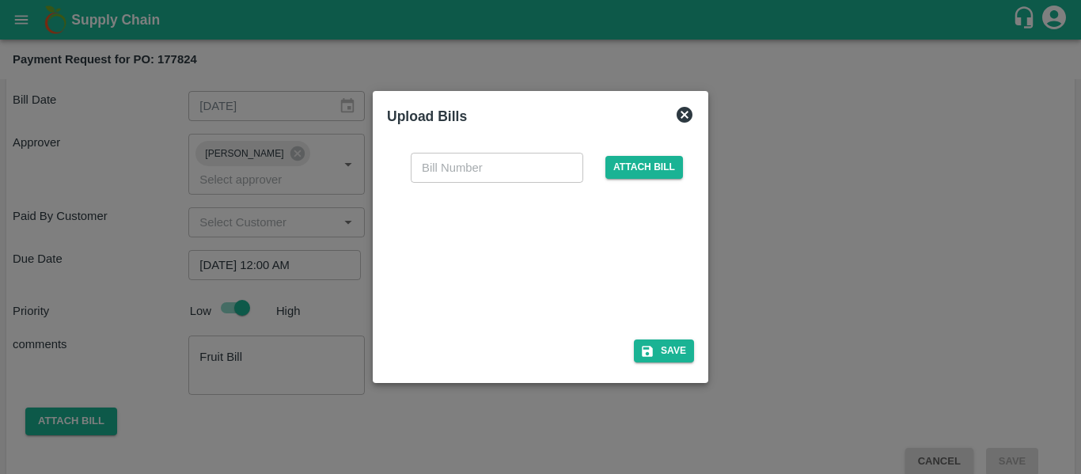
click at [531, 254] on div at bounding box center [537, 256] width 237 height 84
click at [457, 159] on input "text" at bounding box center [497, 168] width 173 height 30
type input "SE/25-26/1547"
click at [663, 367] on div "SE/25-26/1547 ​ Attach bill Save" at bounding box center [540, 254] width 307 height 229
click at [662, 352] on button "Save" at bounding box center [664, 350] width 60 height 23
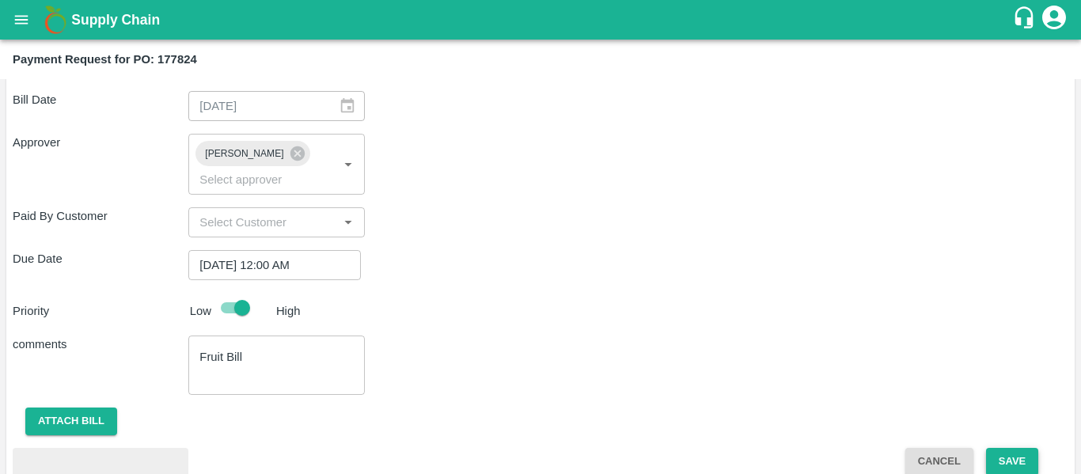
click at [1006, 448] on button "Save" at bounding box center [1012, 462] width 52 height 28
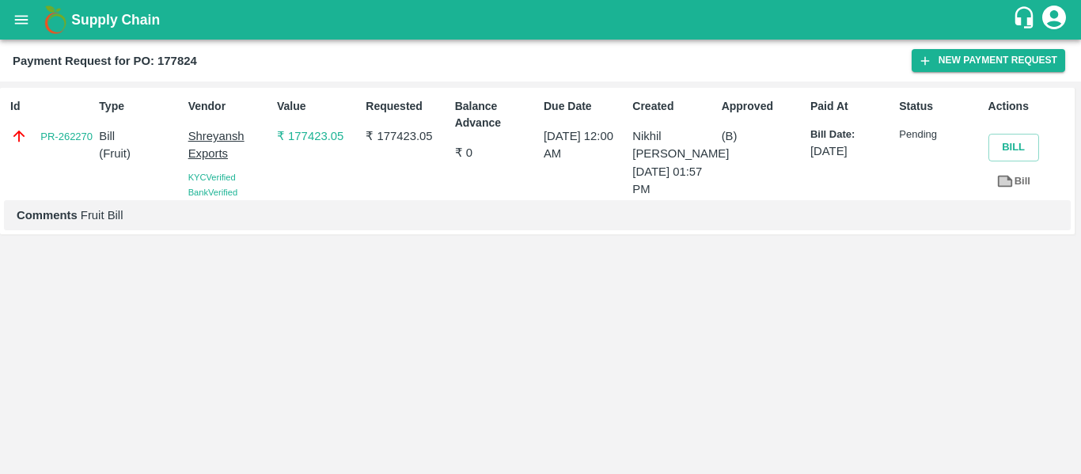
click at [6, 25] on button "open drawer" at bounding box center [21, 20] width 36 height 36
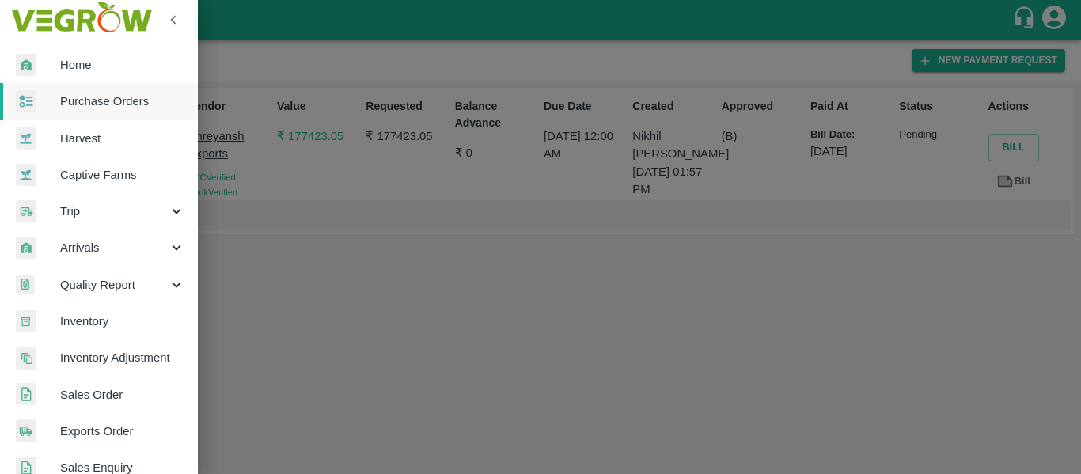
click at [87, 101] on span "Purchase Orders" at bounding box center [122, 101] width 125 height 17
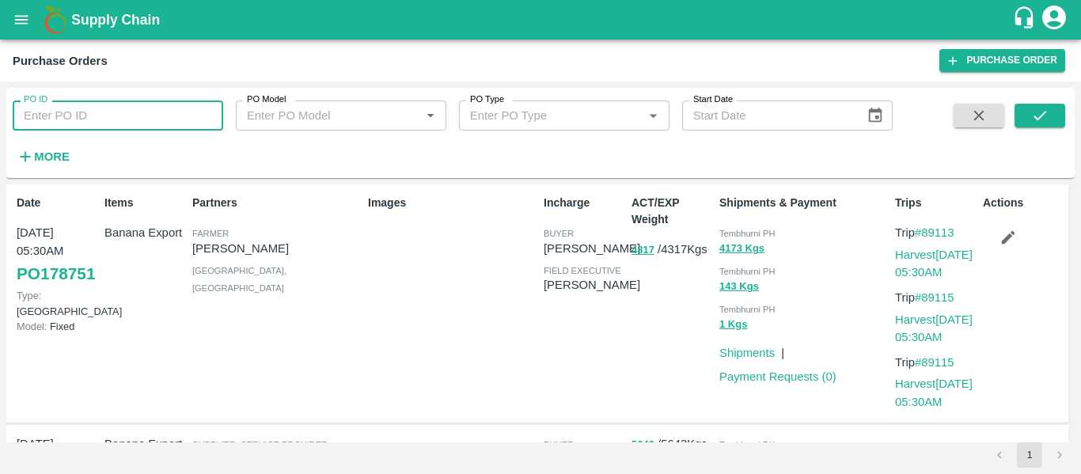
click at [98, 120] on input "PO ID" at bounding box center [118, 116] width 211 height 30
paste input "177839"
type input "177839"
click at [1050, 119] on button "submit" at bounding box center [1040, 116] width 51 height 24
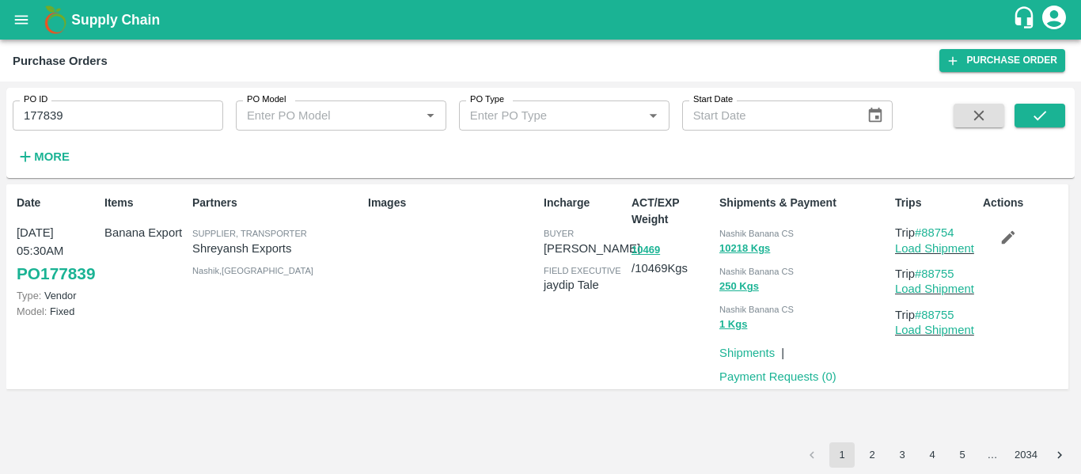
click at [751, 366] on div "Payment Requests ( 0 )" at bounding box center [774, 374] width 123 height 24
click at [753, 371] on link "Payment Requests ( 0 )" at bounding box center [777, 376] width 117 height 13
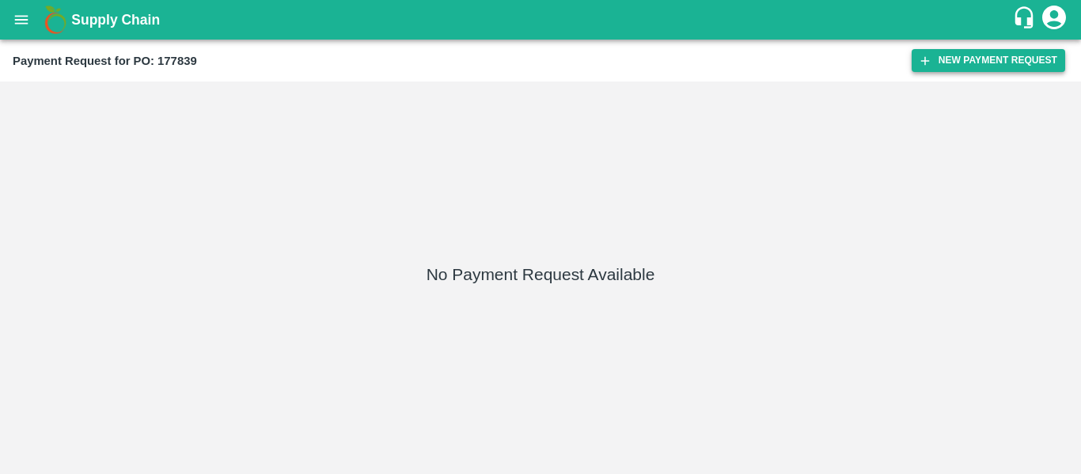
click at [964, 51] on button "New Payment Request" at bounding box center [989, 60] width 154 height 23
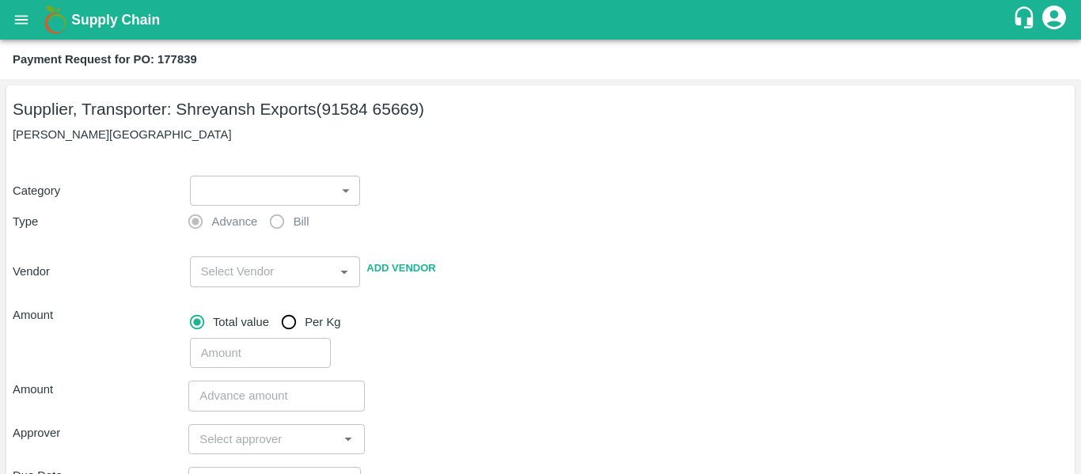
click at [299, 185] on body "Supply Chain Payment Request for PO: 177839 Supplier, Transporter: [PERSON_NAME…" at bounding box center [540, 237] width 1081 height 474
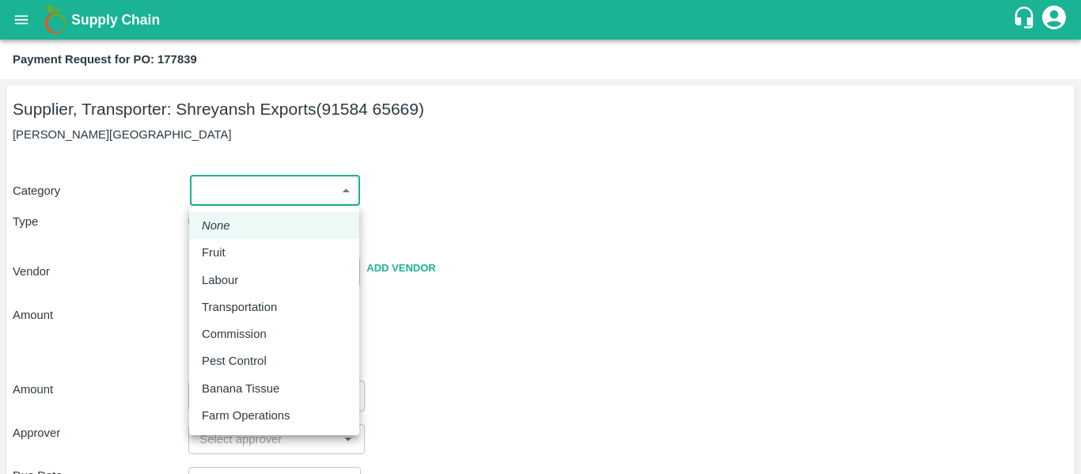
click at [238, 250] on div "Fruit" at bounding box center [274, 252] width 145 height 17
type input "1"
type input "Shreyansh Exports - 91584 65669(Supplier, Transporter)"
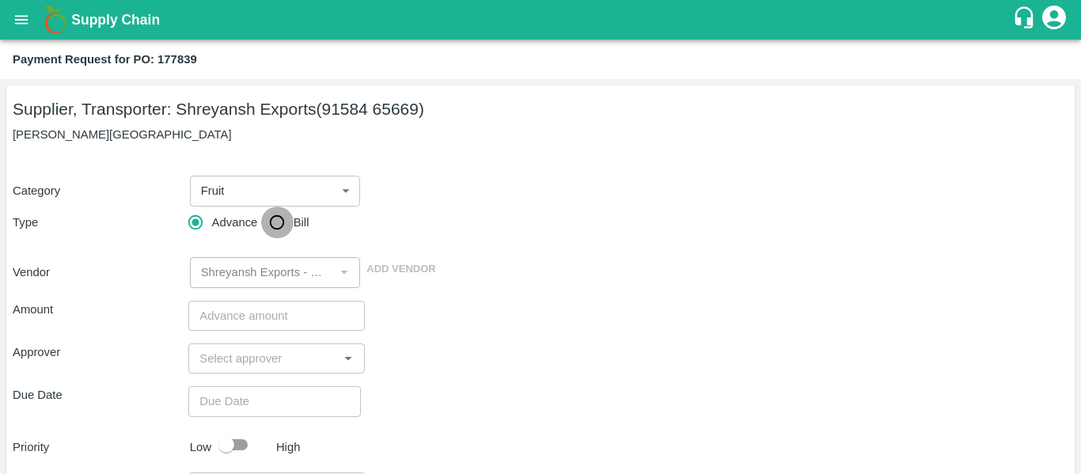
click at [288, 224] on input "Bill" at bounding box center [277, 223] width 32 height 32
radio input "true"
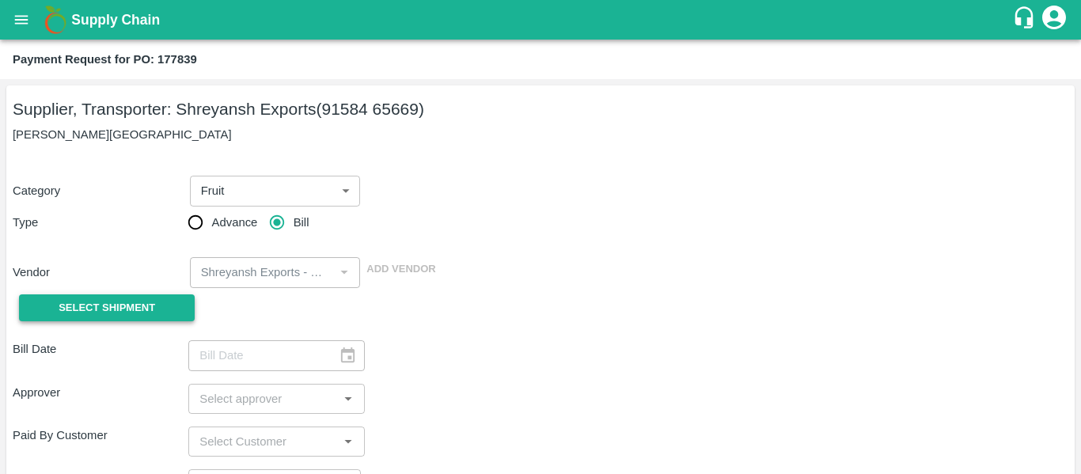
click at [157, 307] on button "Select Shipment" at bounding box center [107, 308] width 176 height 28
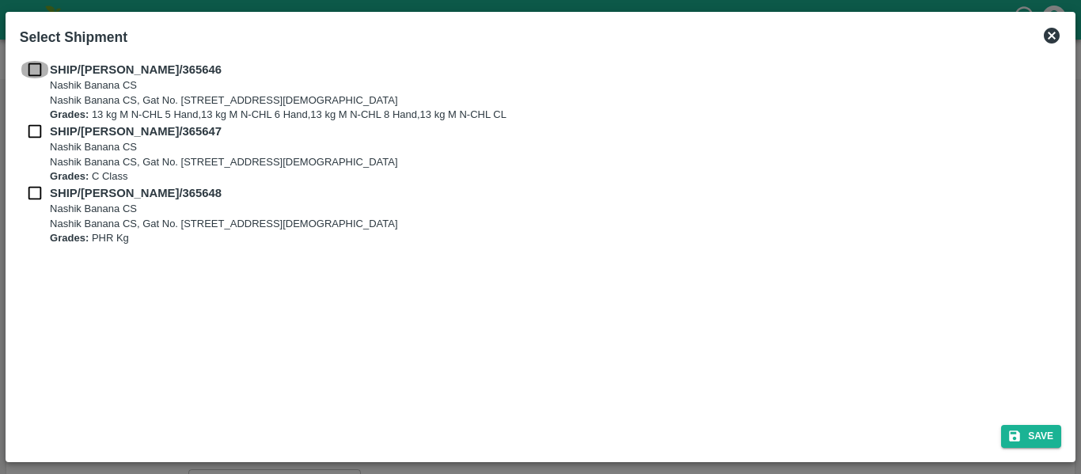
click at [29, 61] on input "checkbox" at bounding box center [35, 69] width 30 height 17
checkbox input "true"
click at [38, 123] on input "checkbox" at bounding box center [35, 131] width 30 height 17
checkbox input "true"
click at [43, 190] on input "checkbox" at bounding box center [35, 192] width 30 height 17
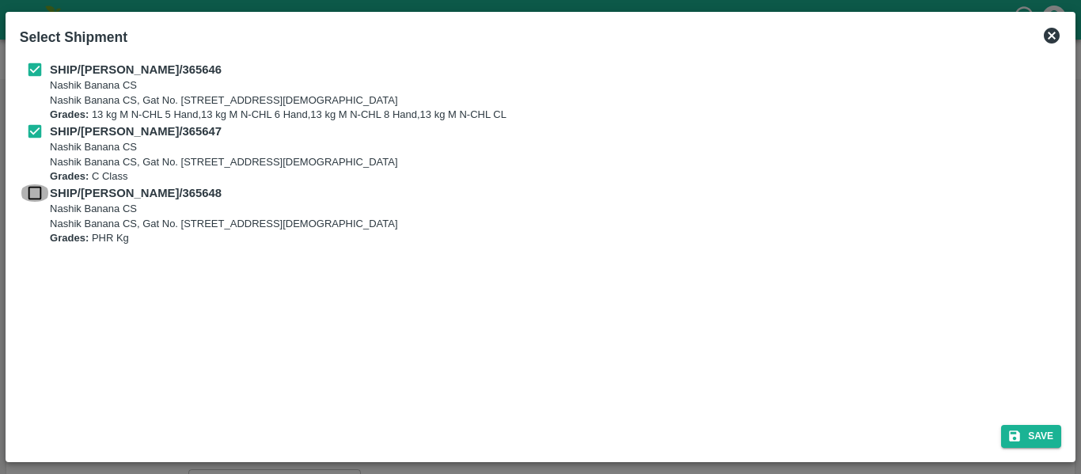
checkbox input "true"
click at [1024, 449] on div "Save" at bounding box center [540, 433] width 1054 height 42
click at [1060, 429] on button "Save" at bounding box center [1031, 436] width 60 height 23
type input "[DATE]"
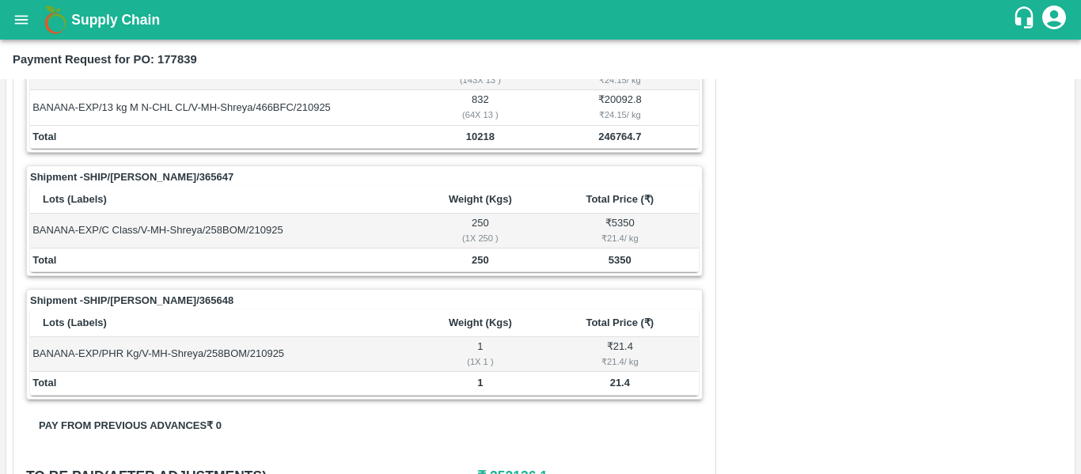
scroll to position [704, 0]
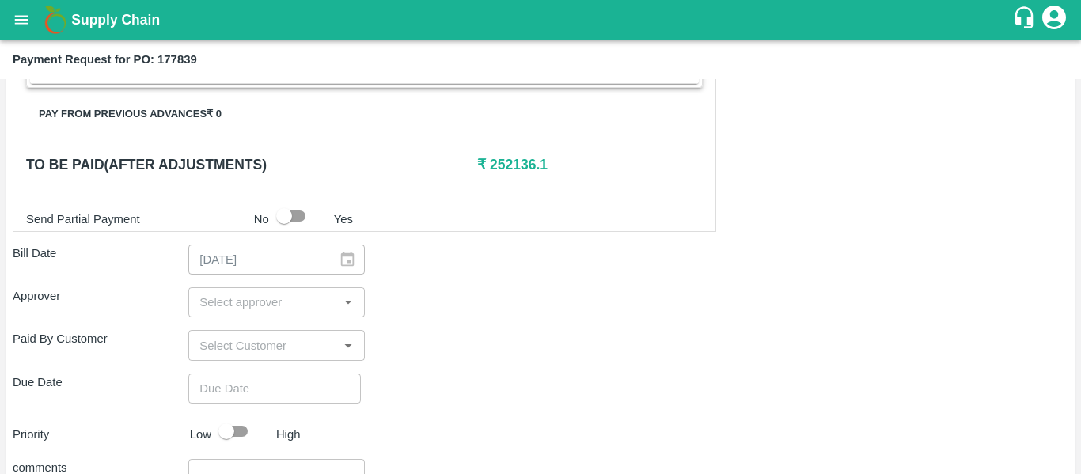
click at [282, 309] on input "input" at bounding box center [263, 302] width 140 height 21
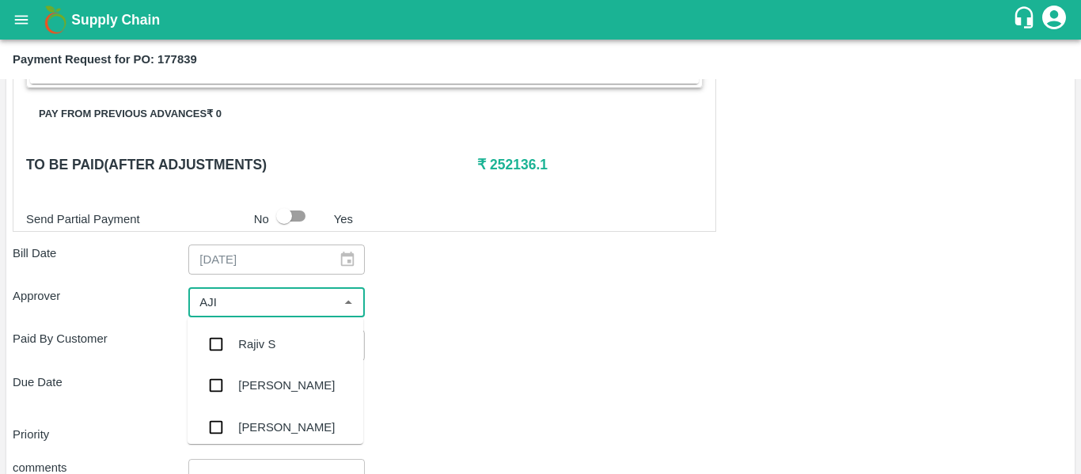
type input "AJIT"
click at [279, 334] on div "[PERSON_NAME]" at bounding box center [276, 344] width 176 height 41
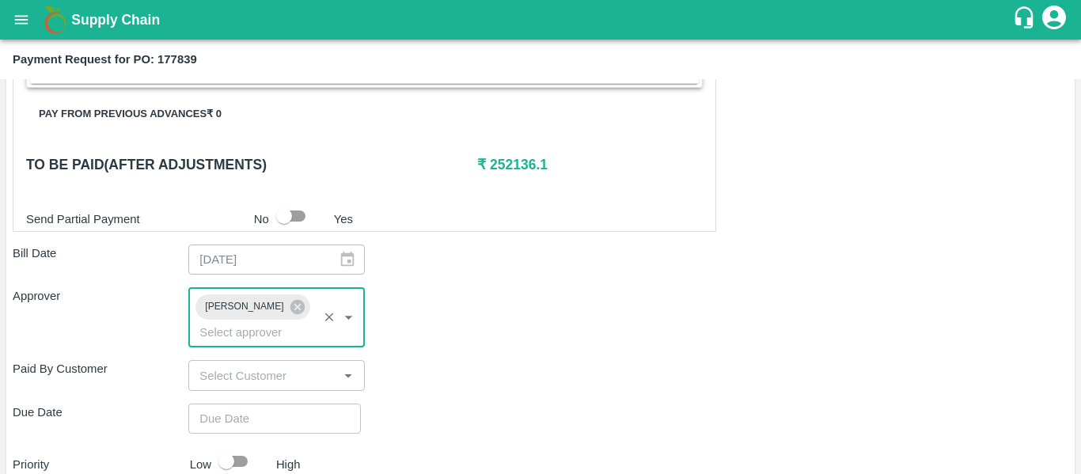
type input "DD/MM/YYYY hh:mm aa"
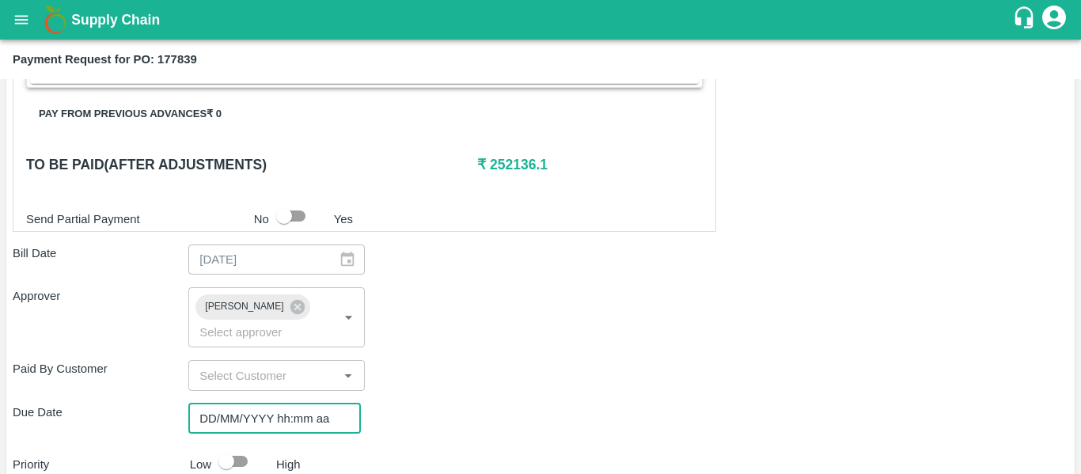
click at [285, 404] on input "DD/MM/YYYY hh:mm aa" at bounding box center [268, 419] width 161 height 30
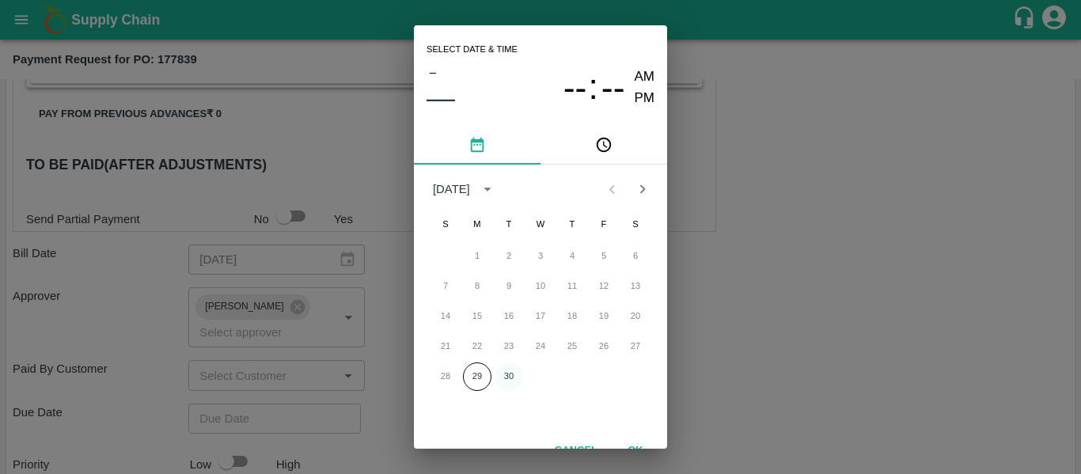
click at [495, 372] on button "30" at bounding box center [509, 376] width 28 height 28
type input "[DATE] 12:00 AM"
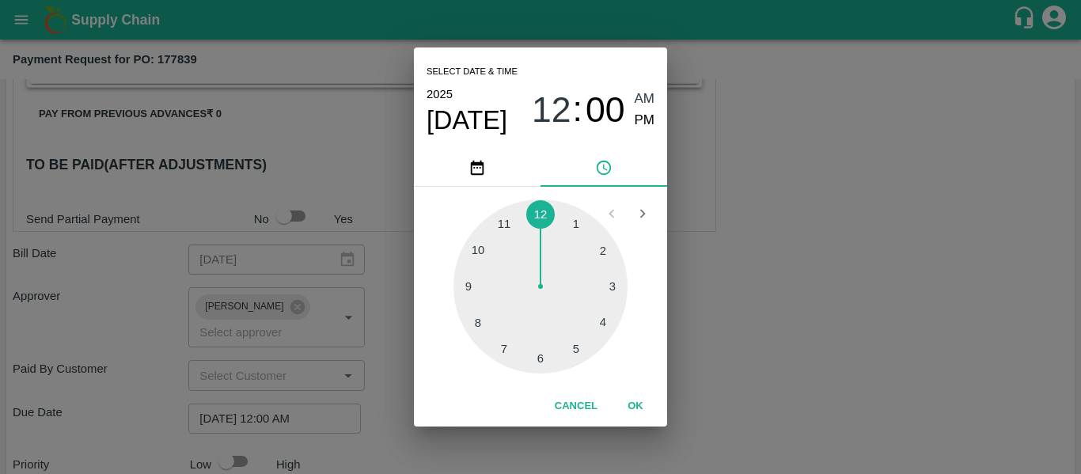
click at [763, 339] on div "Select date & time [DATE] 12 : 00 AM PM 1 2 3 4 5 6 7 8 9 10 11 12 Cancel OK" at bounding box center [540, 237] width 1081 height 474
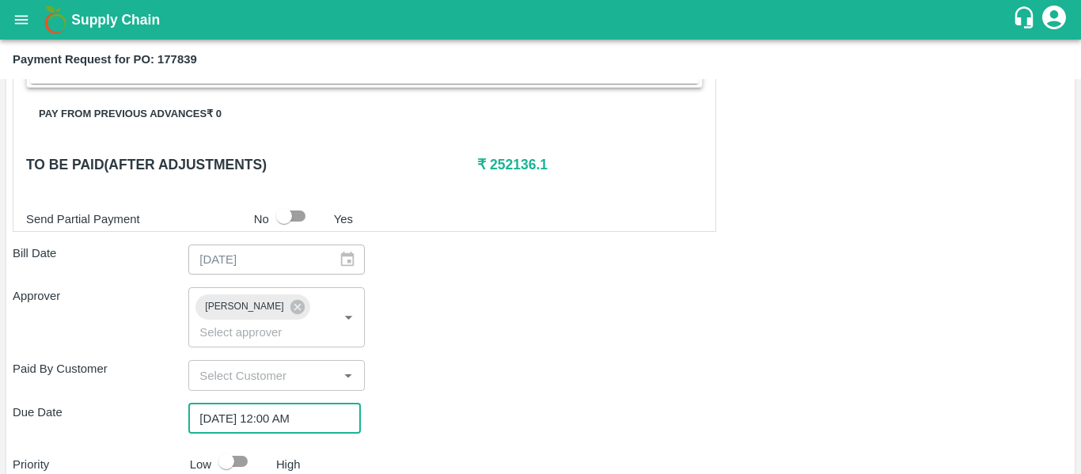
click at [250, 446] on input "checkbox" at bounding box center [226, 461] width 90 height 30
checkbox input "true"
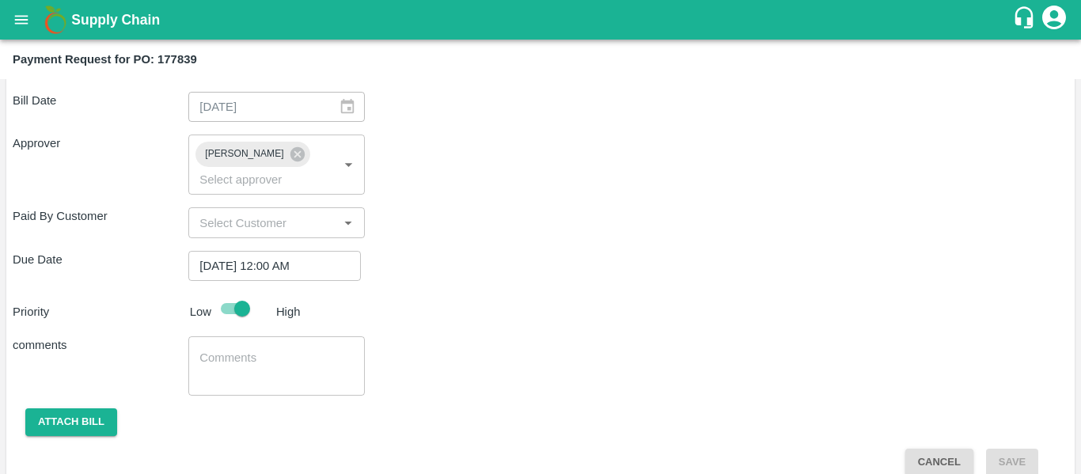
click at [276, 353] on textarea at bounding box center [276, 366] width 154 height 33
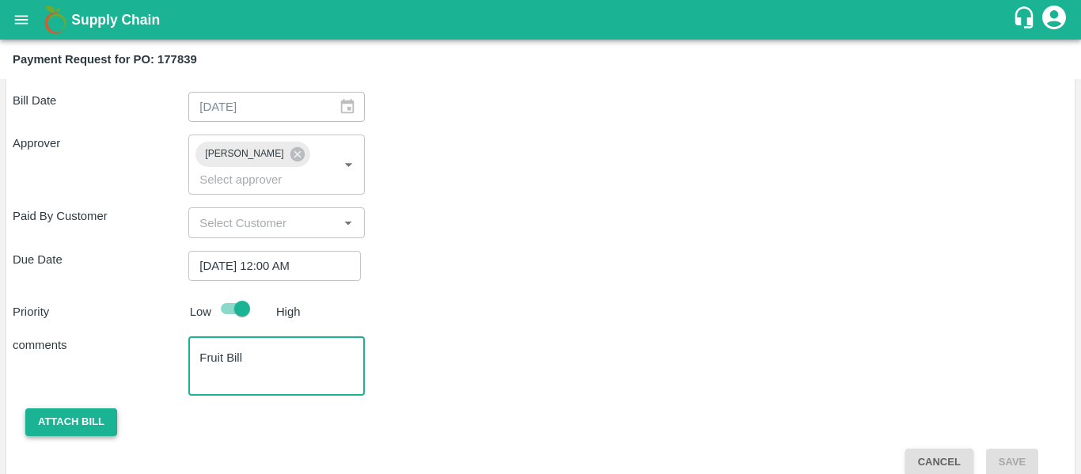
type textarea "Fruit Bill"
click at [78, 408] on button "Attach bill" at bounding box center [71, 422] width 92 height 28
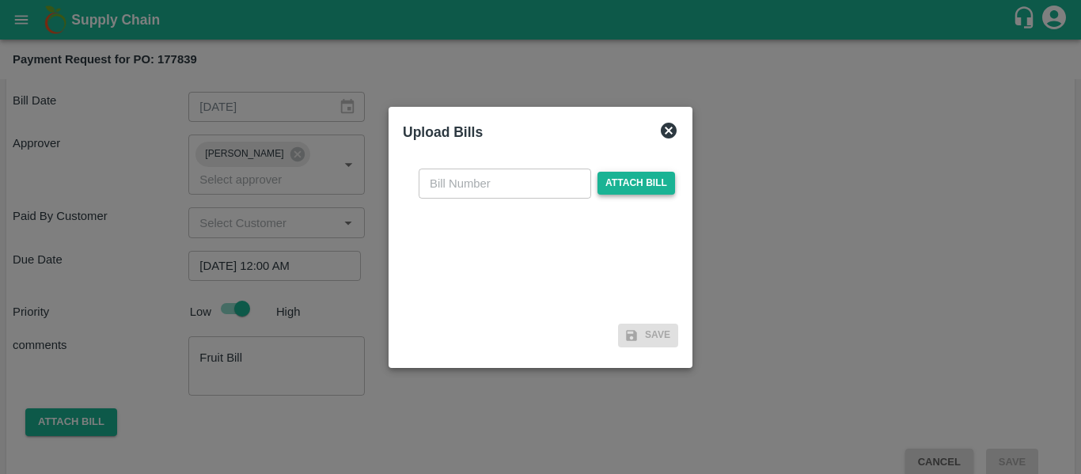
click at [652, 180] on span "Attach bill" at bounding box center [636, 183] width 78 height 23
click at [0, 0] on input "Attach bill" at bounding box center [0, 0] width 0 height 0
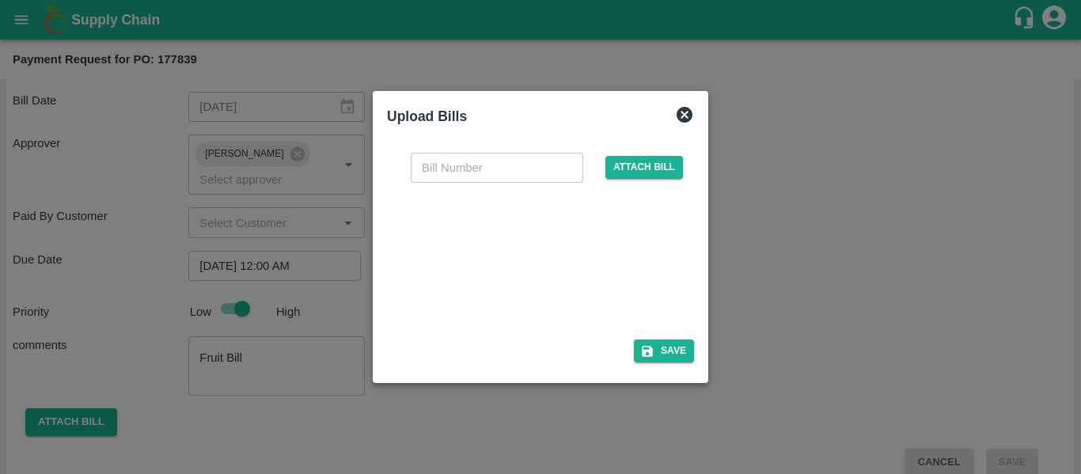
click at [610, 264] on div at bounding box center [537, 256] width 237 height 84
click at [449, 163] on input "text" at bounding box center [497, 168] width 173 height 30
type input "SE/25-26/1548"
click at [681, 343] on button "Save" at bounding box center [664, 350] width 60 height 23
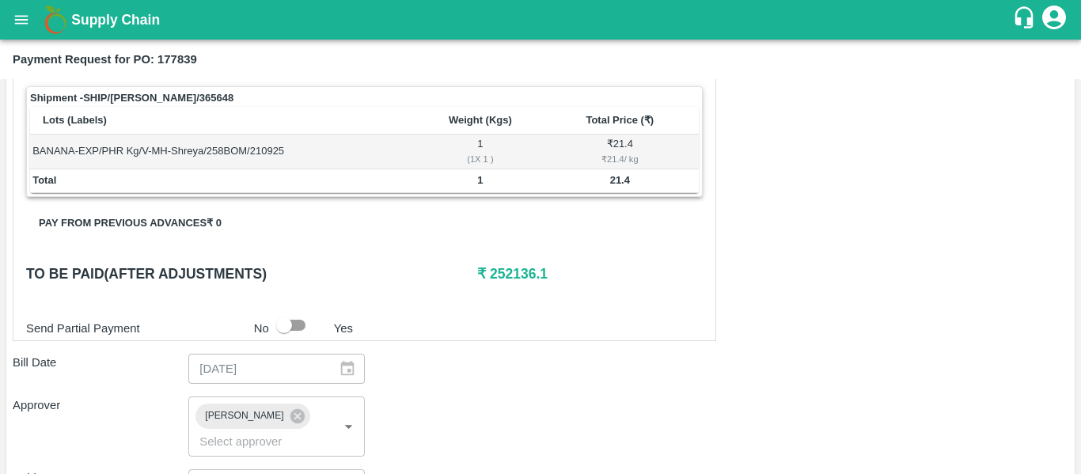
scroll to position [940, 0]
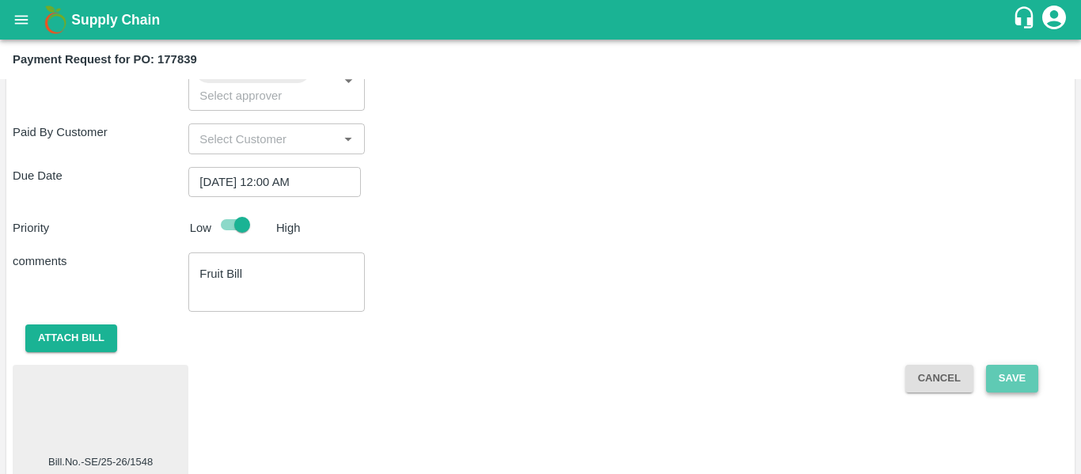
click at [1005, 365] on button "Save" at bounding box center [1012, 379] width 52 height 28
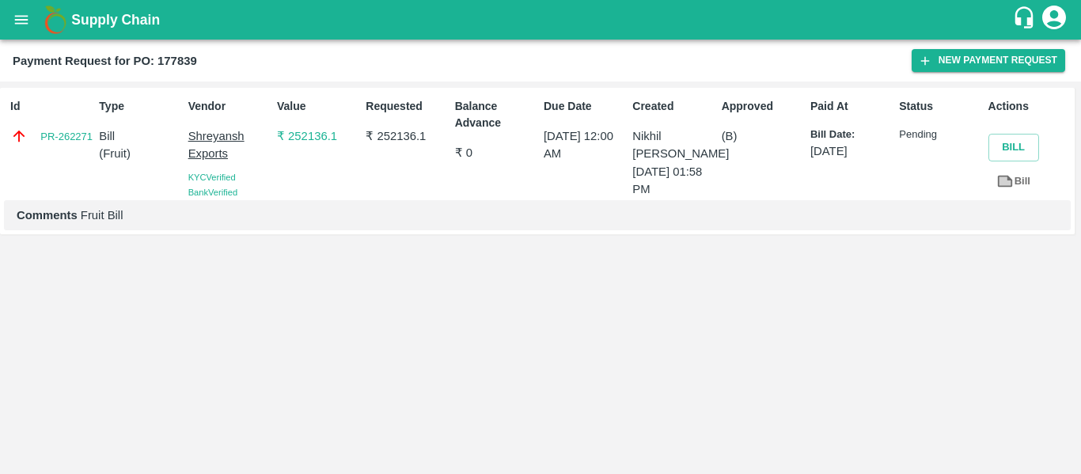
click at [40, 32] on img at bounding box center [56, 20] width 32 height 32
click at [14, 20] on icon "open drawer" at bounding box center [21, 19] width 17 height 17
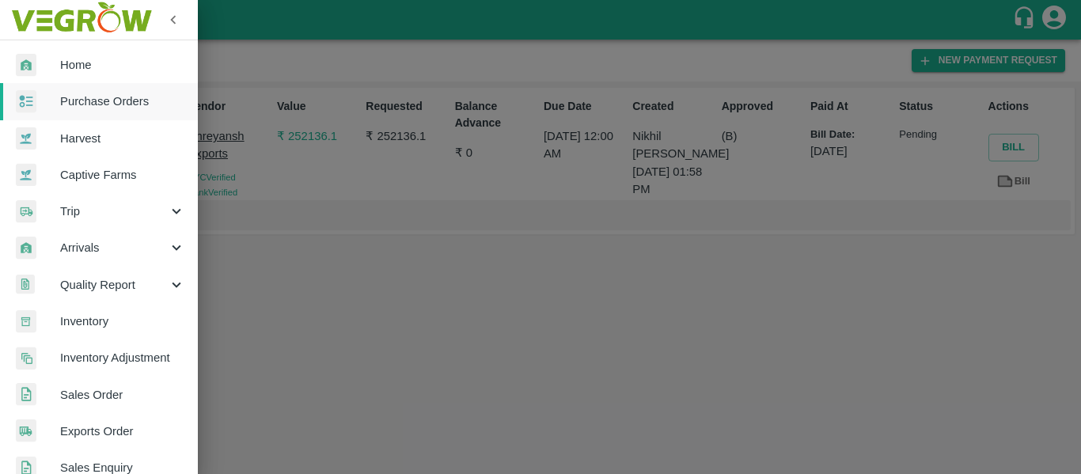
click at [106, 97] on span "Purchase Orders" at bounding box center [122, 101] width 125 height 17
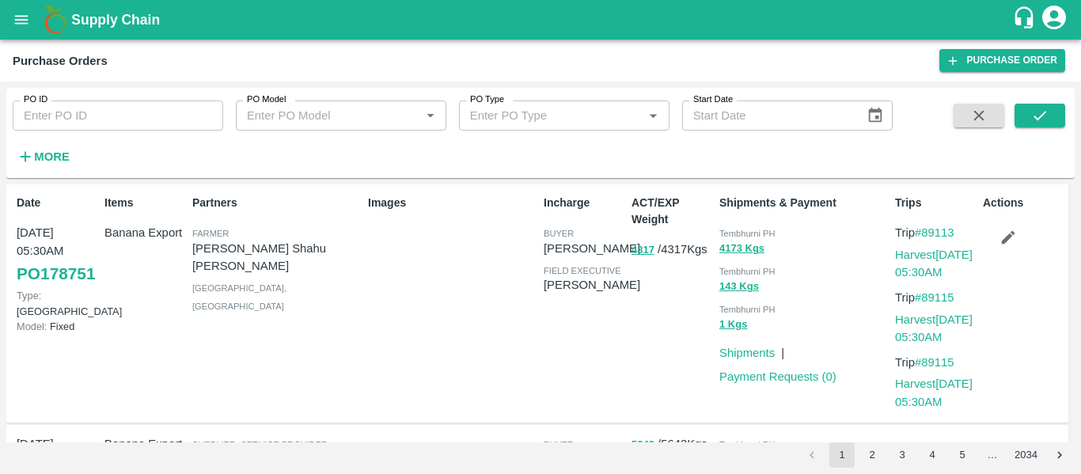
click at [96, 113] on input "PO ID" at bounding box center [118, 116] width 211 height 30
paste input "178003"
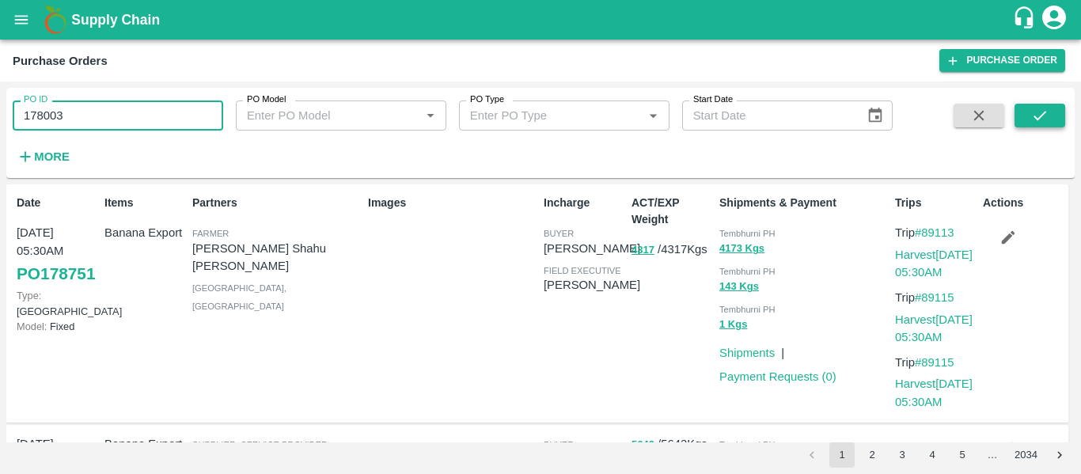
type input "178003"
click at [1045, 119] on icon "submit" at bounding box center [1039, 115] width 17 height 17
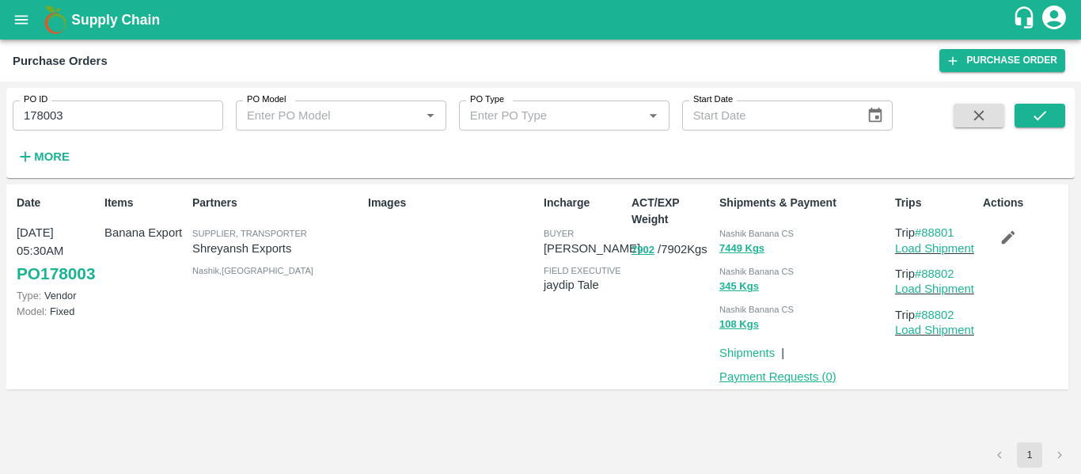
click at [778, 377] on link "Payment Requests ( 0 )" at bounding box center [777, 376] width 117 height 13
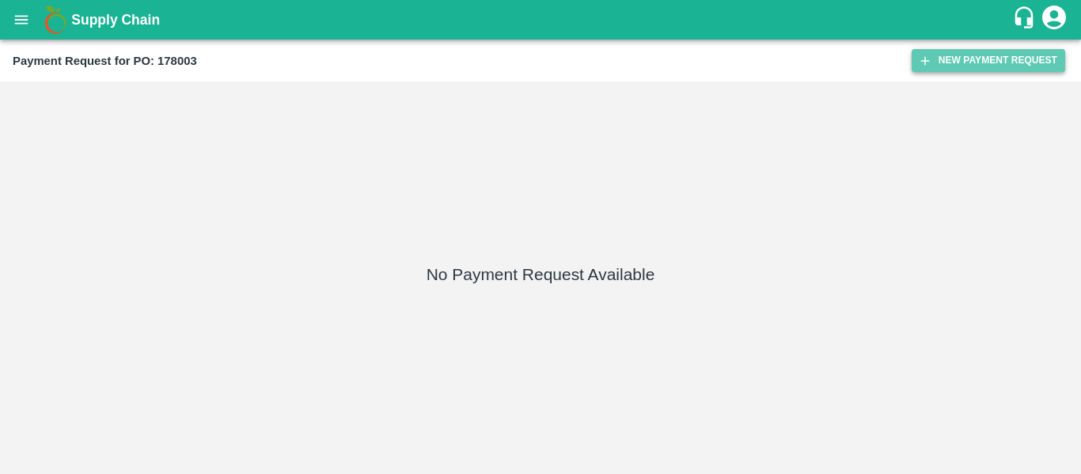
click at [962, 66] on button "New Payment Request" at bounding box center [989, 60] width 154 height 23
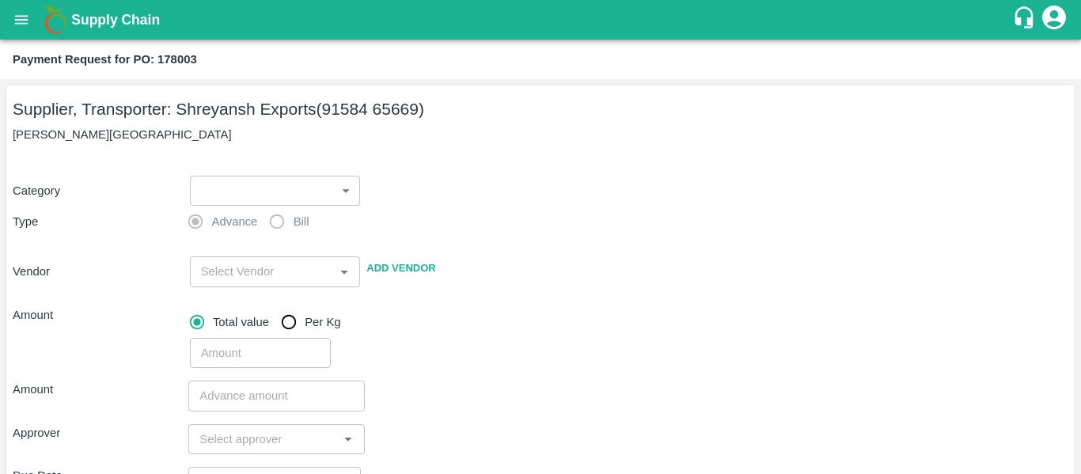
click at [220, 194] on body "Supply Chain Payment Request for PO: 178003 Supplier, Transporter: [PERSON_NAME…" at bounding box center [540, 237] width 1081 height 474
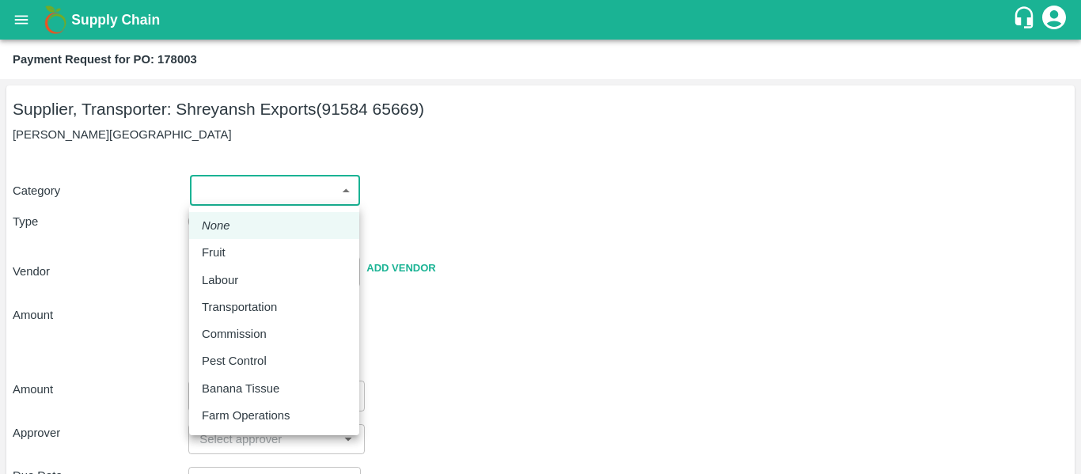
click at [233, 251] on div "Fruit" at bounding box center [218, 252] width 32 height 17
type input "1"
type input "Shreyansh Exports - 91584 65669(Supplier, Transporter)"
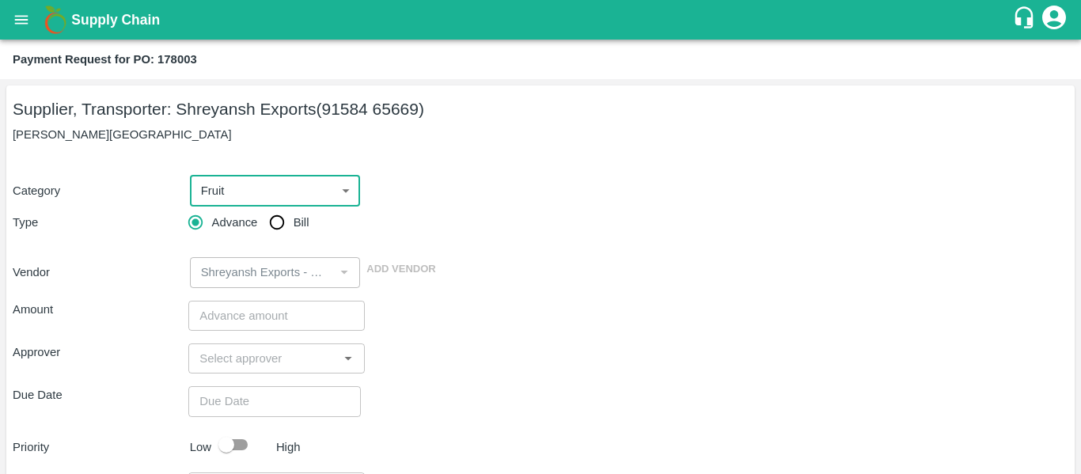
click at [267, 224] on input "Bill" at bounding box center [277, 223] width 32 height 32
radio input "true"
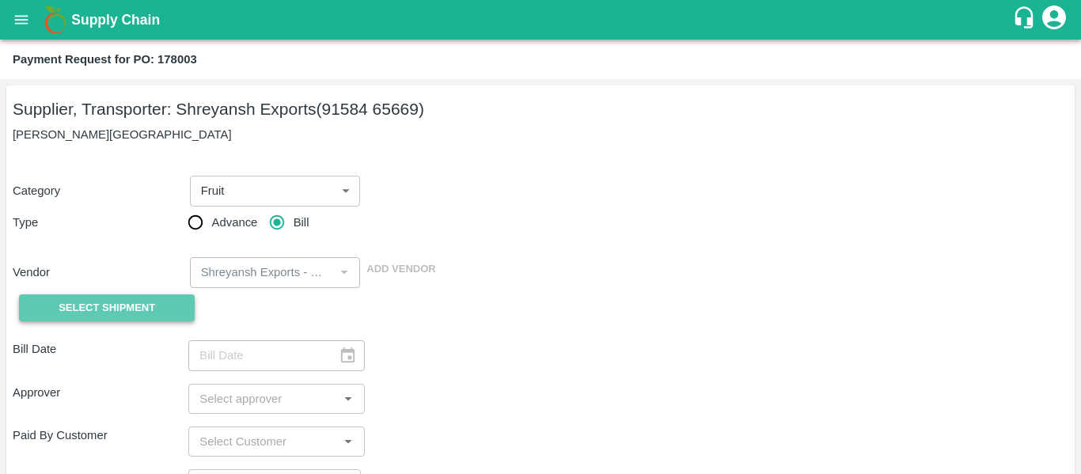
click at [146, 301] on span "Select Shipment" at bounding box center [107, 308] width 97 height 18
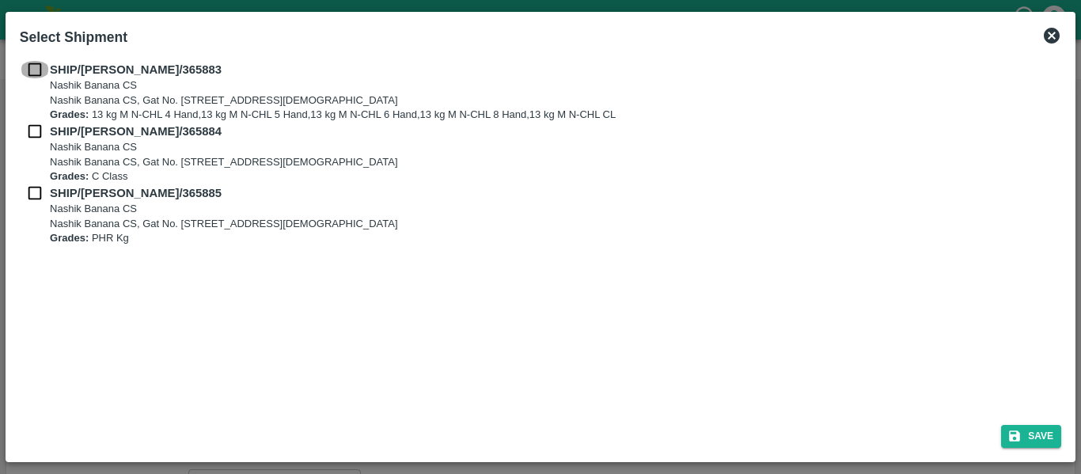
click at [33, 74] on input "checkbox" at bounding box center [35, 69] width 30 height 17
checkbox input "true"
click at [39, 138] on input "checkbox" at bounding box center [35, 131] width 30 height 17
checkbox input "true"
click at [41, 184] on div "SHIP/[PERSON_NAME]/365884 Nashik Banana CS Nashik Banana CS, Gat No. [STREET_AD…" at bounding box center [540, 154] width 1041 height 62
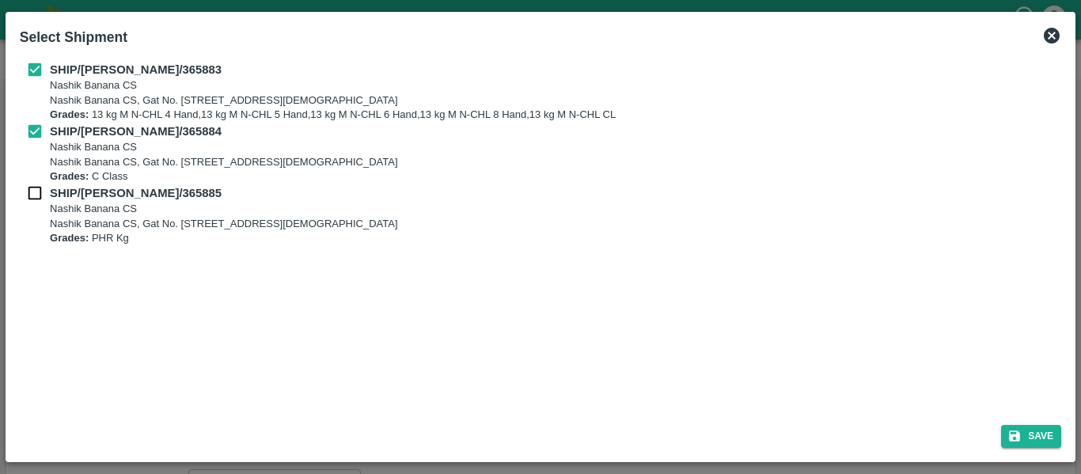
click at [47, 196] on input "checkbox" at bounding box center [35, 192] width 30 height 17
checkbox input "true"
click at [1041, 427] on button "Save" at bounding box center [1031, 436] width 60 height 23
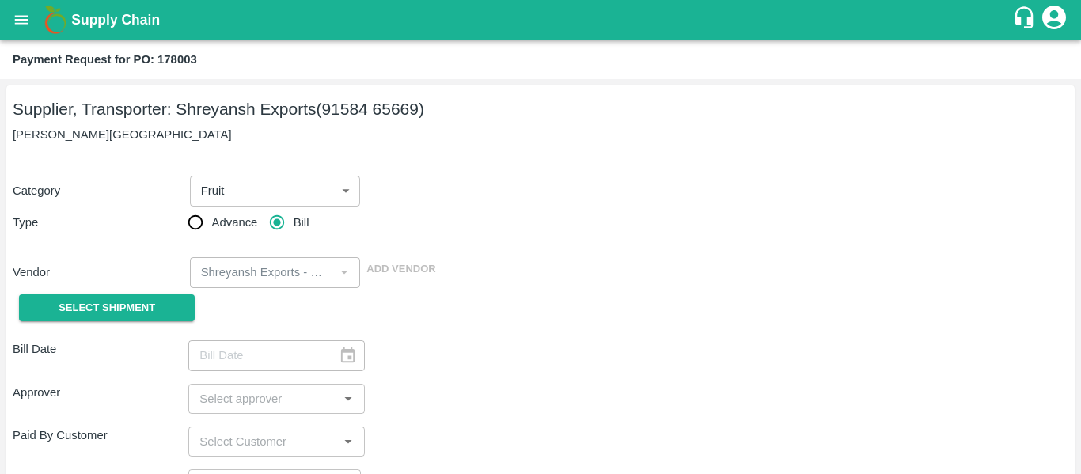
type input "[DATE]"
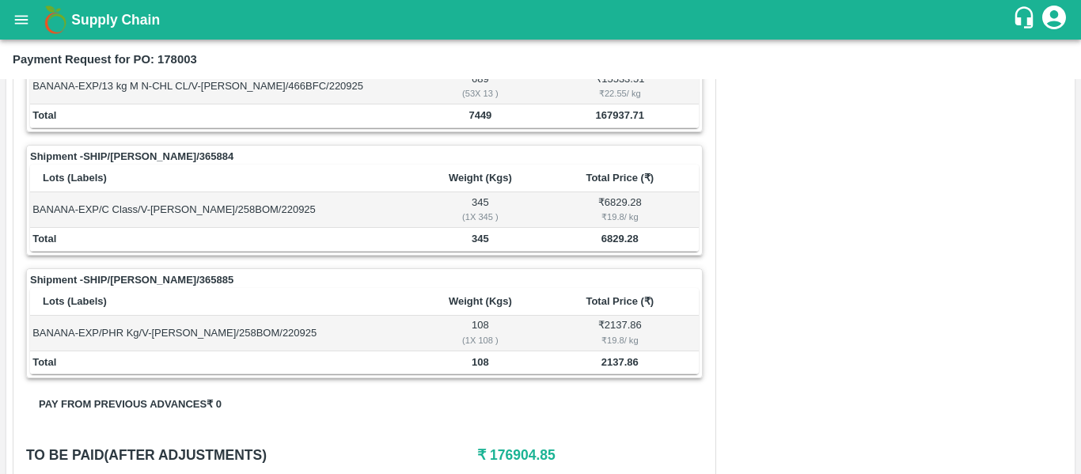
scroll to position [734, 0]
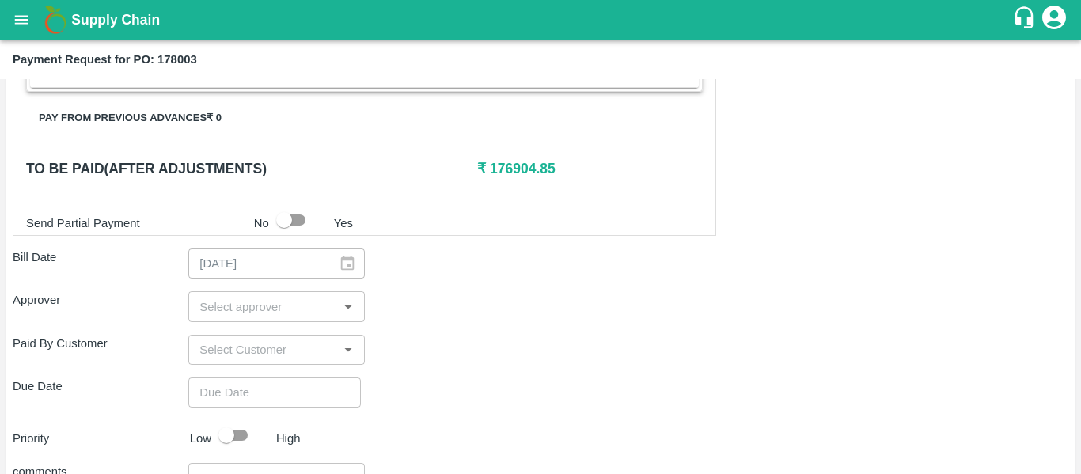
click at [221, 309] on input "input" at bounding box center [263, 306] width 140 height 21
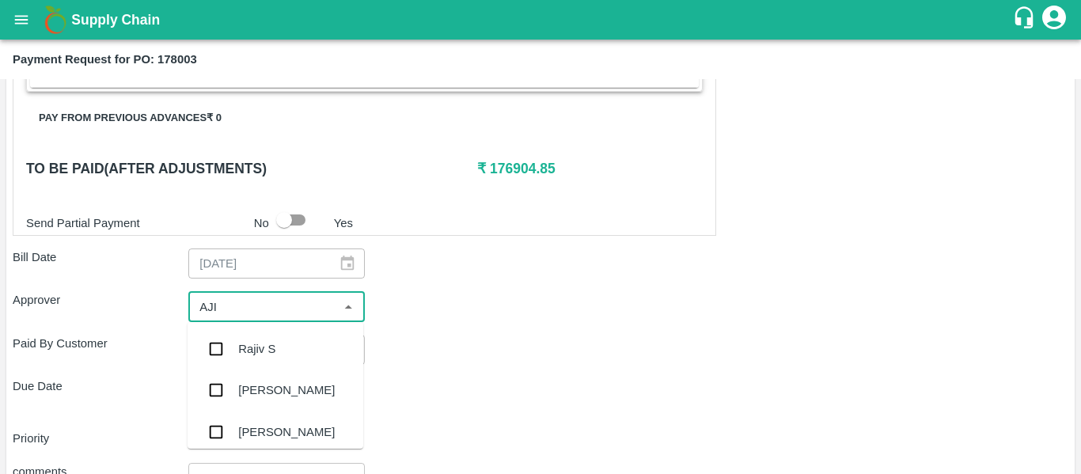
type input "AJIT"
click at [241, 345] on div "[PERSON_NAME]" at bounding box center [286, 348] width 97 height 17
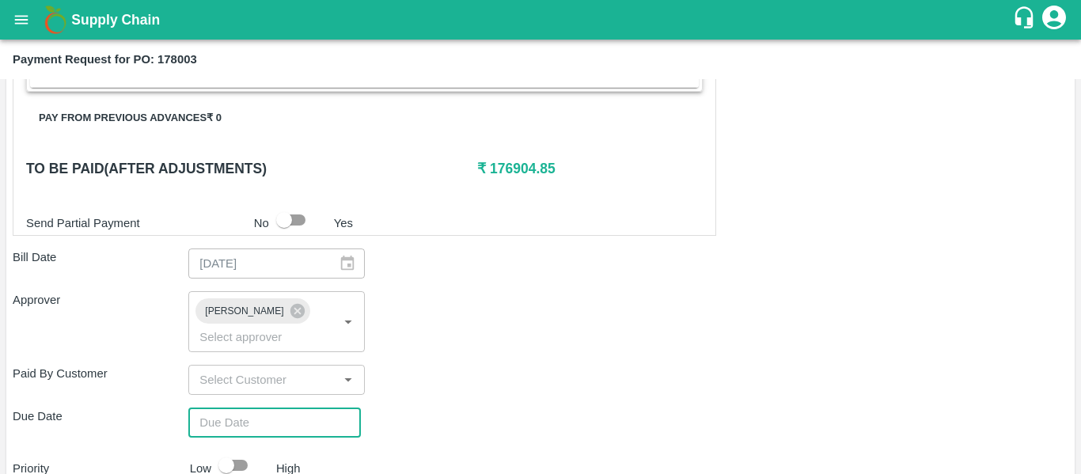
type input "DD/MM/YYYY hh:mm aa"
click at [269, 408] on input "DD/MM/YYYY hh:mm aa" at bounding box center [268, 423] width 161 height 30
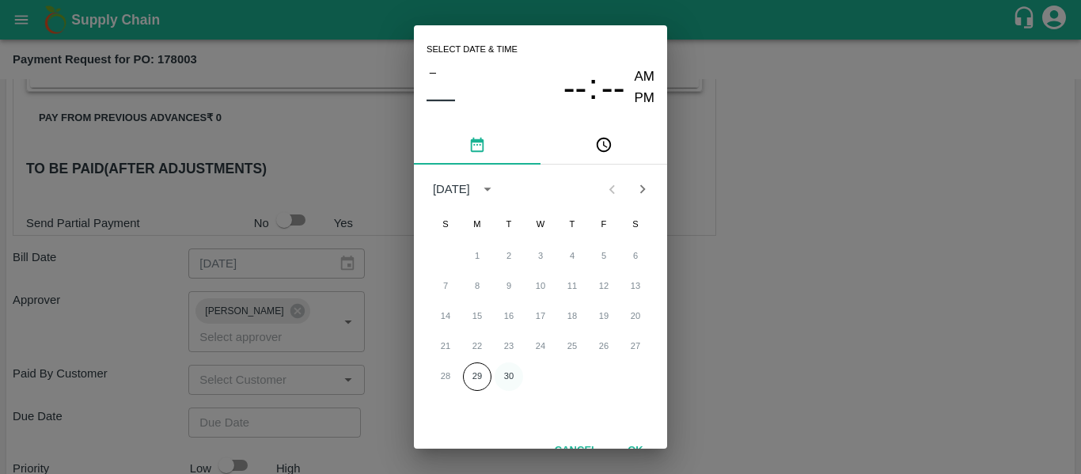
click at [497, 378] on button "30" at bounding box center [509, 376] width 28 height 28
type input "[DATE] 12:00 AM"
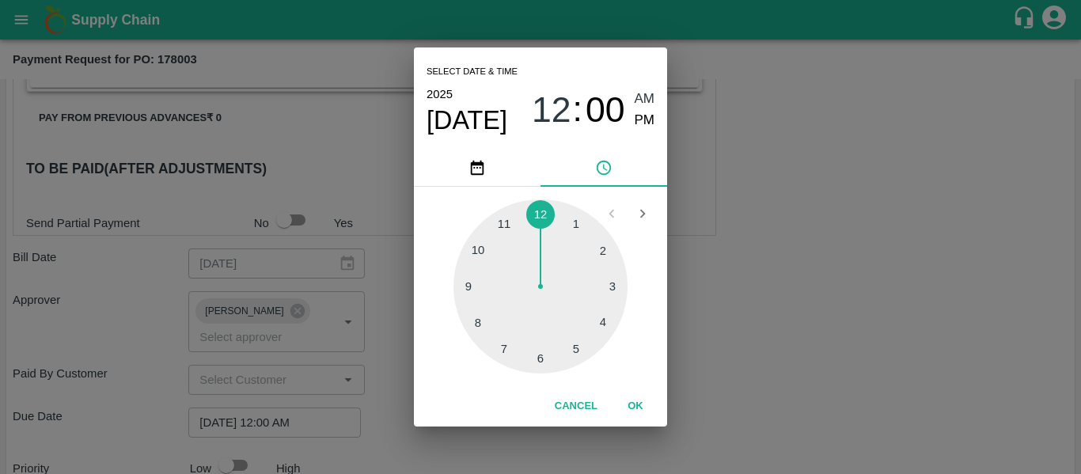
click at [727, 354] on div "Select date & time [DATE] 12 : 00 AM PM 1 2 3 4 5 6 7 8 9 10 11 12 Cancel OK" at bounding box center [540, 237] width 1081 height 474
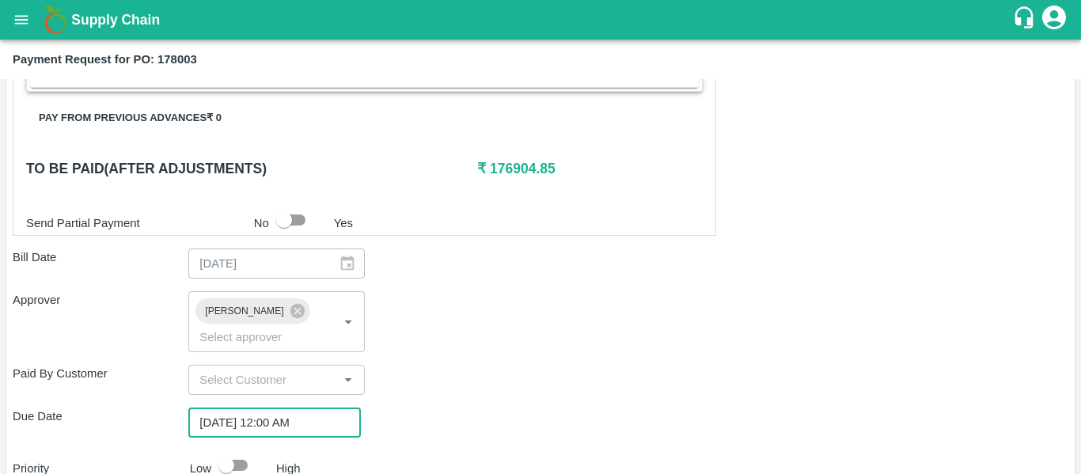
scroll to position [892, 0]
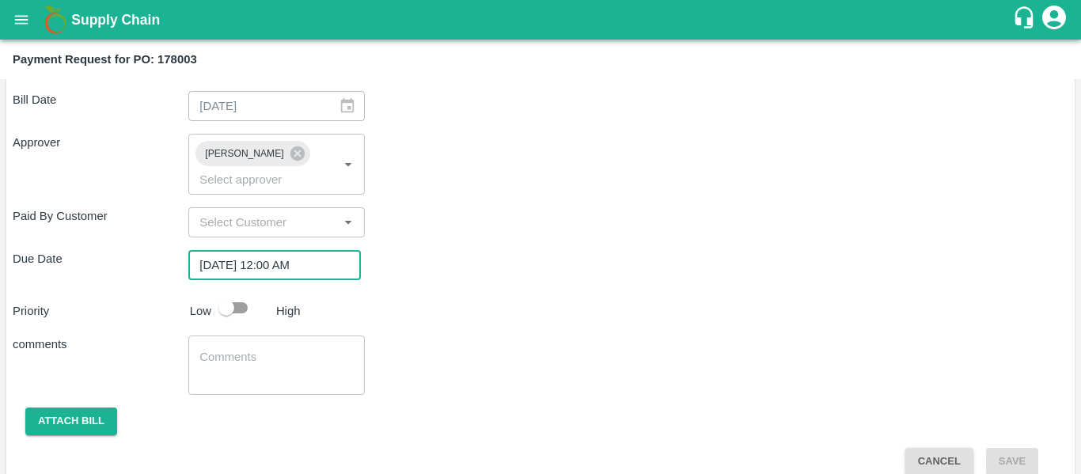
click at [229, 293] on input "checkbox" at bounding box center [226, 308] width 90 height 30
checkbox input "true"
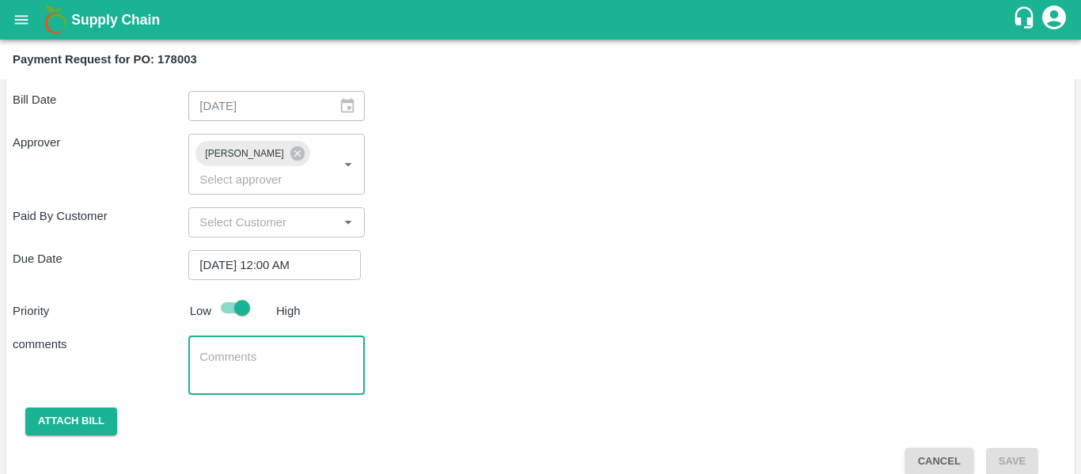
click at [261, 349] on textarea at bounding box center [276, 365] width 154 height 33
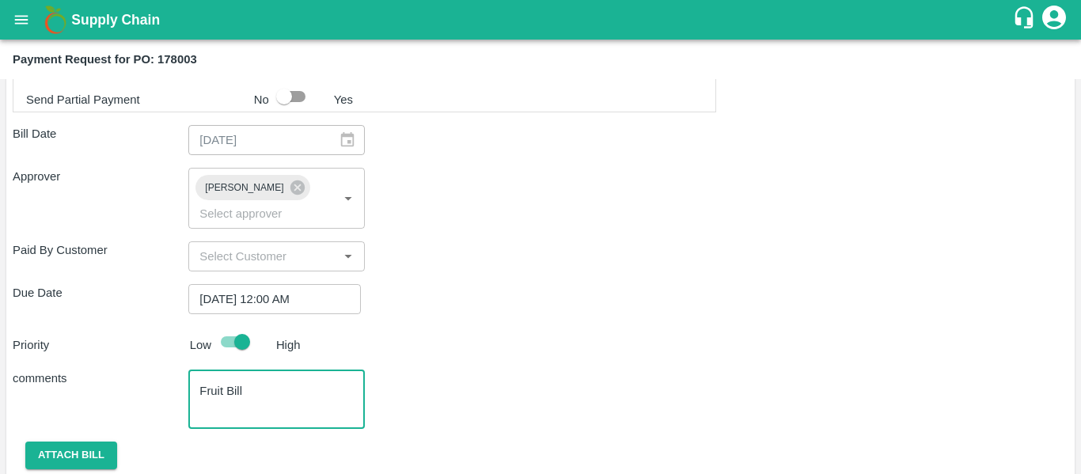
scroll to position [864, 0]
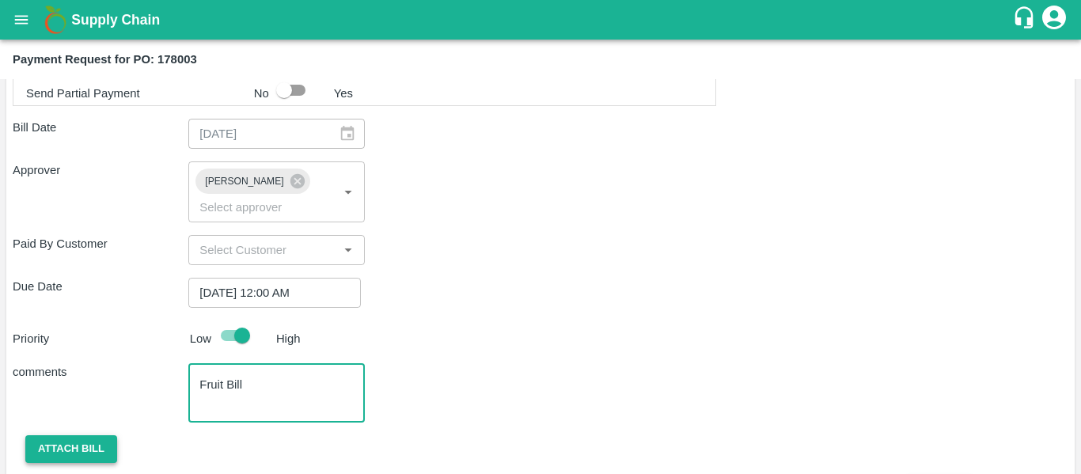
type textarea "Fruit Bill"
click at [88, 438] on button "Attach bill" at bounding box center [71, 449] width 92 height 28
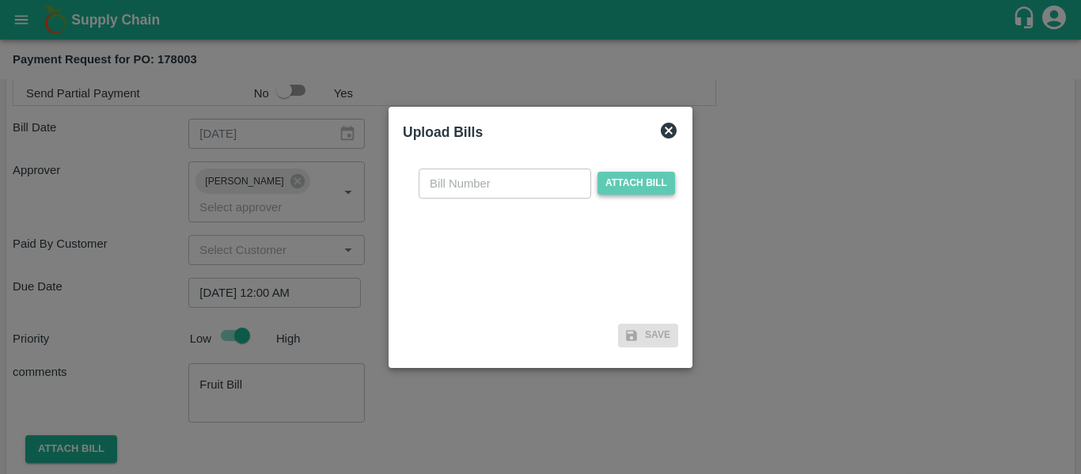
click at [620, 191] on span "Attach bill" at bounding box center [636, 183] width 78 height 23
click at [0, 0] on input "Attach bill" at bounding box center [0, 0] width 0 height 0
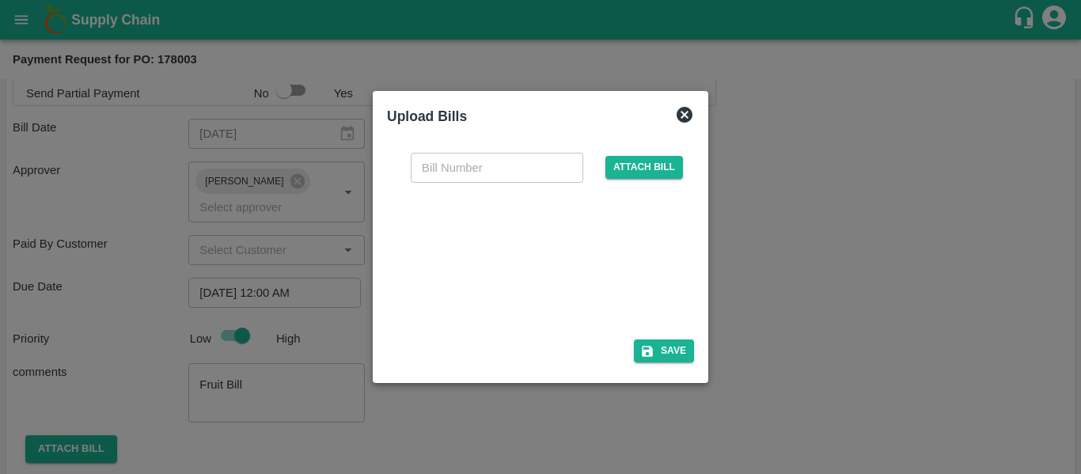
click at [523, 249] on div at bounding box center [537, 256] width 237 height 84
click at [452, 161] on input "text" at bounding box center [497, 168] width 173 height 30
type input "SE/25-26/1552"
click at [659, 352] on button "Save" at bounding box center [664, 350] width 60 height 23
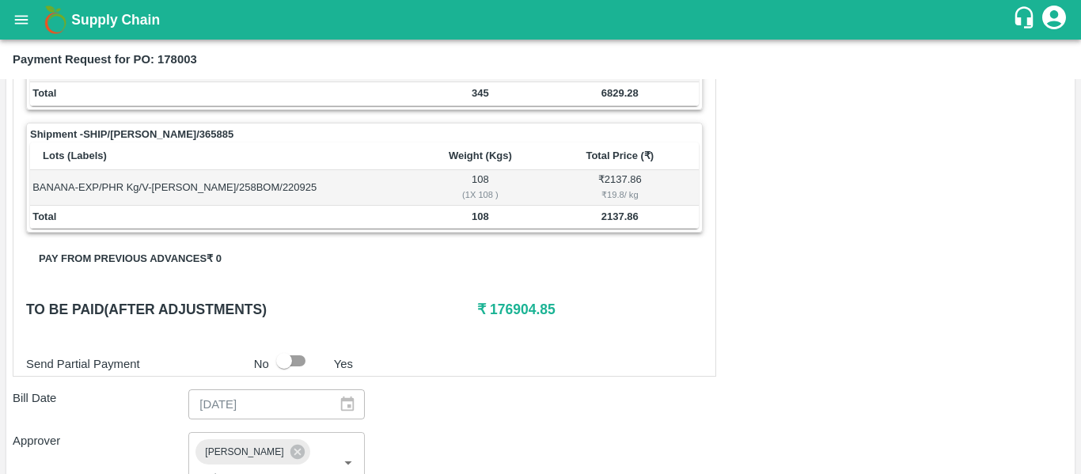
scroll to position [976, 0]
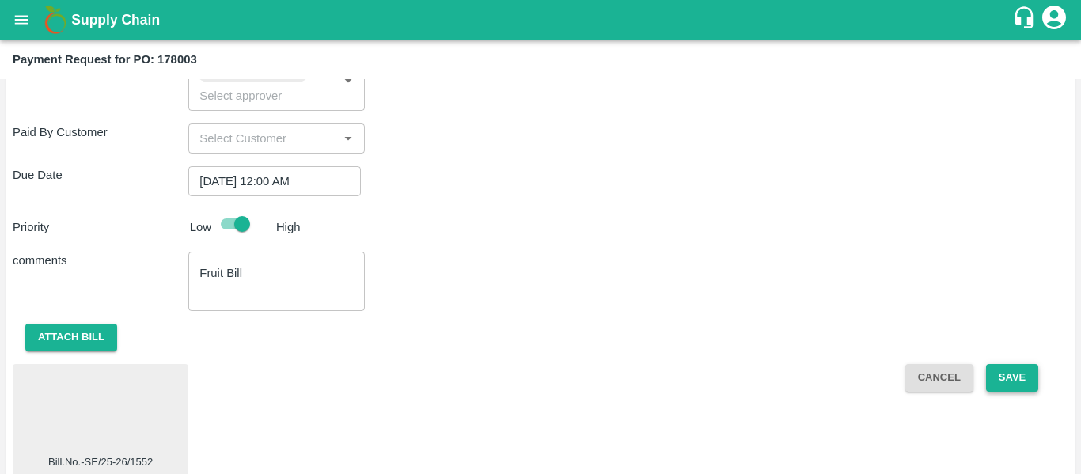
click at [1028, 368] on button "Save" at bounding box center [1012, 378] width 52 height 28
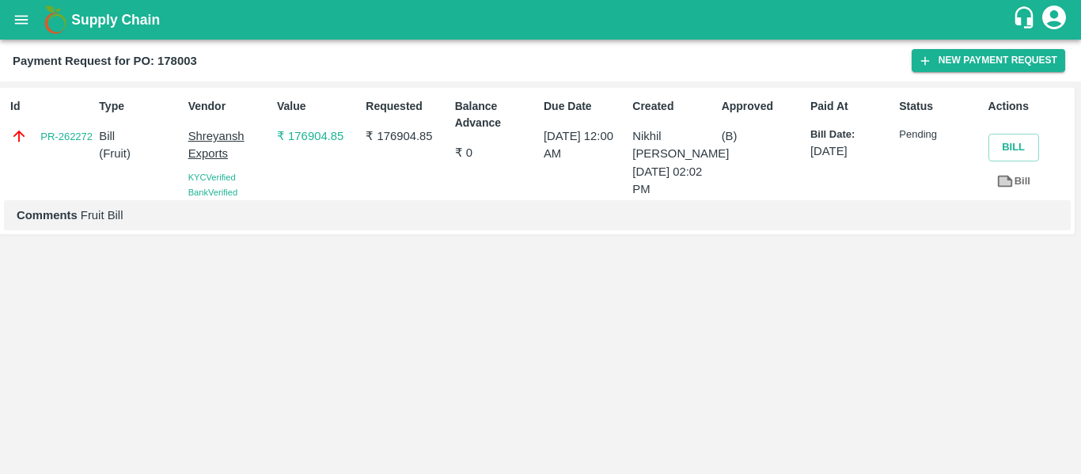
click at [18, 25] on icon "open drawer" at bounding box center [21, 19] width 17 height 17
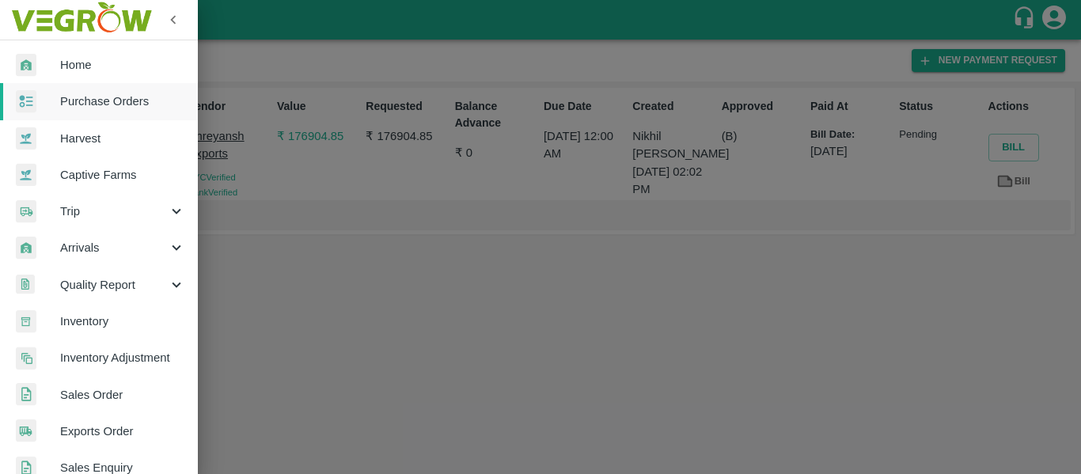
click at [119, 93] on span "Purchase Orders" at bounding box center [122, 101] width 125 height 17
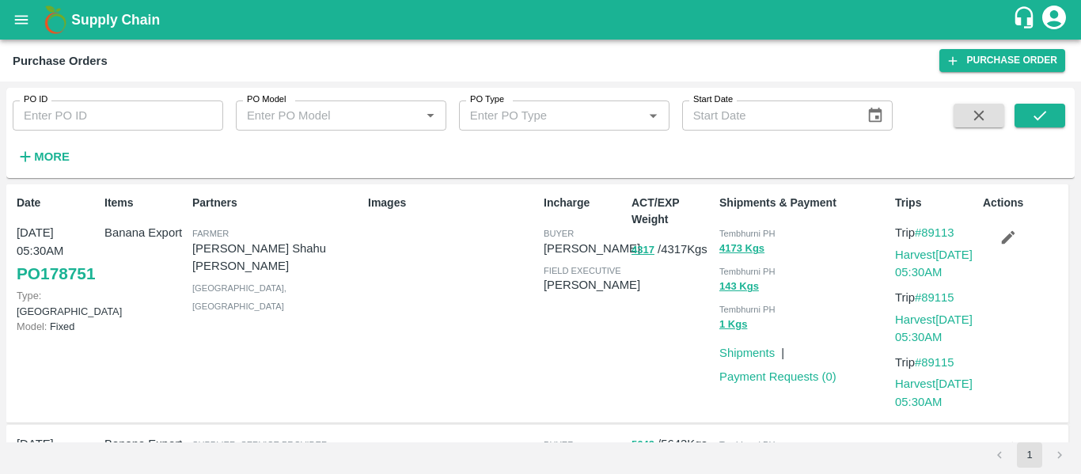
click at [123, 111] on input "PO ID" at bounding box center [118, 116] width 211 height 30
paste input "177979"
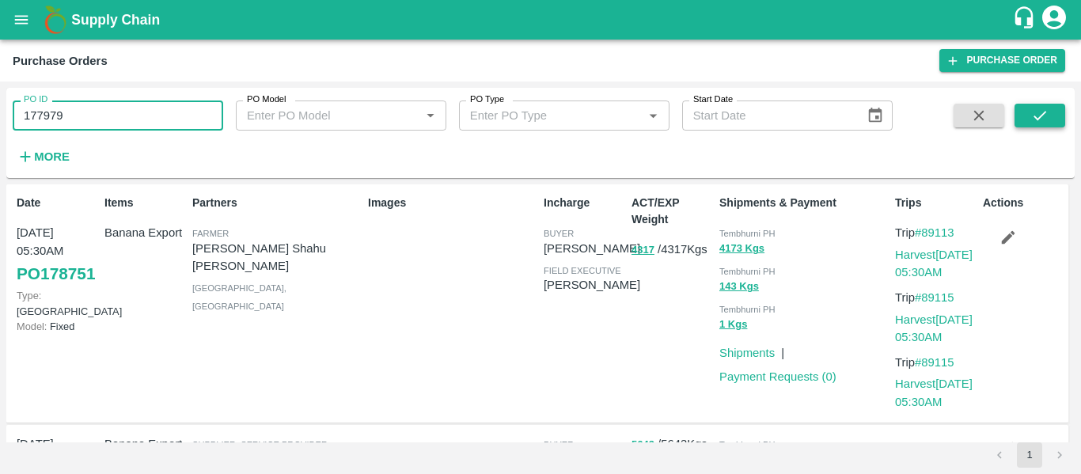
type input "177979"
click at [1035, 116] on icon "submit" at bounding box center [1039, 115] width 17 height 17
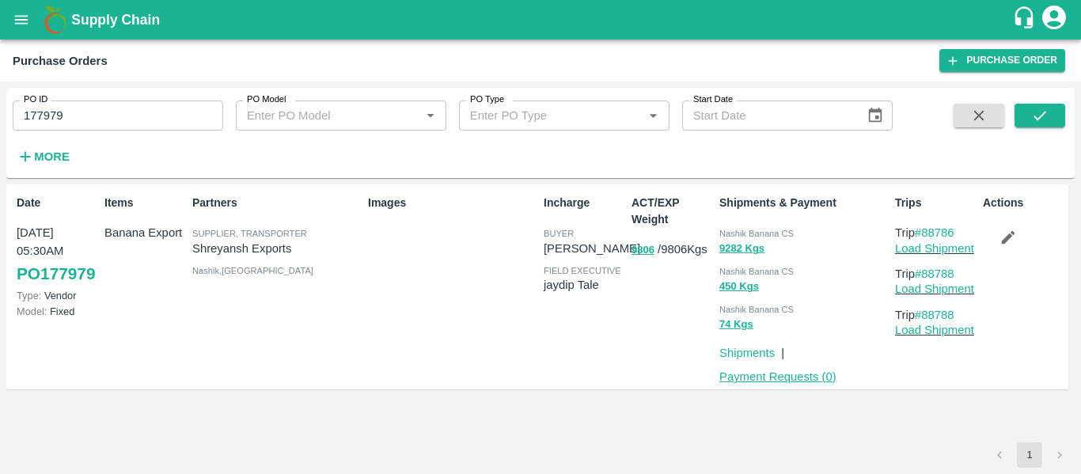
click at [783, 381] on link "Payment Requests ( 0 )" at bounding box center [777, 376] width 117 height 13
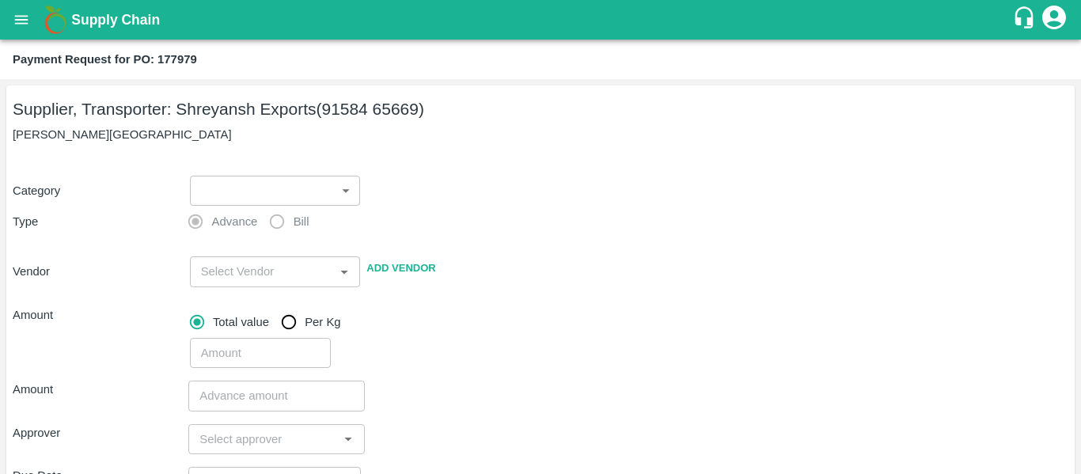
click at [295, 197] on body "Supply Chain Payment Request for PO: 177979 Supplier, Transporter: [PERSON_NAME…" at bounding box center [540, 237] width 1081 height 474
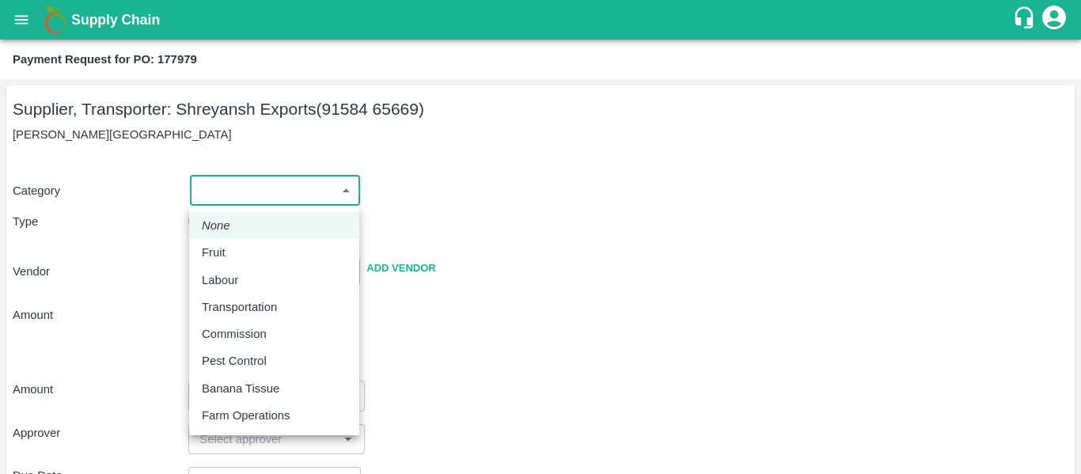
click at [216, 250] on p "Fruit" at bounding box center [214, 252] width 24 height 17
type input "1"
type input "Shreyansh Exports - 91584 65669(Supplier, Transporter)"
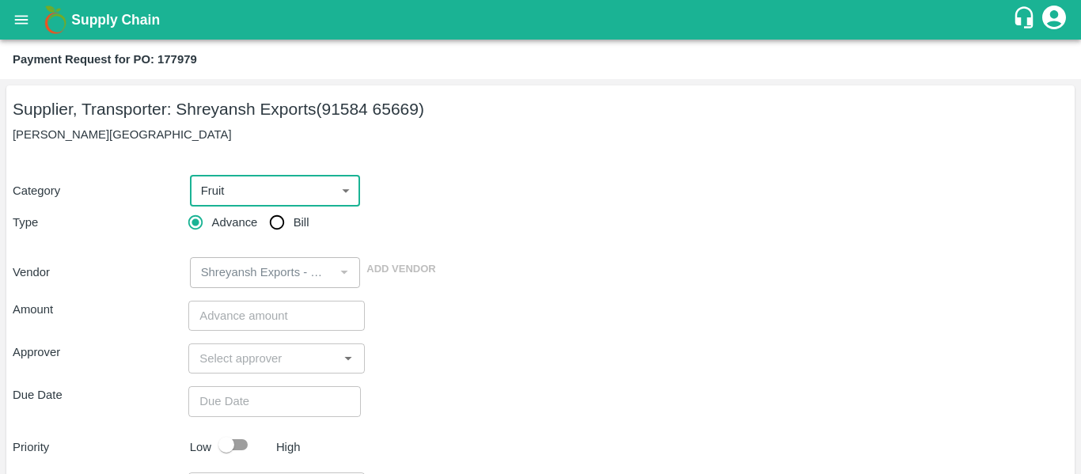
click at [268, 226] on input "Bill" at bounding box center [277, 223] width 32 height 32
radio input "true"
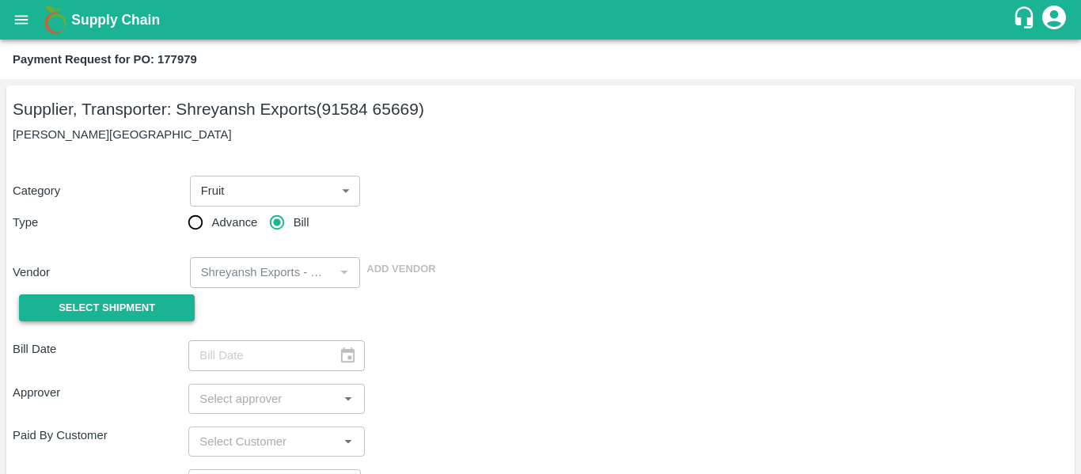
click at [147, 312] on span "Select Shipment" at bounding box center [107, 308] width 97 height 18
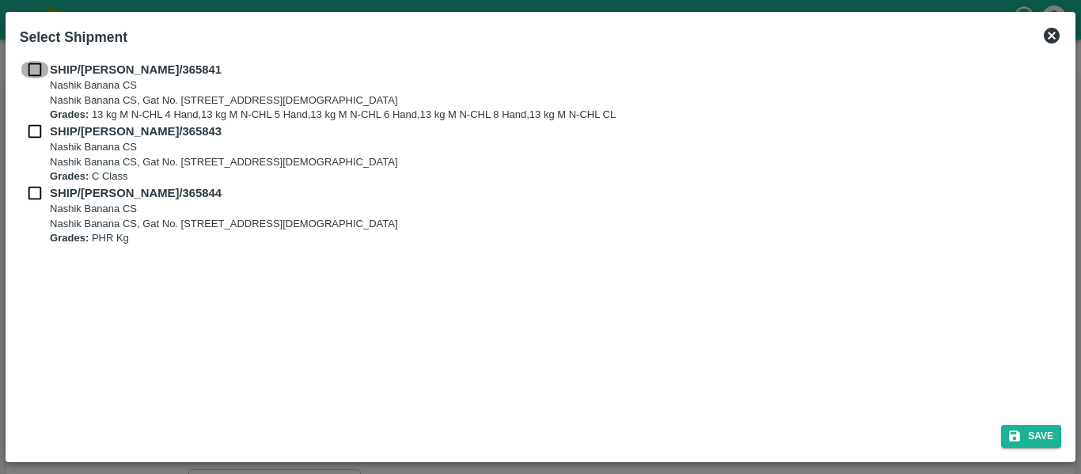
click at [31, 72] on input "checkbox" at bounding box center [35, 69] width 30 height 17
checkbox input "true"
click at [38, 128] on input "checkbox" at bounding box center [35, 131] width 30 height 17
checkbox input "true"
click at [35, 207] on div "SHIP/[PERSON_NAME]/365844 Nashik Banana CS Nashik Banana CS, Gat No. [STREET_AD…" at bounding box center [540, 215] width 1041 height 62
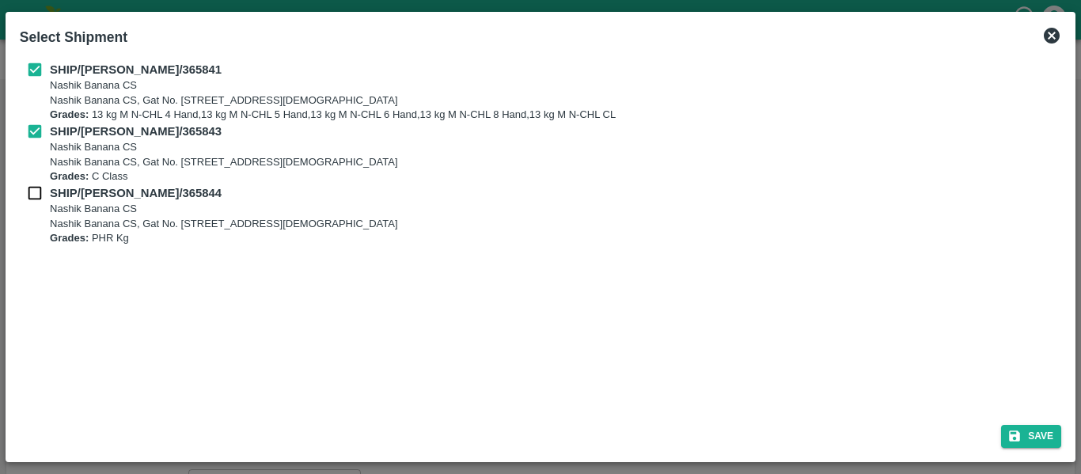
click at [35, 196] on input "checkbox" at bounding box center [35, 192] width 30 height 17
checkbox input "true"
click at [1032, 441] on button "Save" at bounding box center [1031, 436] width 60 height 23
type input "[DATE]"
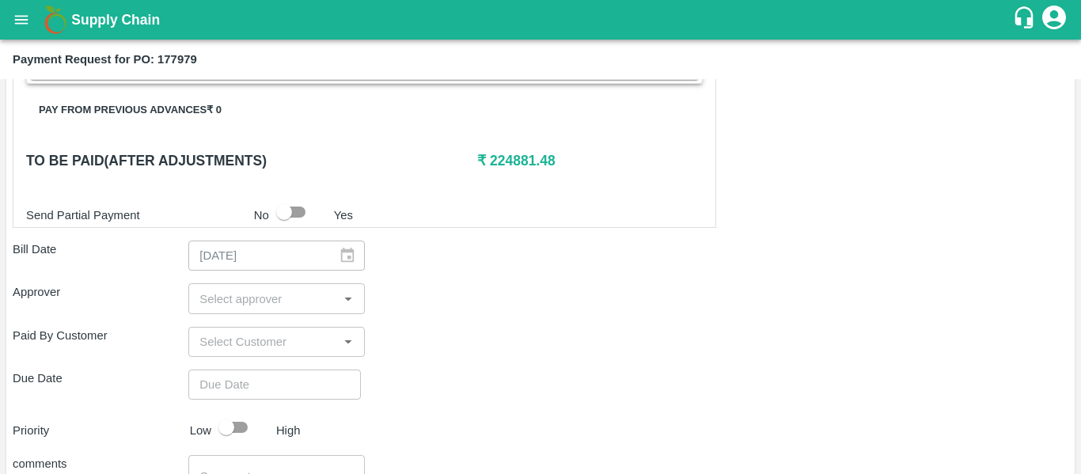
scroll to position [741, 0]
click at [259, 291] on input "input" at bounding box center [263, 299] width 140 height 21
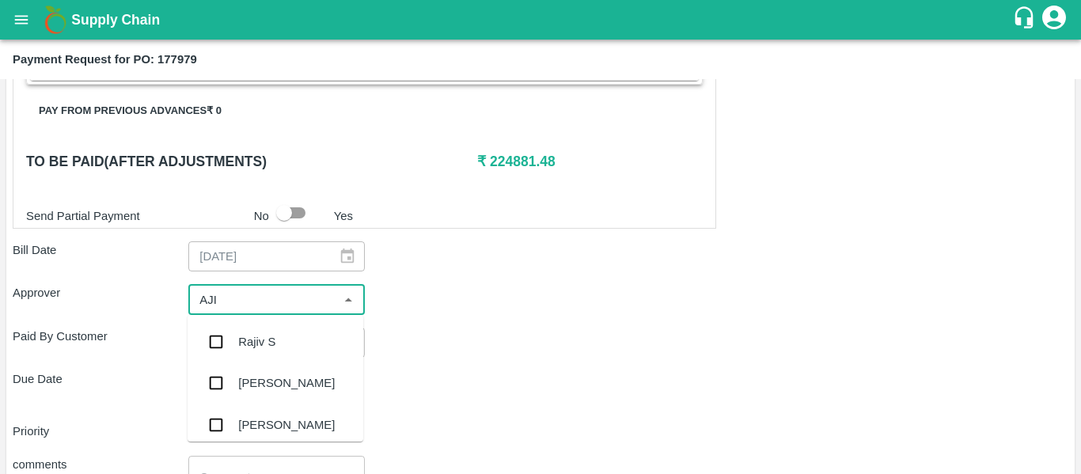
type input "AJIT"
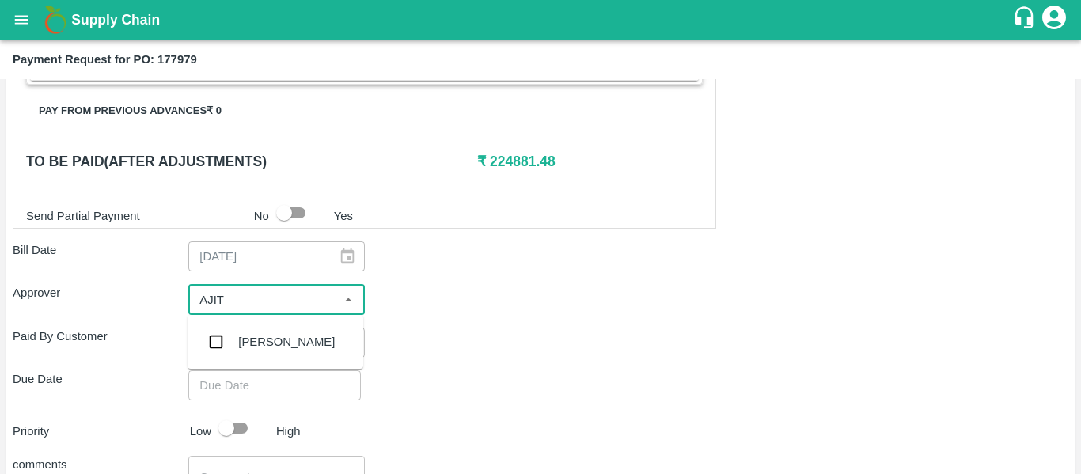
click at [263, 339] on div "[PERSON_NAME]" at bounding box center [286, 341] width 97 height 17
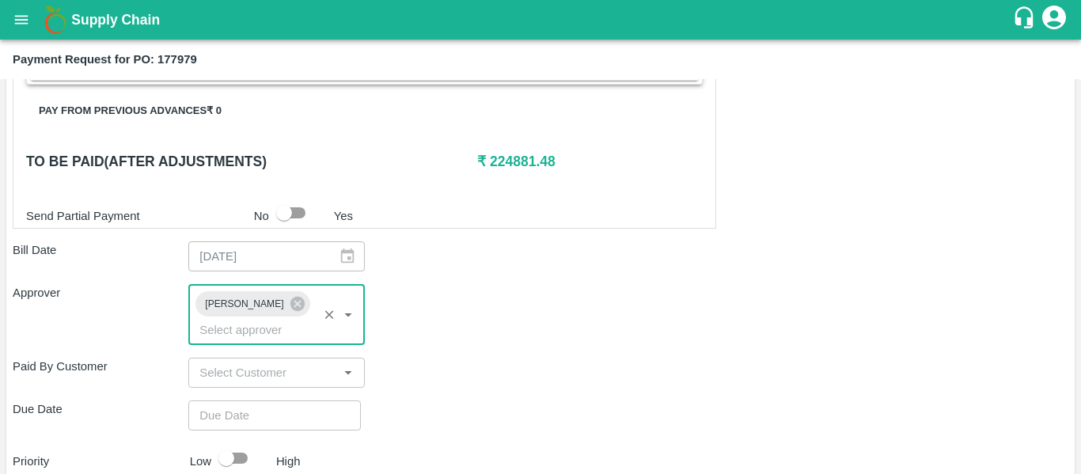
type input "DD/MM/YYYY hh:mm aa"
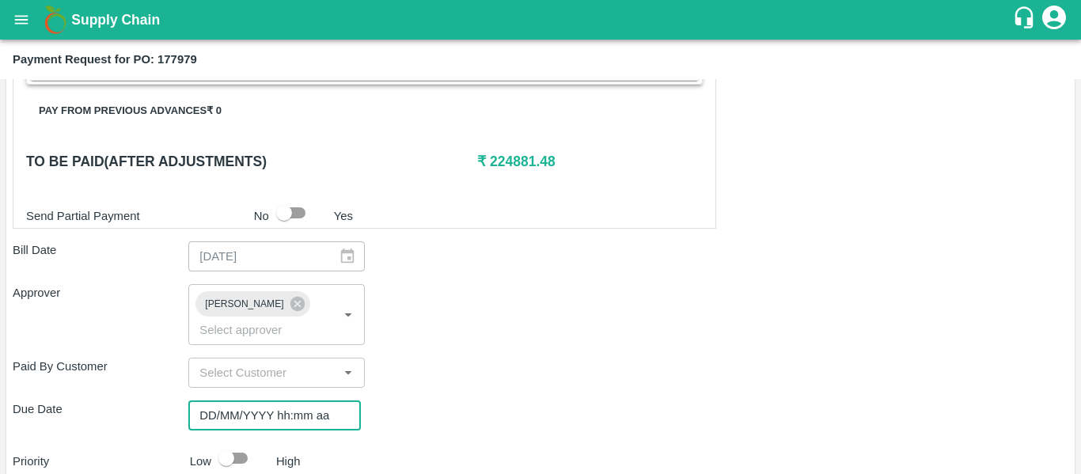
click at [274, 400] on input "DD/MM/YYYY hh:mm aa" at bounding box center [268, 415] width 161 height 30
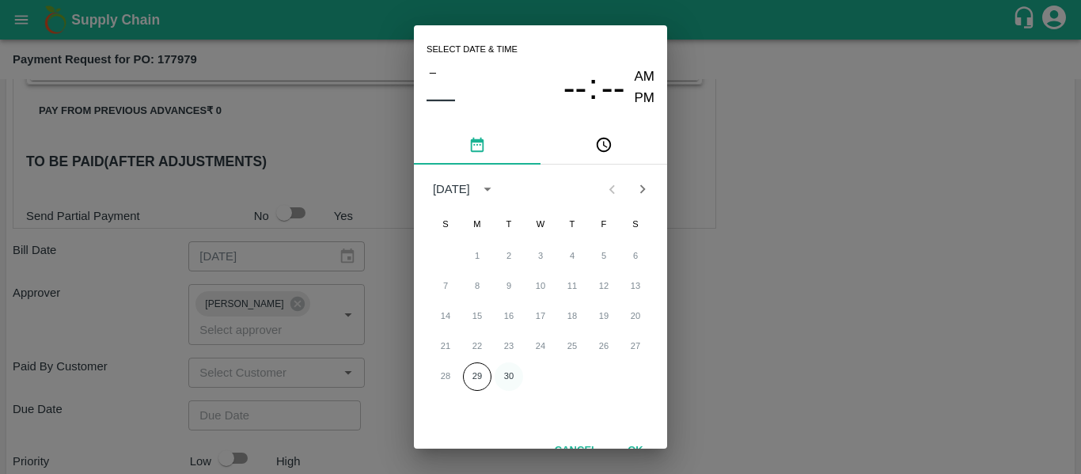
click at [510, 372] on button "30" at bounding box center [509, 376] width 28 height 28
type input "[DATE] 12:00 AM"
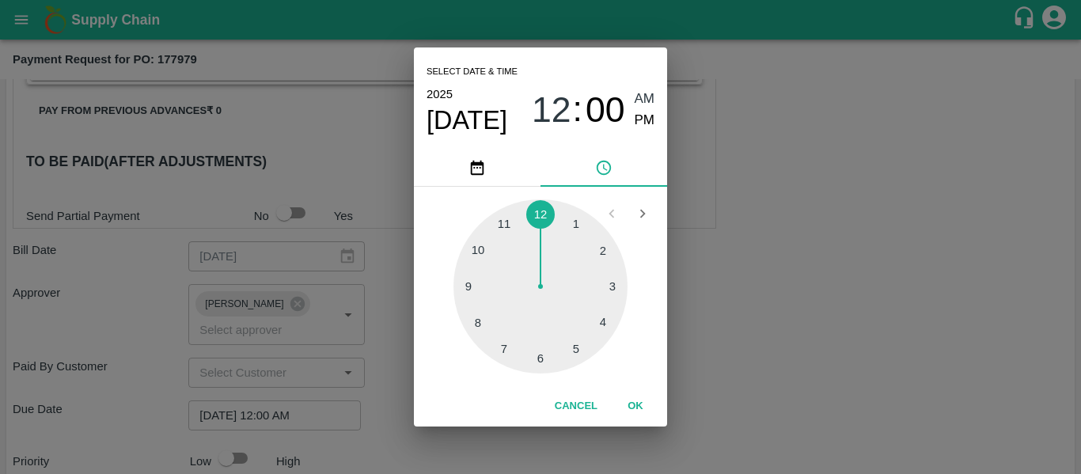
click at [795, 326] on div "Select date & time [DATE] 12 : 00 AM PM 1 2 3 4 5 6 7 8 9 10 11 12 Cancel OK" at bounding box center [540, 237] width 1081 height 474
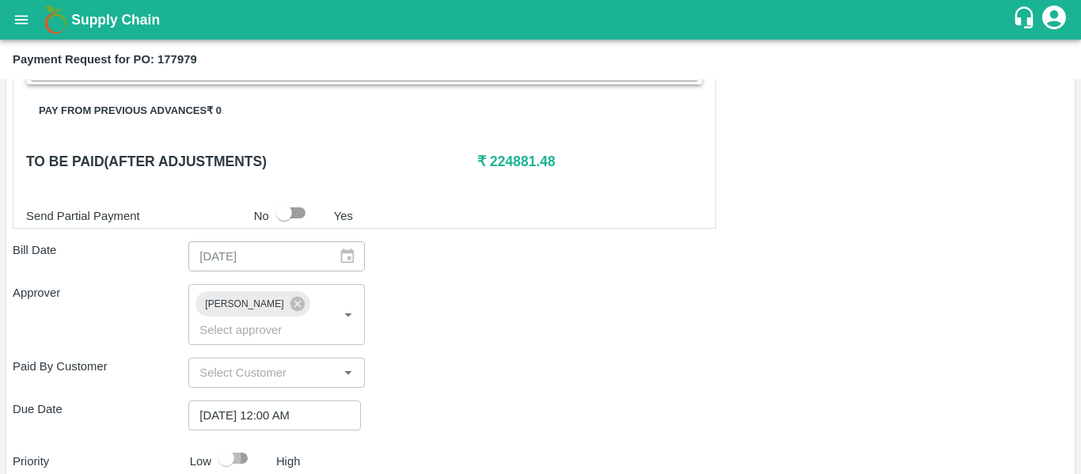
click at [226, 443] on input "checkbox" at bounding box center [226, 458] width 90 height 30
checkbox input "true"
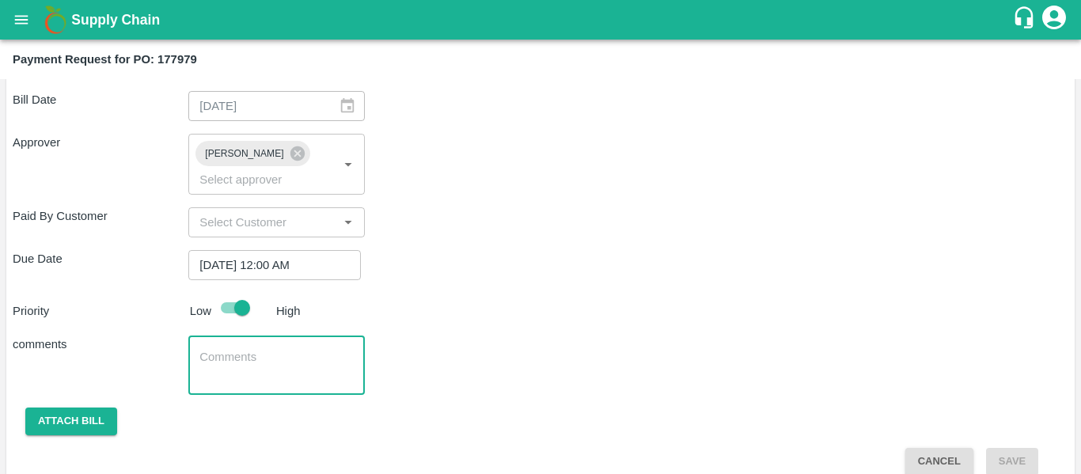
click at [226, 349] on textarea at bounding box center [276, 365] width 154 height 33
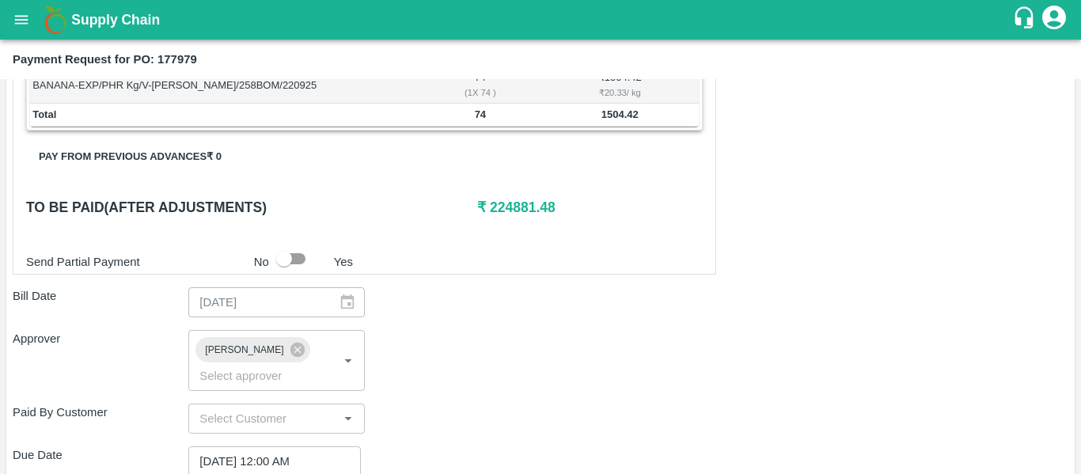
scroll to position [695, 0]
type textarea "Fruit Bill"
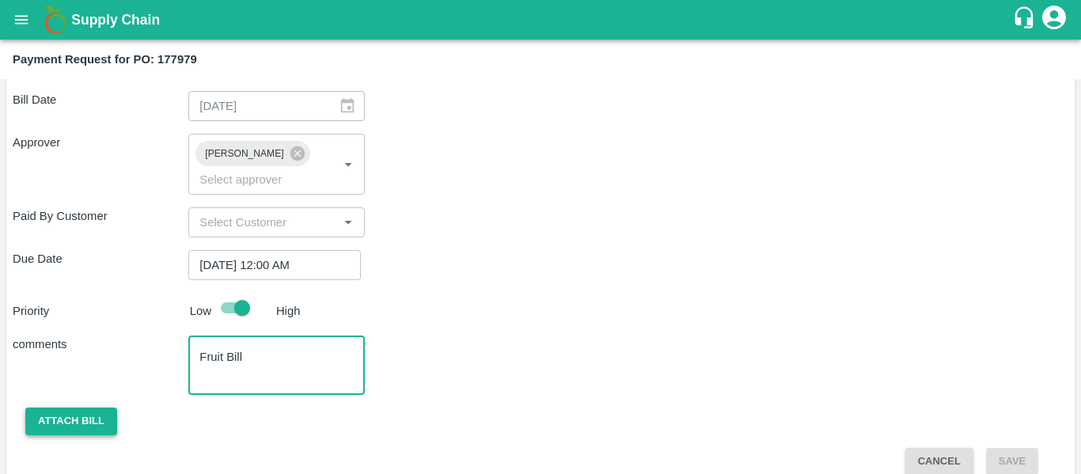
click at [67, 408] on button "Attach bill" at bounding box center [71, 422] width 92 height 28
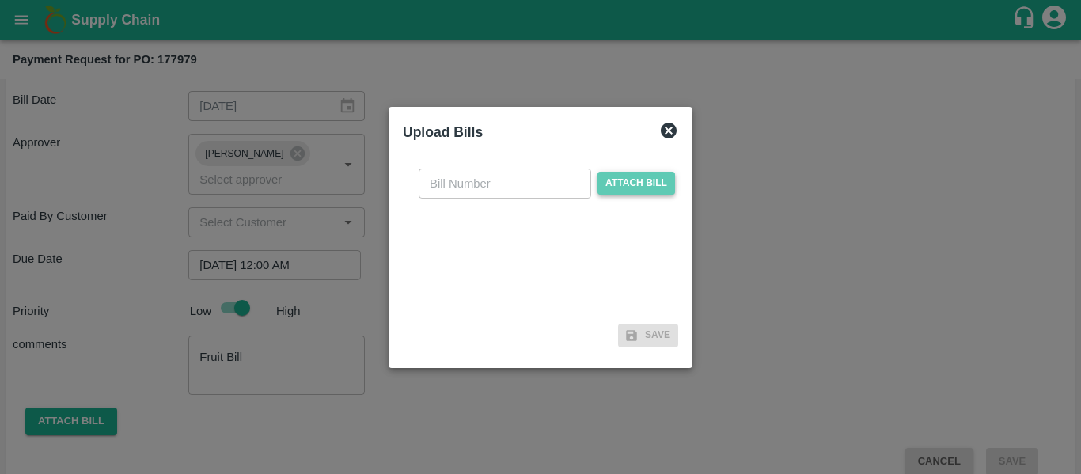
click at [615, 182] on span "Attach bill" at bounding box center [636, 183] width 78 height 23
click at [0, 0] on input "Attach bill" at bounding box center [0, 0] width 0 height 0
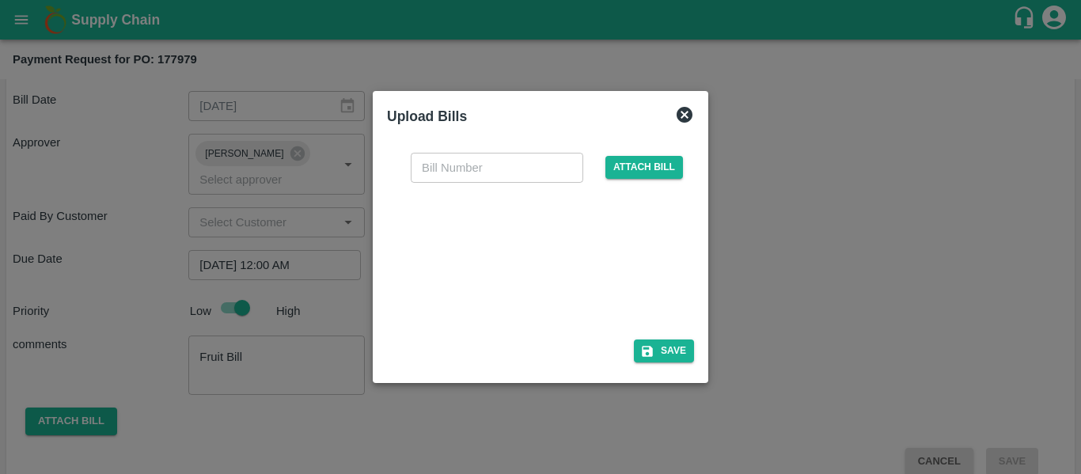
click at [467, 245] on div at bounding box center [537, 256] width 237 height 84
click at [638, 163] on span "Attach bill" at bounding box center [644, 167] width 78 height 23
click at [0, 0] on input "Attach bill" at bounding box center [0, 0] width 0 height 0
click at [495, 234] on div at bounding box center [537, 256] width 237 height 84
click at [466, 162] on input "text" at bounding box center [497, 168] width 173 height 30
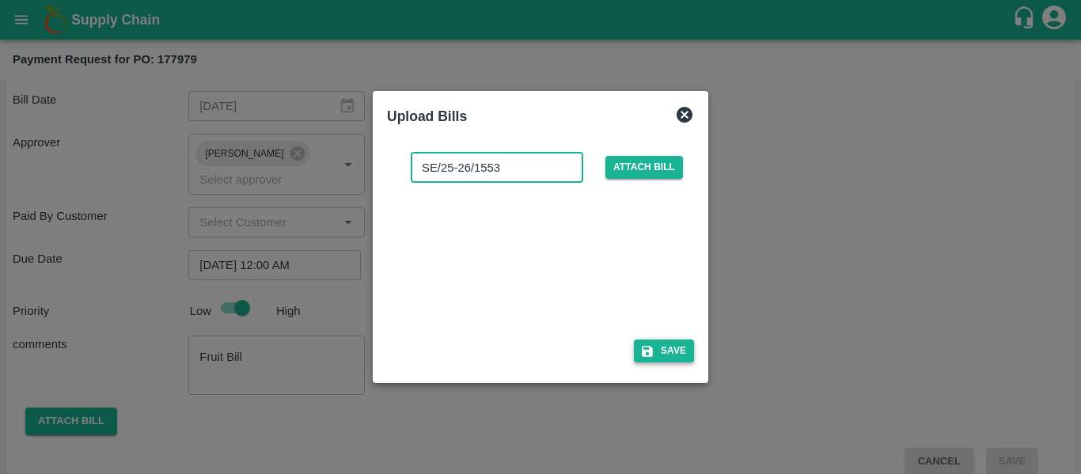
type input "SE/25-26/1553"
click at [635, 348] on button "Save" at bounding box center [664, 350] width 60 height 23
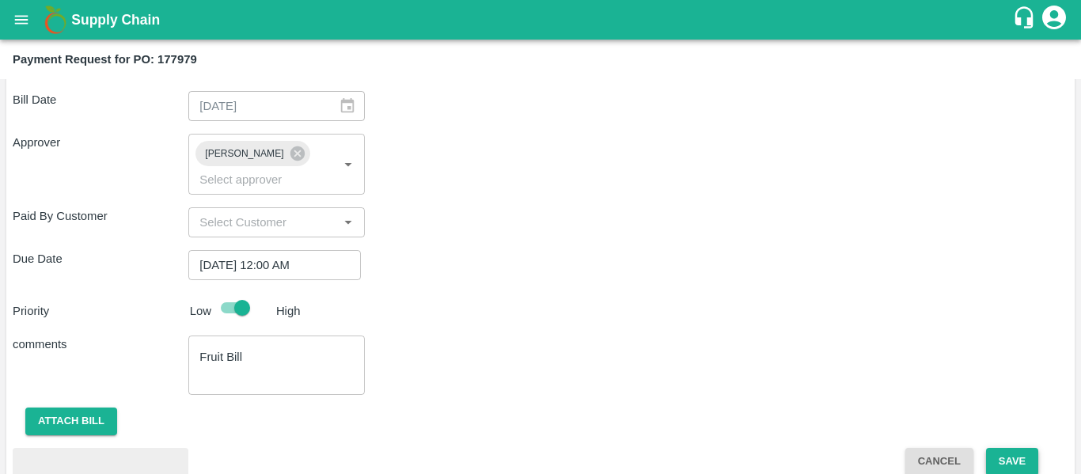
click at [1017, 448] on button "Save" at bounding box center [1012, 462] width 52 height 28
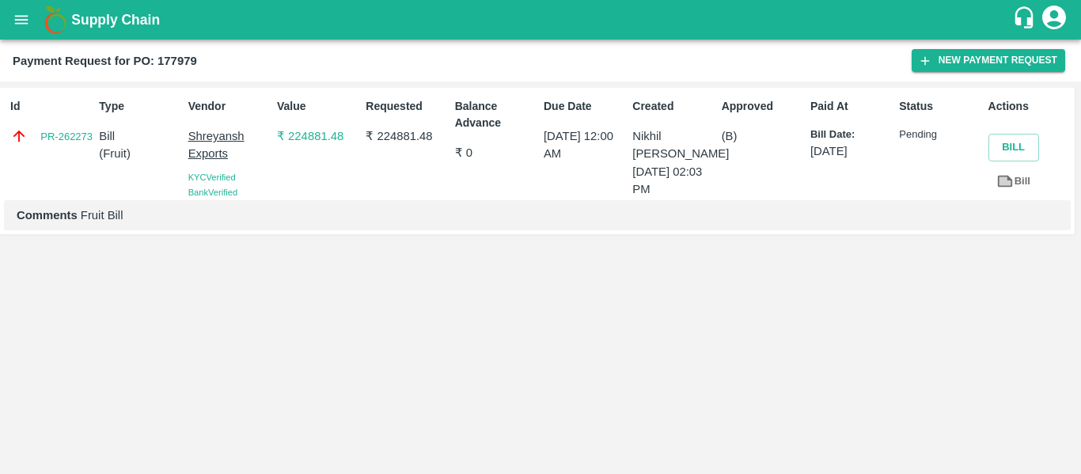
click at [32, 28] on button "open drawer" at bounding box center [21, 20] width 36 height 36
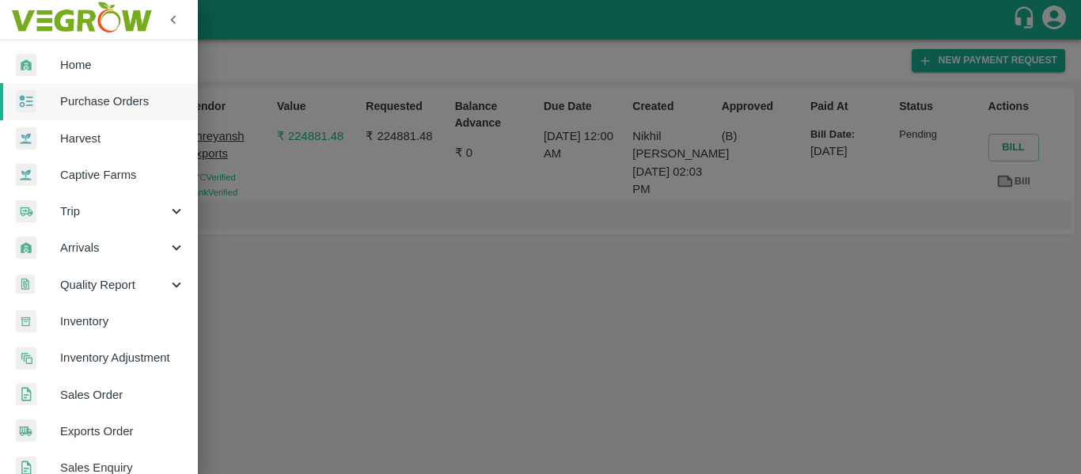
click at [89, 100] on span "Purchase Orders" at bounding box center [122, 101] width 125 height 17
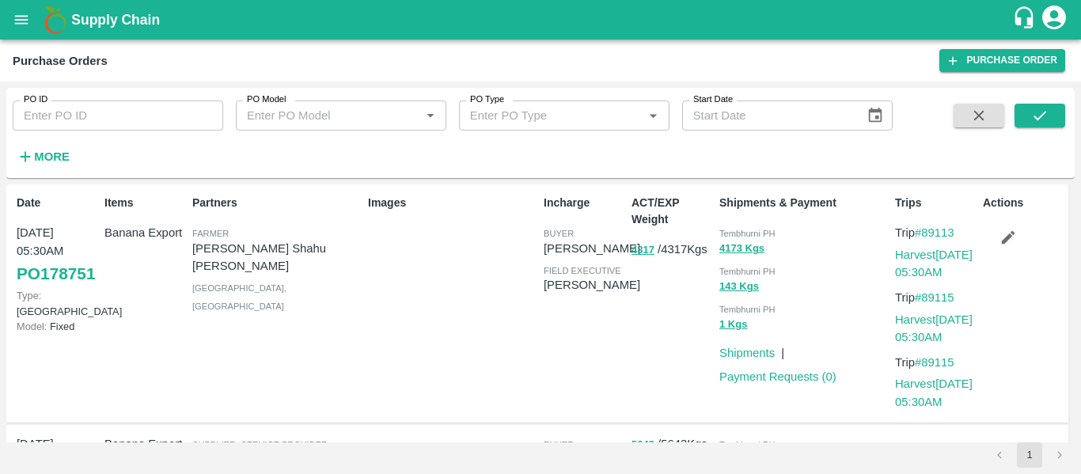
click at [98, 101] on input "PO ID" at bounding box center [118, 116] width 211 height 30
paste input "178006"
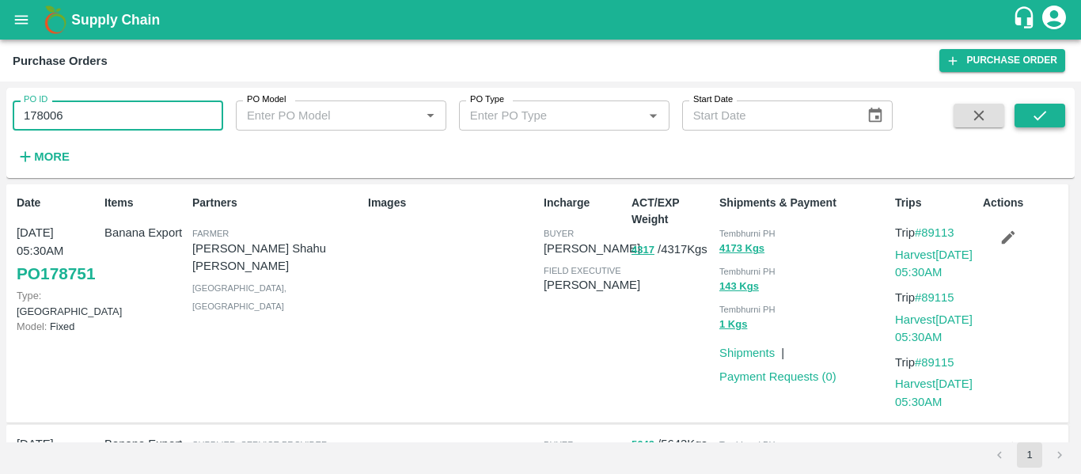
type input "178006"
click at [1059, 111] on button "submit" at bounding box center [1040, 116] width 51 height 24
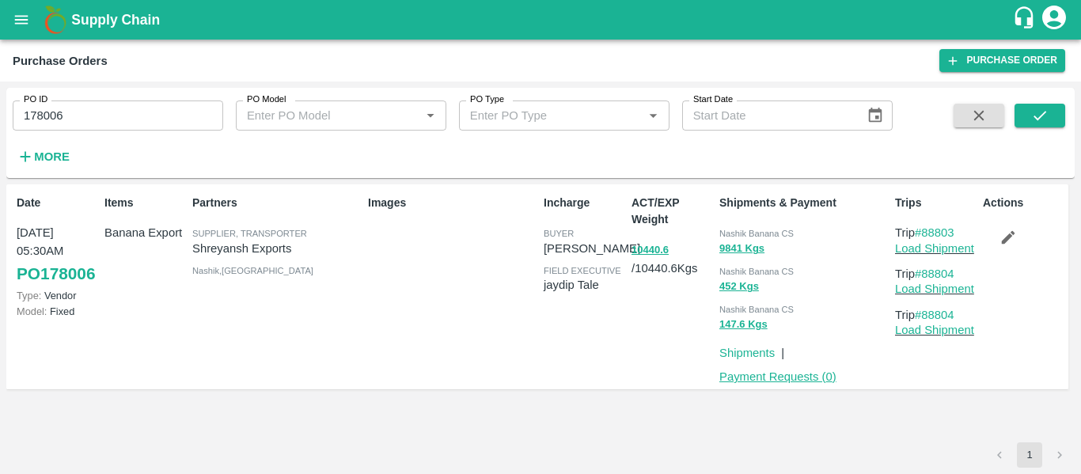
click at [790, 377] on link "Payment Requests ( 0 )" at bounding box center [777, 376] width 117 height 13
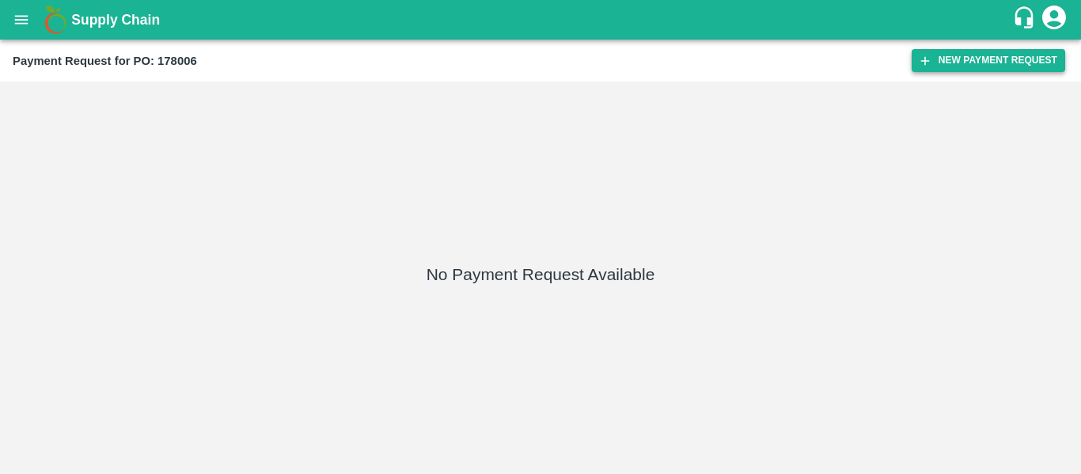
click at [936, 66] on button "New Payment Request" at bounding box center [989, 60] width 154 height 23
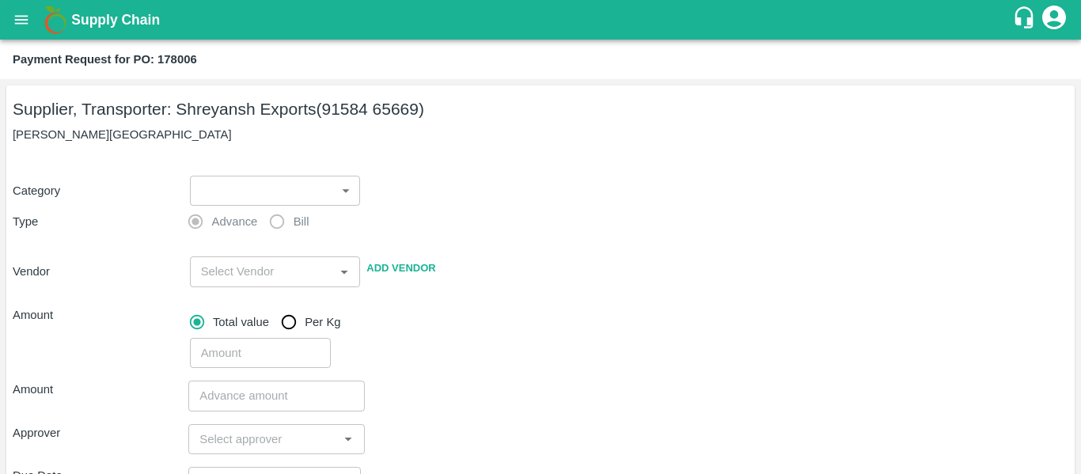
click at [230, 182] on body "Supply Chain Payment Request for PO: 178006 Supplier, Transporter: [PERSON_NAME…" at bounding box center [540, 237] width 1081 height 474
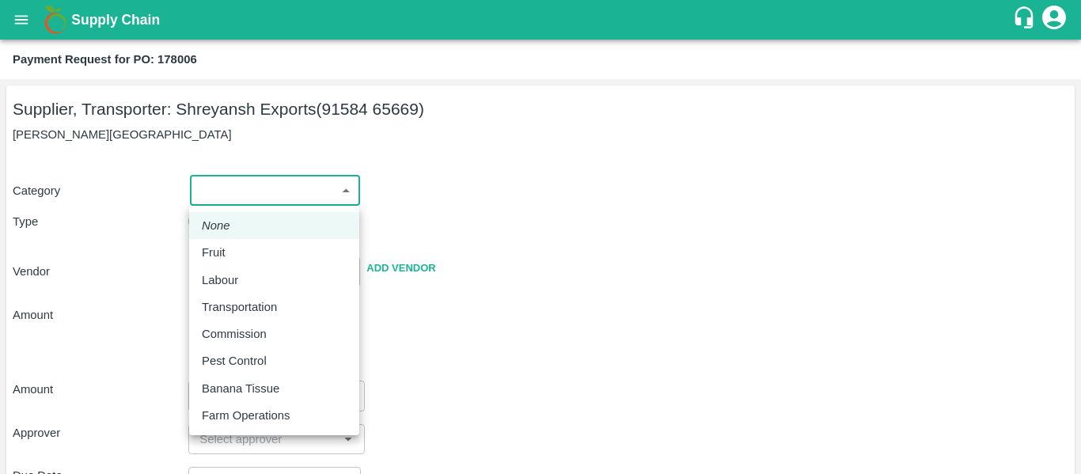
click at [219, 256] on p "Fruit" at bounding box center [214, 252] width 24 height 17
type input "1"
type input "Shreyansh Exports - 91584 65669(Supplier, Transporter)"
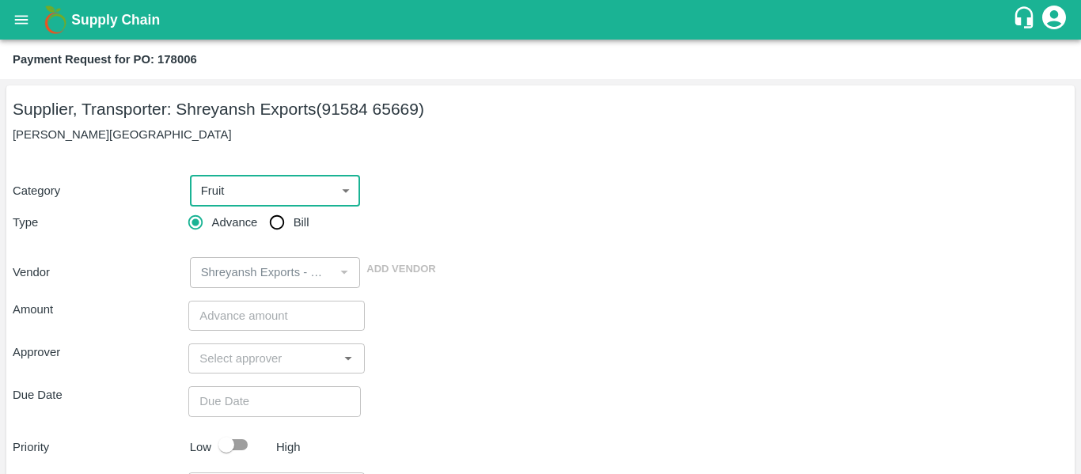
click at [303, 215] on span "Bill" at bounding box center [302, 222] width 16 height 17
click at [293, 215] on input "Bill" at bounding box center [277, 223] width 32 height 32
radio input "true"
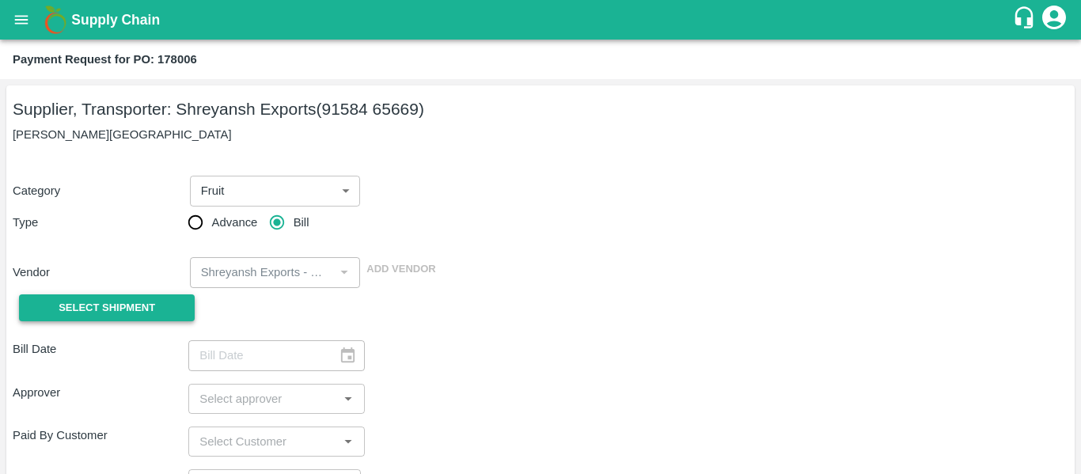
click at [146, 311] on span "Select Shipment" at bounding box center [107, 308] width 97 height 18
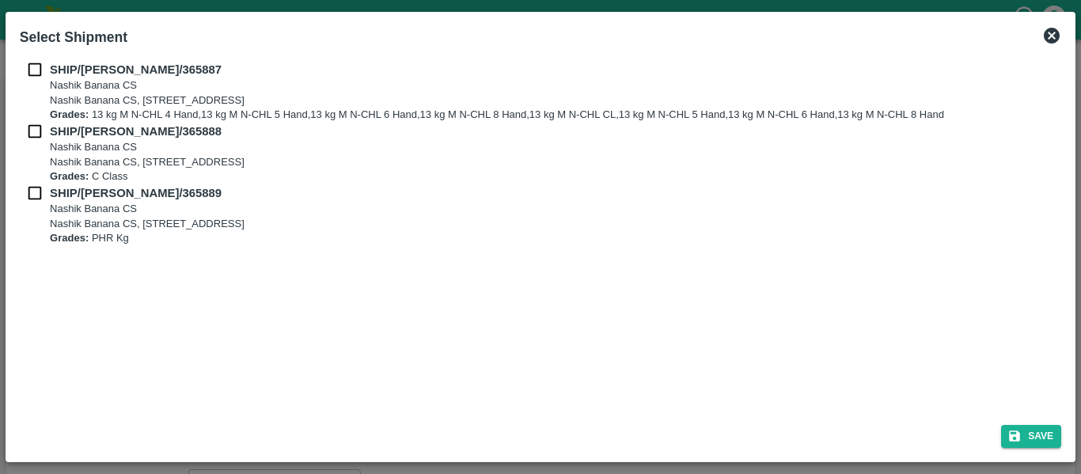
click at [31, 70] on input "checkbox" at bounding box center [35, 69] width 30 height 17
checkbox input "true"
click at [40, 136] on input "checkbox" at bounding box center [35, 131] width 30 height 17
checkbox input "true"
click at [38, 193] on input "checkbox" at bounding box center [35, 192] width 30 height 17
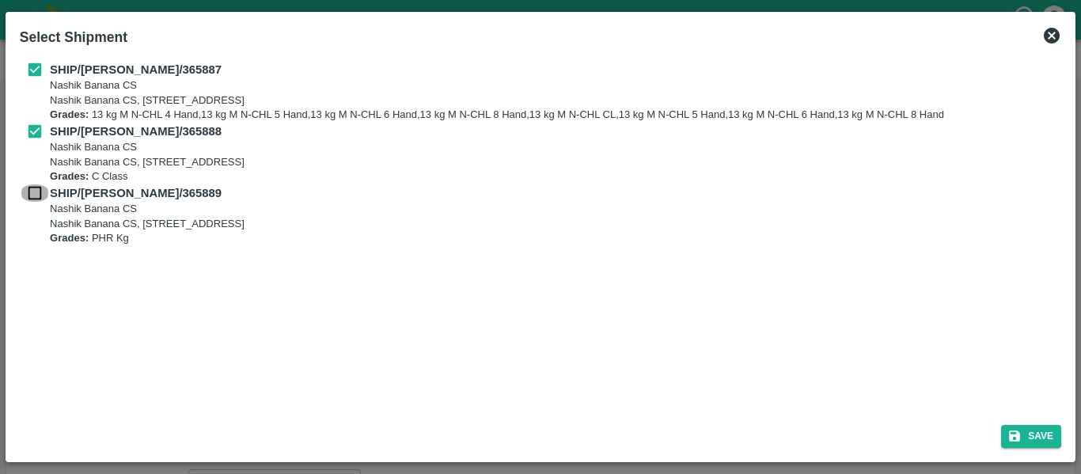
checkbox input "true"
click at [1019, 422] on div "Save" at bounding box center [540, 433] width 1054 height 42
click at [1034, 457] on div "Select Shipment SHIP/[PERSON_NAME]/365887 Nashik Banana CS Nashik Banana CS, Ga…" at bounding box center [541, 237] width 1070 height 450
click at [1030, 448] on button "Save" at bounding box center [1031, 436] width 60 height 23
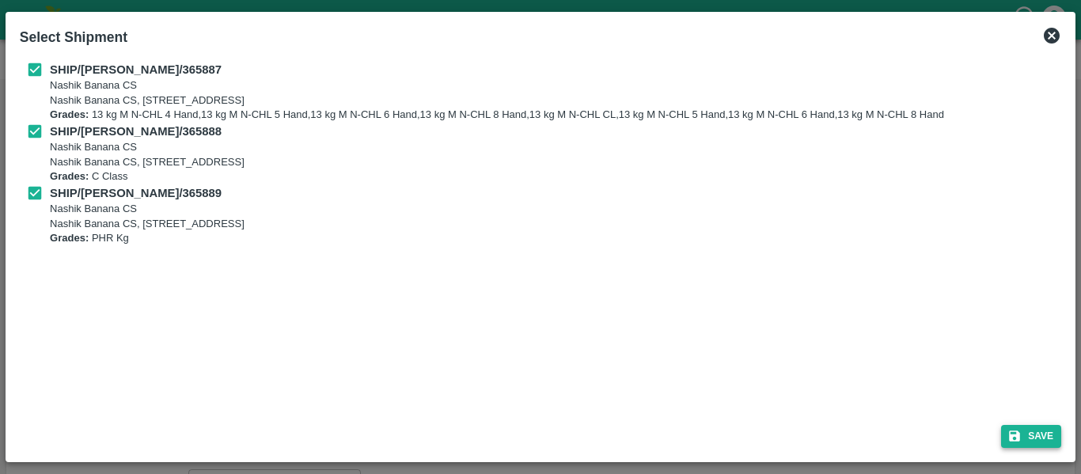
type input "[DATE]"
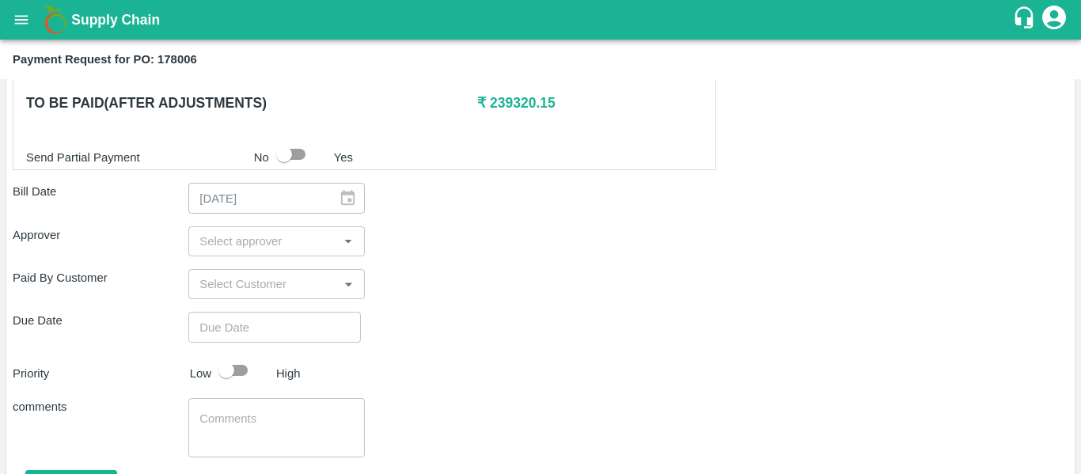
scroll to position [906, 0]
click at [227, 233] on input "input" at bounding box center [263, 240] width 140 height 21
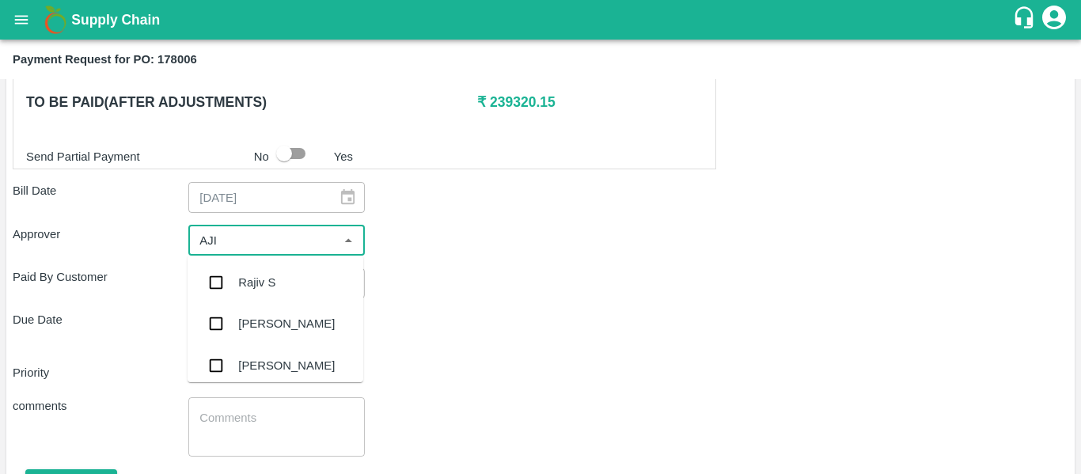
type input "AJIT"
click at [238, 271] on div "[PERSON_NAME]" at bounding box center [276, 282] width 176 height 41
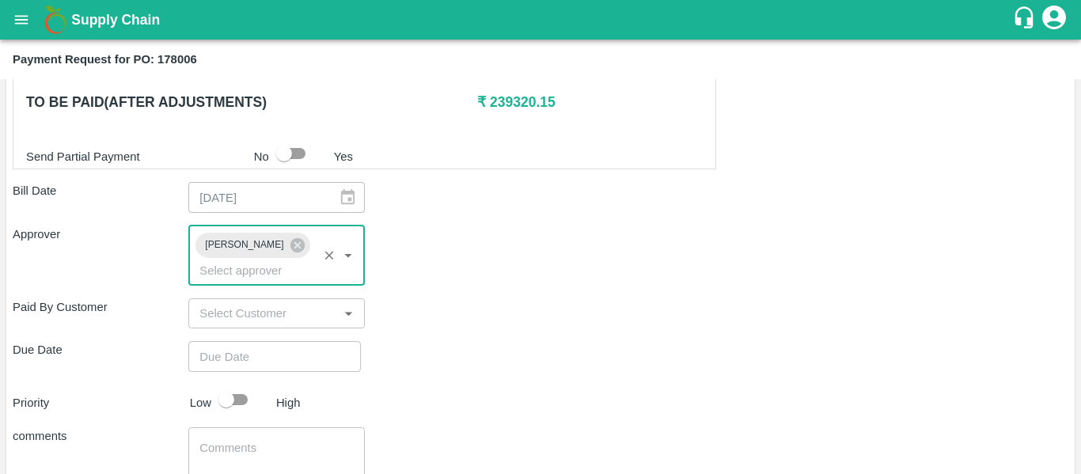
type input "DD/MM/YYYY hh:mm aa"
click at [249, 341] on input "DD/MM/YYYY hh:mm aa" at bounding box center [268, 356] width 161 height 30
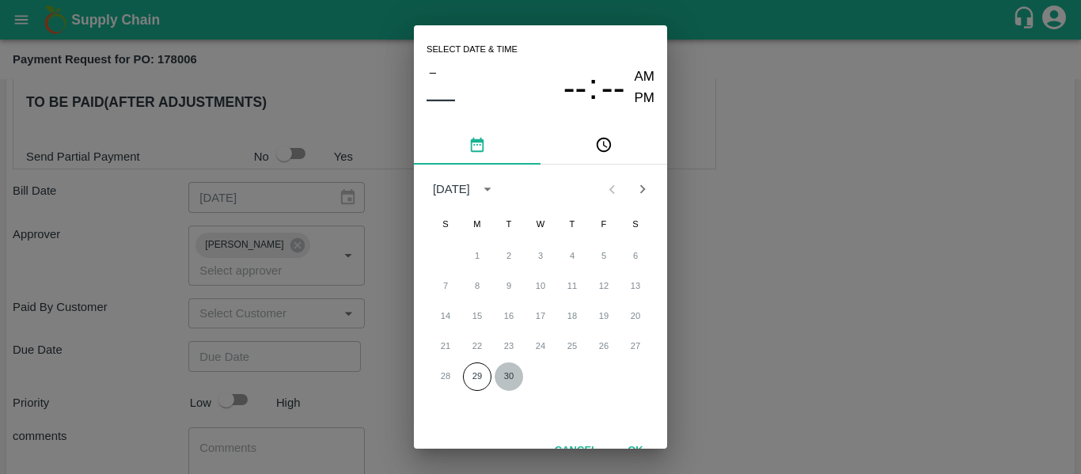
click at [507, 383] on button "30" at bounding box center [509, 376] width 28 height 28
type input "[DATE] 12:00 AM"
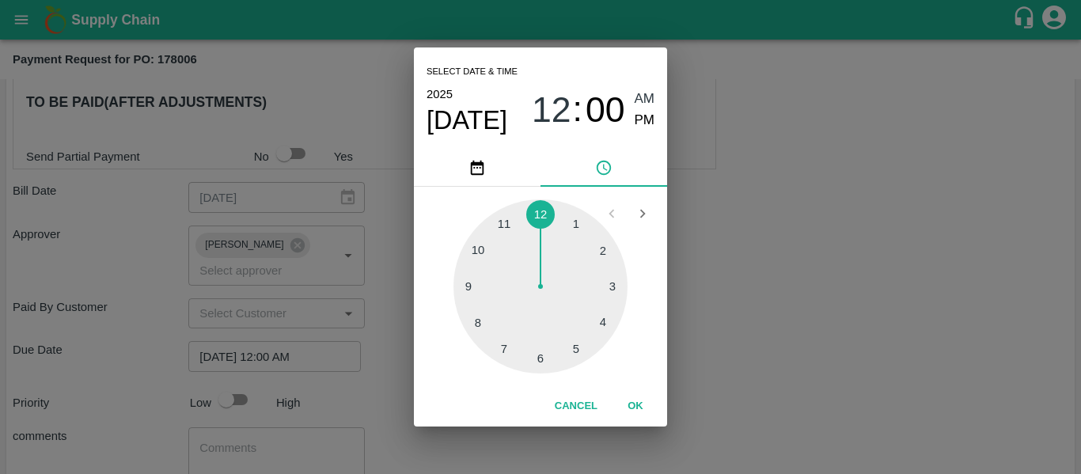
click at [835, 347] on div "Select date & time [DATE] 12 : 00 AM PM 1 2 3 4 5 6 7 8 9 10 11 12 Cancel OK" at bounding box center [540, 237] width 1081 height 474
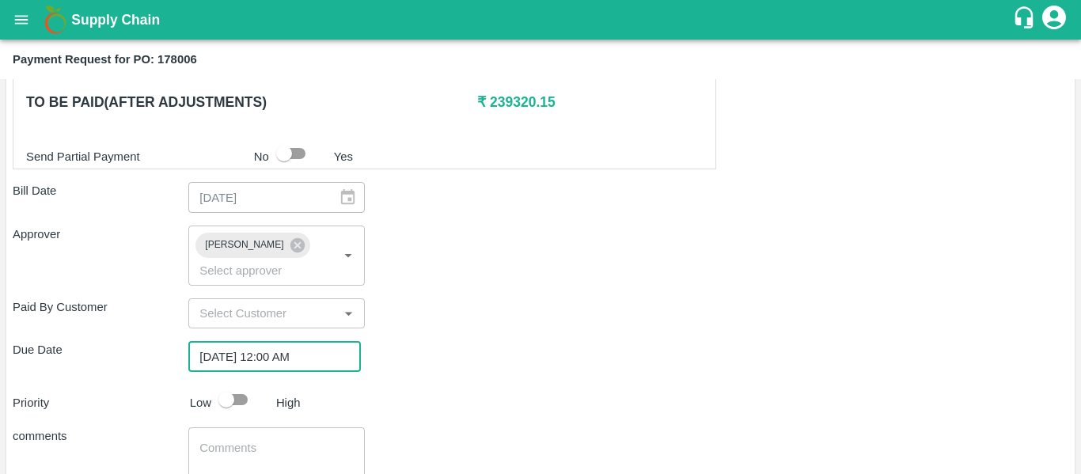
click at [254, 385] on input "checkbox" at bounding box center [226, 400] width 90 height 30
checkbox input "true"
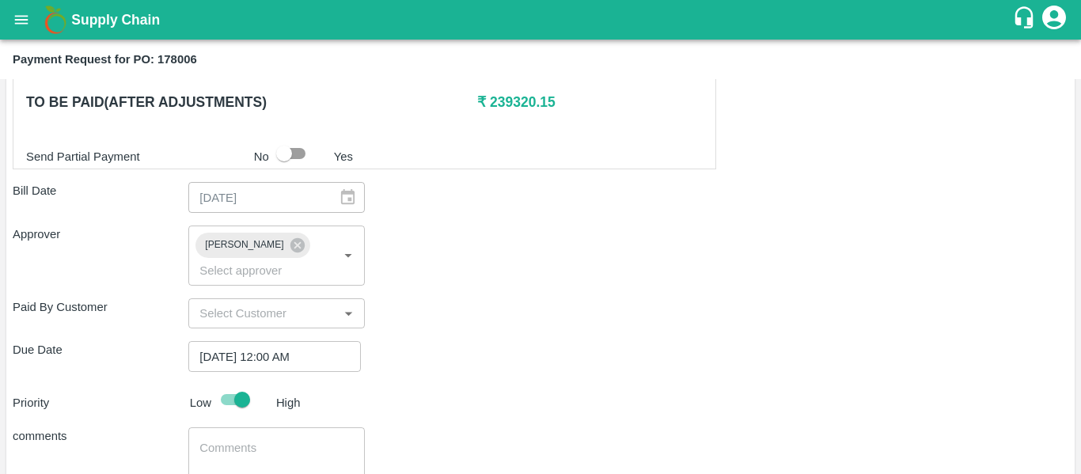
click at [260, 440] on textarea at bounding box center [276, 456] width 154 height 33
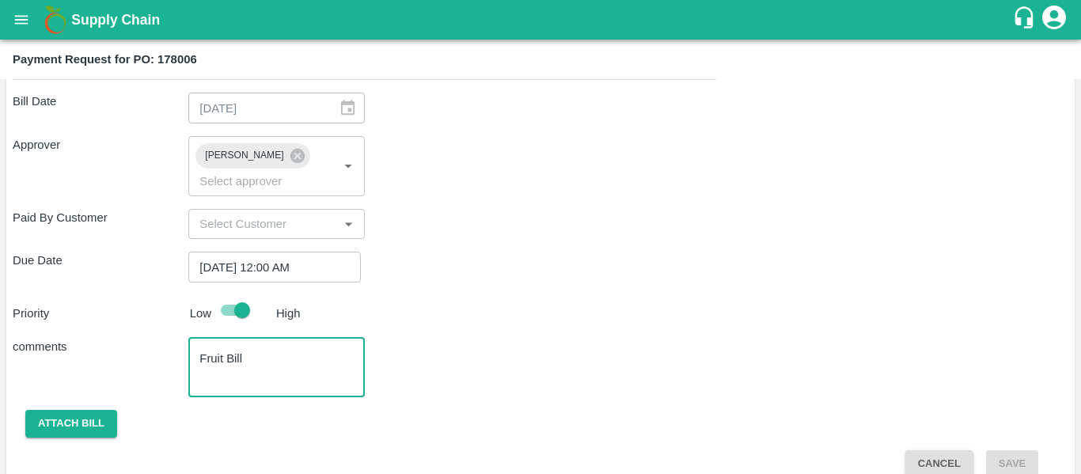
scroll to position [997, 0]
type textarea "Fruit Bill"
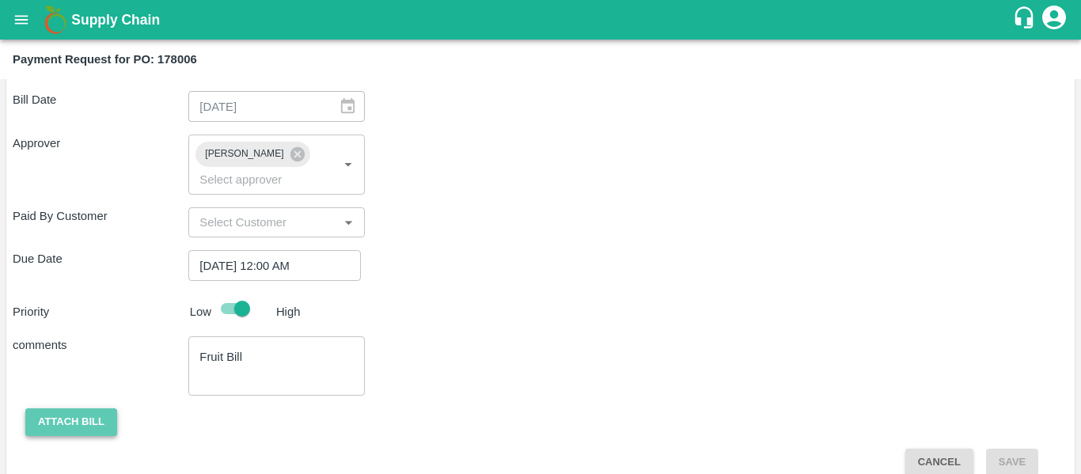
click at [70, 408] on button "Attach bill" at bounding box center [71, 422] width 92 height 28
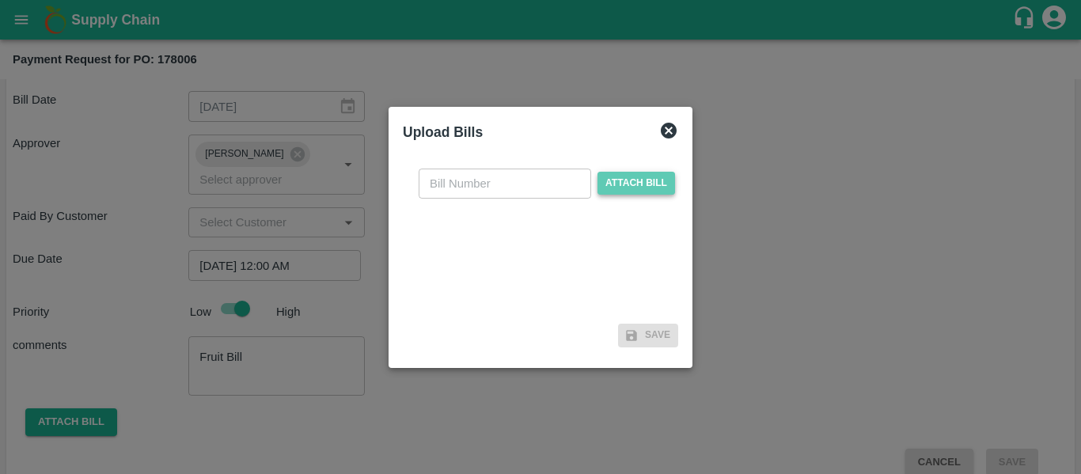
click at [609, 189] on span "Attach bill" at bounding box center [636, 183] width 78 height 23
click at [0, 0] on input "Attach bill" at bounding box center [0, 0] width 0 height 0
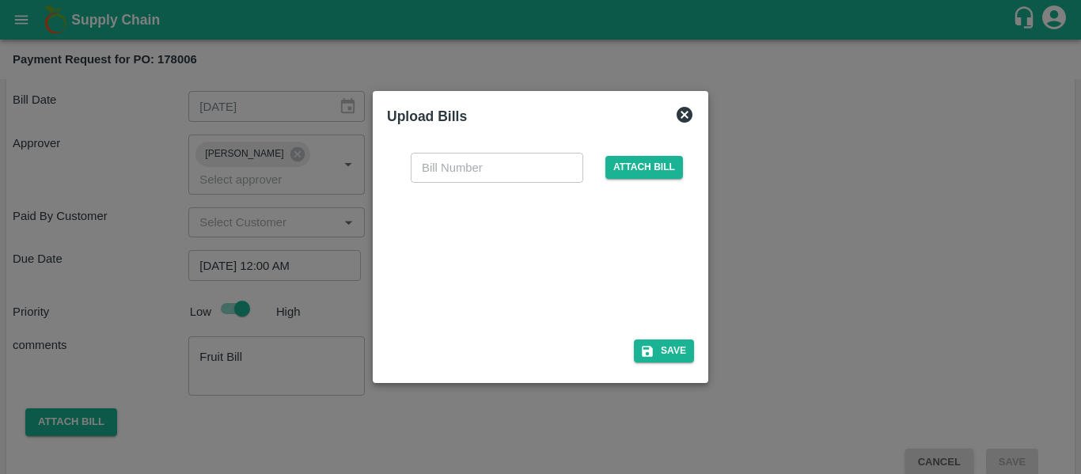
click at [567, 259] on div at bounding box center [537, 256] width 237 height 84
click at [462, 160] on input "text" at bounding box center [497, 168] width 173 height 30
type input "SE/25-26/1554"
click at [672, 346] on button "Save" at bounding box center [664, 350] width 60 height 23
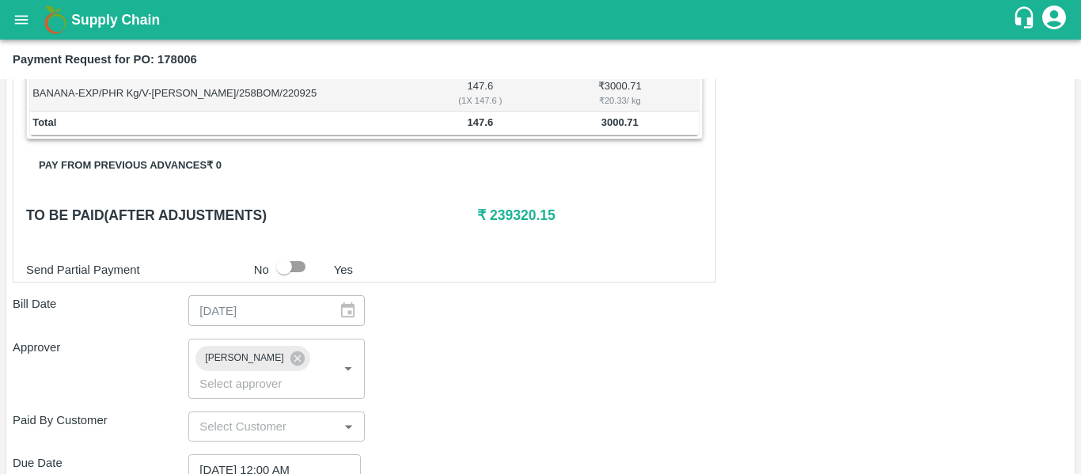
scroll to position [1081, 0]
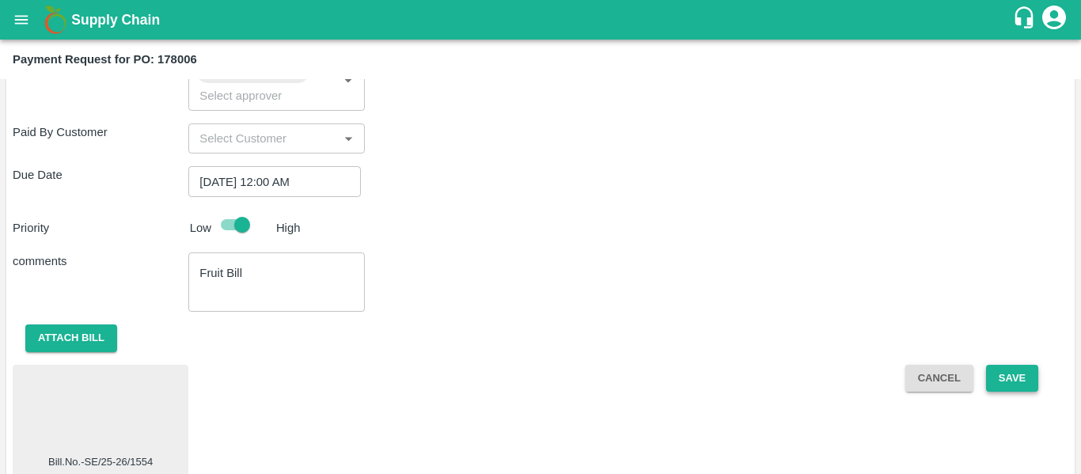
click at [1022, 365] on button "Save" at bounding box center [1012, 379] width 52 height 28
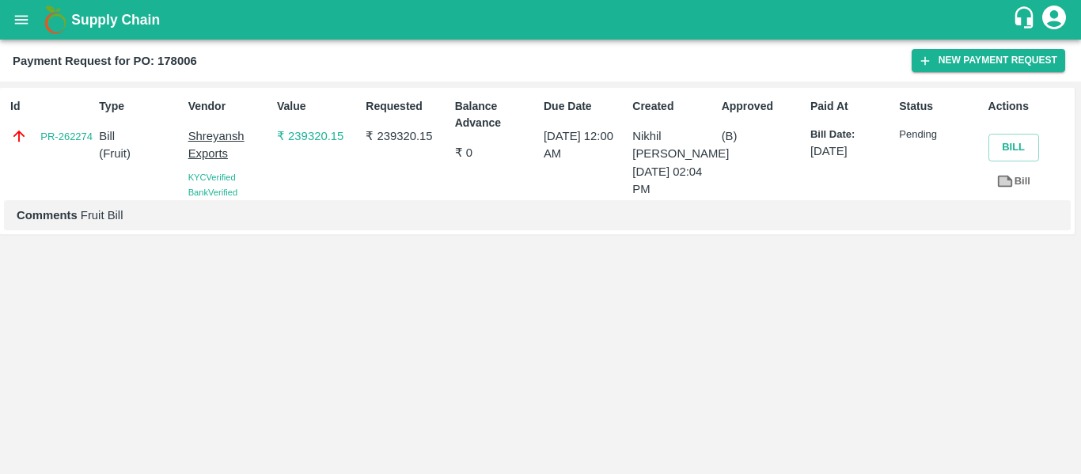
click at [13, 17] on icon "open drawer" at bounding box center [21, 19] width 17 height 17
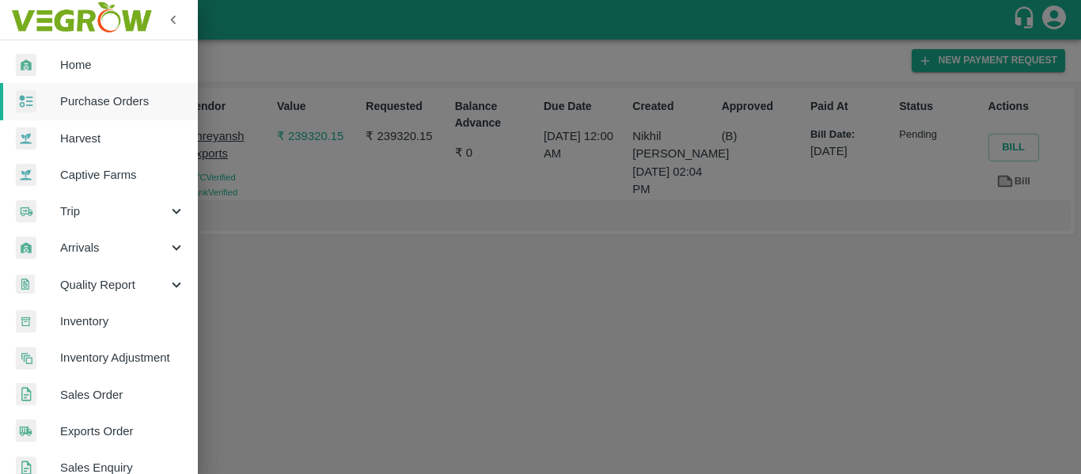
click at [124, 101] on span "Purchase Orders" at bounding box center [122, 101] width 125 height 17
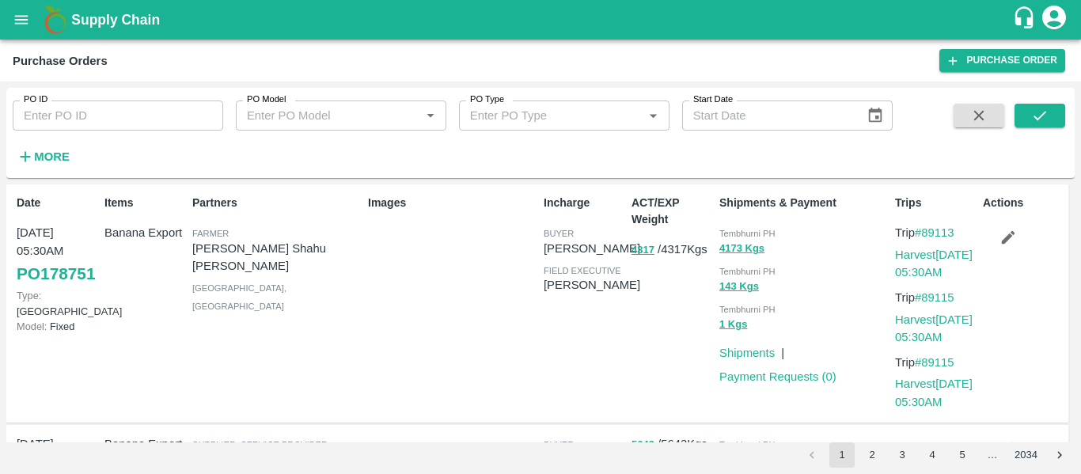
click at [101, 127] on input "PO ID" at bounding box center [118, 116] width 211 height 30
paste input "177999"
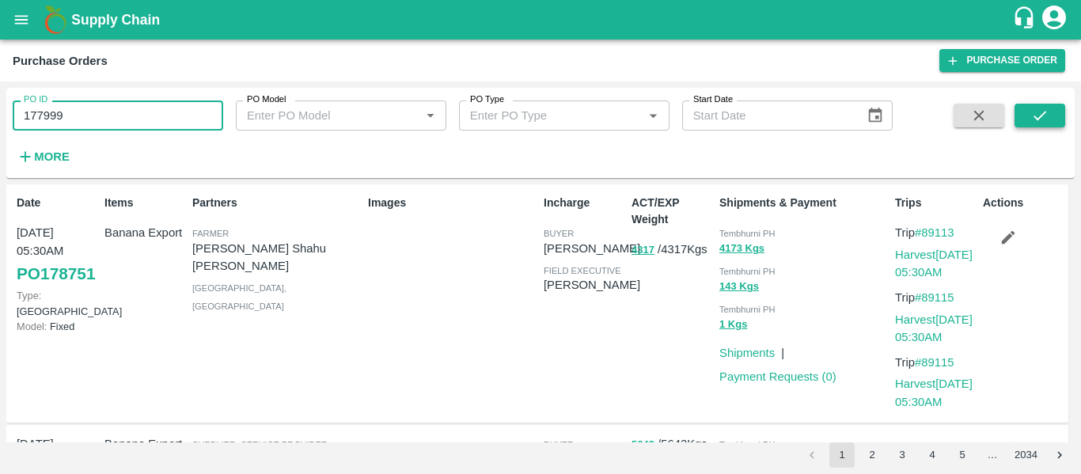
type input "177999"
click at [1044, 123] on icon "submit" at bounding box center [1039, 115] width 17 height 17
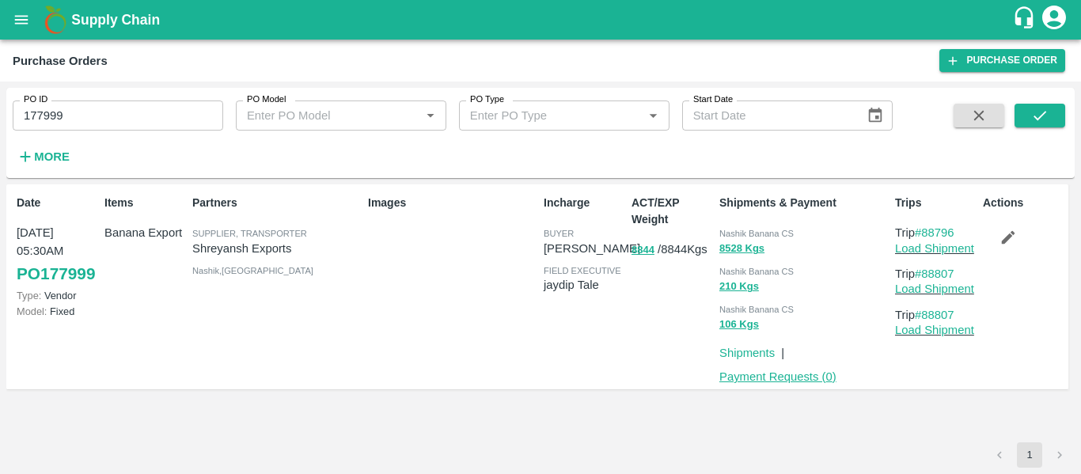
click at [790, 370] on link "Payment Requests ( 0 )" at bounding box center [777, 376] width 117 height 13
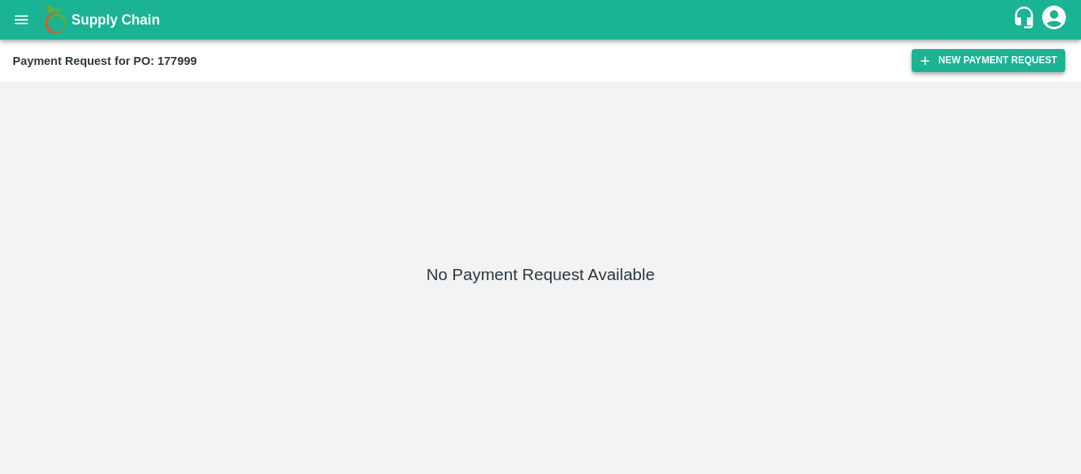
click at [971, 55] on button "New Payment Request" at bounding box center [989, 60] width 154 height 23
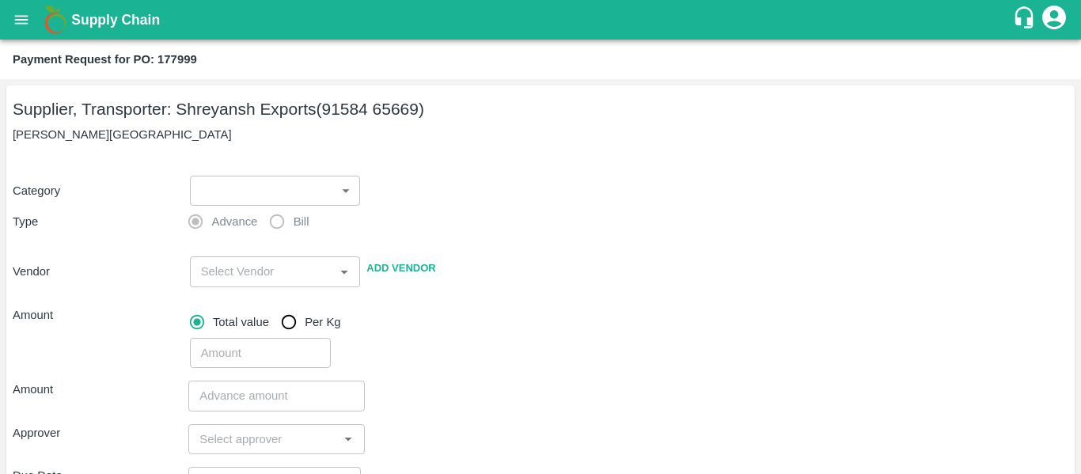
click at [243, 195] on body "Supply Chain Payment Request for PO: 177999 Supplier, Transporter: [PERSON_NAME…" at bounding box center [540, 237] width 1081 height 474
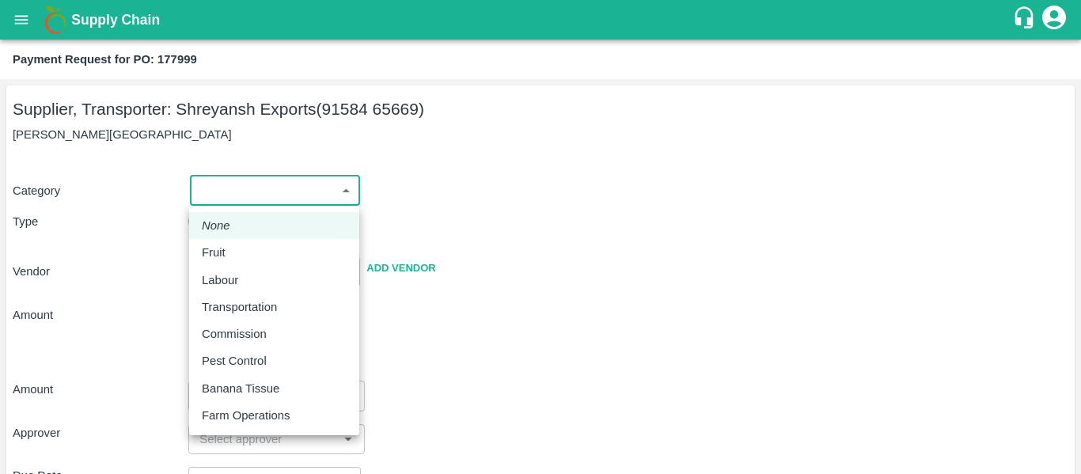
click at [239, 247] on div "Fruit" at bounding box center [274, 252] width 145 height 17
type input "1"
type input "Shreyansh Exports - 91584 65669(Supplier, Transporter)"
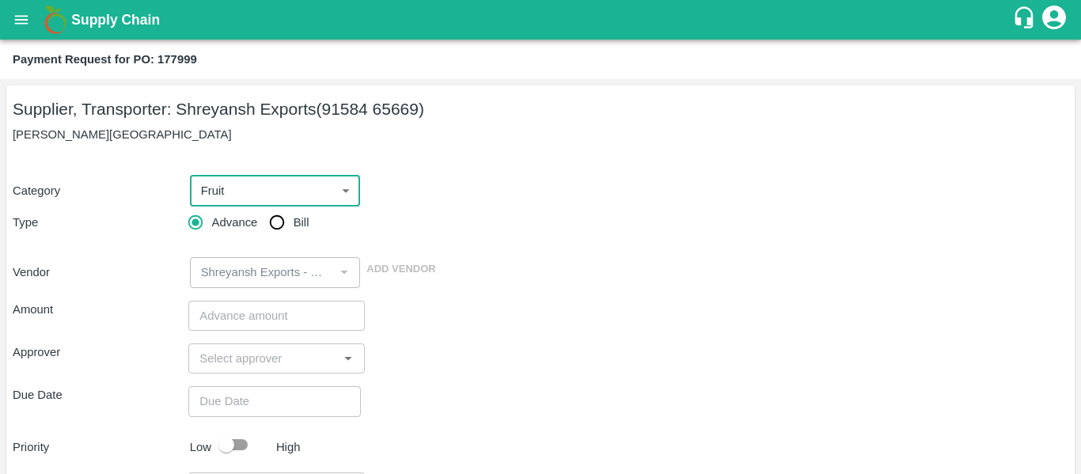
click at [292, 222] on input "Bill" at bounding box center [277, 223] width 32 height 32
radio input "true"
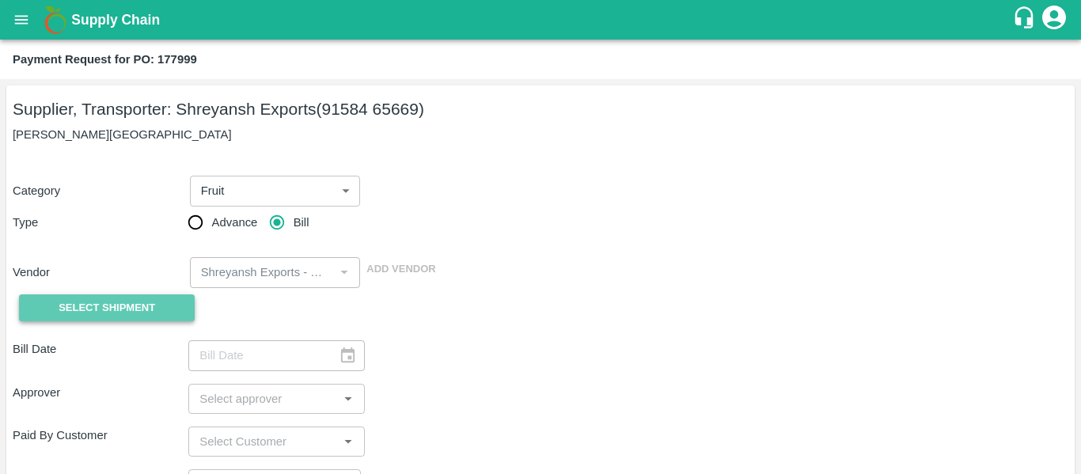
click at [166, 298] on button "Select Shipment" at bounding box center [107, 308] width 176 height 28
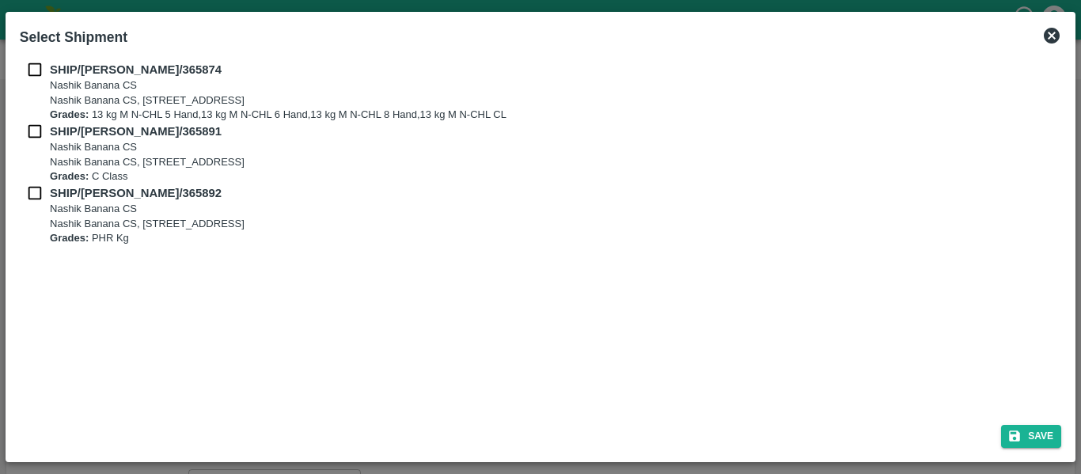
click at [32, 68] on input "checkbox" at bounding box center [35, 69] width 30 height 17
checkbox input "true"
click at [35, 128] on input "checkbox" at bounding box center [35, 131] width 30 height 17
checkbox input "true"
click at [38, 187] on input "checkbox" at bounding box center [35, 192] width 30 height 17
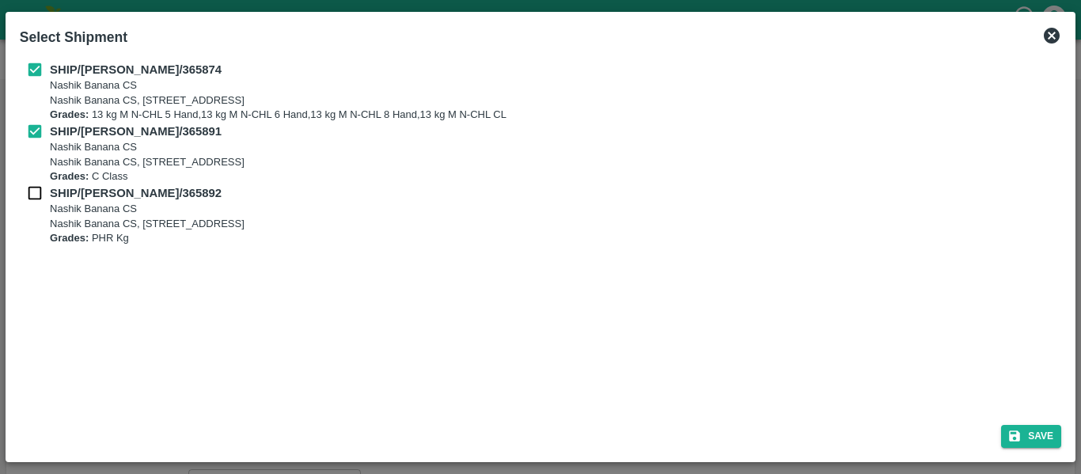
checkbox input "true"
click at [1039, 437] on button "Save" at bounding box center [1031, 436] width 60 height 23
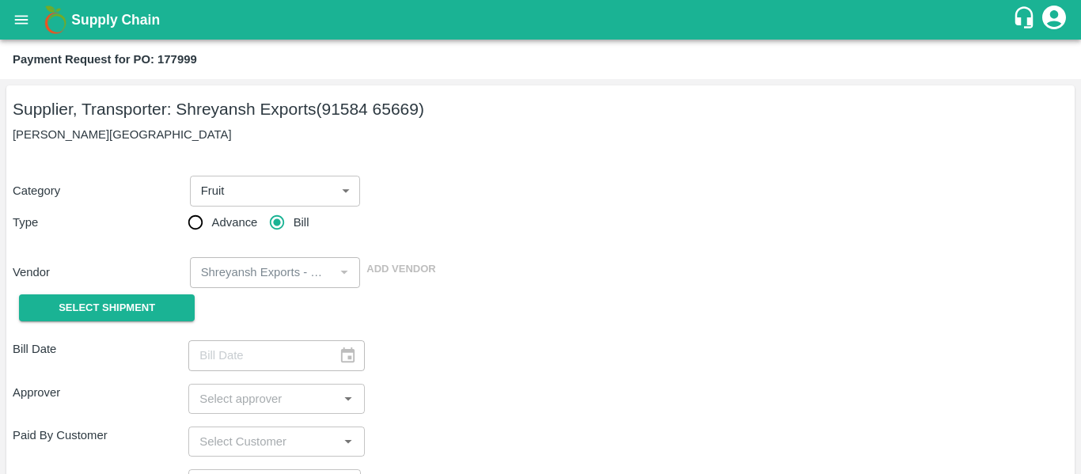
type input "[DATE]"
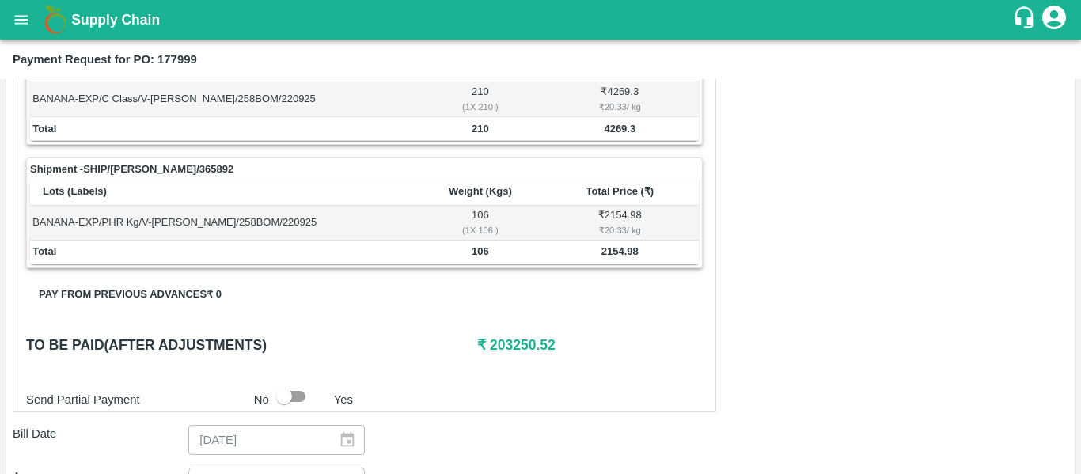
scroll to position [773, 0]
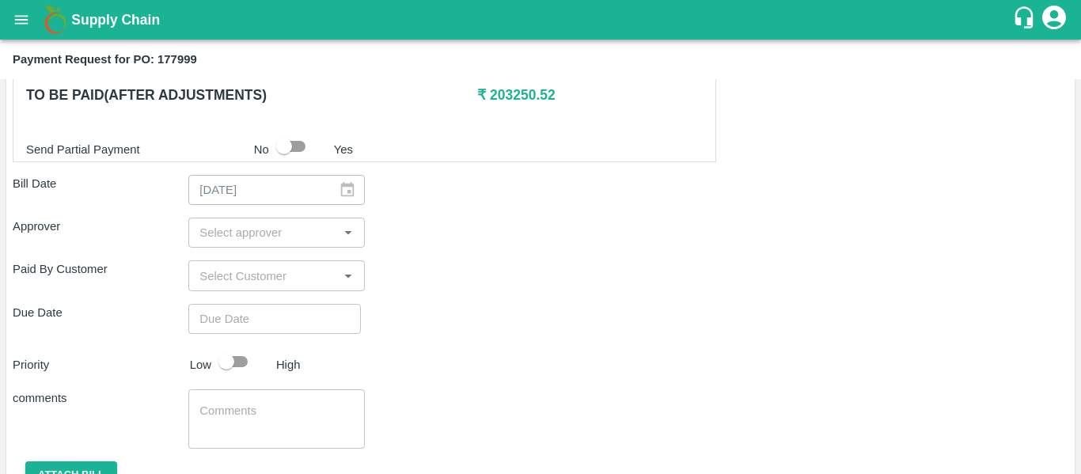
click at [226, 235] on input "input" at bounding box center [263, 232] width 140 height 21
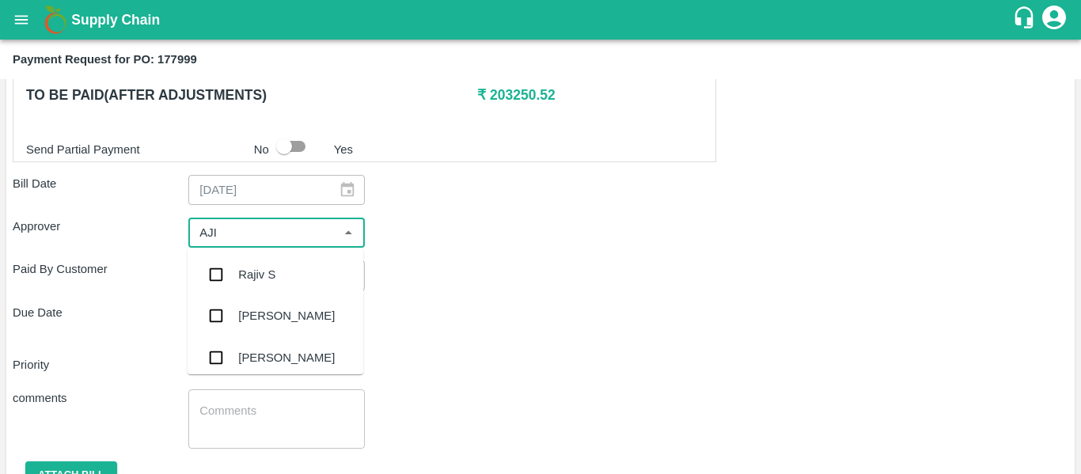
type input "AJIT"
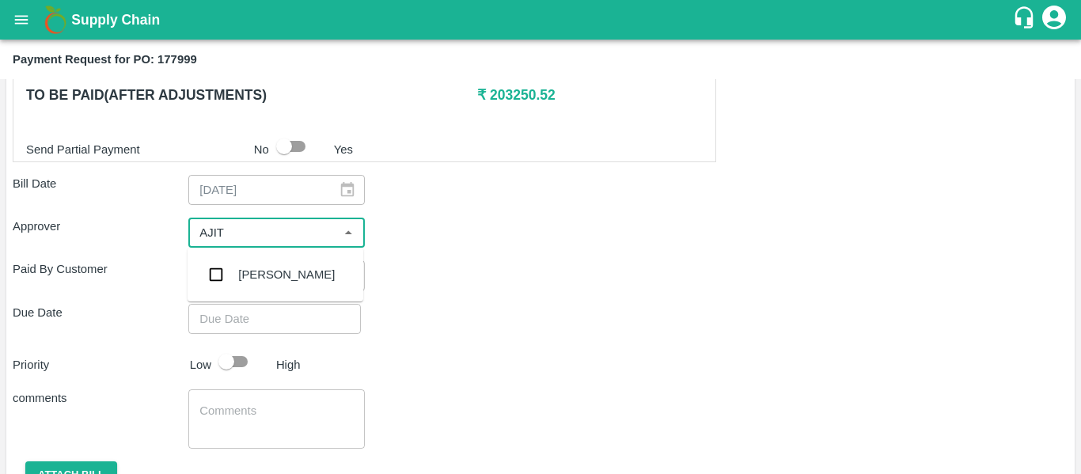
click at [233, 267] on div "[PERSON_NAME]" at bounding box center [276, 274] width 176 height 41
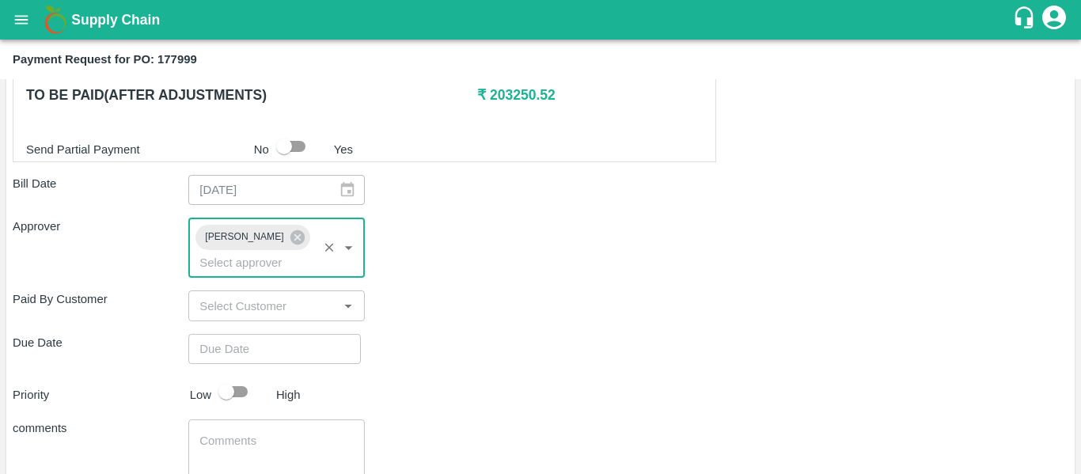
type input "DD/MM/YYYY hh:mm aa"
click at [251, 334] on input "DD/MM/YYYY hh:mm aa" at bounding box center [268, 349] width 161 height 30
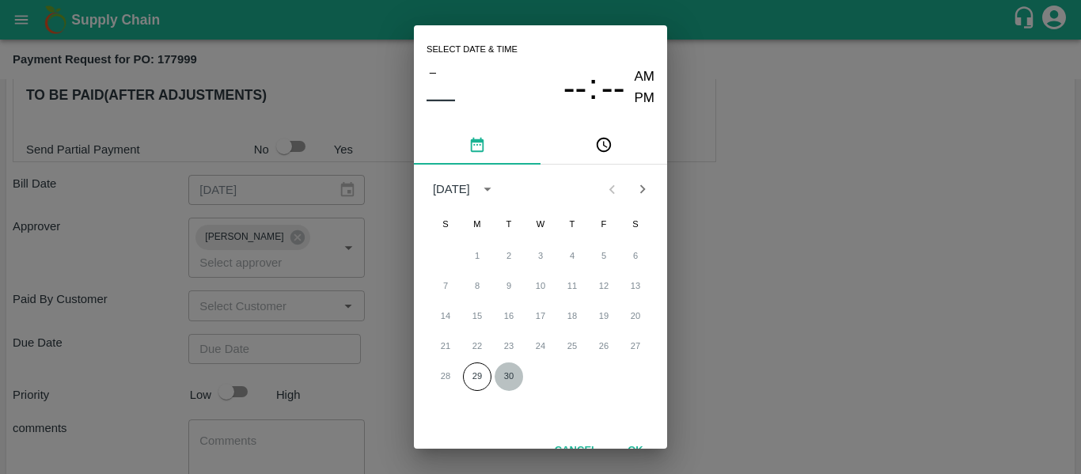
click at [504, 377] on button "30" at bounding box center [509, 376] width 28 height 28
type input "[DATE] 12:00 AM"
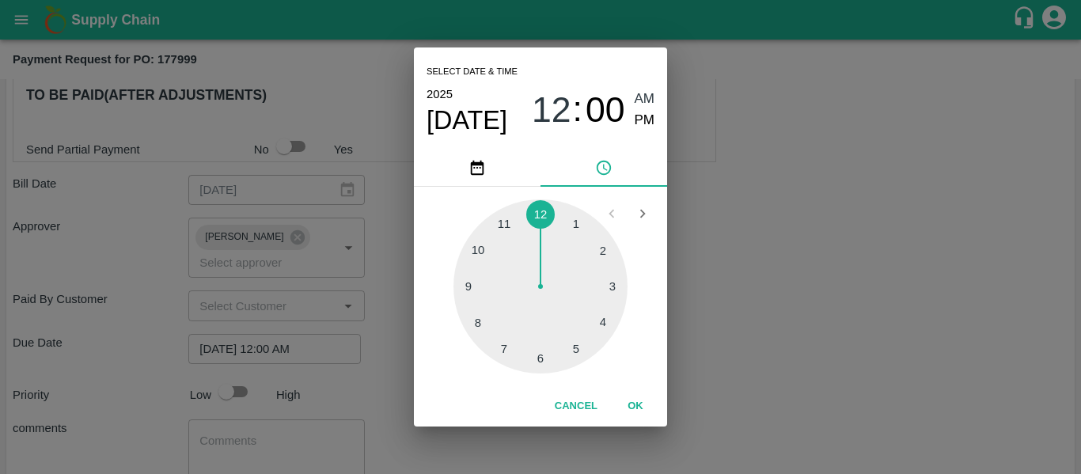
click at [798, 329] on div "Select date & time [DATE] 12 : 00 AM PM 1 2 3 4 5 6 7 8 9 10 11 12 Cancel OK" at bounding box center [540, 237] width 1081 height 474
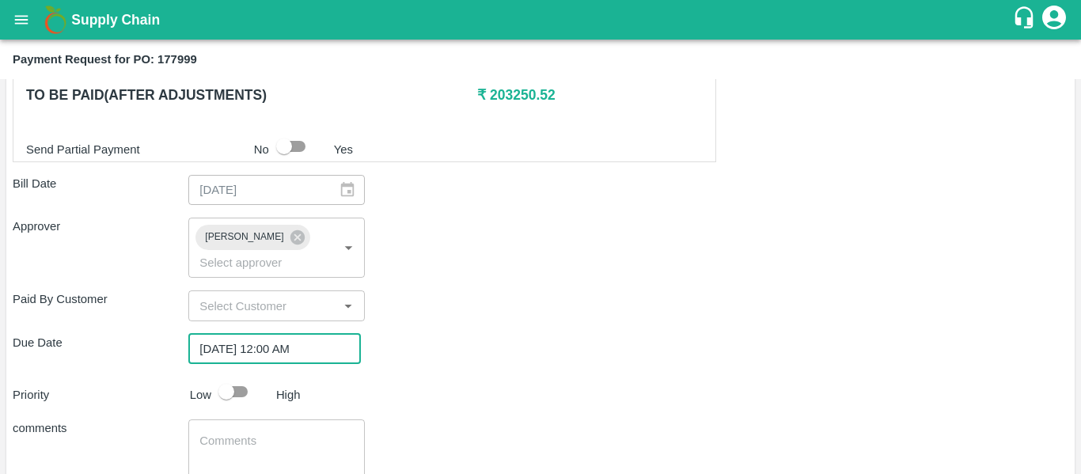
click at [218, 377] on input "checkbox" at bounding box center [226, 392] width 90 height 30
checkbox input "true"
click at [240, 419] on div "x ​" at bounding box center [276, 448] width 176 height 59
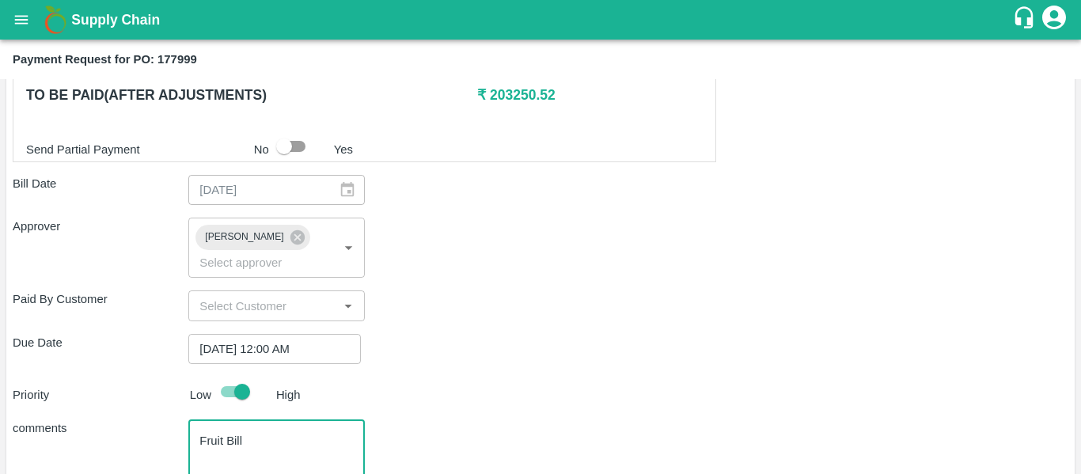
scroll to position [856, 0]
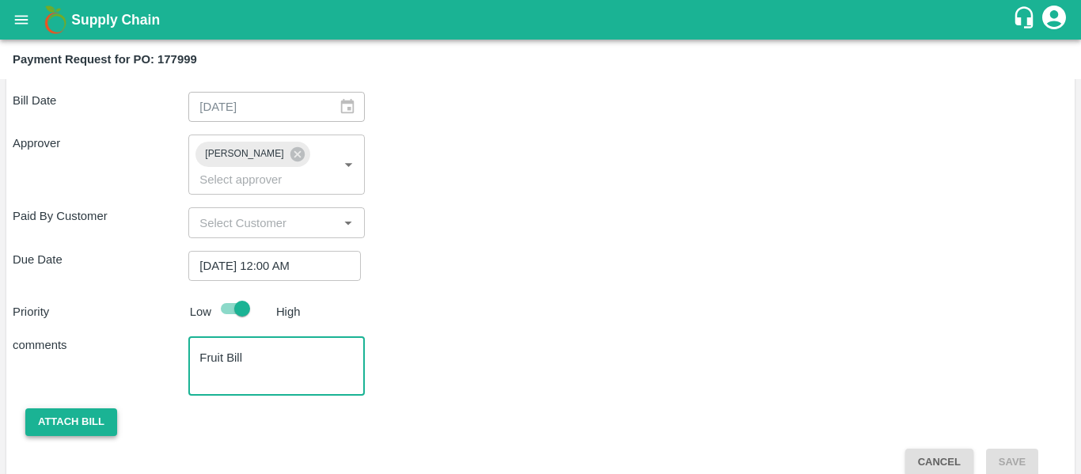
type textarea "Fruit Bill"
click at [71, 412] on button "Attach bill" at bounding box center [71, 422] width 92 height 28
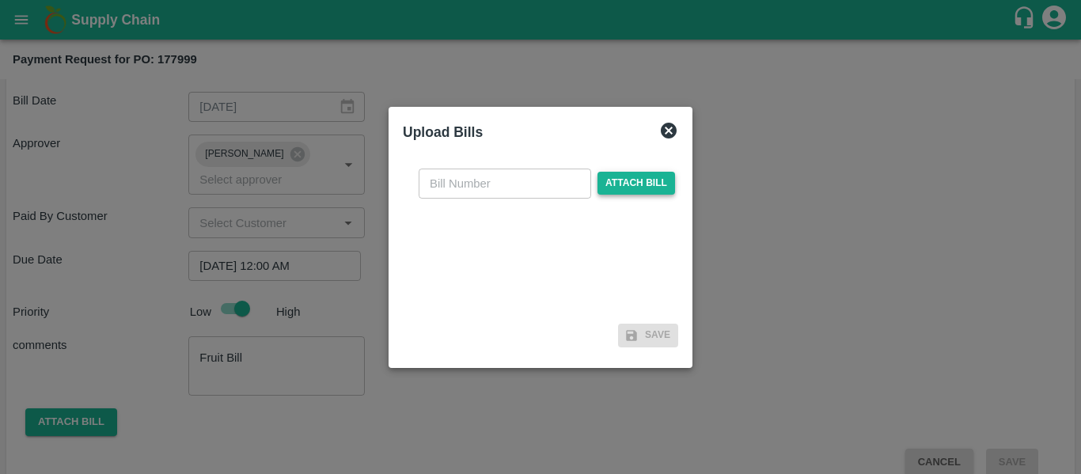
click at [639, 184] on span "Attach bill" at bounding box center [636, 183] width 78 height 23
click at [0, 0] on input "Attach bill" at bounding box center [0, 0] width 0 height 0
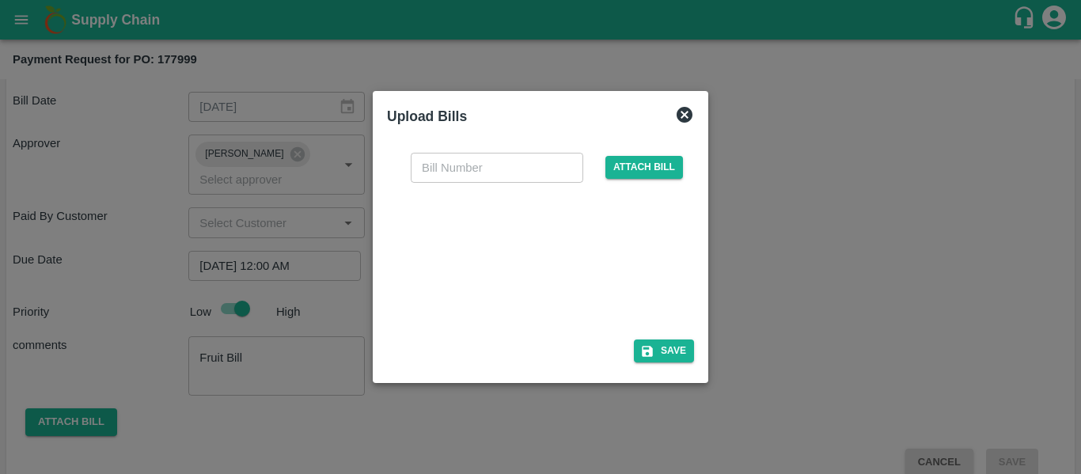
click at [559, 237] on div at bounding box center [537, 256] width 237 height 84
click at [431, 187] on div "​ Attach bill" at bounding box center [540, 237] width 307 height 194
click at [431, 174] on input "text" at bounding box center [497, 168] width 173 height 30
type input "SE/25-26/1555"
click at [685, 347] on button "Save" at bounding box center [664, 350] width 60 height 23
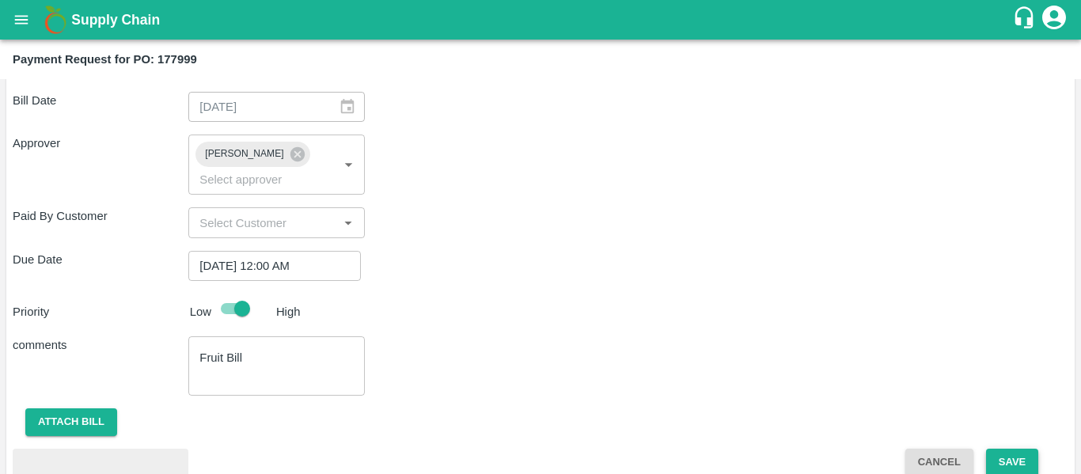
click at [1018, 449] on button "Save" at bounding box center [1012, 463] width 52 height 28
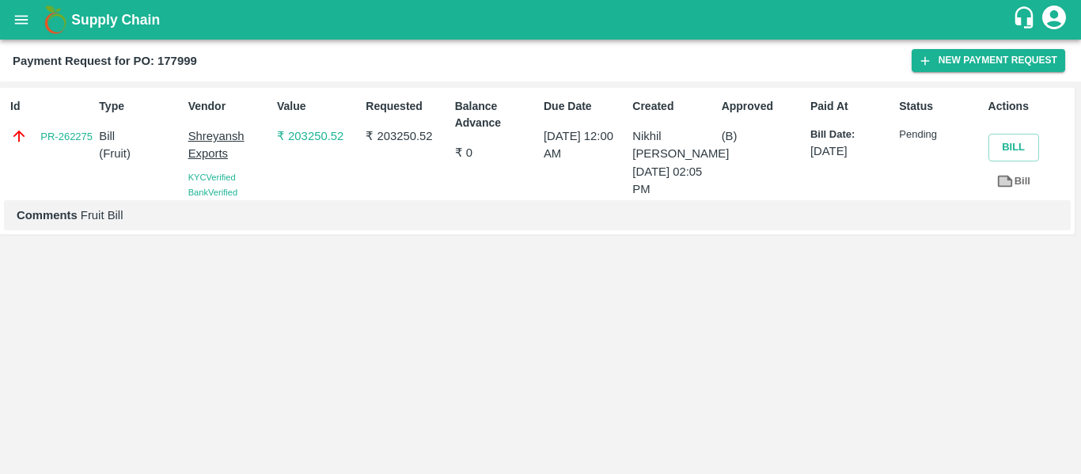
click at [9, 19] on button "open drawer" at bounding box center [21, 20] width 36 height 36
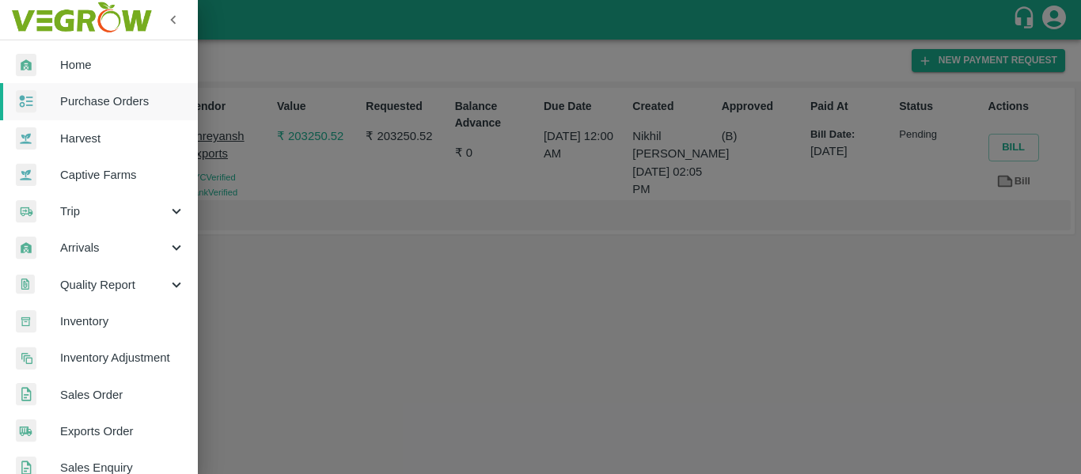
click at [89, 94] on span "Purchase Orders" at bounding box center [122, 101] width 125 height 17
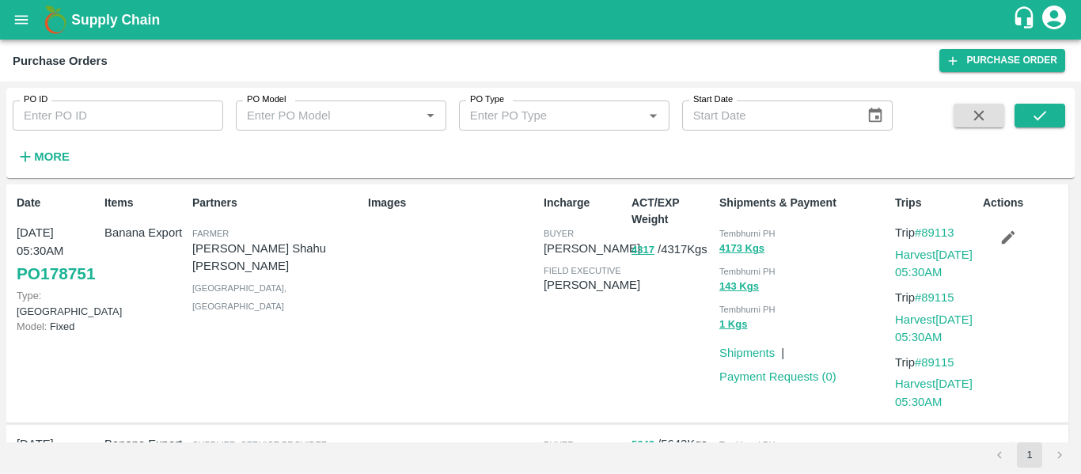
click at [48, 106] on input "PO ID" at bounding box center [118, 116] width 211 height 30
paste input "178007"
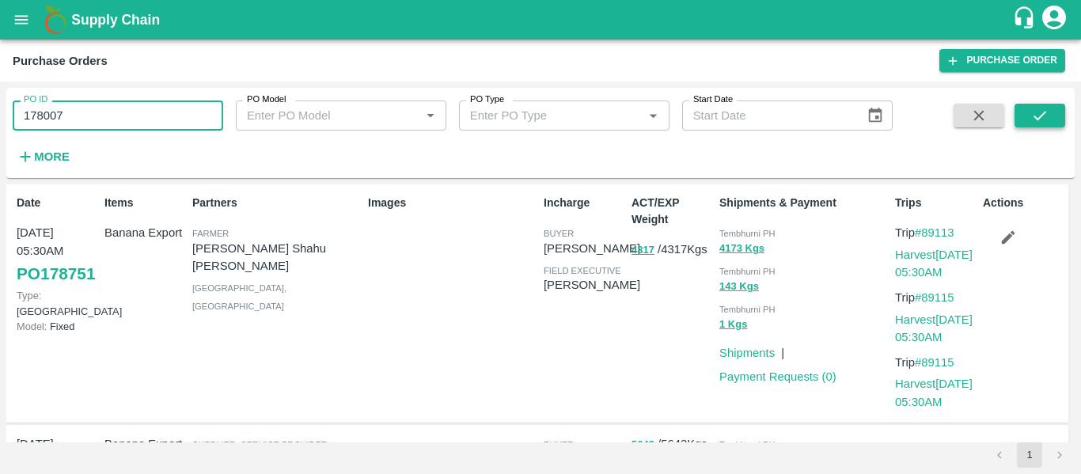
type input "178007"
click at [1037, 114] on icon "submit" at bounding box center [1039, 115] width 17 height 17
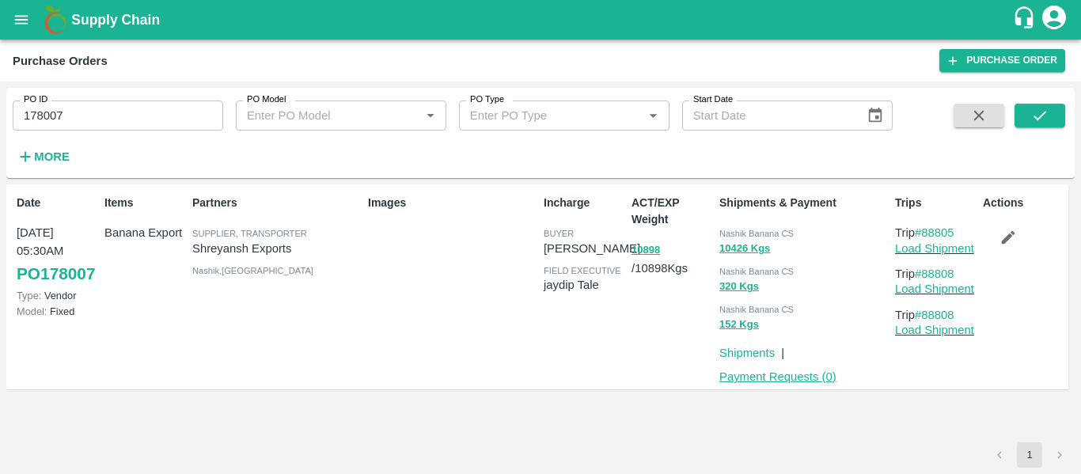
click at [749, 375] on link "Payment Requests ( 0 )" at bounding box center [777, 376] width 117 height 13
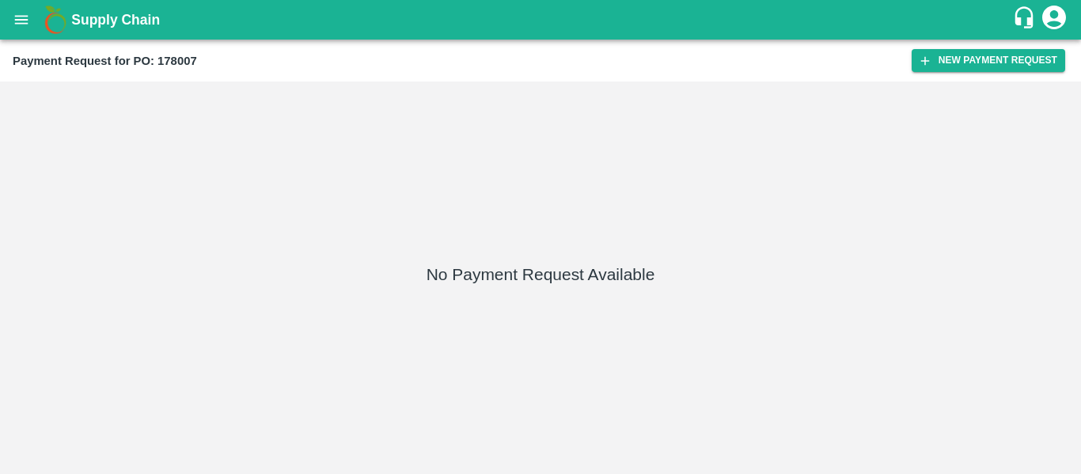
click at [951, 78] on div "Payment Request for PO: 178007 New Payment Request" at bounding box center [540, 61] width 1081 height 42
click at [946, 70] on button "New Payment Request" at bounding box center [989, 60] width 154 height 23
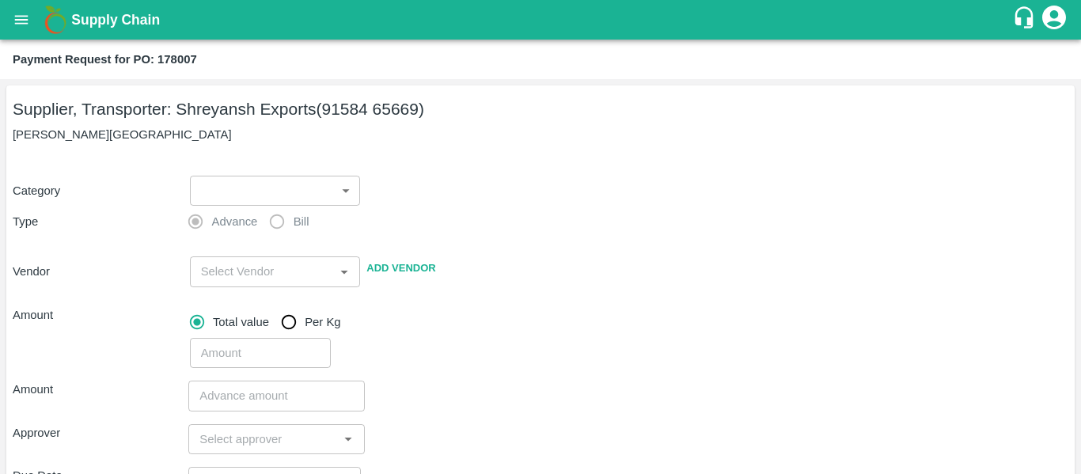
click at [301, 184] on body "Supply Chain Payment Request for PO: 178007 Supplier, Transporter: [PERSON_NAME…" at bounding box center [540, 237] width 1081 height 474
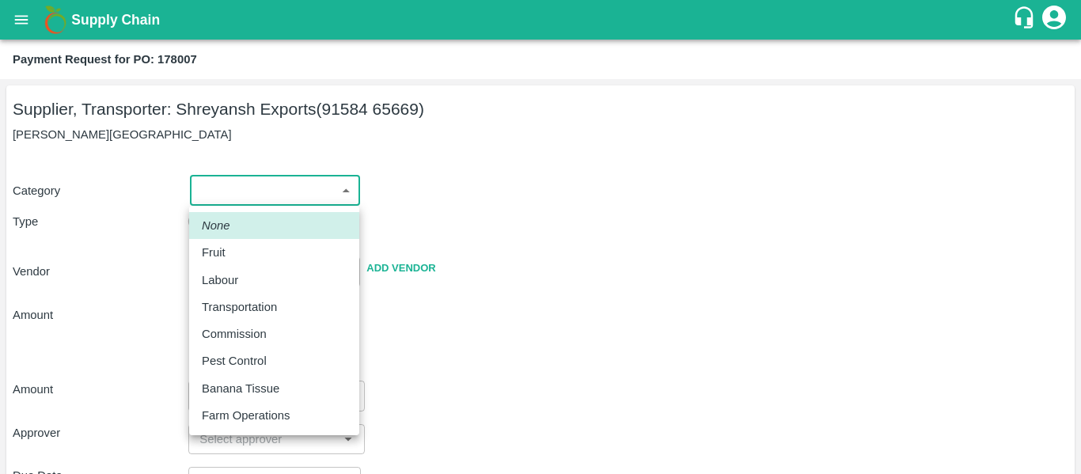
click at [228, 249] on div "Fruit" at bounding box center [218, 252] width 32 height 17
type input "1"
type input "Shreyansh Exports - 91584 65669(Supplier, Transporter)"
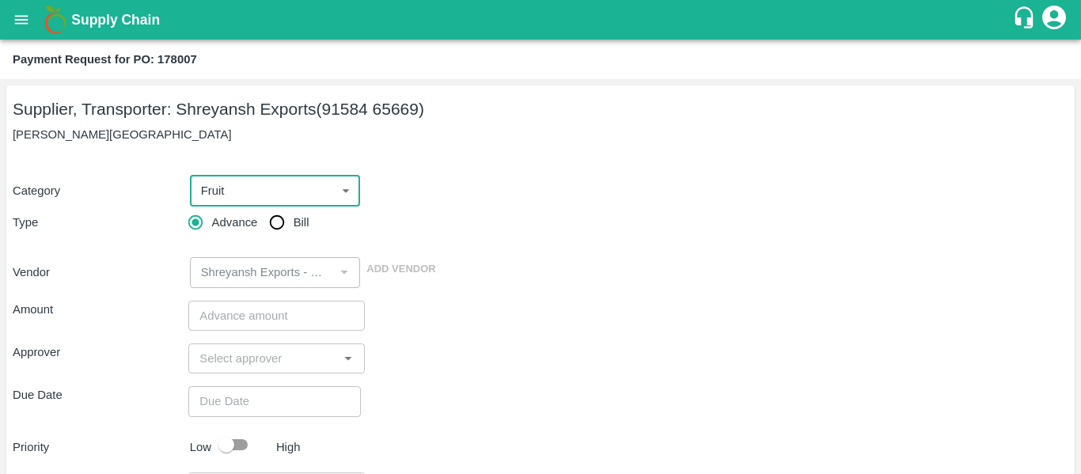
click at [282, 223] on input "Bill" at bounding box center [277, 223] width 32 height 32
radio input "true"
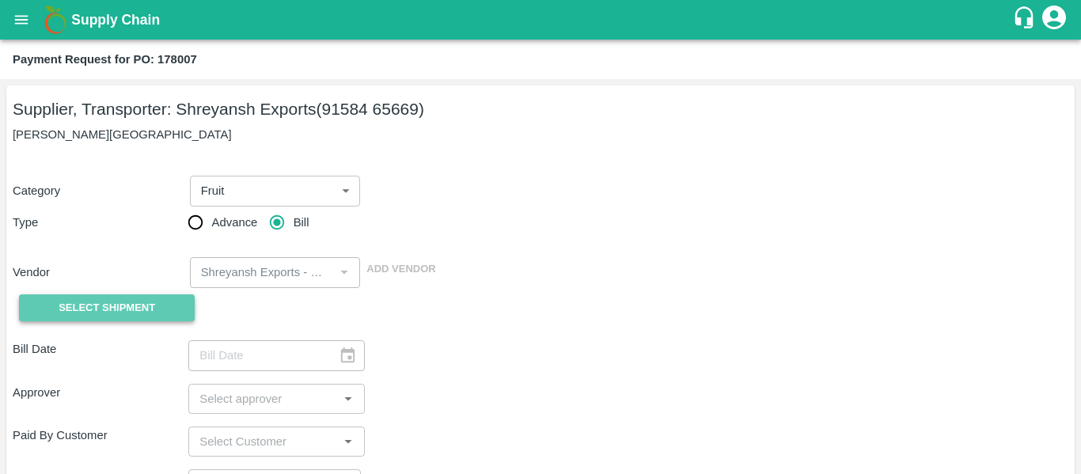
click at [157, 307] on button "Select Shipment" at bounding box center [107, 308] width 176 height 28
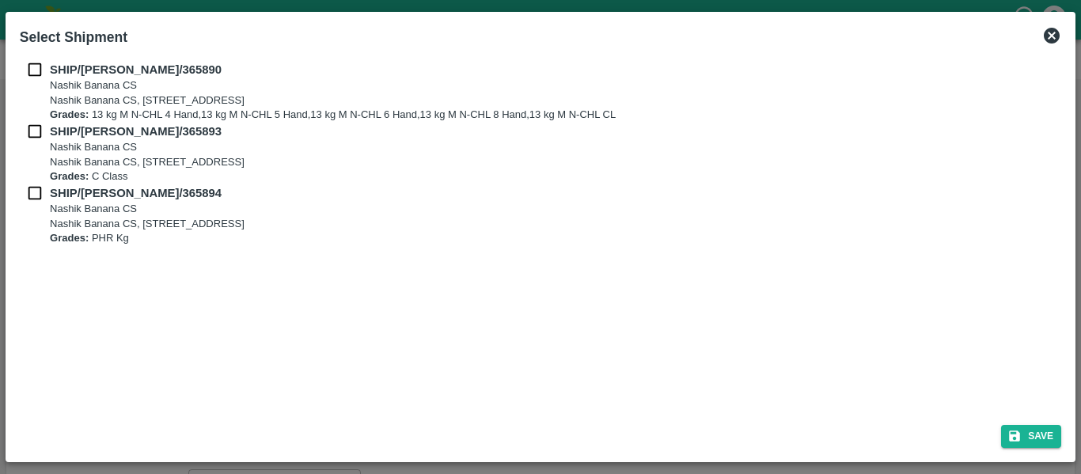
click at [48, 71] on input "checkbox" at bounding box center [35, 69] width 30 height 17
checkbox input "true"
click at [47, 131] on input "checkbox" at bounding box center [35, 131] width 30 height 17
checkbox input "true"
click at [46, 192] on input "checkbox" at bounding box center [35, 192] width 30 height 17
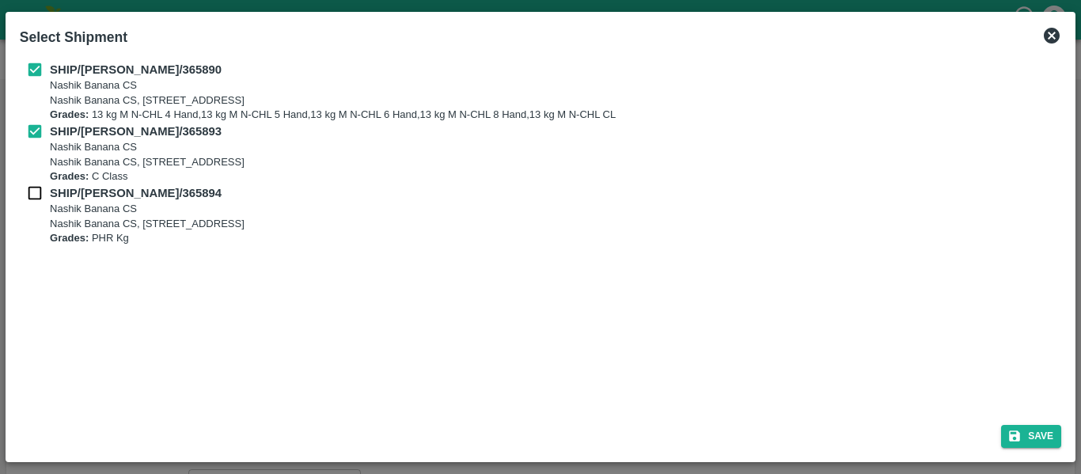
checkbox input "true"
click at [1020, 434] on icon "submit" at bounding box center [1014, 436] width 14 height 14
type input "[DATE]"
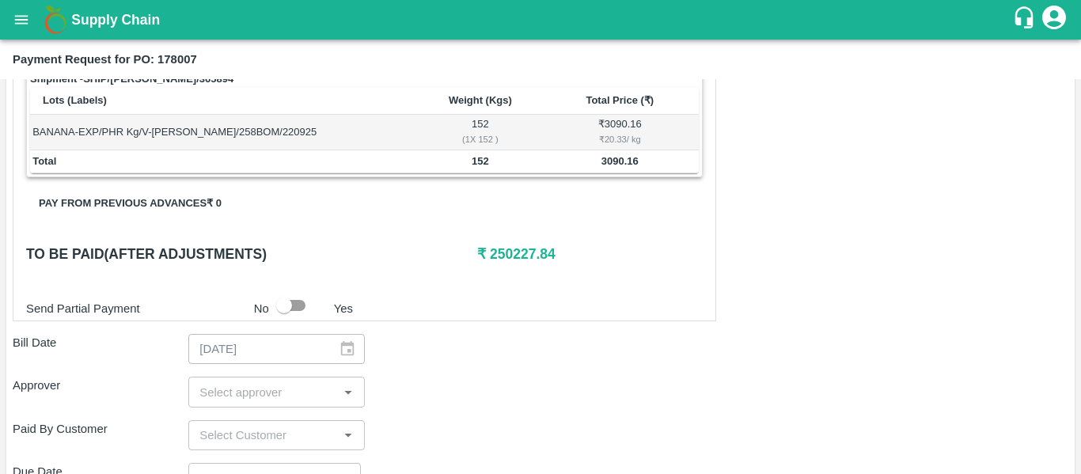
scroll to position [882, 0]
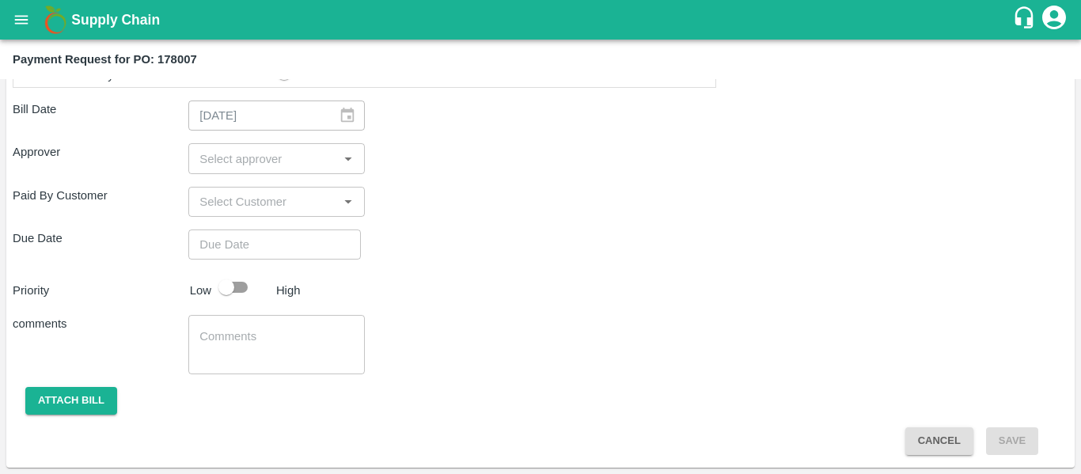
click at [236, 161] on input "input" at bounding box center [263, 158] width 140 height 21
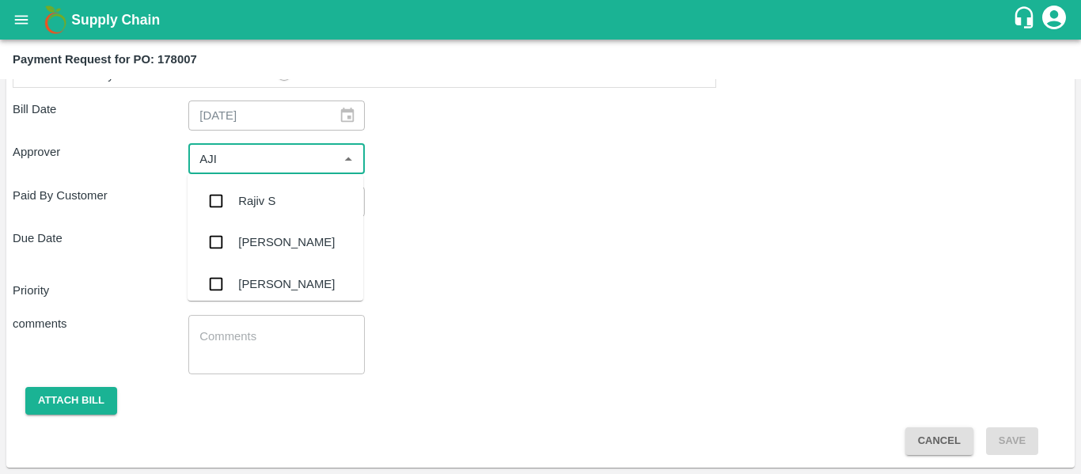
type input "AJIT"
click at [241, 191] on div "[PERSON_NAME]" at bounding box center [276, 200] width 176 height 41
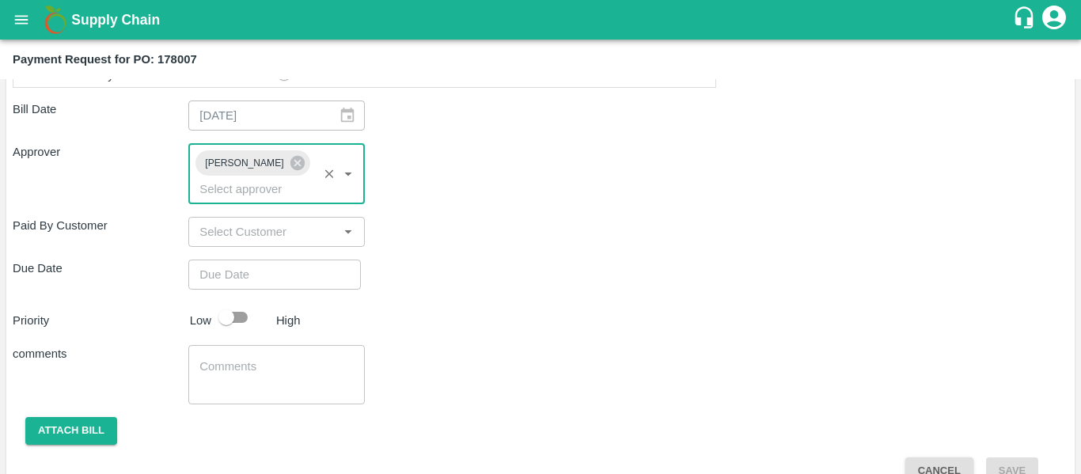
type input "DD/MM/YYYY hh:mm aa"
click at [245, 260] on input "DD/MM/YYYY hh:mm aa" at bounding box center [268, 275] width 161 height 30
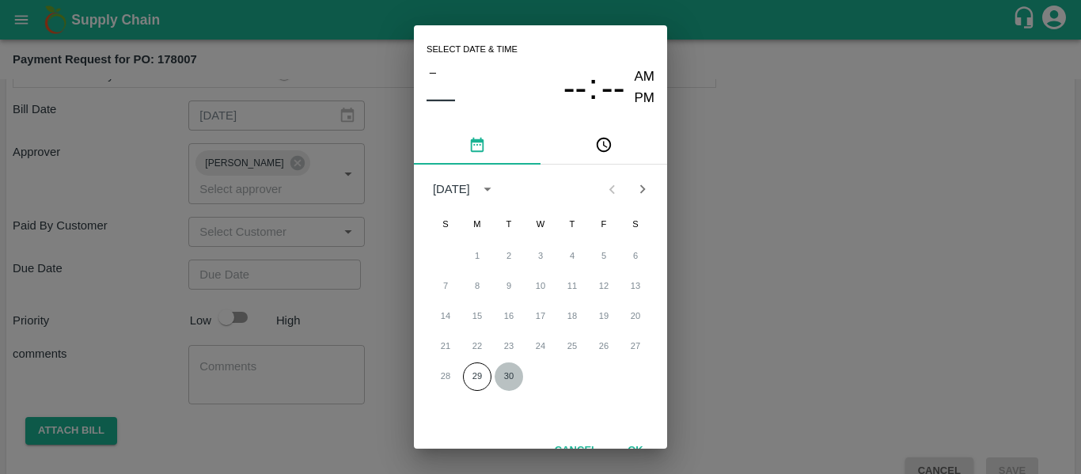
click at [516, 376] on button "30" at bounding box center [509, 376] width 28 height 28
type input "[DATE] 12:00 AM"
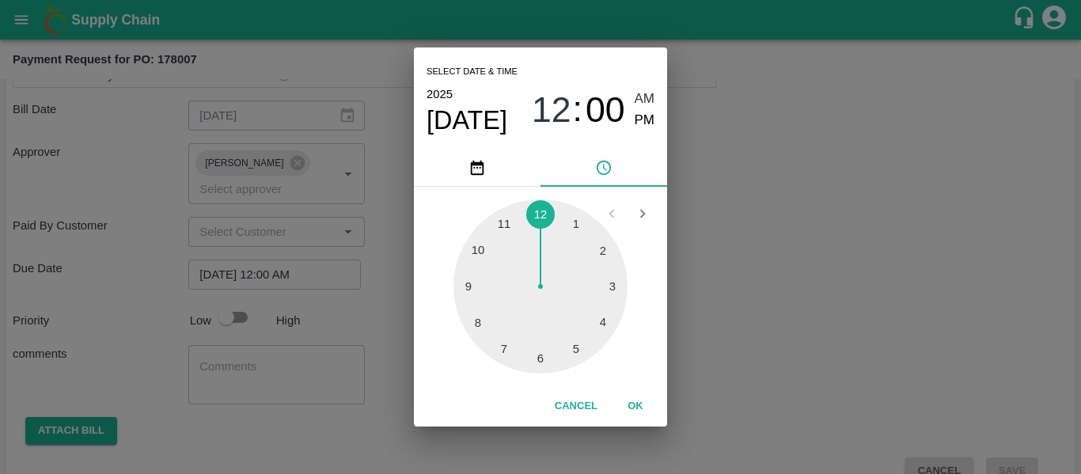
click at [783, 329] on div "Select date & time [DATE] 12 : 00 AM PM 1 2 3 4 5 6 7 8 9 10 11 12 Cancel OK" at bounding box center [540, 237] width 1081 height 474
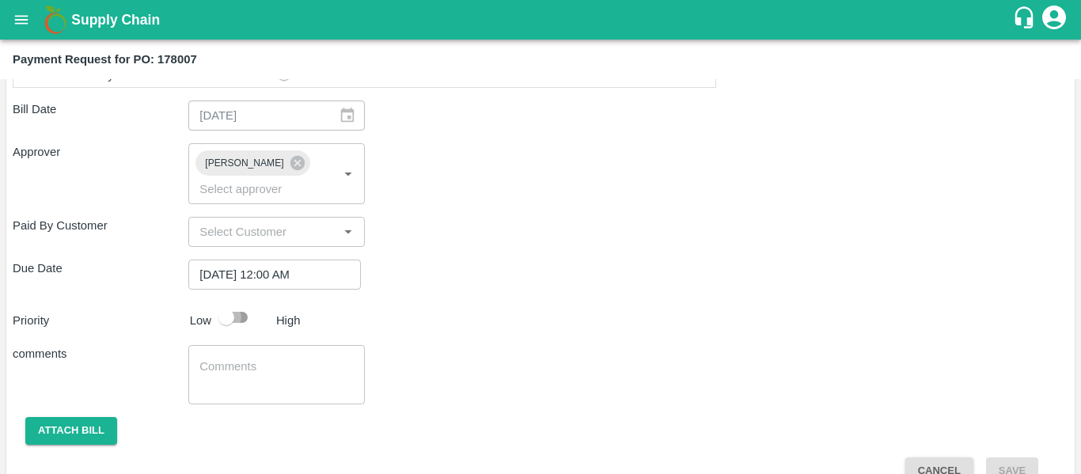
click at [248, 302] on input "checkbox" at bounding box center [226, 317] width 90 height 30
checkbox input "true"
click at [263, 358] on textarea at bounding box center [276, 374] width 154 height 33
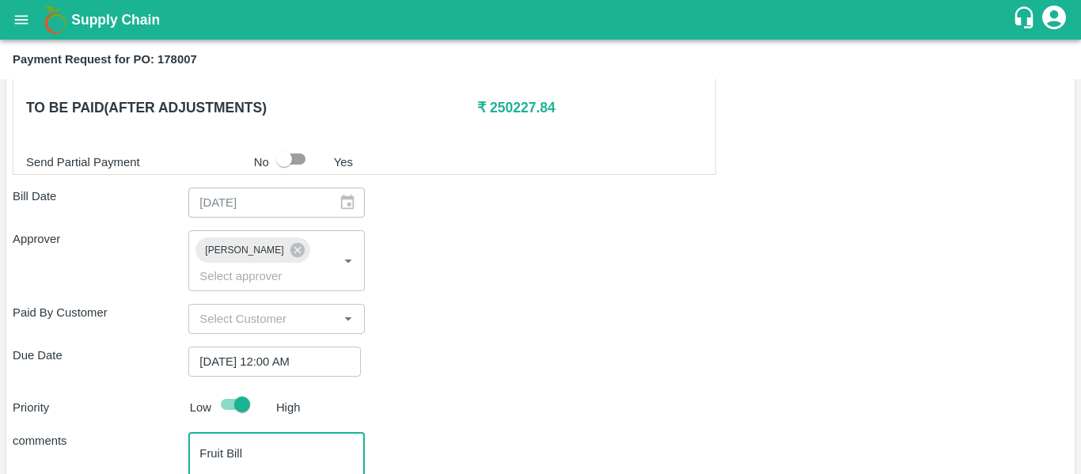
scroll to position [892, 0]
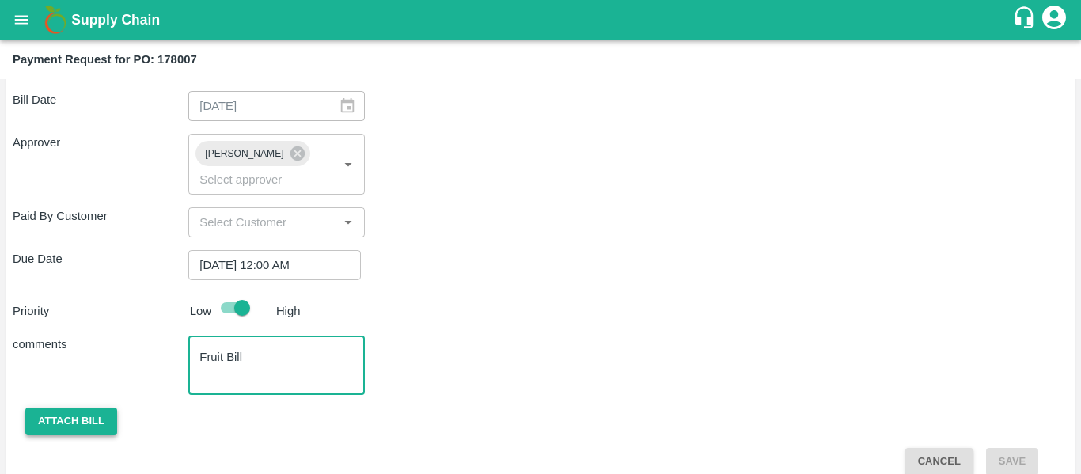
type textarea "Fruit Bill"
click at [93, 408] on button "Attach bill" at bounding box center [71, 422] width 92 height 28
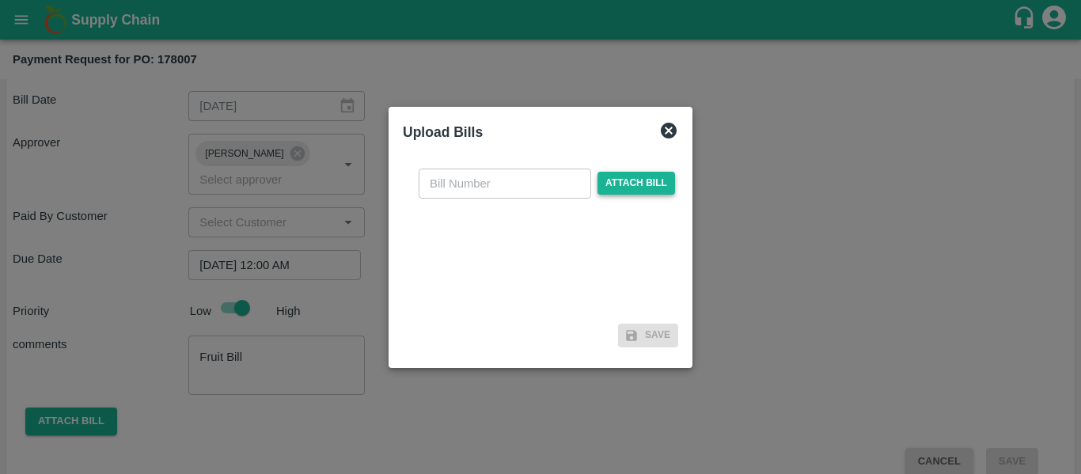
click at [632, 184] on span "Attach bill" at bounding box center [636, 183] width 78 height 23
click at [0, 0] on input "Attach bill" at bounding box center [0, 0] width 0 height 0
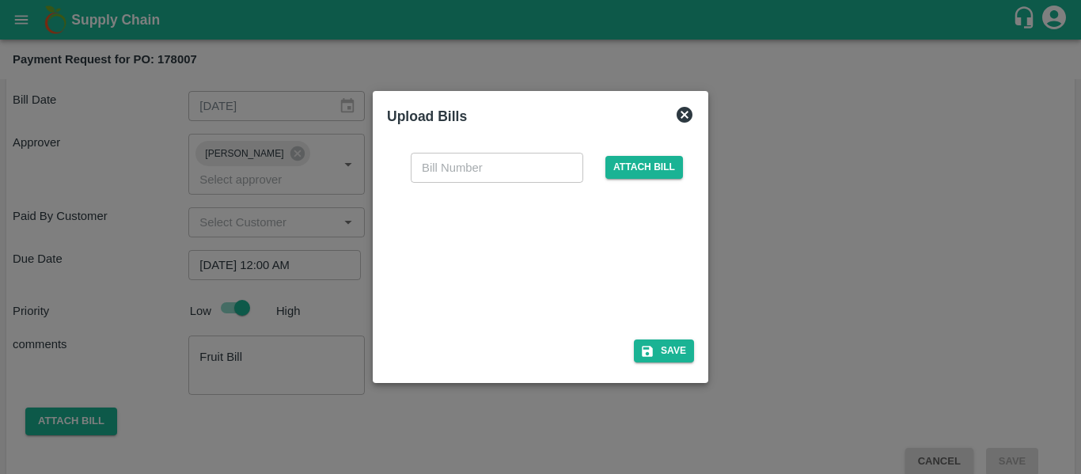
click at [511, 245] on div at bounding box center [537, 256] width 237 height 84
click at [443, 194] on div "​ Attach bill" at bounding box center [540, 237] width 307 height 194
click at [437, 176] on input "text" at bounding box center [497, 168] width 173 height 30
type input "SE/25-26/1556"
click at [671, 351] on button "Save" at bounding box center [664, 350] width 60 height 23
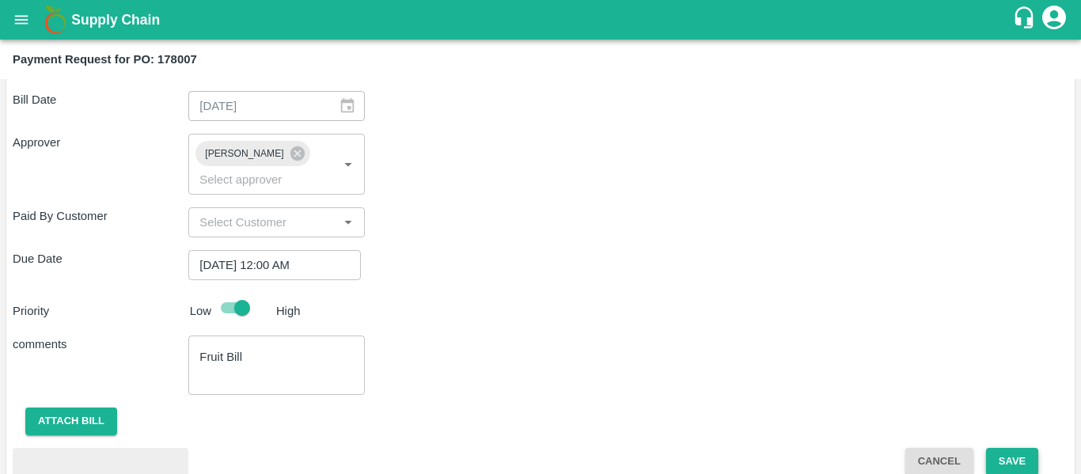
click at [1002, 448] on button "Save" at bounding box center [1012, 462] width 52 height 28
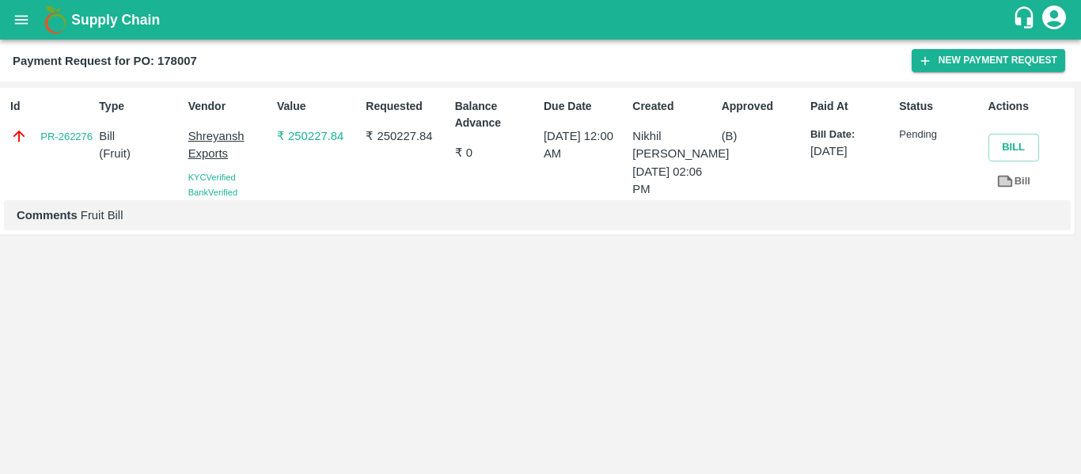
click at [1007, 176] on icon at bounding box center [1005, 182] width 15 height 12
click at [27, 24] on icon "open drawer" at bounding box center [21, 19] width 13 height 9
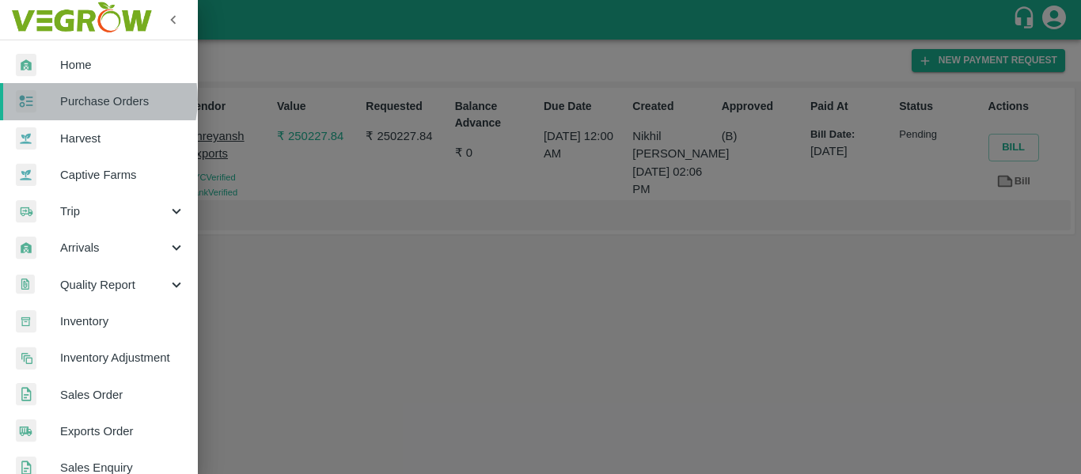
click at [89, 99] on span "Purchase Orders" at bounding box center [122, 101] width 125 height 17
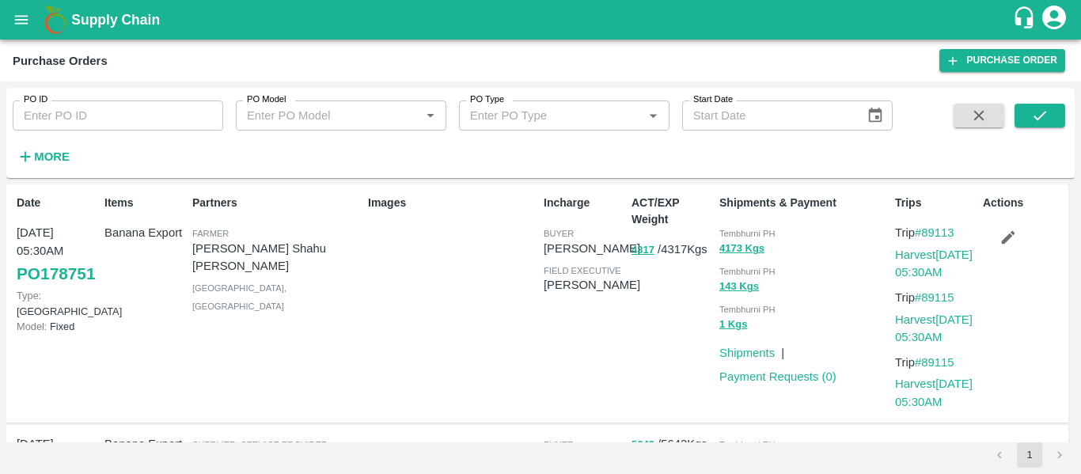
click at [130, 113] on input "PO ID" at bounding box center [118, 116] width 211 height 30
paste input "178000"
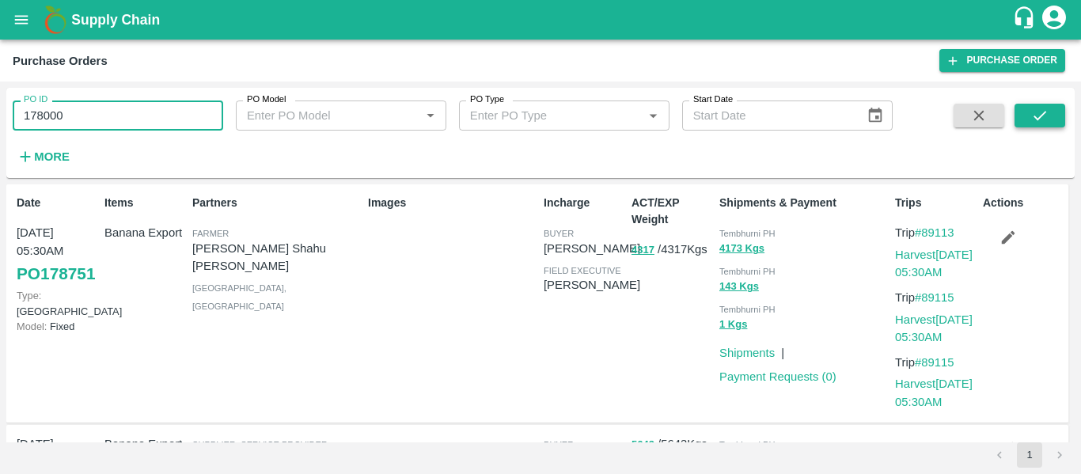
type input "178000"
click at [1036, 113] on icon "submit" at bounding box center [1039, 115] width 17 height 17
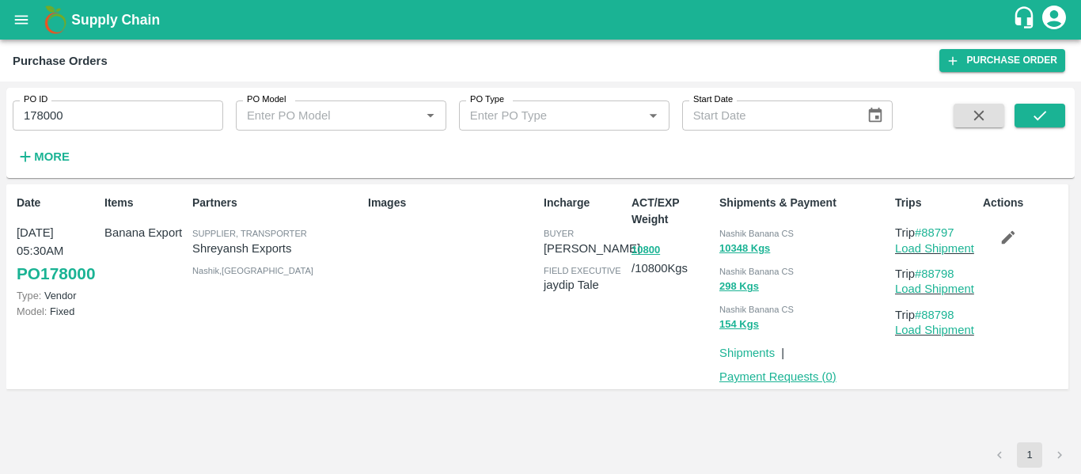
click at [779, 374] on link "Payment Requests ( 0 )" at bounding box center [777, 376] width 117 height 13
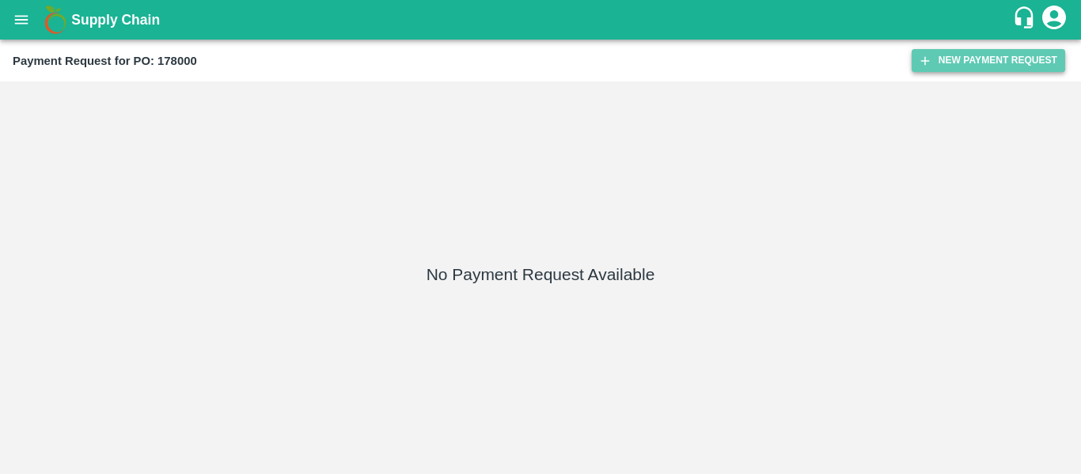
click at [977, 59] on button "New Payment Request" at bounding box center [989, 60] width 154 height 23
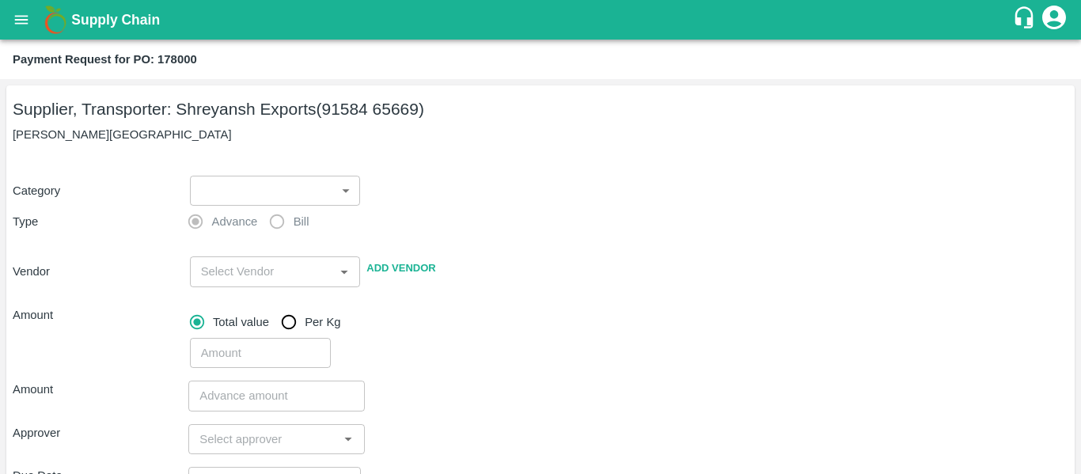
click at [245, 192] on body "Supply Chain Payment Request for PO: 178000 Supplier, Transporter: [PERSON_NAME…" at bounding box center [540, 237] width 1081 height 474
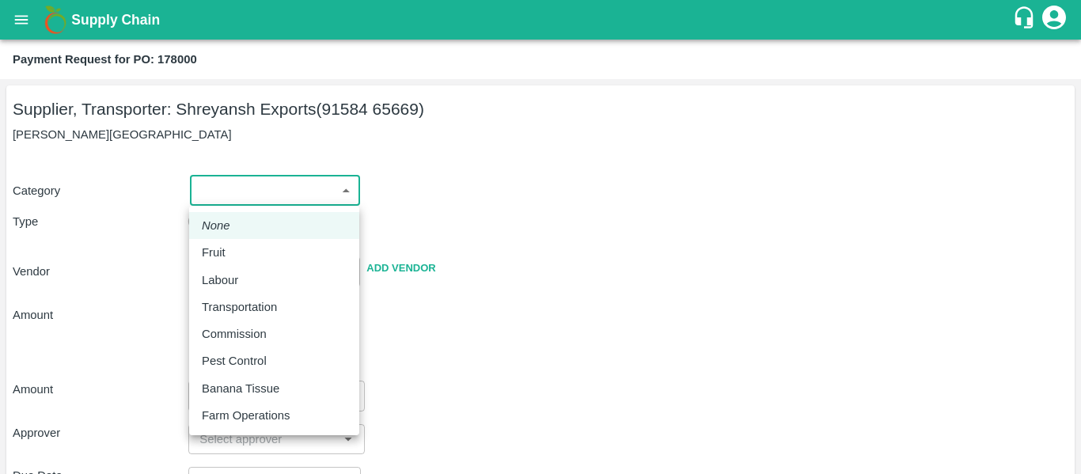
click at [231, 247] on div "Fruit" at bounding box center [218, 252] width 32 height 17
type input "1"
type input "Shreyansh Exports - 91584 65669(Supplier, Transporter)"
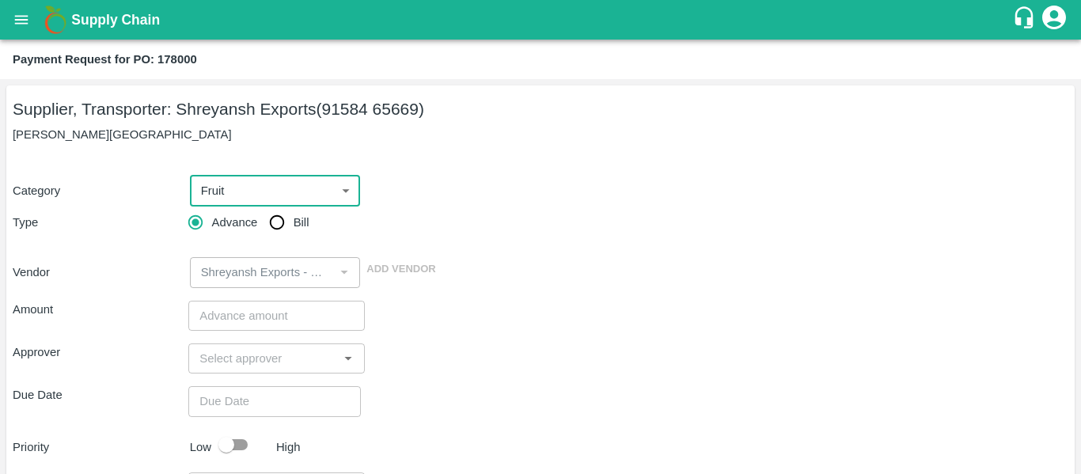
click at [276, 227] on input "Bill" at bounding box center [277, 223] width 32 height 32
radio input "true"
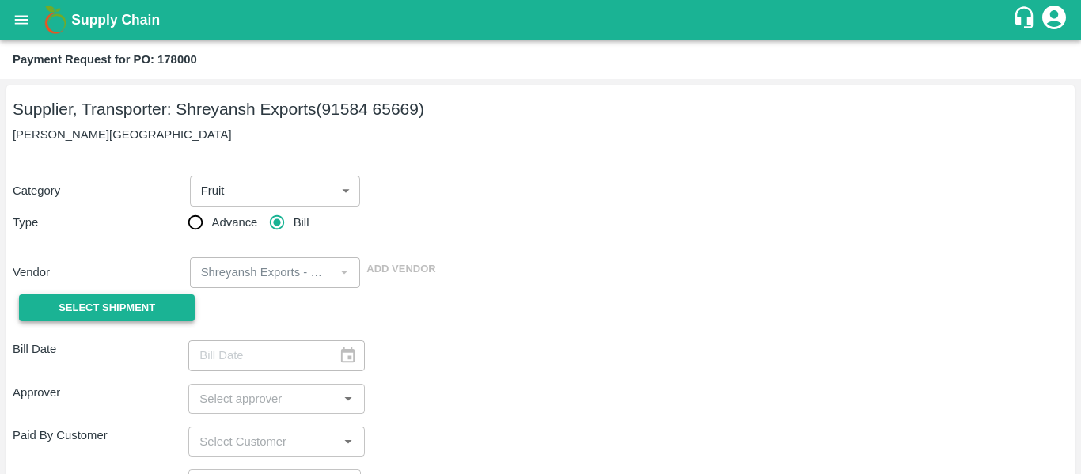
click at [143, 298] on button "Select Shipment" at bounding box center [107, 308] width 176 height 28
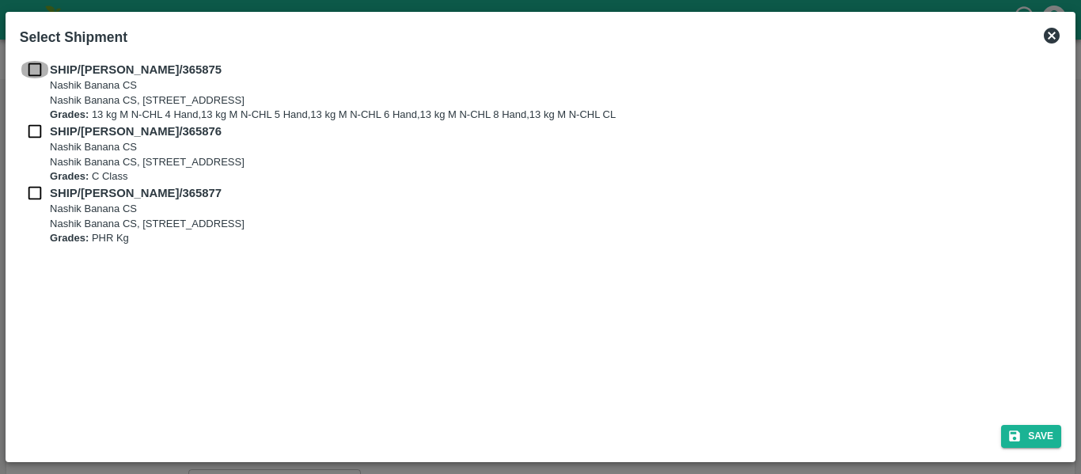
click at [37, 61] on input "checkbox" at bounding box center [35, 69] width 30 height 17
checkbox input "true"
click at [43, 123] on input "checkbox" at bounding box center [35, 131] width 30 height 17
checkbox input "true"
click at [46, 193] on input "checkbox" at bounding box center [35, 192] width 30 height 17
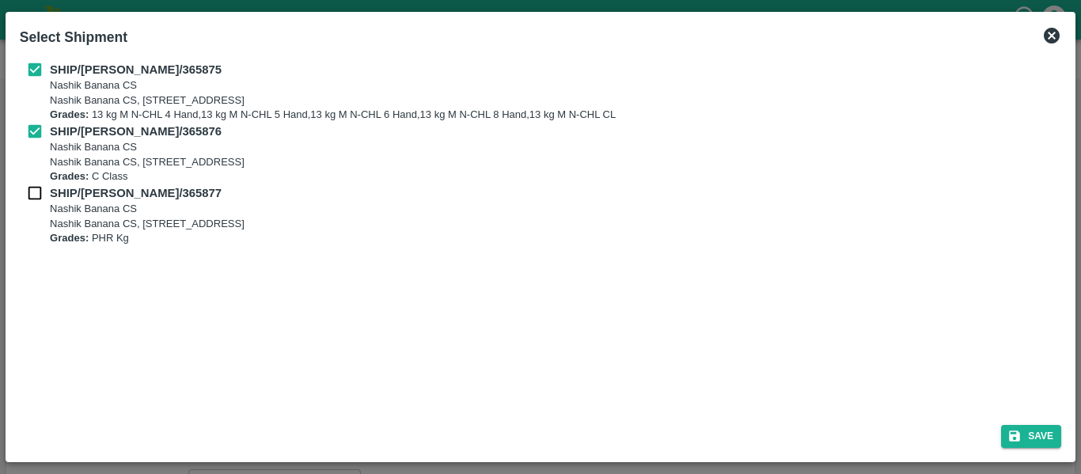
checkbox input "true"
click at [1045, 438] on button "Save" at bounding box center [1031, 436] width 60 height 23
type input "[DATE]"
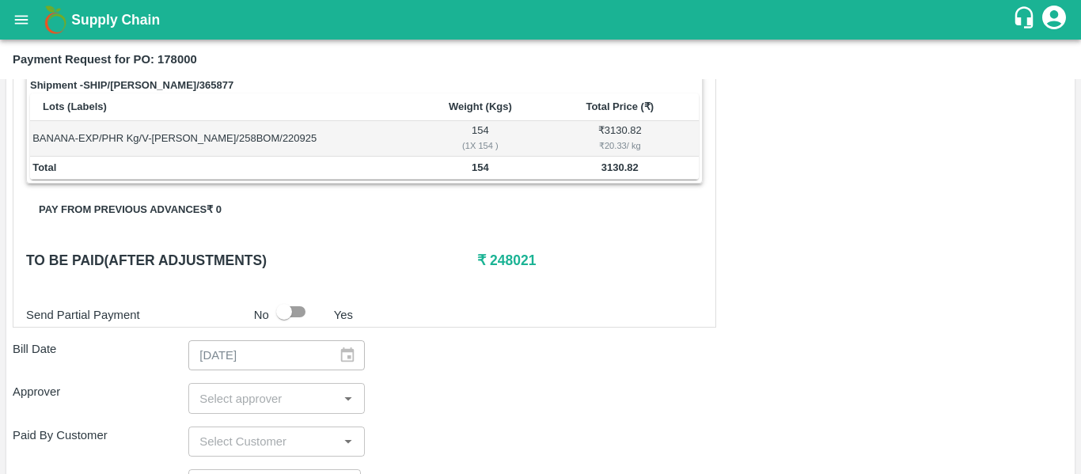
scroll to position [777, 0]
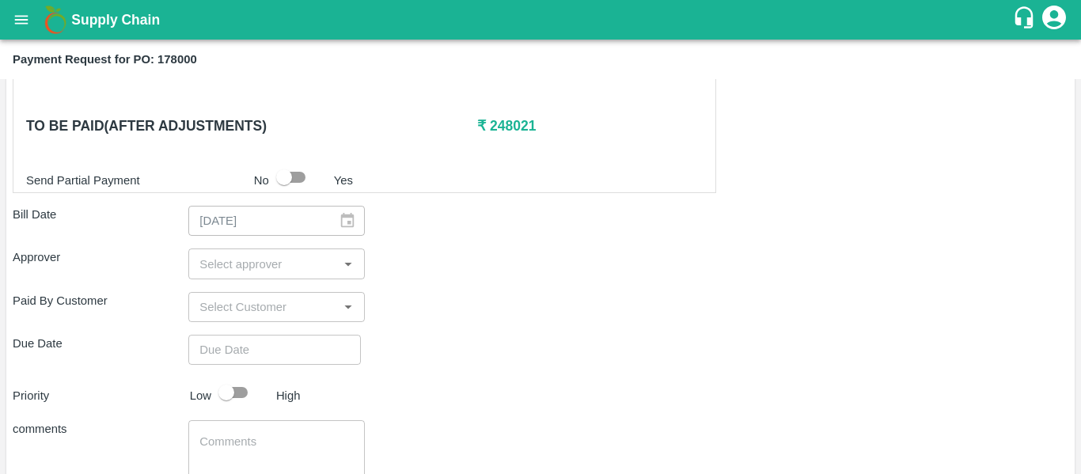
click at [241, 239] on div "Shipment - SHIP/[PERSON_NAME]/365875 Lots (Labels) Weight (Kgs) Total Price (₹)…" at bounding box center [541, 56] width 1056 height 1010
click at [241, 267] on input "input" at bounding box center [263, 263] width 140 height 21
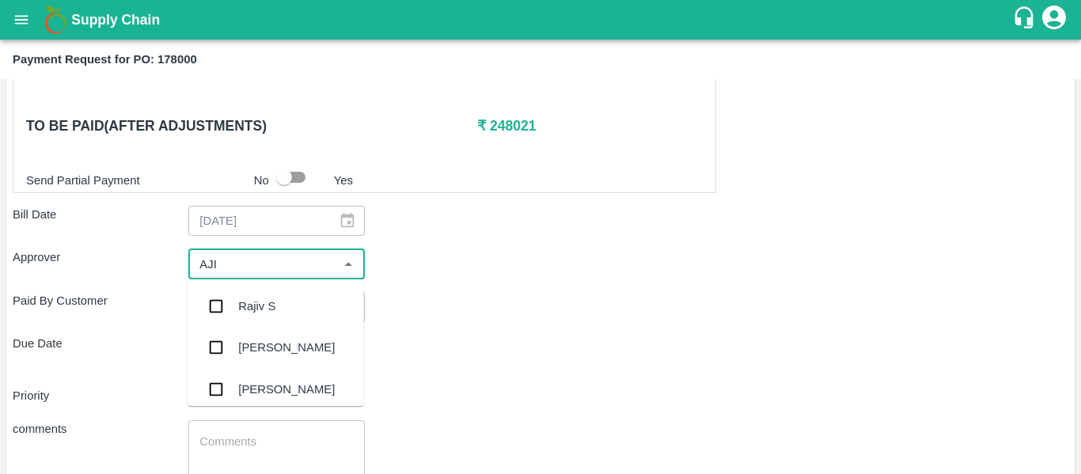
type input "AJIT"
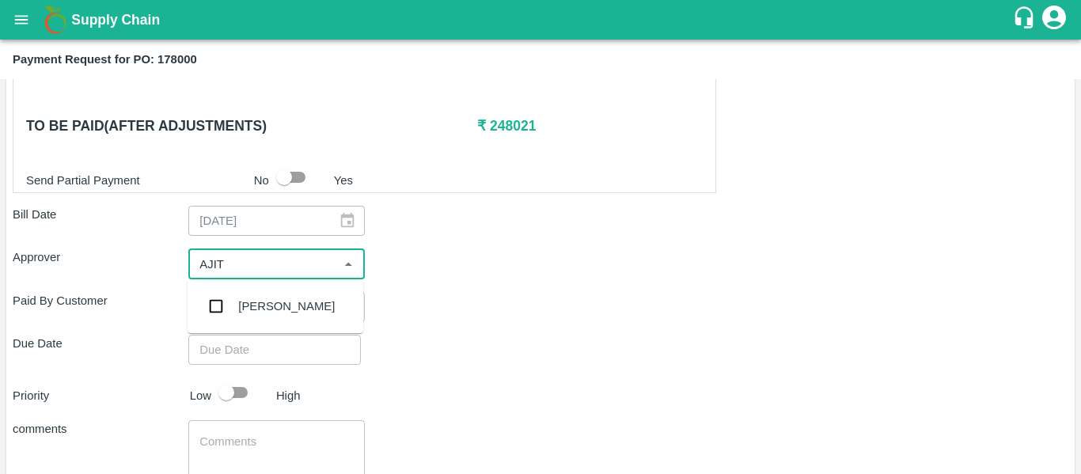
click at [248, 300] on div "[PERSON_NAME]" at bounding box center [286, 306] width 97 height 17
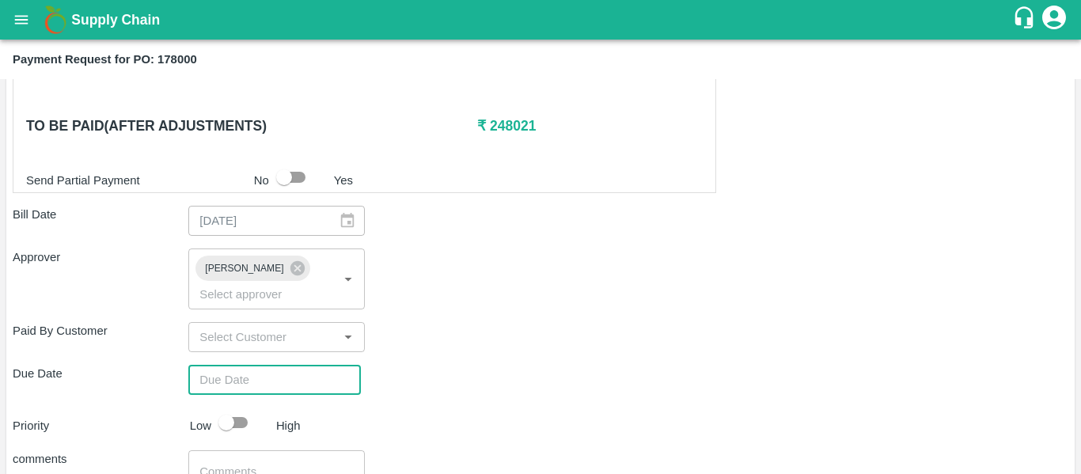
type input "DD/MM/YYYY hh:mm aa"
click at [256, 365] on input "DD/MM/YYYY hh:mm aa" at bounding box center [268, 380] width 161 height 30
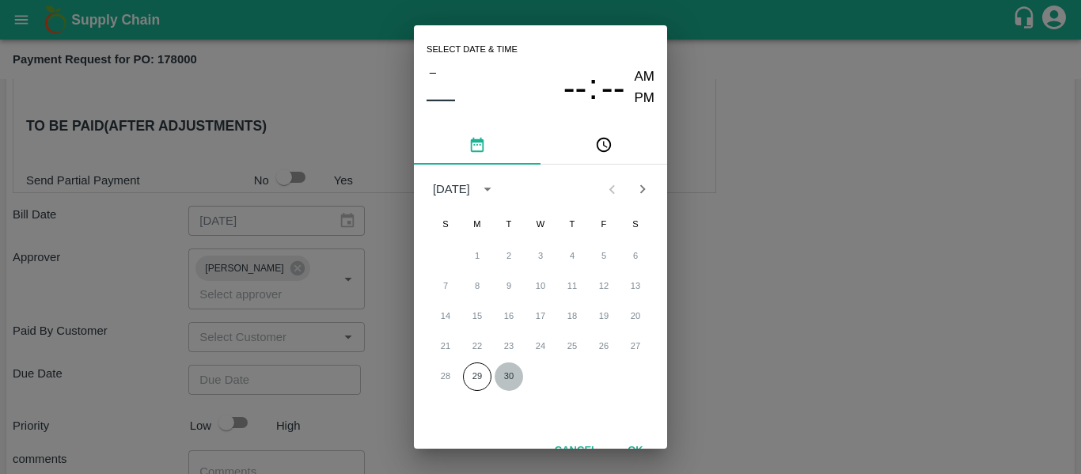
click at [511, 376] on button "30" at bounding box center [509, 376] width 28 height 28
type input "[DATE] 12:00 AM"
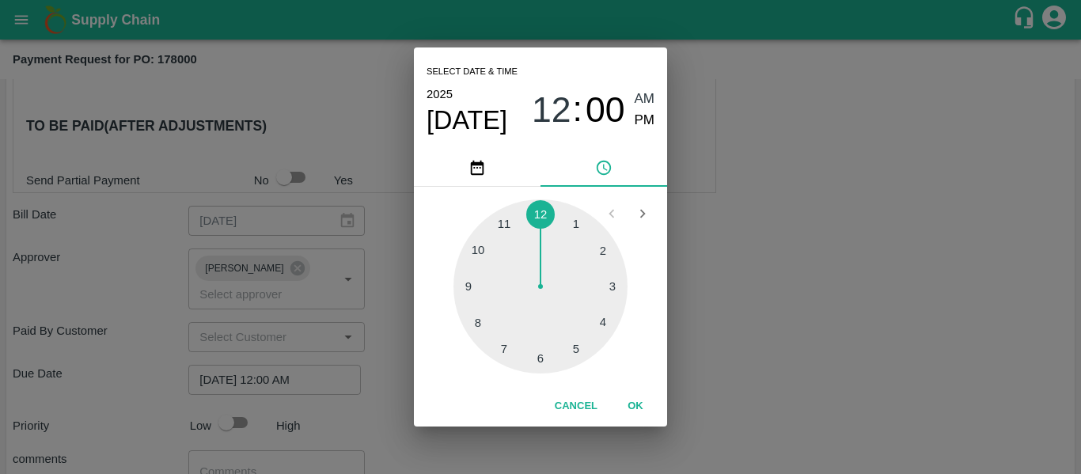
click at [760, 314] on div "Select date & time [DATE] 12 : 00 AM PM 1 2 3 4 5 6 7 8 9 10 11 12 Cancel OK" at bounding box center [540, 237] width 1081 height 474
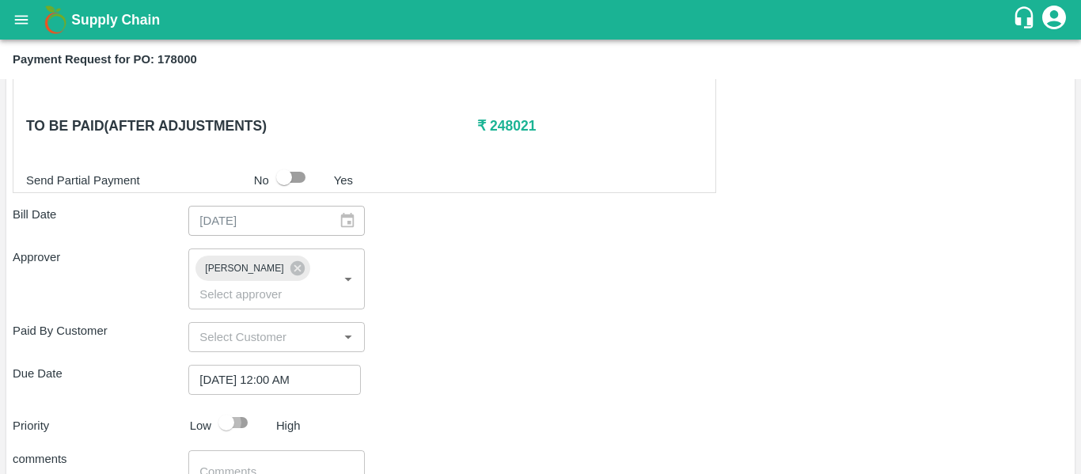
click at [244, 408] on input "checkbox" at bounding box center [226, 423] width 90 height 30
checkbox input "true"
click at [248, 450] on div "x ​" at bounding box center [276, 479] width 176 height 59
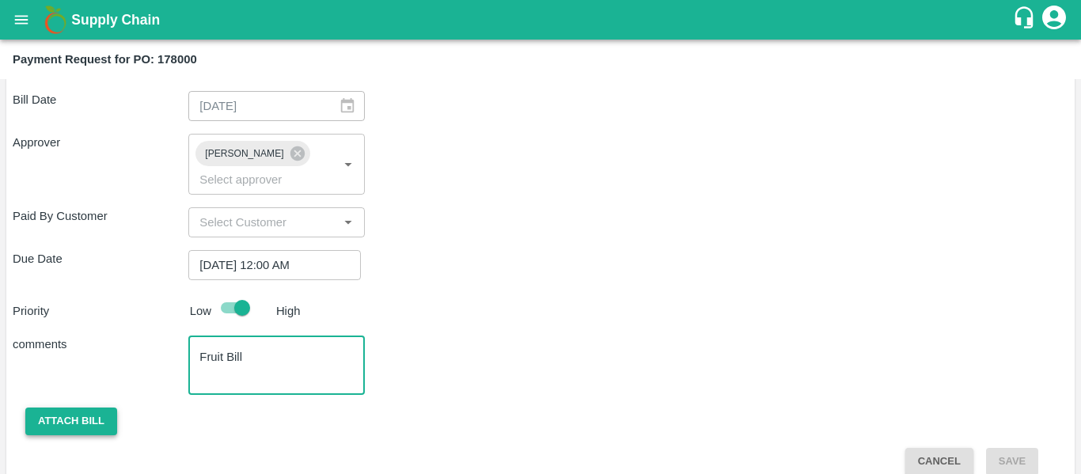
type textarea "Fruit Bill"
click at [66, 408] on button "Attach bill" at bounding box center [71, 422] width 92 height 28
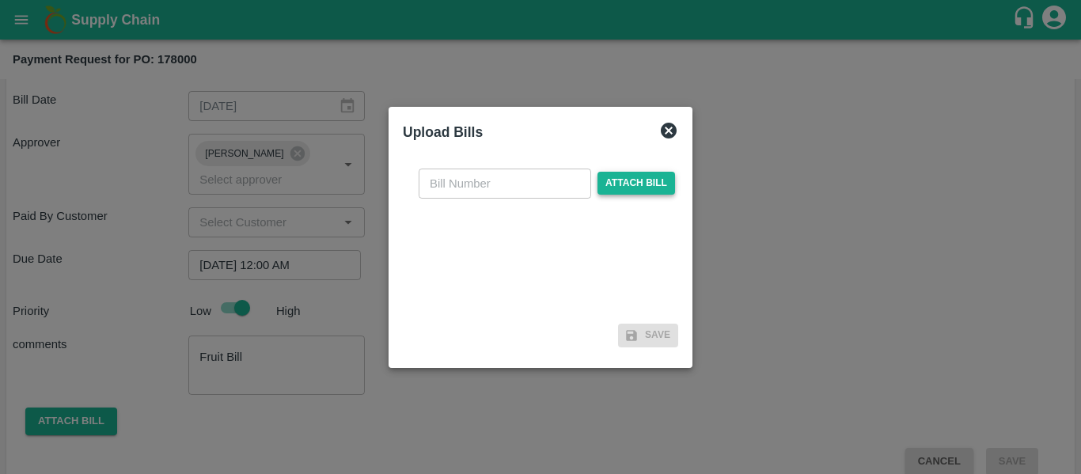
click at [639, 187] on span "Attach bill" at bounding box center [636, 183] width 78 height 23
click at [0, 0] on input "Attach bill" at bounding box center [0, 0] width 0 height 0
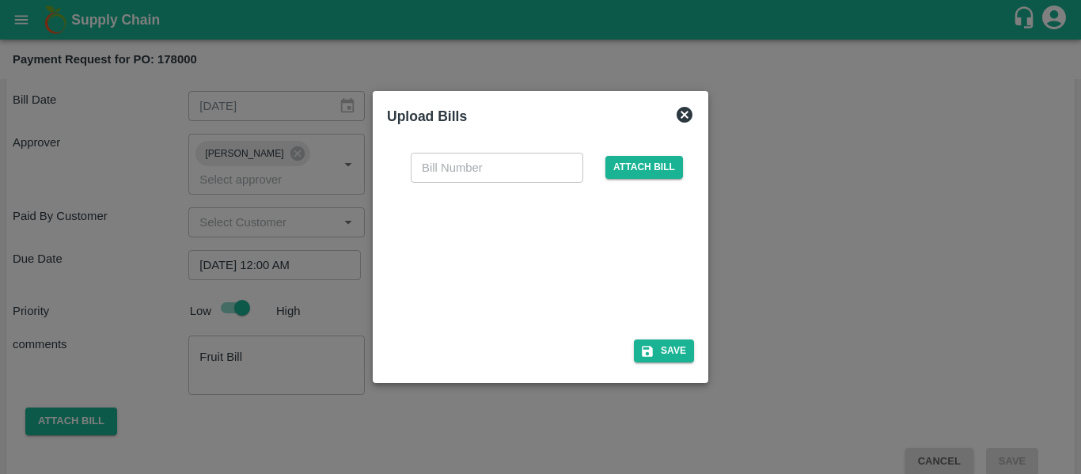
click at [532, 286] on div at bounding box center [537, 256] width 237 height 84
click at [462, 169] on input "text" at bounding box center [497, 168] width 173 height 30
type input "SE/25-26/1557"
click at [643, 337] on div "SE/25-26/1557 ​ Attach bill Save" at bounding box center [540, 254] width 307 height 229
click at [653, 348] on icon "button" at bounding box center [647, 351] width 14 height 14
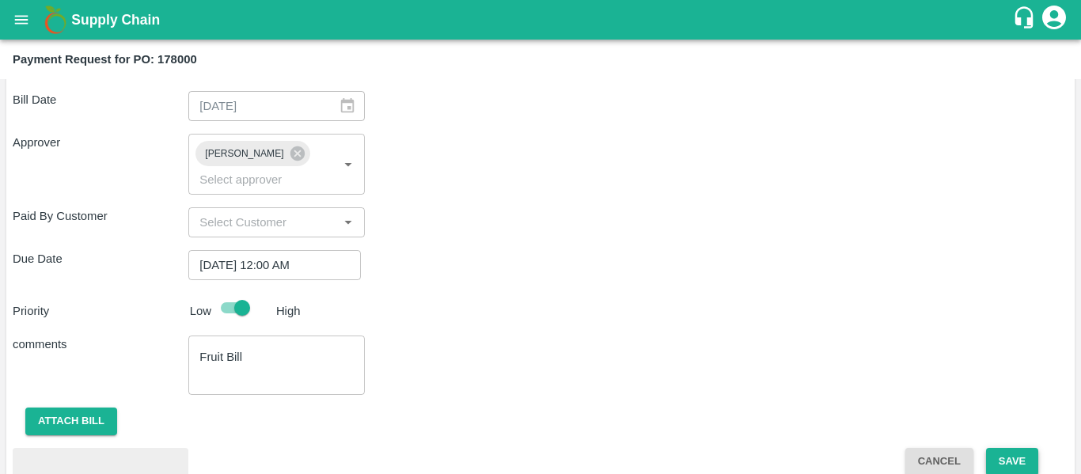
click at [1009, 448] on button "Save" at bounding box center [1012, 462] width 52 height 28
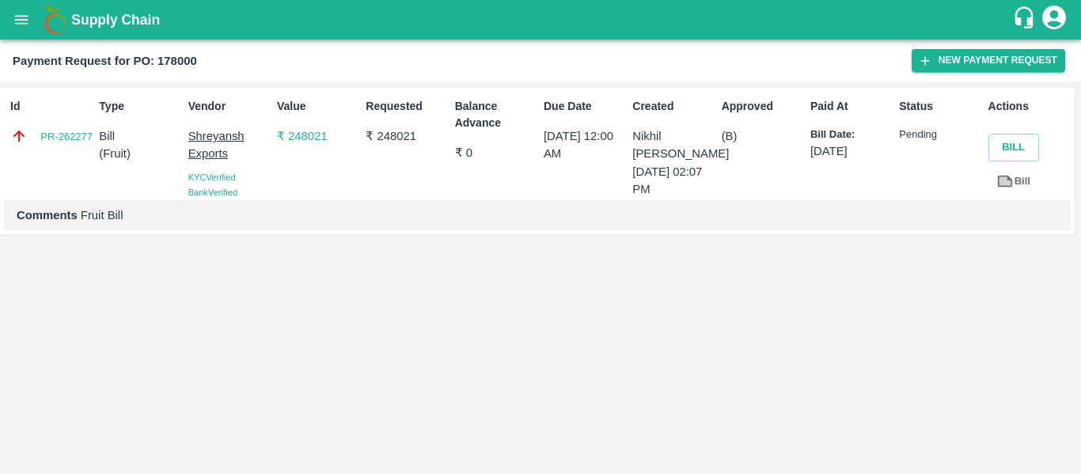
click at [1024, 185] on link "Bill" at bounding box center [1013, 182] width 51 height 28
click at [25, 7] on button "open drawer" at bounding box center [21, 20] width 36 height 36
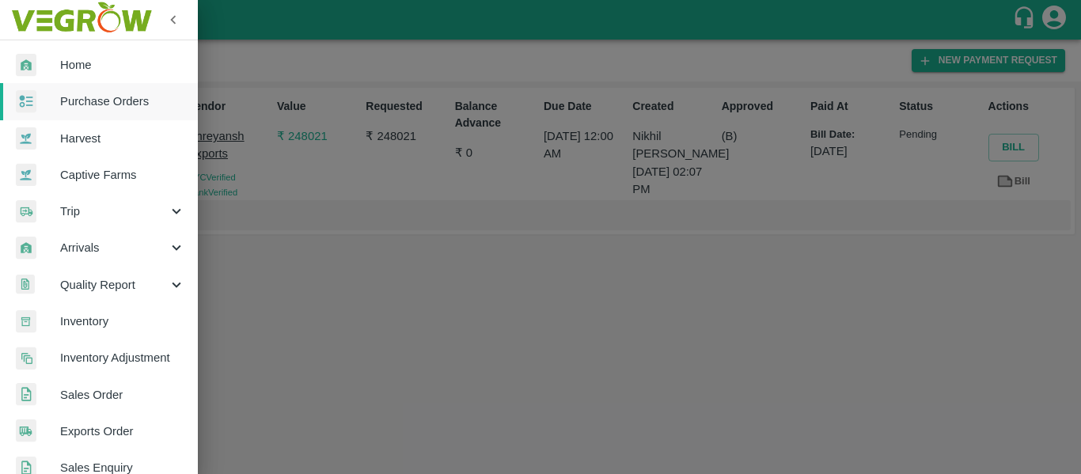
click at [110, 93] on span "Purchase Orders" at bounding box center [122, 101] width 125 height 17
